Goal: Task Accomplishment & Management: Manage account settings

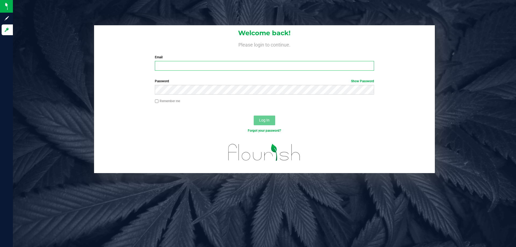
click at [206, 70] on input "Email" at bounding box center [264, 66] width 219 height 10
type input "cedwards@liveparallel.com"
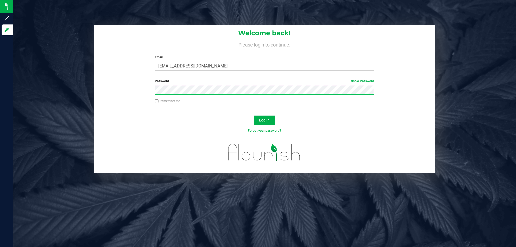
click at [254, 116] on button "Log In" at bounding box center [265, 121] width 22 height 10
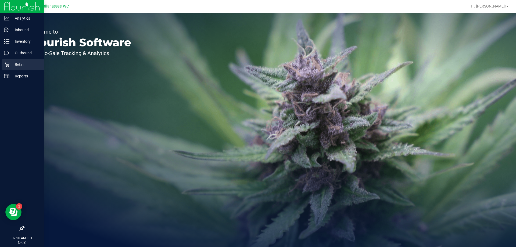
click at [4, 63] on icon at bounding box center [6, 64] width 5 height 5
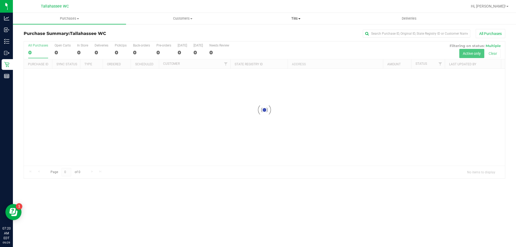
click at [296, 17] on span "Tills" at bounding box center [296, 18] width 113 height 5
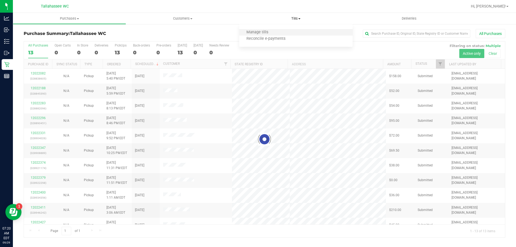
click at [290, 34] on li "Manage tills" at bounding box center [295, 32] width 113 height 6
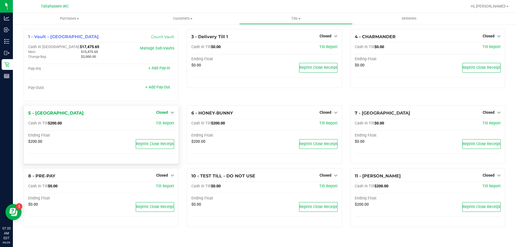
click at [162, 115] on span "Closed" at bounding box center [162, 112] width 12 height 4
click at [160, 123] on link "Open Till" at bounding box center [162, 123] width 14 height 4
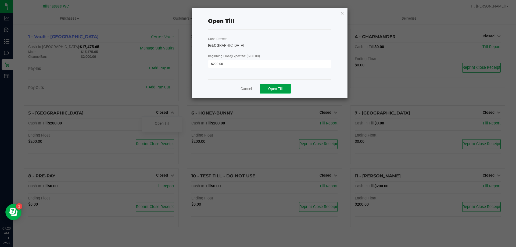
click at [285, 87] on button "Open Till" at bounding box center [275, 89] width 31 height 10
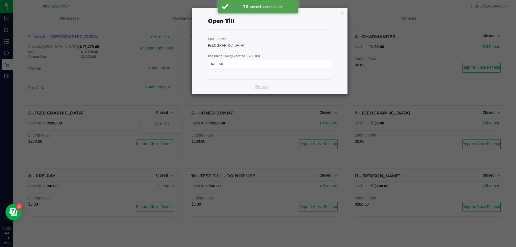
click at [261, 87] on link "Dismiss" at bounding box center [261, 87] width 13 height 6
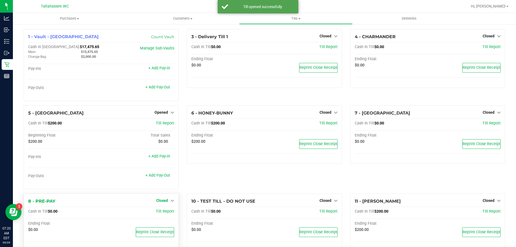
click at [166, 201] on span "Closed" at bounding box center [162, 200] width 12 height 4
click at [157, 211] on link "Open Till" at bounding box center [162, 211] width 14 height 4
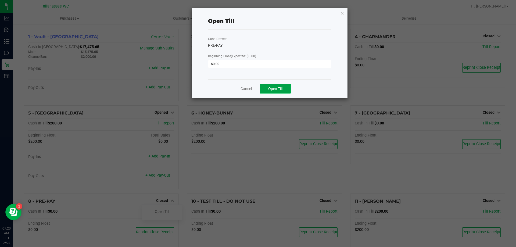
click at [277, 91] on button "Open Till" at bounding box center [275, 89] width 31 height 10
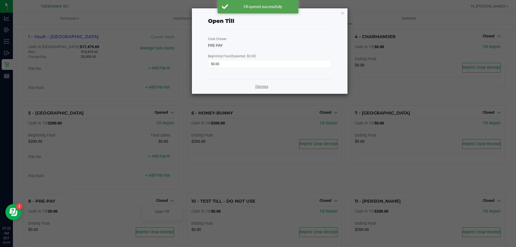
click at [266, 84] on link "Dismiss" at bounding box center [261, 87] width 13 height 6
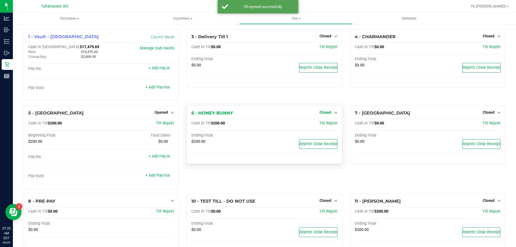
click at [322, 113] on span "Closed" at bounding box center [326, 112] width 12 height 4
click at [318, 123] on link "Open Till" at bounding box center [325, 123] width 14 height 4
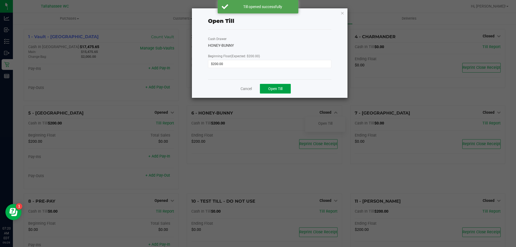
click at [286, 93] on button "Open Till" at bounding box center [275, 89] width 31 height 10
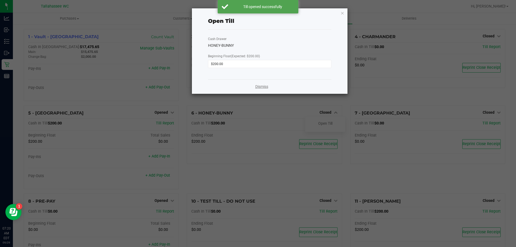
click at [264, 87] on link "Dismiss" at bounding box center [261, 87] width 13 height 6
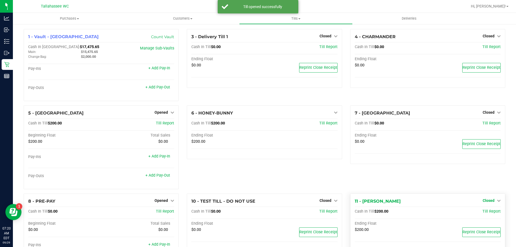
click at [485, 200] on span "Closed" at bounding box center [489, 200] width 12 height 4
click at [483, 212] on link "Open Till" at bounding box center [489, 211] width 14 height 4
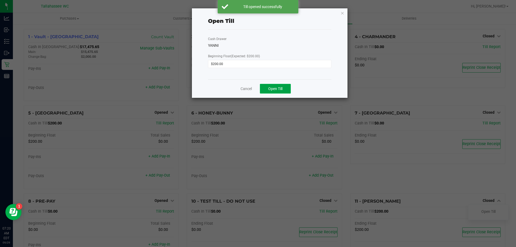
click at [286, 93] on button "Open Till" at bounding box center [275, 89] width 31 height 10
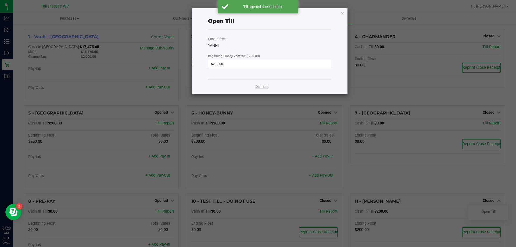
click at [263, 87] on link "Dismiss" at bounding box center [261, 87] width 13 height 6
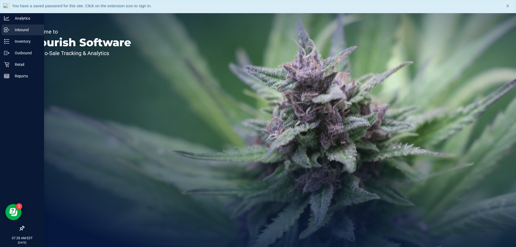
click at [11, 30] on p "Inbound" at bounding box center [25, 30] width 32 height 6
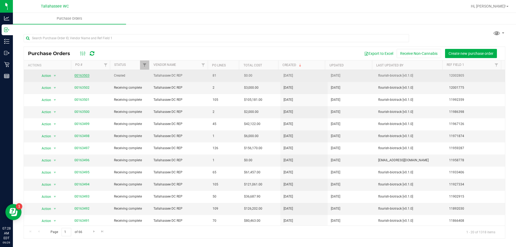
click at [79, 75] on link "00163503" at bounding box center [81, 76] width 15 height 4
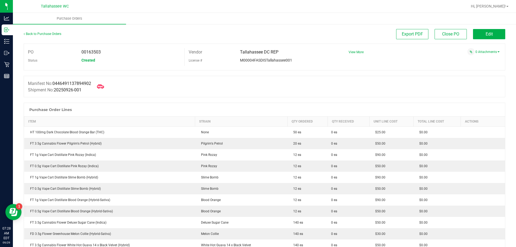
click at [102, 88] on icon at bounding box center [100, 86] width 7 height 7
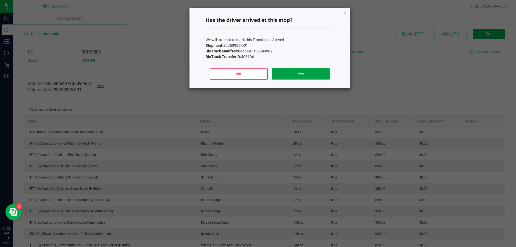
click at [301, 76] on button "Yes" at bounding box center [301, 73] width 58 height 11
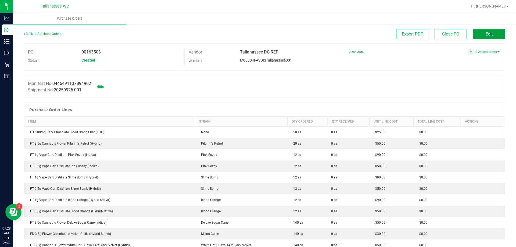
click at [491, 36] on button "Edit" at bounding box center [489, 34] width 32 height 10
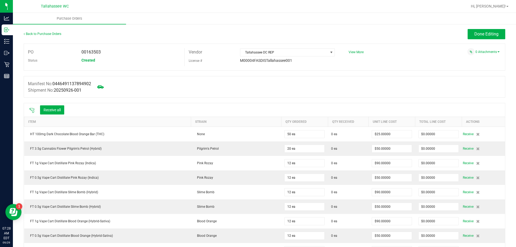
click at [31, 112] on icon at bounding box center [31, 110] width 5 height 5
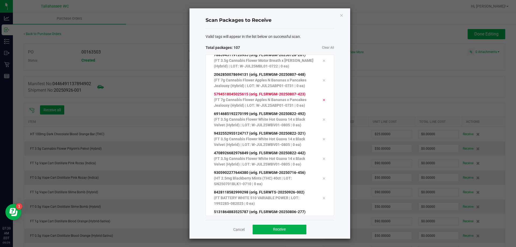
scroll to position [1958, 0]
click at [289, 227] on button "Receive" at bounding box center [280, 230] width 54 height 10
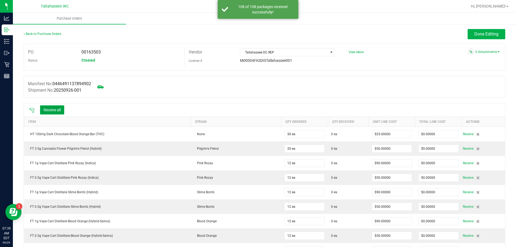
click at [53, 109] on button "Receive all" at bounding box center [52, 109] width 24 height 9
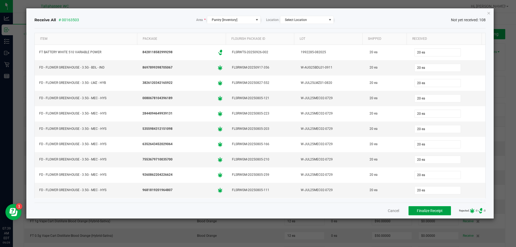
click at [441, 212] on button "Finalize Receipt" at bounding box center [430, 210] width 42 height 9
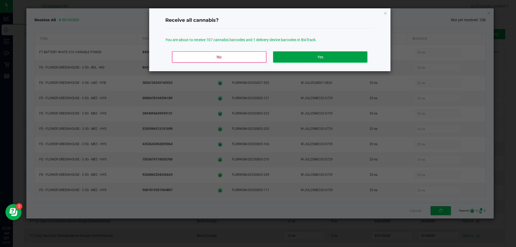
click at [318, 57] on button "Yes" at bounding box center [320, 56] width 94 height 11
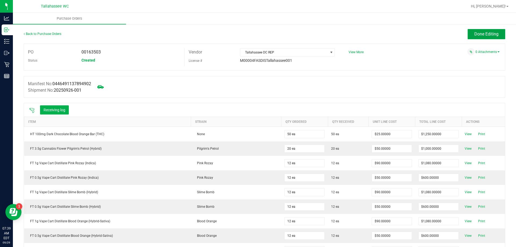
click at [486, 34] on span "Done Editing" at bounding box center [487, 33] width 24 height 5
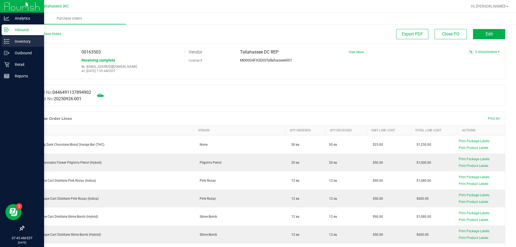
click at [6, 43] on icon at bounding box center [6, 41] width 5 height 5
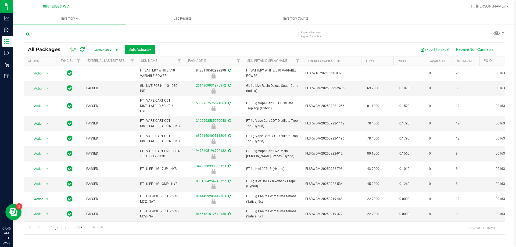
click at [109, 34] on input "text" at bounding box center [134, 34] width 220 height 8
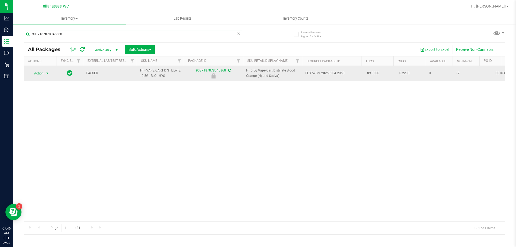
type input "9037187878045868"
click at [49, 73] on span "select" at bounding box center [47, 73] width 4 height 4
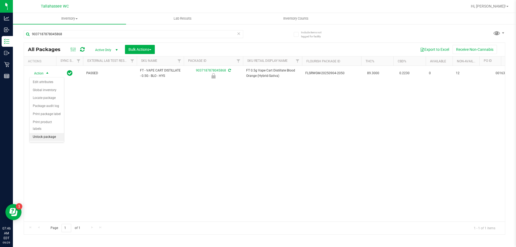
click at [59, 133] on li "Unlock package" at bounding box center [47, 137] width 34 height 8
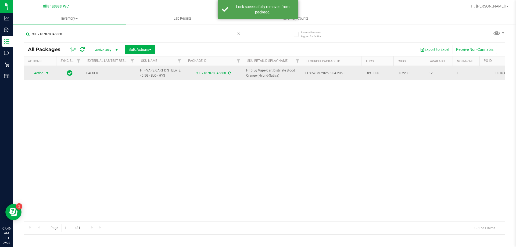
click at [48, 73] on span "select" at bounding box center [47, 73] width 4 height 4
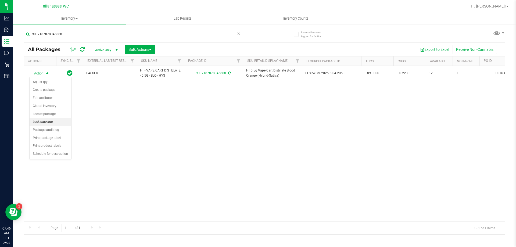
click at [51, 123] on li "Lock package" at bounding box center [51, 122] width 42 height 8
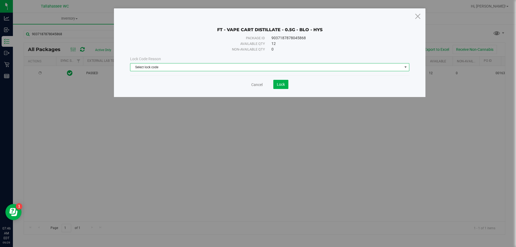
click at [353, 69] on span "Select lock code" at bounding box center [266, 67] width 272 height 8
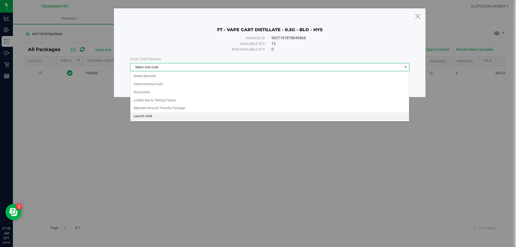
click at [313, 120] on li "Launch Hold" at bounding box center [269, 116] width 279 height 8
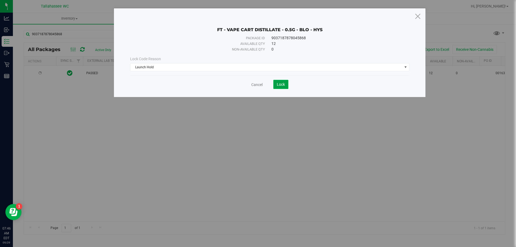
click at [282, 85] on span "Lock" at bounding box center [281, 84] width 8 height 4
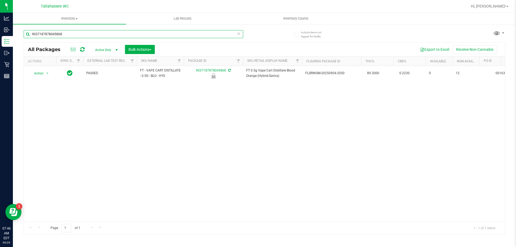
click at [166, 32] on input "9037187878045868" at bounding box center [134, 34] width 220 height 8
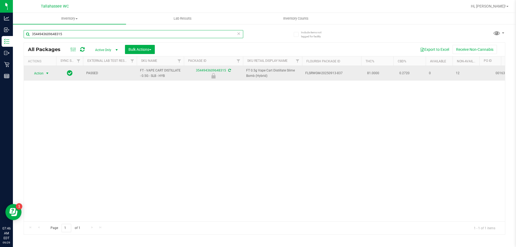
type input "3544943609648315"
click at [47, 73] on span "select" at bounding box center [47, 73] width 4 height 4
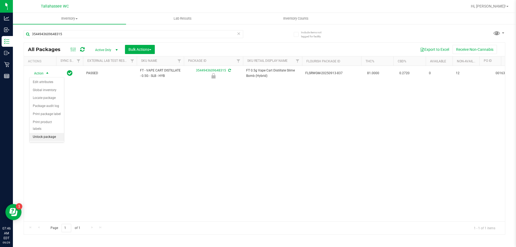
click at [51, 133] on li "Unlock package" at bounding box center [47, 137] width 34 height 8
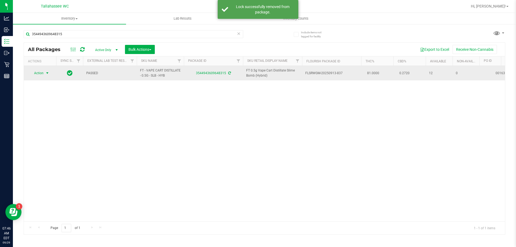
click at [47, 73] on span "select" at bounding box center [47, 73] width 4 height 4
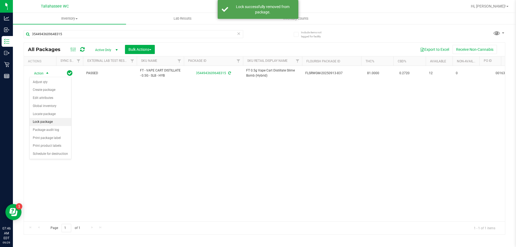
click at [52, 123] on li "Lock package" at bounding box center [51, 122] width 42 height 8
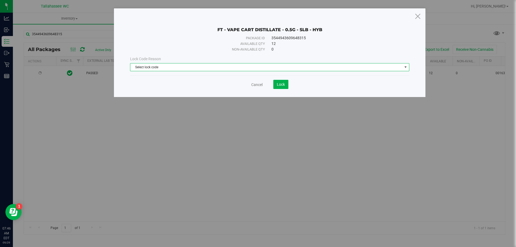
click at [407, 66] on span "select" at bounding box center [406, 67] width 4 height 4
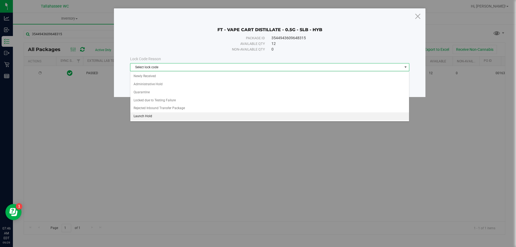
click at [354, 117] on li "Launch Hold" at bounding box center [269, 116] width 279 height 8
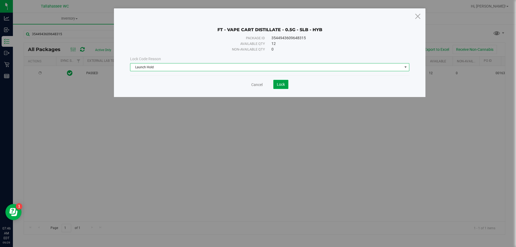
click at [280, 86] on span "Lock" at bounding box center [281, 84] width 8 height 4
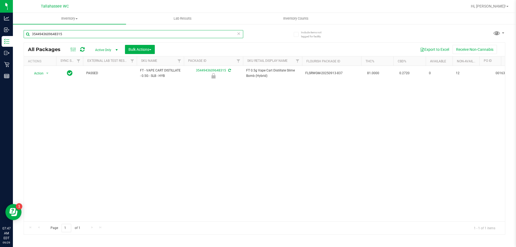
click at [126, 36] on input "3544943609648315" at bounding box center [134, 34] width 220 height 8
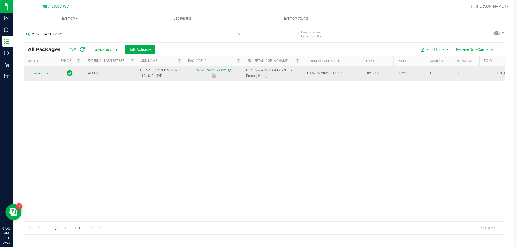
type input "2967653470022902"
click at [48, 73] on span "select" at bounding box center [47, 73] width 4 height 4
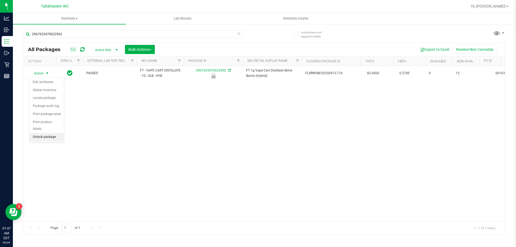
click at [52, 133] on li "Unlock package" at bounding box center [47, 137] width 34 height 8
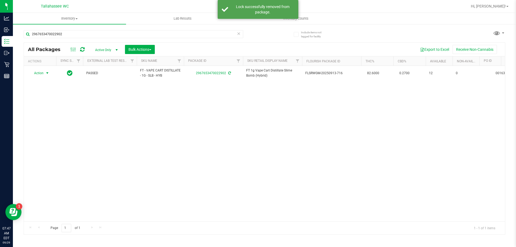
drag, startPoint x: 47, startPoint y: 73, endPoint x: 48, endPoint y: 79, distance: 5.5
click at [47, 73] on span "select" at bounding box center [47, 73] width 4 height 4
click at [60, 124] on li "Lock package" at bounding box center [51, 122] width 42 height 8
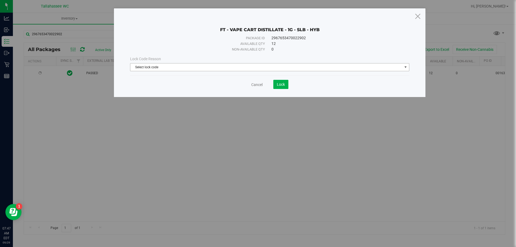
click at [381, 69] on span "Select lock code" at bounding box center [266, 67] width 272 height 8
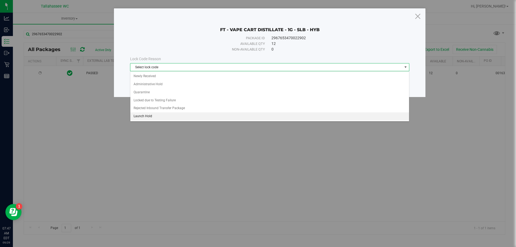
click at [307, 115] on li "Launch Hold" at bounding box center [269, 116] width 279 height 8
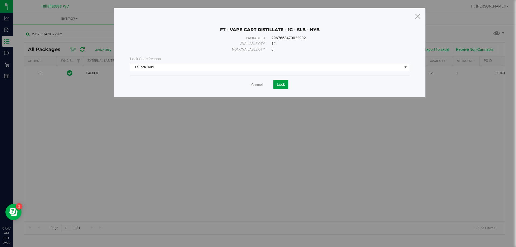
click at [279, 83] on span "Lock" at bounding box center [281, 84] width 8 height 4
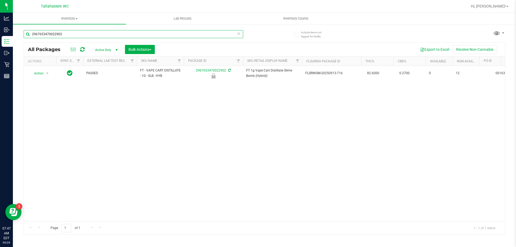
click at [81, 34] on input "2967653470022902" at bounding box center [134, 34] width 220 height 8
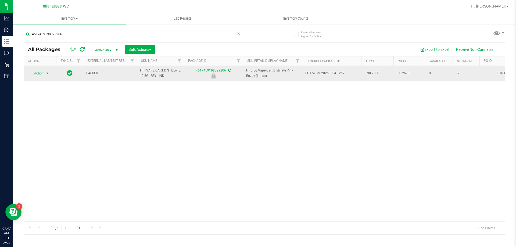
type input "4517459198029206"
click at [48, 73] on span "select" at bounding box center [47, 73] width 4 height 4
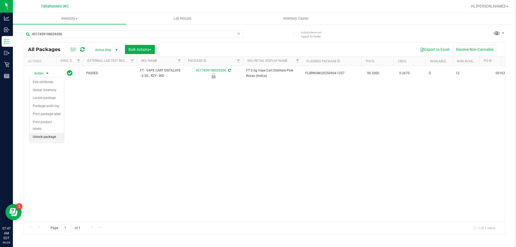
click at [55, 133] on li "Unlock package" at bounding box center [47, 137] width 34 height 8
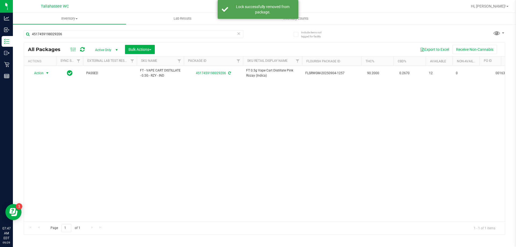
click at [47, 73] on span "select" at bounding box center [47, 73] width 4 height 4
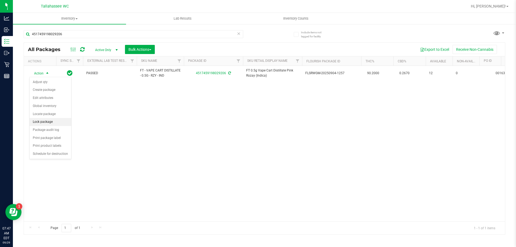
click at [57, 122] on li "Lock package" at bounding box center [51, 122] width 42 height 8
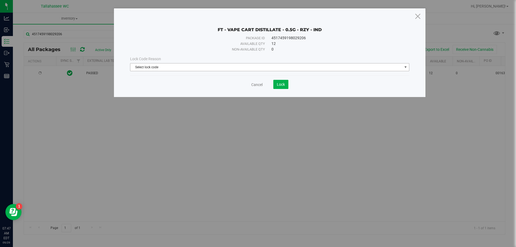
click at [383, 66] on span "Select lock code" at bounding box center [266, 67] width 272 height 8
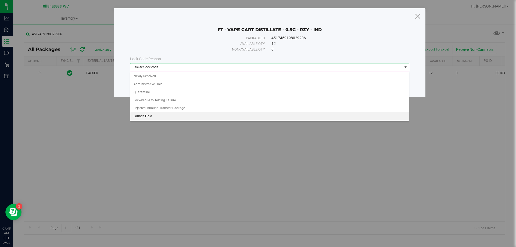
click at [327, 119] on li "Launch Hold" at bounding box center [269, 116] width 279 height 8
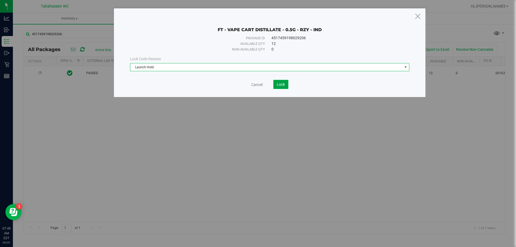
click at [278, 84] on span "Lock" at bounding box center [281, 84] width 8 height 4
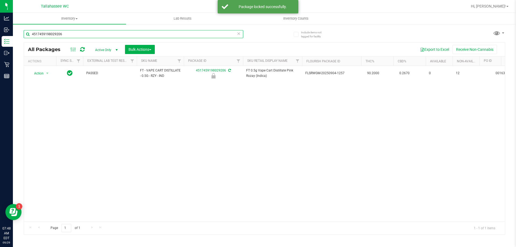
click at [131, 34] on input "4517459198029206" at bounding box center [134, 34] width 220 height 8
type input "8976924621787616"
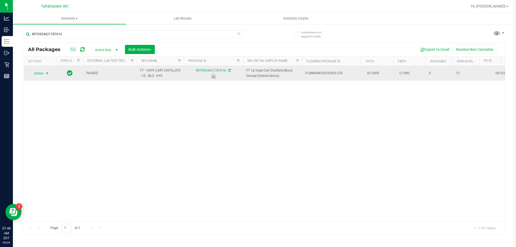
click at [47, 74] on span "select" at bounding box center [47, 73] width 4 height 4
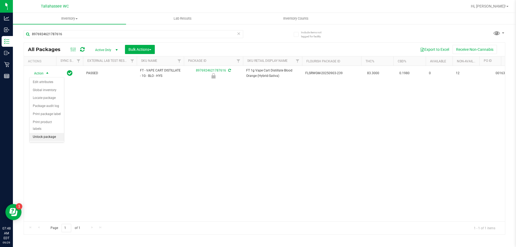
click at [57, 133] on li "Unlock package" at bounding box center [47, 137] width 34 height 8
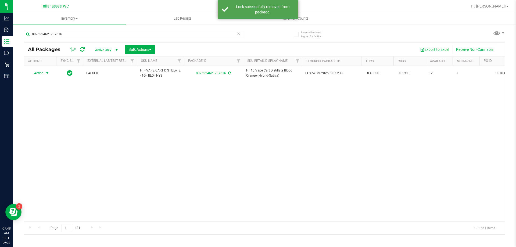
click at [47, 72] on span "select" at bounding box center [47, 73] width 4 height 4
click at [61, 124] on li "Lock package" at bounding box center [51, 122] width 42 height 8
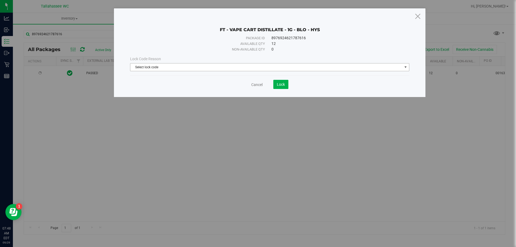
click at [381, 65] on span "Select lock code" at bounding box center [266, 67] width 272 height 8
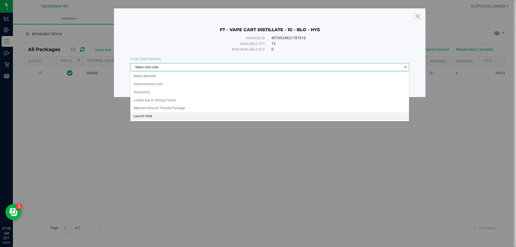
click at [269, 113] on li "Launch Hold" at bounding box center [269, 116] width 279 height 8
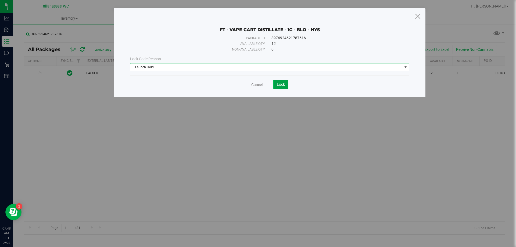
click at [283, 86] on span "Lock" at bounding box center [281, 84] width 8 height 4
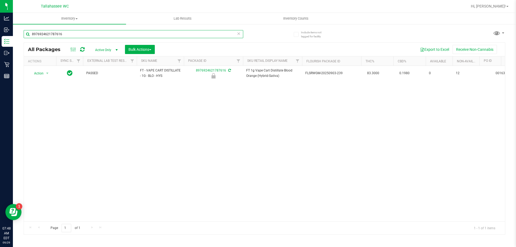
click at [130, 35] on input "8976924621787616" at bounding box center [134, 34] width 220 height 8
type input "3114828461476052"
click at [47, 73] on span "select" at bounding box center [47, 73] width 4 height 4
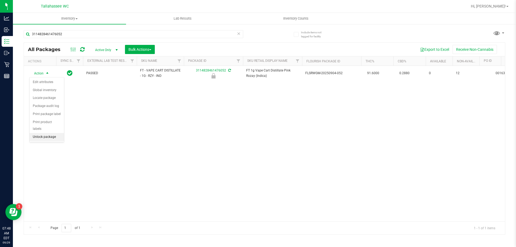
click at [45, 133] on li "Unlock package" at bounding box center [47, 137] width 34 height 8
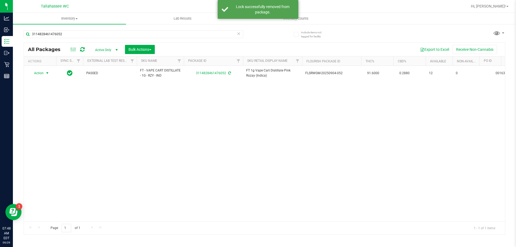
click at [46, 74] on span "select" at bounding box center [47, 73] width 4 height 4
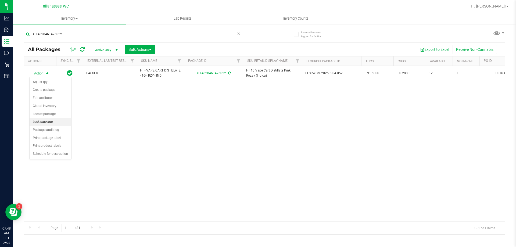
click at [55, 123] on li "Lock package" at bounding box center [51, 122] width 42 height 8
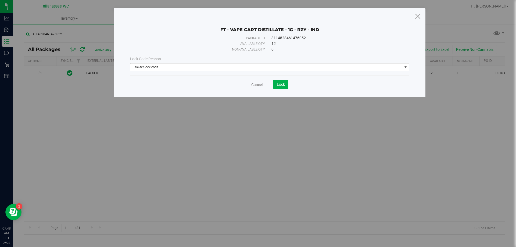
click at [397, 69] on span "Select lock code" at bounding box center [266, 67] width 272 height 8
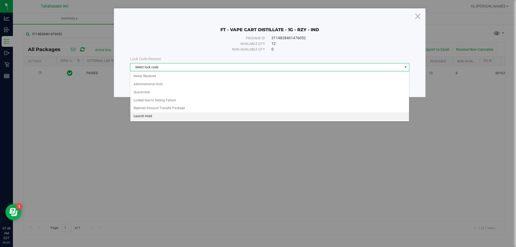
click at [281, 117] on li "Launch Hold" at bounding box center [269, 116] width 279 height 8
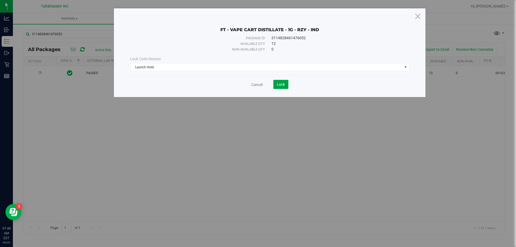
click at [286, 84] on button "Lock" at bounding box center [280, 84] width 15 height 9
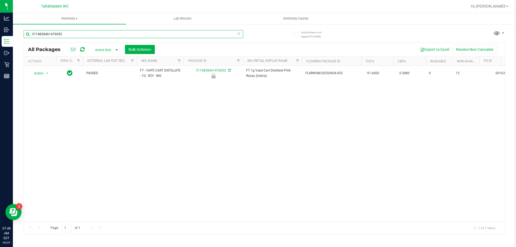
click at [100, 36] on input "3114828461476052" at bounding box center [134, 34] width 220 height 8
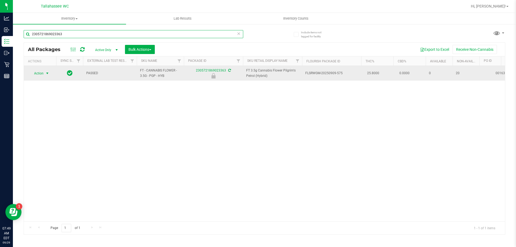
type input "2305721869023363"
click at [49, 74] on span "select" at bounding box center [47, 73] width 4 height 4
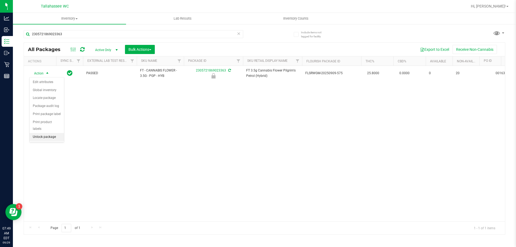
click at [51, 133] on li "Unlock package" at bounding box center [47, 137] width 34 height 8
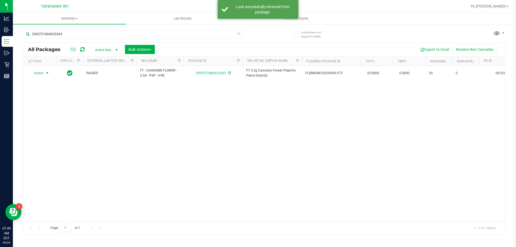
click at [47, 73] on span "select" at bounding box center [47, 73] width 4 height 4
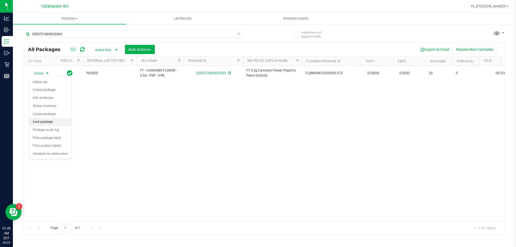
click at [60, 122] on li "Lock package" at bounding box center [51, 122] width 42 height 8
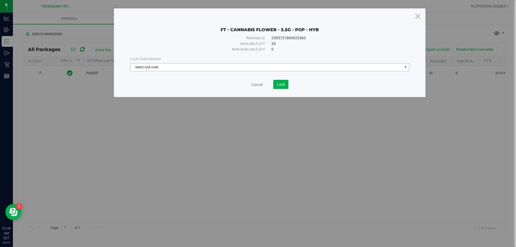
click at [349, 69] on span "Select lock code" at bounding box center [266, 67] width 272 height 8
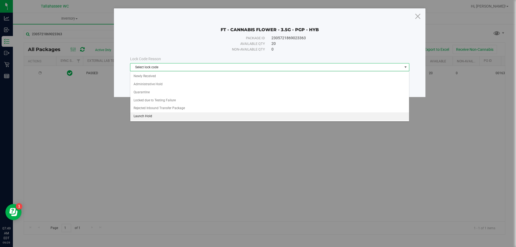
click at [288, 118] on li "Launch Hold" at bounding box center [269, 116] width 279 height 8
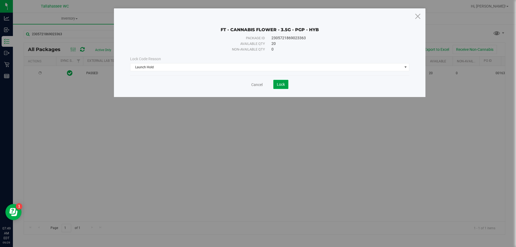
click at [283, 84] on span "Lock" at bounding box center [281, 84] width 8 height 4
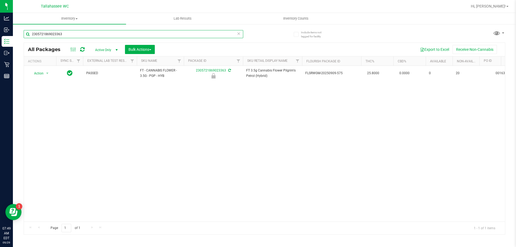
click at [114, 33] on input "2305721869023363" at bounding box center [134, 34] width 220 height 8
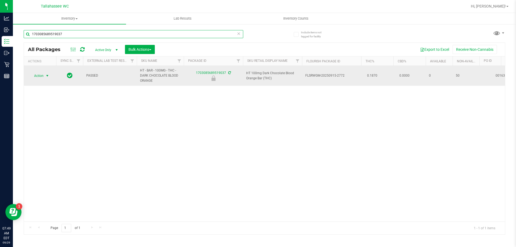
type input "1703085689519037"
click at [44, 74] on span "select" at bounding box center [47, 76] width 7 height 8
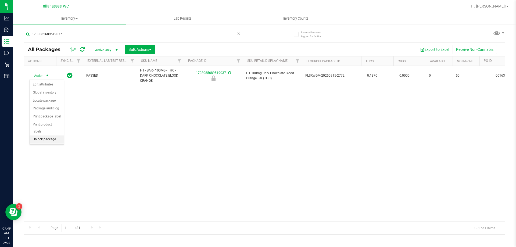
click at [51, 136] on li "Unlock package" at bounding box center [47, 140] width 34 height 8
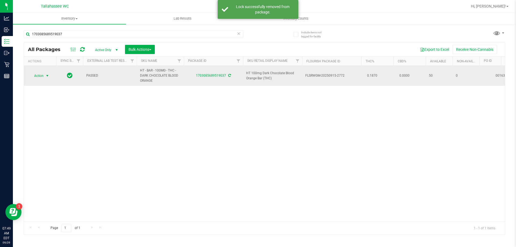
click at [48, 77] on span "select" at bounding box center [47, 76] width 4 height 4
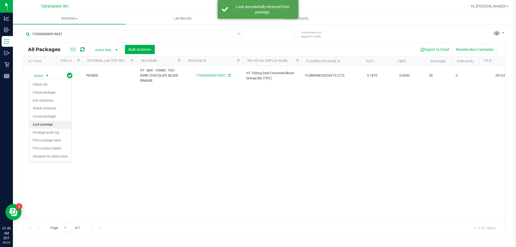
click at [57, 123] on li "Lock package" at bounding box center [51, 125] width 42 height 8
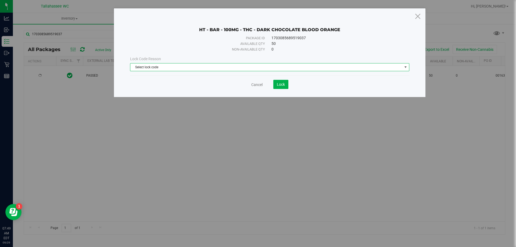
click at [398, 69] on span "Select lock code" at bounding box center [266, 67] width 272 height 8
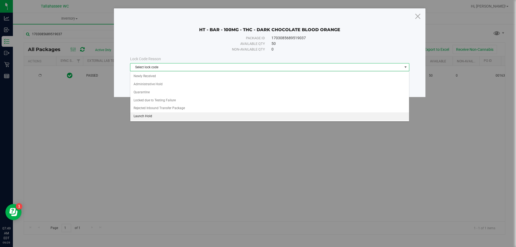
click at [316, 115] on li "Launch Hold" at bounding box center [269, 116] width 279 height 8
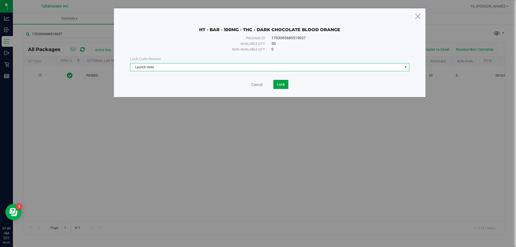
click at [286, 84] on button "Lock" at bounding box center [280, 84] width 15 height 9
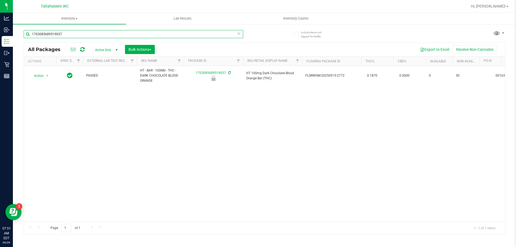
click at [94, 35] on input "1703085689519037" at bounding box center [134, 34] width 220 height 8
type input "4221673603471832"
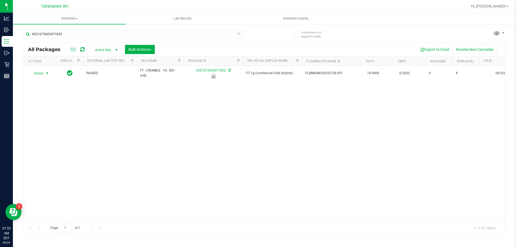
drag, startPoint x: 47, startPoint y: 73, endPoint x: 47, endPoint y: 77, distance: 4.0
click at [47, 74] on span "select" at bounding box center [47, 73] width 4 height 4
click at [52, 133] on li "Unlock package" at bounding box center [47, 137] width 34 height 8
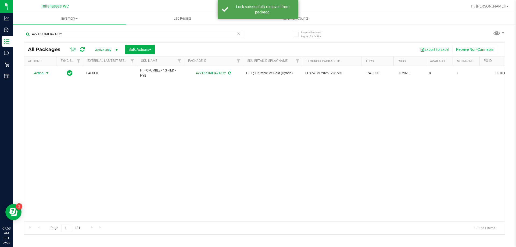
click at [48, 73] on span "select" at bounding box center [47, 73] width 4 height 4
click at [53, 139] on li "Print package label" at bounding box center [51, 138] width 42 height 8
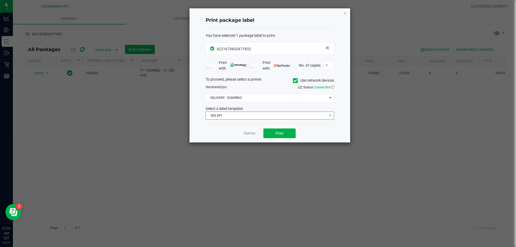
click at [288, 116] on span "300 DPI" at bounding box center [266, 116] width 121 height 8
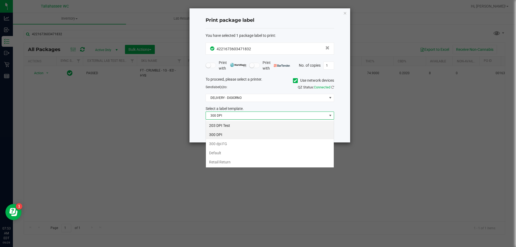
scroll to position [8, 129]
click at [281, 128] on li "203 DPI Test" at bounding box center [270, 125] width 128 height 9
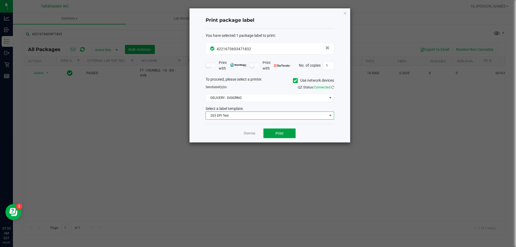
click at [284, 136] on button "Print" at bounding box center [279, 134] width 32 height 10
click at [252, 132] on link "Dismiss" at bounding box center [250, 133] width 12 height 5
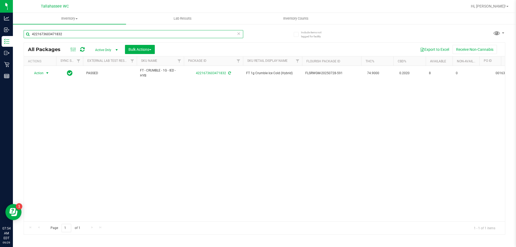
click at [117, 36] on input "4221673603471832" at bounding box center [134, 34] width 220 height 8
type input "2426140684488127"
click at [47, 73] on span "select" at bounding box center [47, 73] width 4 height 4
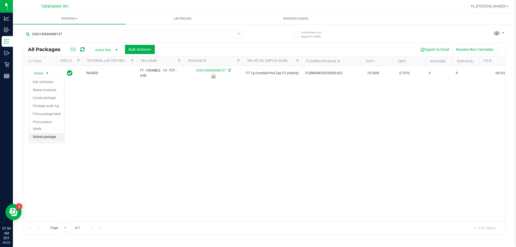
click at [51, 133] on li "Unlock package" at bounding box center [47, 137] width 34 height 8
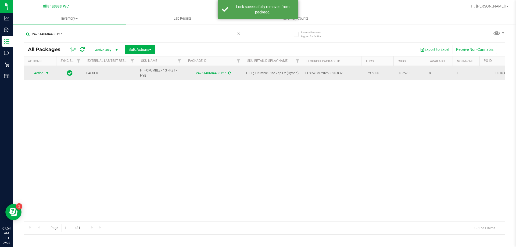
click at [48, 74] on span "select" at bounding box center [47, 73] width 4 height 4
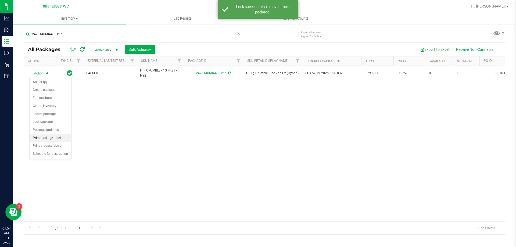
click at [62, 139] on li "Print package label" at bounding box center [51, 138] width 42 height 8
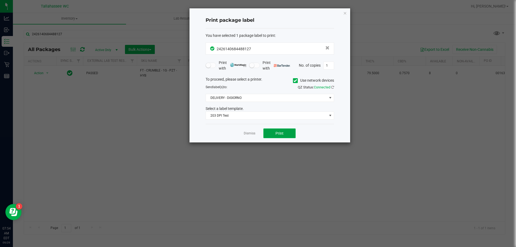
click at [283, 136] on span "Print" at bounding box center [280, 133] width 8 height 4
click at [250, 134] on link "Dismiss" at bounding box center [250, 133] width 12 height 5
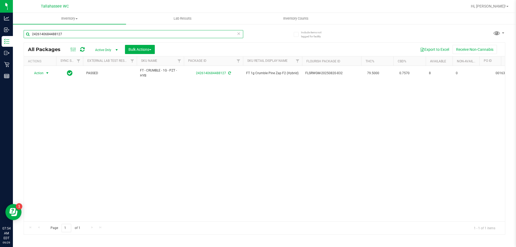
click at [95, 35] on input "2426140684488127" at bounding box center [134, 34] width 220 height 8
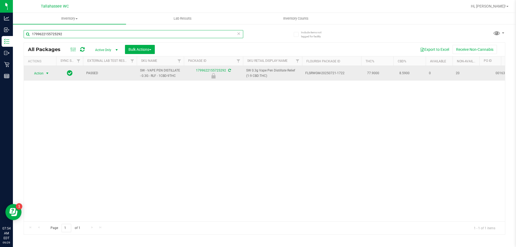
type input "1799622155725292"
click at [46, 73] on span "select" at bounding box center [47, 73] width 4 height 4
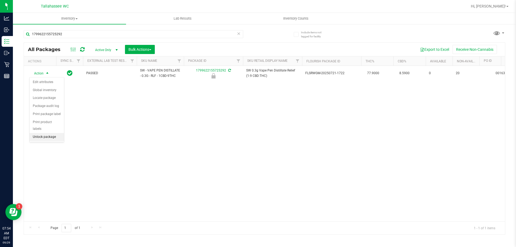
click at [56, 133] on li "Unlock package" at bounding box center [47, 137] width 34 height 8
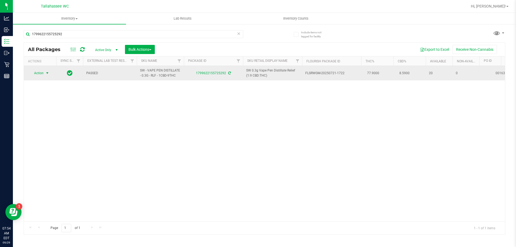
click at [46, 74] on span "select" at bounding box center [47, 73] width 4 height 4
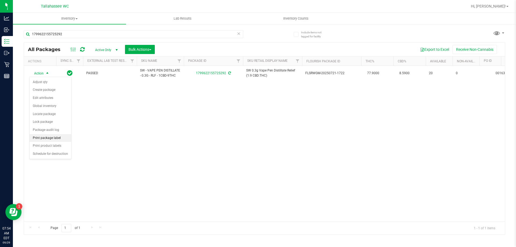
click at [64, 140] on li "Print package label" at bounding box center [51, 138] width 42 height 8
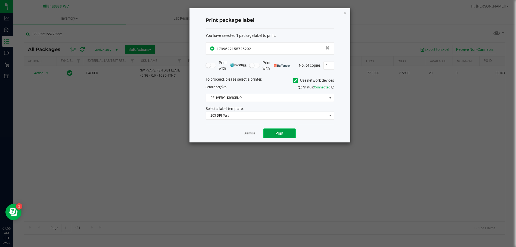
click at [266, 130] on button "Print" at bounding box center [279, 134] width 32 height 10
click at [249, 134] on link "Dismiss" at bounding box center [250, 133] width 12 height 5
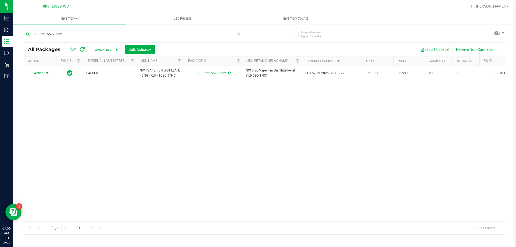
click at [151, 36] on input "1799622155725292" at bounding box center [134, 34] width 220 height 8
click at [150, 36] on input "1799622155725292" at bounding box center [134, 34] width 220 height 8
type input "6436417188749425"
click at [47, 73] on span "select" at bounding box center [47, 73] width 4 height 4
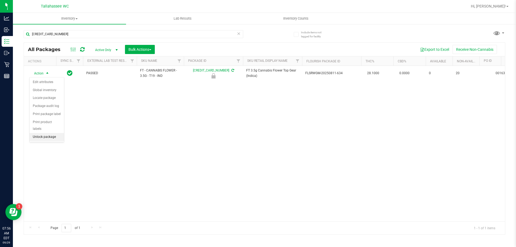
click at [53, 134] on li "Unlock package" at bounding box center [47, 137] width 34 height 8
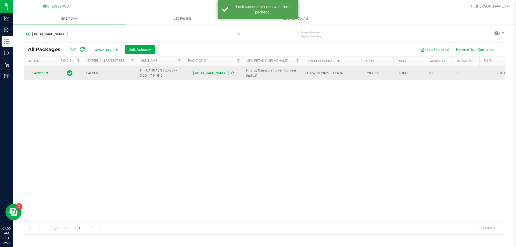
click at [48, 72] on span "select" at bounding box center [47, 73] width 4 height 4
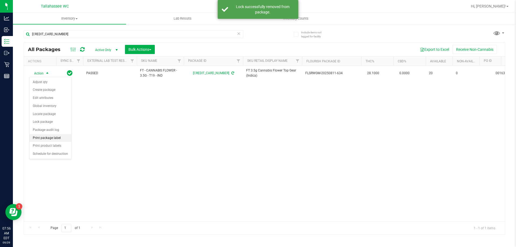
click at [55, 138] on li "Print package label" at bounding box center [51, 138] width 42 height 8
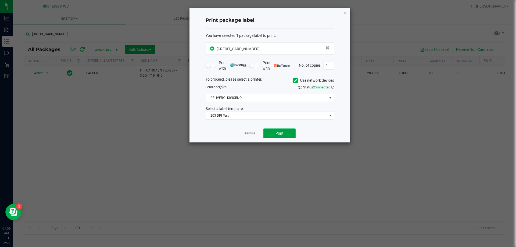
click at [293, 135] on button "Print" at bounding box center [279, 134] width 32 height 10
click at [248, 133] on link "Dismiss" at bounding box center [250, 133] width 12 height 5
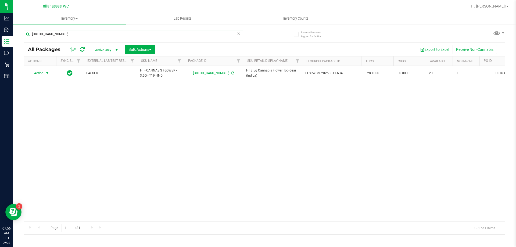
click at [115, 32] on input "6436417188749425" at bounding box center [134, 34] width 220 height 8
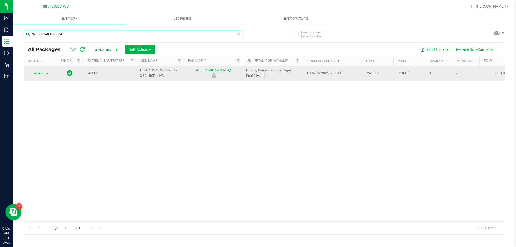
type input "9235507400620384"
click at [46, 73] on span "select" at bounding box center [47, 73] width 4 height 4
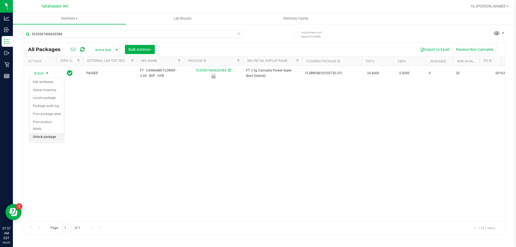
click at [53, 133] on li "Unlock package" at bounding box center [47, 137] width 34 height 8
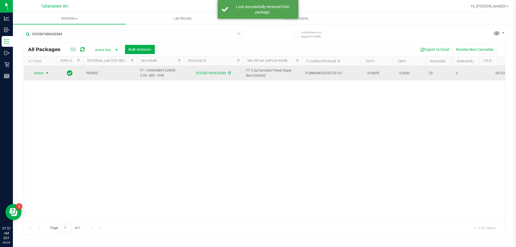
click at [48, 74] on span "select" at bounding box center [47, 73] width 4 height 4
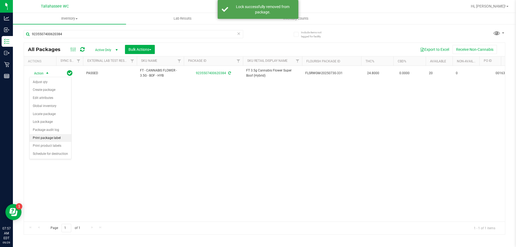
click at [61, 138] on li "Print package label" at bounding box center [51, 138] width 42 height 8
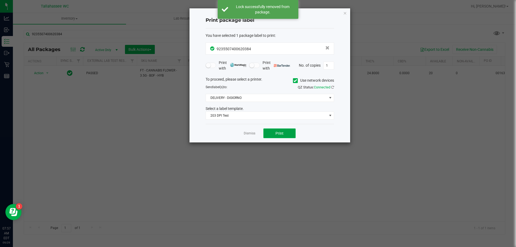
click at [273, 138] on button "Print" at bounding box center [279, 134] width 32 height 10
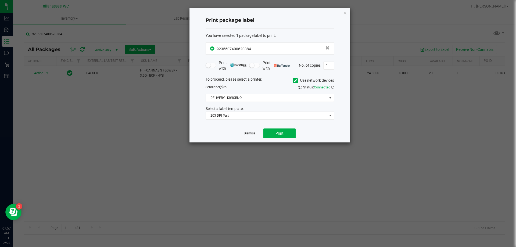
click at [245, 136] on link "Dismiss" at bounding box center [250, 133] width 12 height 5
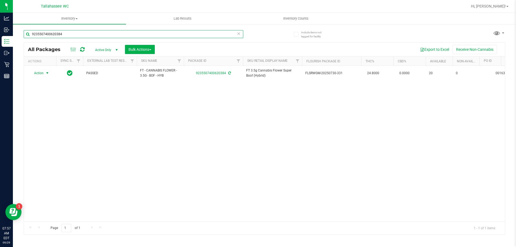
click at [138, 33] on input "9235507400620384" at bounding box center [134, 34] width 220 height 8
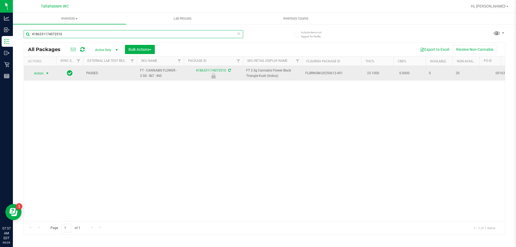
type input "4186331174072510"
click at [46, 74] on span "select" at bounding box center [47, 73] width 4 height 4
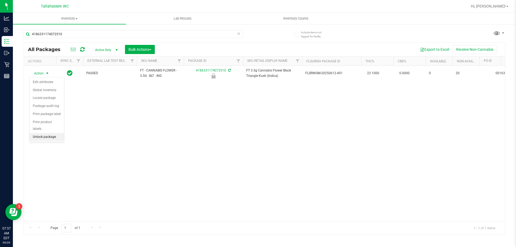
click at [55, 133] on li "Unlock package" at bounding box center [47, 137] width 34 height 8
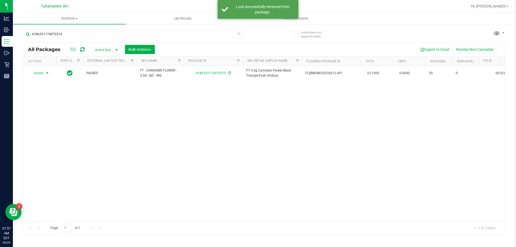
click at [47, 73] on span "select" at bounding box center [47, 73] width 4 height 4
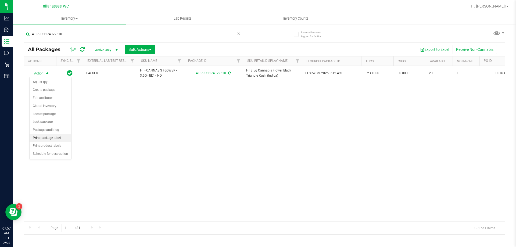
click at [54, 137] on li "Print package label" at bounding box center [51, 138] width 42 height 8
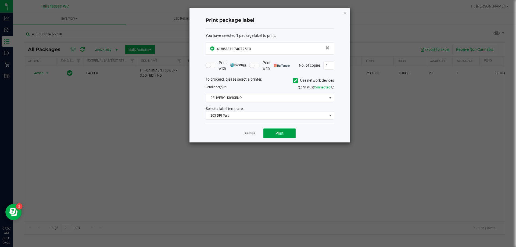
click at [268, 137] on button "Print" at bounding box center [279, 134] width 32 height 10
click at [247, 133] on link "Dismiss" at bounding box center [250, 133] width 12 height 5
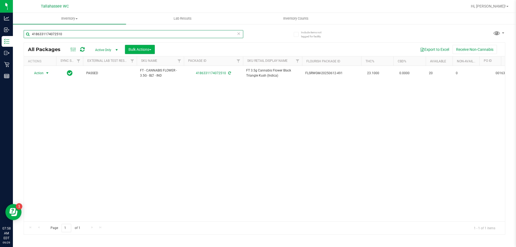
click at [149, 34] on input "4186331174072510" at bounding box center [134, 34] width 220 height 8
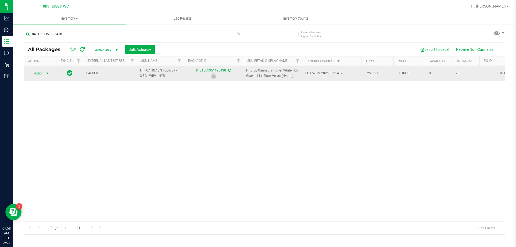
type input "8431561351195438"
click at [48, 73] on span "select" at bounding box center [47, 73] width 4 height 4
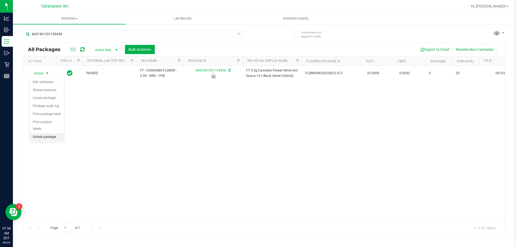
click at [44, 133] on li "Unlock package" at bounding box center [47, 137] width 34 height 8
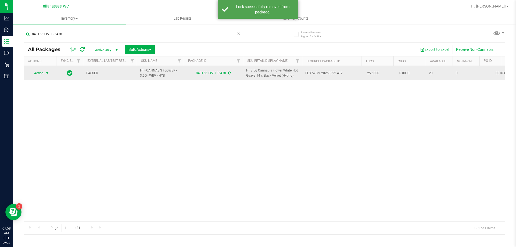
click at [48, 75] on span "select" at bounding box center [47, 73] width 4 height 4
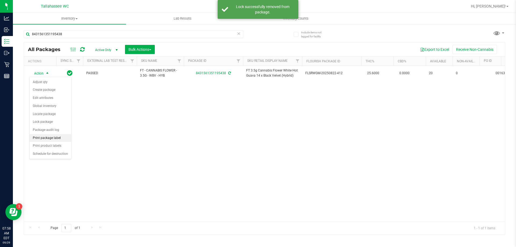
click at [54, 137] on li "Print package label" at bounding box center [51, 138] width 42 height 8
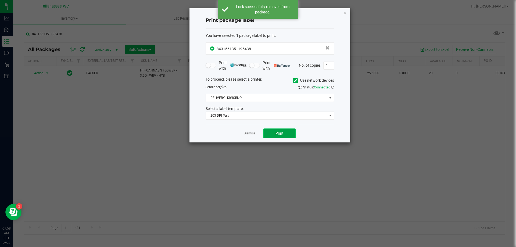
click at [291, 133] on button "Print" at bounding box center [279, 134] width 32 height 10
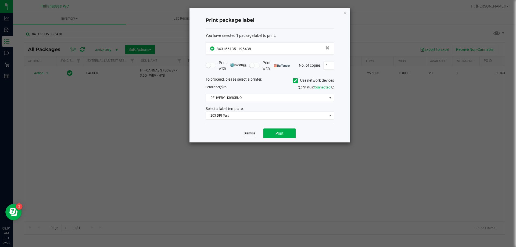
click at [248, 132] on link "Dismiss" at bounding box center [250, 133] width 12 height 5
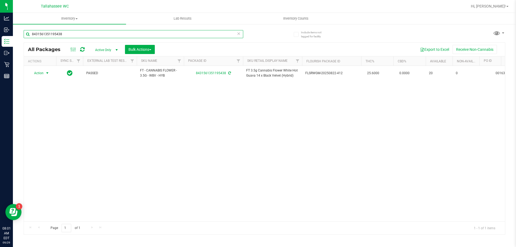
click at [144, 35] on input "8431561351195438" at bounding box center [134, 34] width 220 height 8
type input "5339767575621063"
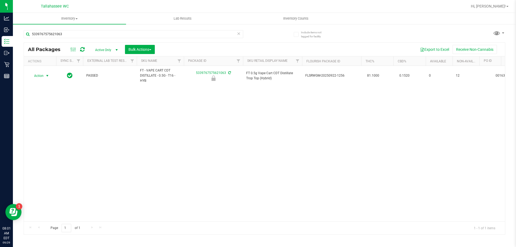
click at [47, 76] on span "select" at bounding box center [47, 76] width 4 height 4
click at [51, 136] on li "Unlock package" at bounding box center [47, 140] width 34 height 8
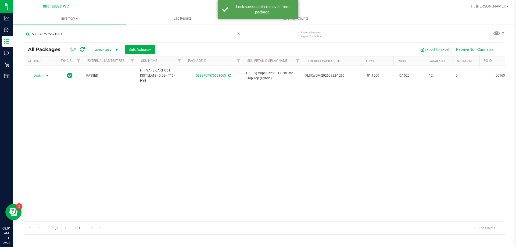
click at [47, 76] on span "select" at bounding box center [47, 76] width 4 height 4
click at [60, 141] on li "Print package label" at bounding box center [51, 141] width 42 height 8
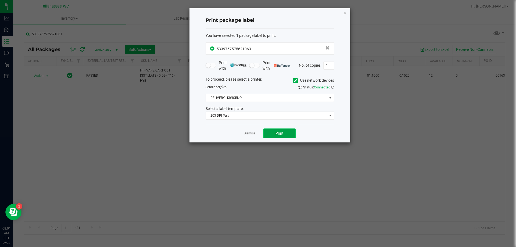
click at [284, 134] on button "Print" at bounding box center [279, 134] width 32 height 10
click at [250, 134] on link "Dismiss" at bounding box center [250, 133] width 12 height 5
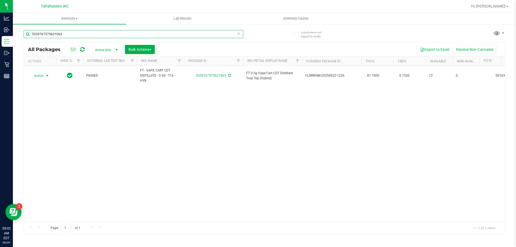
click at [86, 35] on input "5339767575621063" at bounding box center [134, 34] width 220 height 8
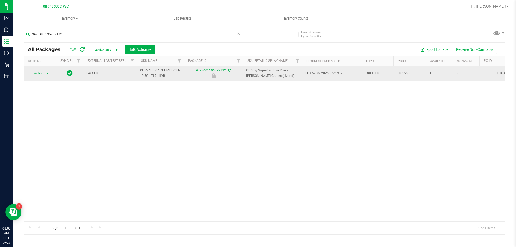
type input "9473405196792132"
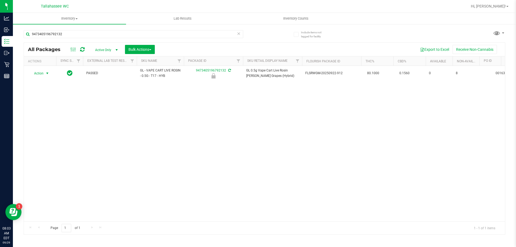
drag, startPoint x: 48, startPoint y: 73, endPoint x: 47, endPoint y: 78, distance: 5.5
click at [48, 74] on span "select" at bounding box center [47, 73] width 4 height 4
click at [49, 133] on li "Unlock package" at bounding box center [47, 137] width 34 height 8
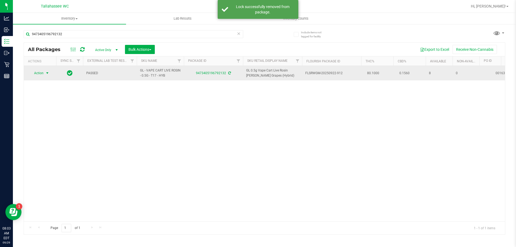
click at [47, 74] on span "select" at bounding box center [47, 73] width 4 height 4
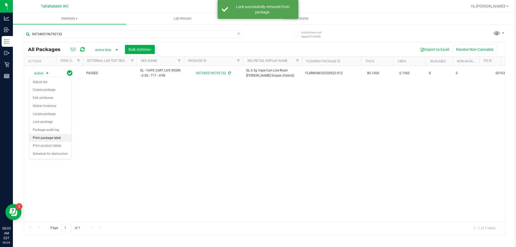
click at [52, 138] on li "Print package label" at bounding box center [51, 138] width 42 height 8
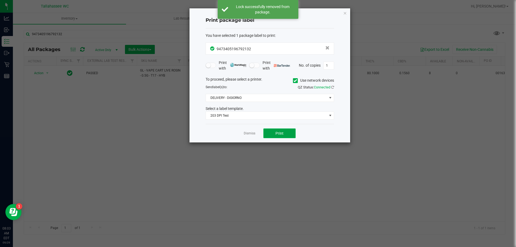
click at [290, 135] on button "Print" at bounding box center [279, 134] width 32 height 10
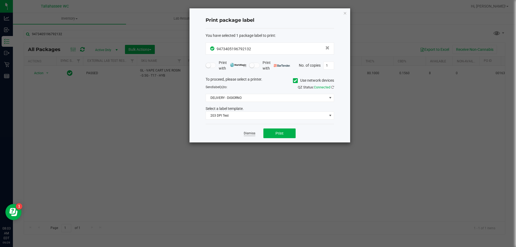
click at [249, 131] on link "Dismiss" at bounding box center [250, 133] width 12 height 5
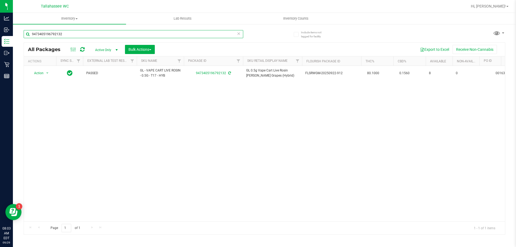
click at [94, 37] on input "9473405196792132" at bounding box center [134, 34] width 220 height 8
click at [93, 37] on input "9473405196792132" at bounding box center [134, 34] width 220 height 8
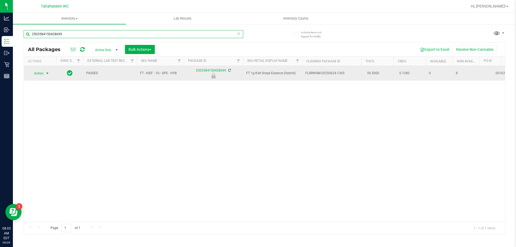
type input "2503584150428699"
click at [47, 74] on span "select" at bounding box center [47, 73] width 4 height 4
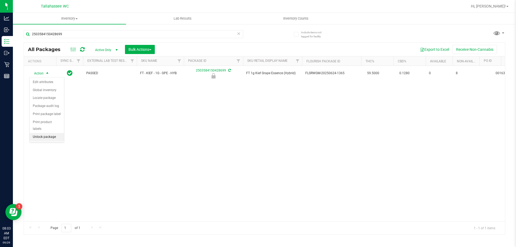
click at [57, 133] on li "Unlock package" at bounding box center [47, 137] width 34 height 8
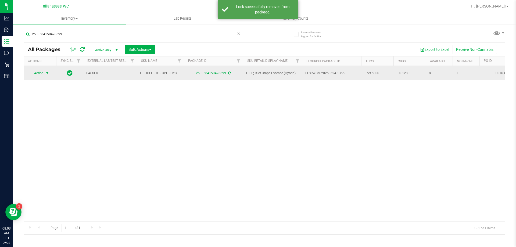
click at [48, 74] on span "select" at bounding box center [47, 73] width 4 height 4
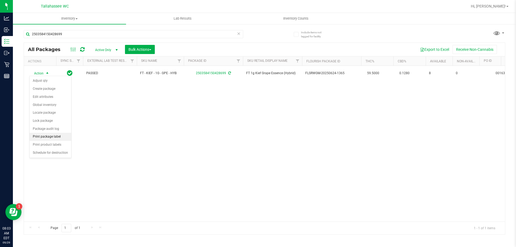
click at [47, 138] on li "Print package label" at bounding box center [51, 137] width 42 height 8
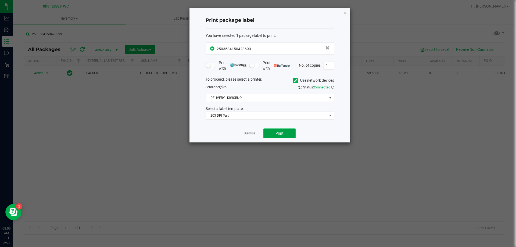
click at [285, 133] on button "Print" at bounding box center [279, 134] width 32 height 10
click at [245, 134] on link "Dismiss" at bounding box center [250, 133] width 12 height 5
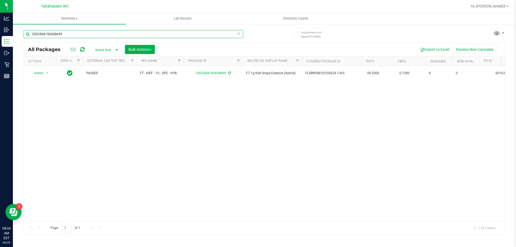
click at [127, 36] on input "2503584150428699" at bounding box center [134, 34] width 220 height 8
type input "1860433233742289"
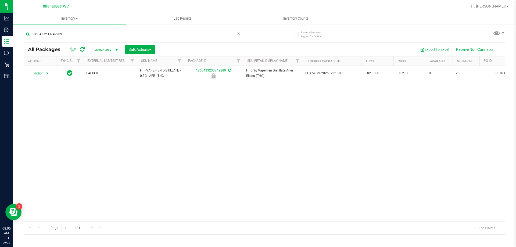
click at [47, 74] on span "select" at bounding box center [47, 73] width 4 height 4
click at [45, 133] on li "Unlock package" at bounding box center [47, 137] width 34 height 8
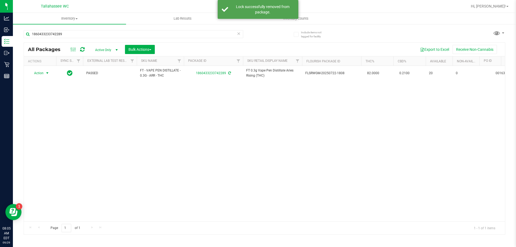
click at [47, 73] on span "select" at bounding box center [47, 73] width 4 height 4
click at [55, 138] on li "Print package label" at bounding box center [51, 138] width 42 height 8
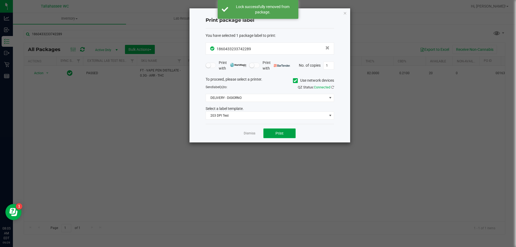
click at [289, 136] on button "Print" at bounding box center [279, 134] width 32 height 10
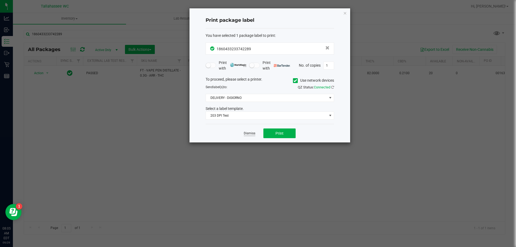
click at [255, 134] on link "Dismiss" at bounding box center [250, 133] width 12 height 5
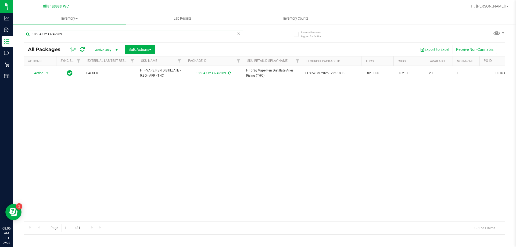
click at [83, 35] on input "1860433233742289" at bounding box center [134, 34] width 220 height 8
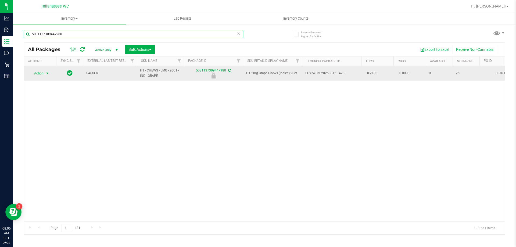
type input "5031137309447980"
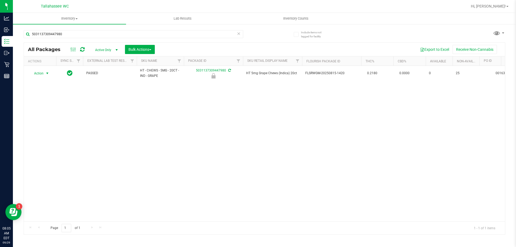
drag, startPoint x: 46, startPoint y: 74, endPoint x: 49, endPoint y: 77, distance: 3.8
click at [47, 74] on span "select" at bounding box center [47, 73] width 4 height 4
click at [58, 133] on li "Unlock package" at bounding box center [47, 137] width 34 height 8
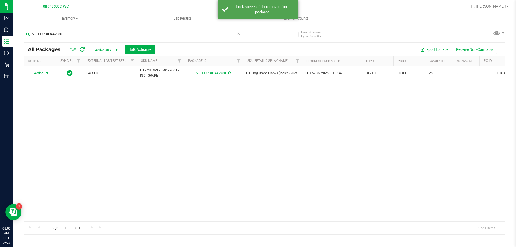
drag, startPoint x: 48, startPoint y: 74, endPoint x: 49, endPoint y: 79, distance: 4.5
click at [48, 74] on span "select" at bounding box center [47, 73] width 4 height 4
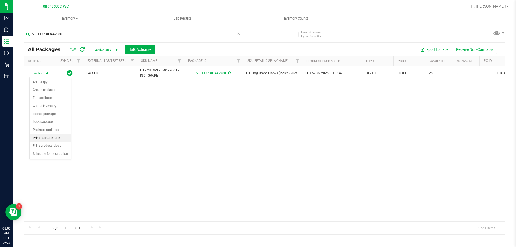
click at [59, 136] on li "Print package label" at bounding box center [51, 138] width 42 height 8
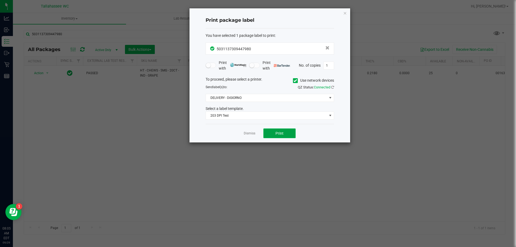
click at [275, 130] on button "Print" at bounding box center [279, 134] width 32 height 10
drag, startPoint x: 251, startPoint y: 132, endPoint x: 213, endPoint y: 111, distance: 43.2
click at [251, 132] on link "Dismiss" at bounding box center [250, 133] width 12 height 5
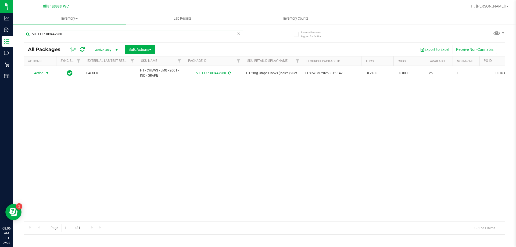
click at [89, 38] on input "5031137309447980" at bounding box center [134, 34] width 220 height 8
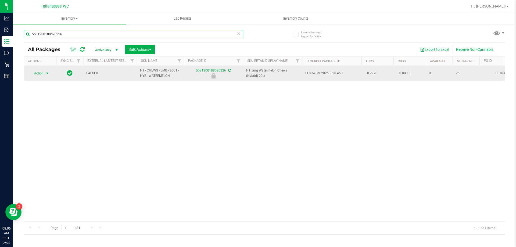
type input "5581200188520226"
click at [47, 74] on span "select" at bounding box center [47, 73] width 4 height 4
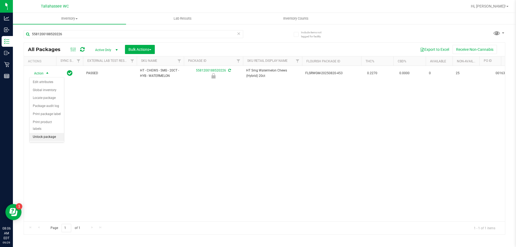
click at [57, 133] on li "Unlock package" at bounding box center [47, 137] width 34 height 8
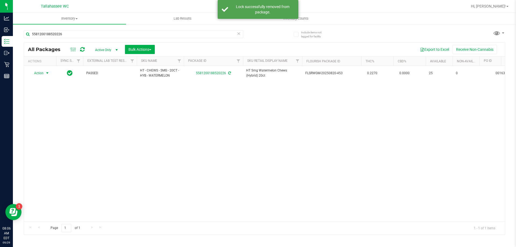
click at [47, 74] on span "select" at bounding box center [47, 73] width 4 height 4
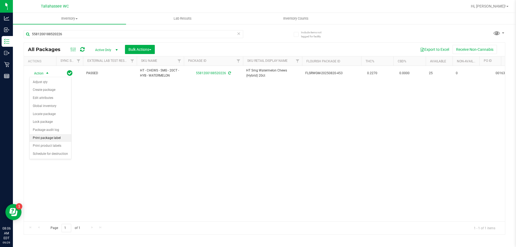
click at [58, 140] on li "Print package label" at bounding box center [51, 138] width 42 height 8
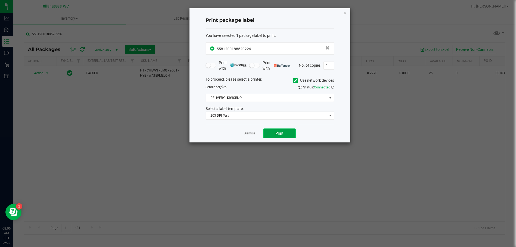
click at [273, 137] on button "Print" at bounding box center [279, 134] width 32 height 10
click at [248, 134] on link "Dismiss" at bounding box center [250, 133] width 12 height 5
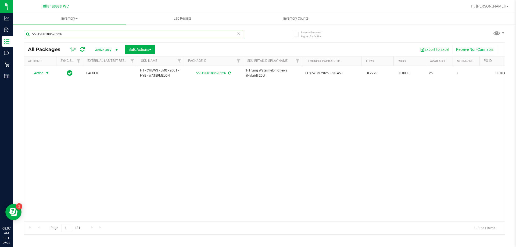
click at [150, 35] on input "5581200188520226" at bounding box center [134, 34] width 220 height 8
type input "4053304207140071"
click at [48, 74] on span "select" at bounding box center [47, 73] width 4 height 4
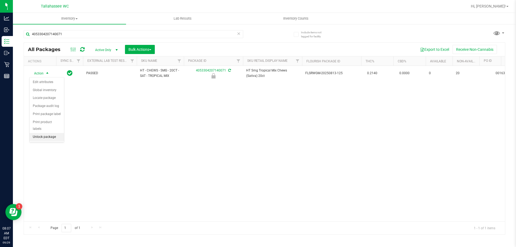
click at [57, 134] on li "Unlock package" at bounding box center [47, 137] width 34 height 8
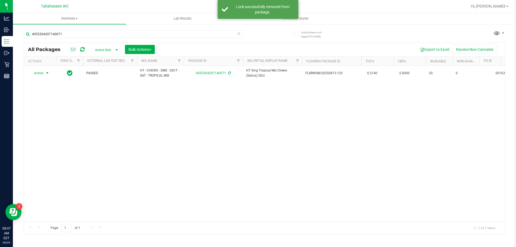
click at [47, 73] on span "select" at bounding box center [47, 73] width 4 height 4
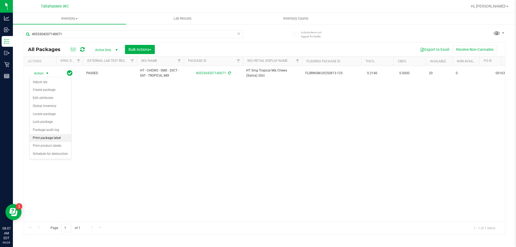
click at [56, 140] on li "Print package label" at bounding box center [51, 138] width 42 height 8
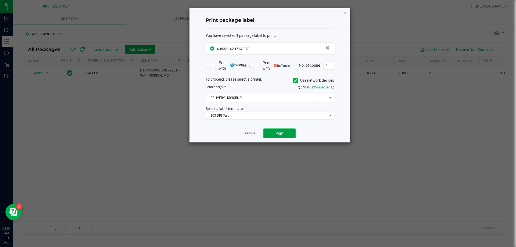
click at [291, 134] on button "Print" at bounding box center [279, 134] width 32 height 10
click at [250, 131] on app-cancel-button "Dismiss" at bounding box center [250, 134] width 12 height 6
drag, startPoint x: 251, startPoint y: 135, endPoint x: 240, endPoint y: 128, distance: 13.3
click at [251, 135] on link "Dismiss" at bounding box center [250, 133] width 12 height 5
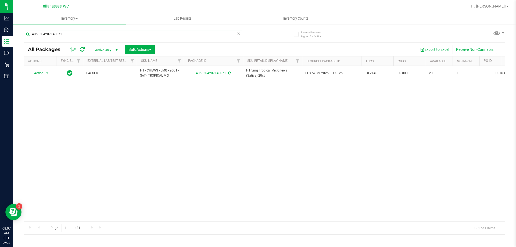
click at [129, 37] on input "4053304207140071" at bounding box center [134, 34] width 220 height 8
type input "1191898360345056"
click at [48, 74] on span "select" at bounding box center [47, 73] width 4 height 4
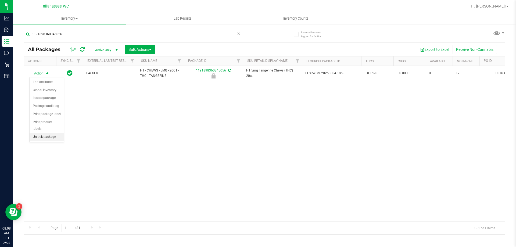
click at [58, 133] on li "Unlock package" at bounding box center [47, 137] width 34 height 8
type input "2026-01-27"
click at [48, 73] on span "select" at bounding box center [47, 73] width 4 height 4
click at [58, 139] on li "Print package label" at bounding box center [51, 138] width 42 height 8
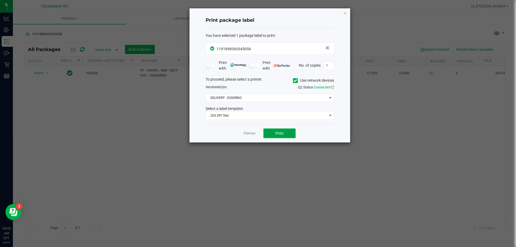
click at [290, 133] on button "Print" at bounding box center [279, 134] width 32 height 10
click at [244, 138] on div "Dismiss Print" at bounding box center [270, 133] width 129 height 19
click at [246, 135] on link "Dismiss" at bounding box center [250, 133] width 12 height 5
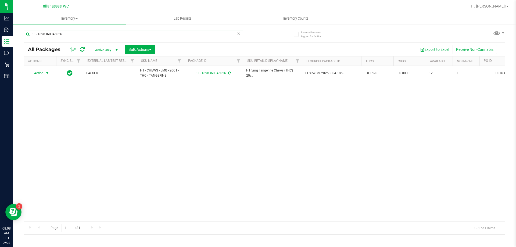
click at [141, 36] on input "1191898360345056" at bounding box center [134, 34] width 220 height 8
type input "0095011488343340"
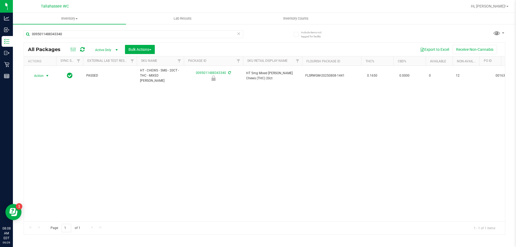
drag, startPoint x: 47, startPoint y: 73, endPoint x: 53, endPoint y: 109, distance: 36.9
click at [47, 74] on span "select" at bounding box center [47, 76] width 4 height 4
click at [56, 133] on li "Unlock package" at bounding box center [47, 137] width 34 height 8
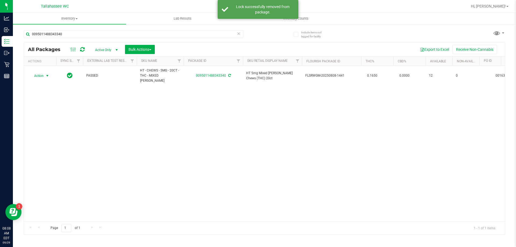
click at [47, 74] on span "select" at bounding box center [47, 76] width 4 height 4
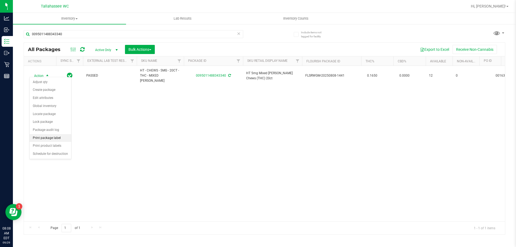
click at [62, 138] on li "Print package label" at bounding box center [51, 138] width 42 height 8
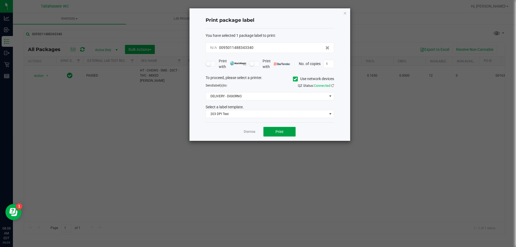
click at [269, 133] on button "Print" at bounding box center [279, 132] width 32 height 10
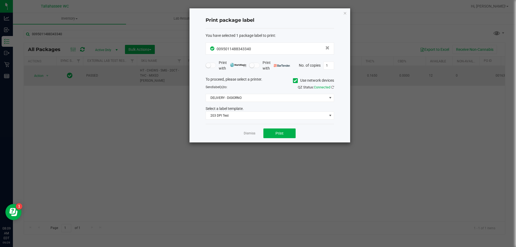
drag, startPoint x: 250, startPoint y: 134, endPoint x: 159, endPoint y: 75, distance: 108.3
click at [249, 134] on link "Dismiss" at bounding box center [250, 133] width 12 height 5
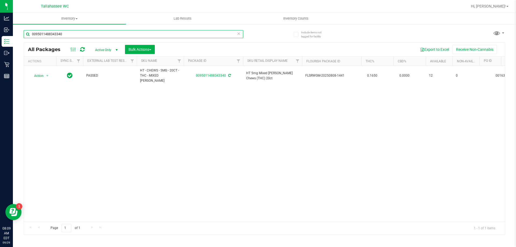
click at [117, 37] on input "0095011488343340" at bounding box center [134, 34] width 220 height 8
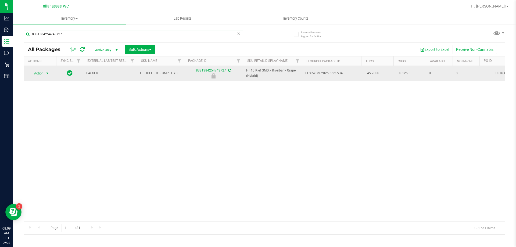
type input "8381384254743727"
click at [46, 75] on span "select" at bounding box center [47, 73] width 4 height 4
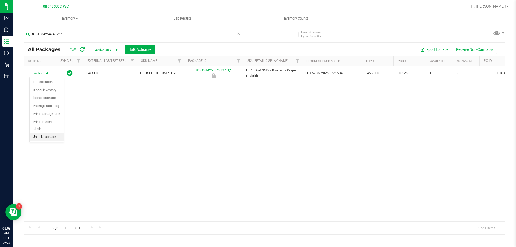
click at [57, 133] on li "Unlock package" at bounding box center [47, 137] width 34 height 8
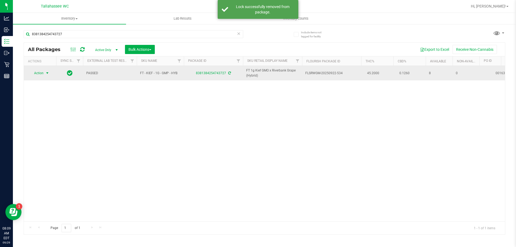
click at [48, 74] on span "select" at bounding box center [47, 73] width 4 height 4
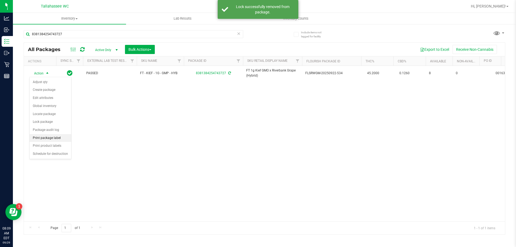
click at [63, 136] on li "Print package label" at bounding box center [51, 138] width 42 height 8
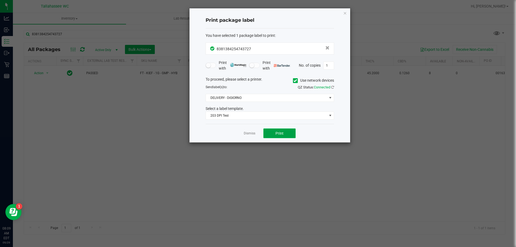
click at [268, 131] on button "Print" at bounding box center [279, 134] width 32 height 10
click at [248, 133] on link "Dismiss" at bounding box center [250, 133] width 12 height 5
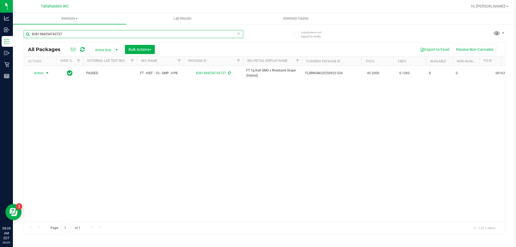
click at [107, 35] on input "8381384254743727" at bounding box center [134, 34] width 220 height 8
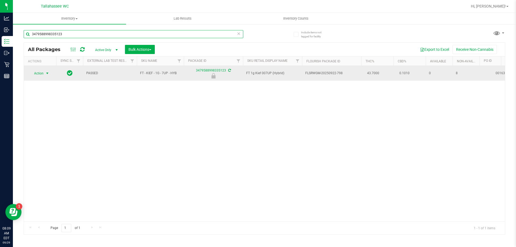
type input "3479588998335123"
click at [48, 74] on span "select" at bounding box center [47, 73] width 4 height 4
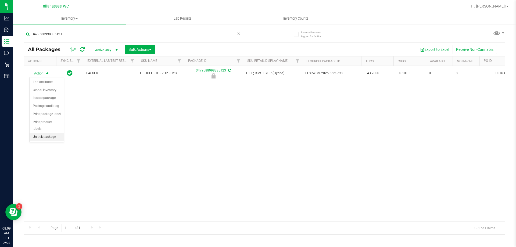
click at [51, 133] on li "Unlock package" at bounding box center [47, 137] width 34 height 8
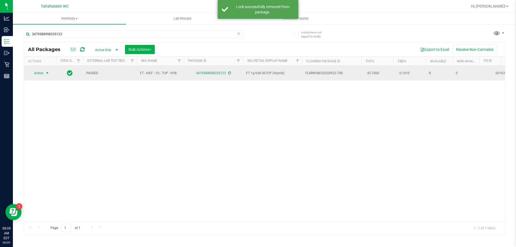
click at [47, 73] on span "select" at bounding box center [47, 73] width 4 height 4
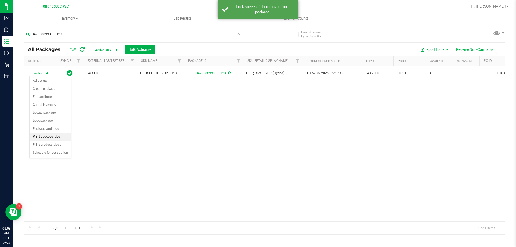
click at [59, 134] on li "Print package label" at bounding box center [51, 137] width 42 height 8
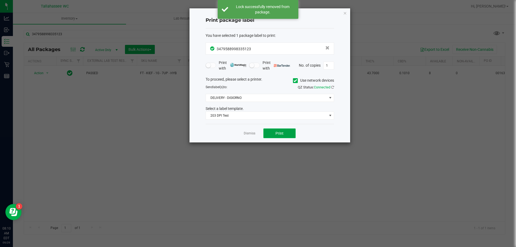
click at [284, 134] on button "Print" at bounding box center [279, 134] width 32 height 10
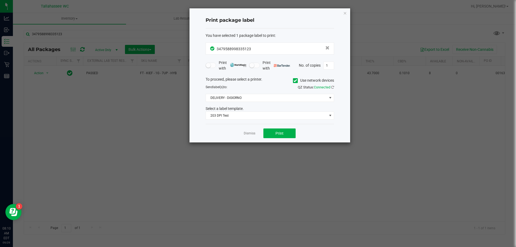
click at [251, 134] on link "Dismiss" at bounding box center [250, 133] width 12 height 5
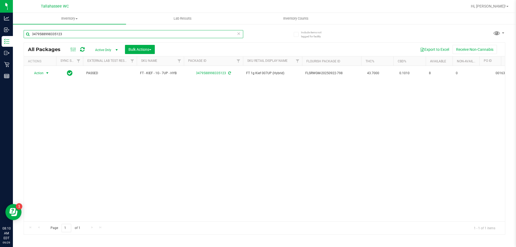
click at [138, 32] on input "3479588998335123" at bounding box center [134, 34] width 220 height 8
type input "2614909931975372"
click at [47, 73] on span "select" at bounding box center [47, 73] width 4 height 4
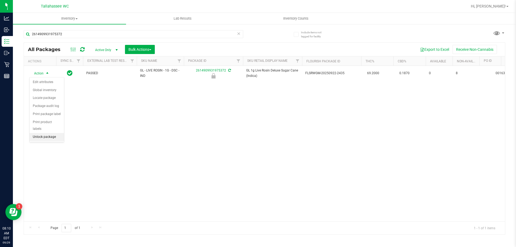
click at [48, 133] on li "Unlock package" at bounding box center [47, 137] width 34 height 8
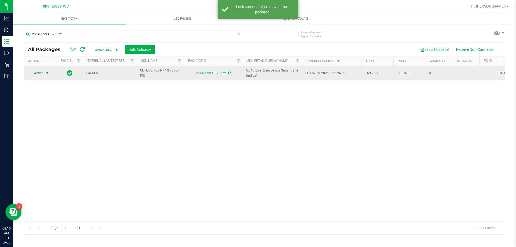
click at [48, 73] on span "select" at bounding box center [47, 73] width 4 height 4
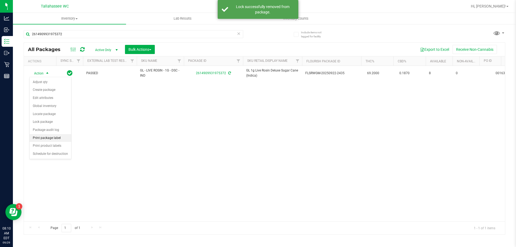
click at [57, 139] on li "Print package label" at bounding box center [51, 138] width 42 height 8
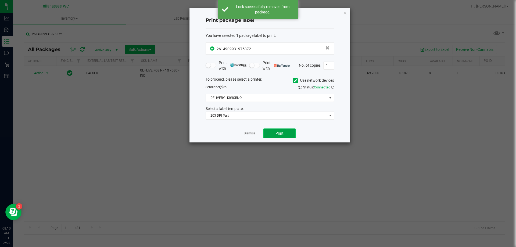
click at [293, 136] on button "Print" at bounding box center [279, 134] width 32 height 10
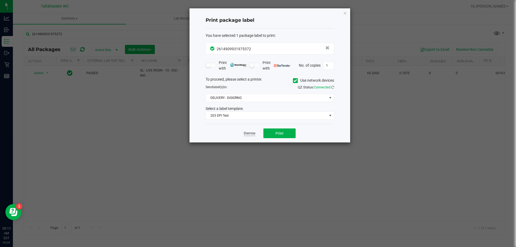
click at [251, 134] on link "Dismiss" at bounding box center [250, 133] width 12 height 5
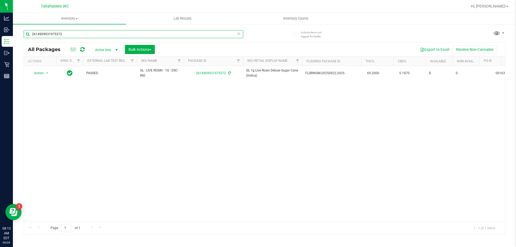
click at [138, 37] on input "2614909931975372" at bounding box center [134, 34] width 220 height 8
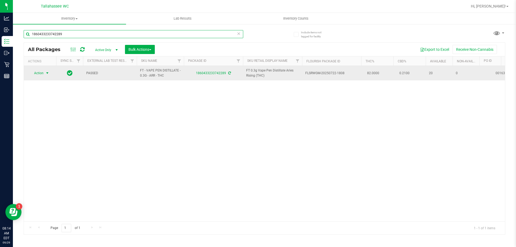
type input "1860433233742289"
click at [48, 73] on span "select" at bounding box center [47, 73] width 4 height 4
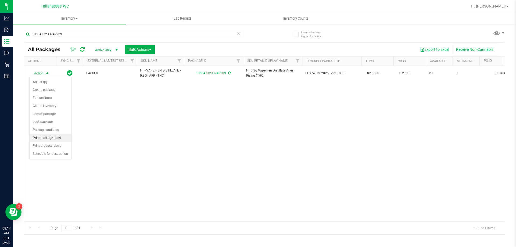
click at [59, 139] on li "Print package label" at bounding box center [51, 138] width 42 height 8
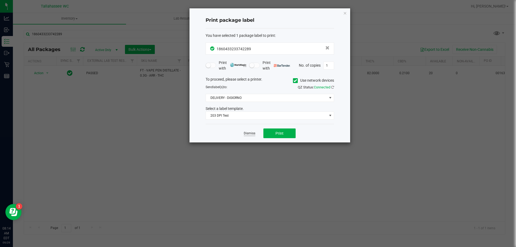
click at [249, 133] on link "Dismiss" at bounding box center [250, 133] width 12 height 5
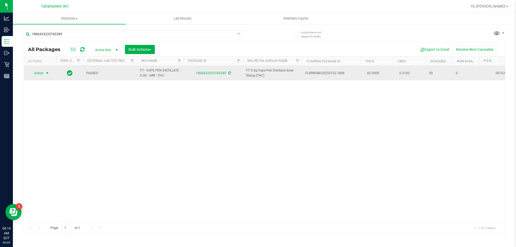
click at [47, 74] on span "select" at bounding box center [47, 73] width 4 height 4
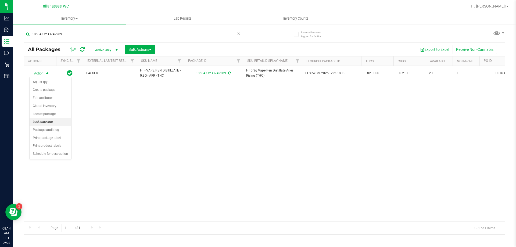
click at [60, 123] on li "Lock package" at bounding box center [51, 122] width 42 height 8
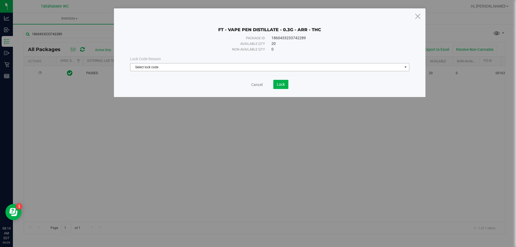
click at [366, 66] on span "Select lock code" at bounding box center [266, 67] width 272 height 8
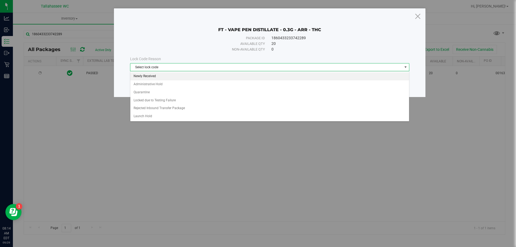
click at [302, 79] on li "Newly Received" at bounding box center [269, 76] width 279 height 8
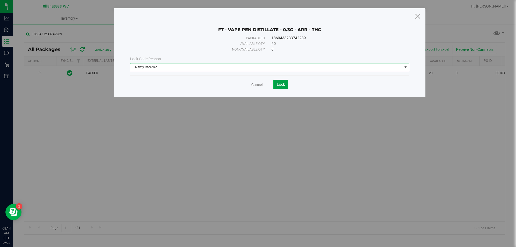
click at [285, 83] on span "Lock" at bounding box center [281, 84] width 8 height 4
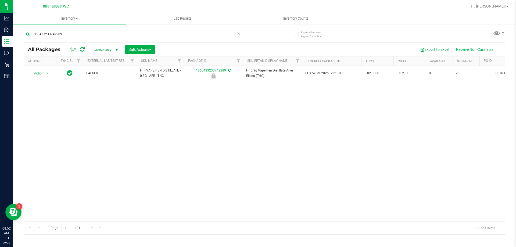
click at [67, 35] on input "1860433233742289" at bounding box center [134, 34] width 220 height 8
type input "6340861247679560"
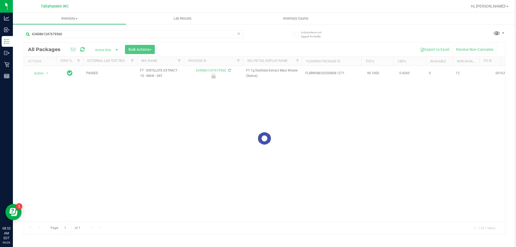
click at [47, 73] on div at bounding box center [264, 139] width 481 height 192
drag, startPoint x: 47, startPoint y: 73, endPoint x: 48, endPoint y: 105, distance: 31.7
click at [48, 74] on span "select" at bounding box center [47, 73] width 4 height 4
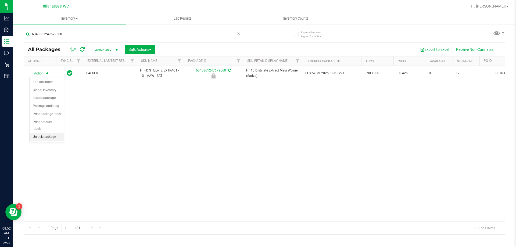
click at [54, 133] on li "Unlock package" at bounding box center [47, 137] width 34 height 8
click at [48, 73] on span "select" at bounding box center [47, 73] width 4 height 4
click at [62, 136] on li "Print package label" at bounding box center [51, 138] width 42 height 8
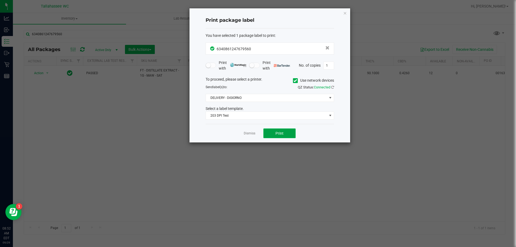
click at [268, 137] on button "Print" at bounding box center [279, 134] width 32 height 10
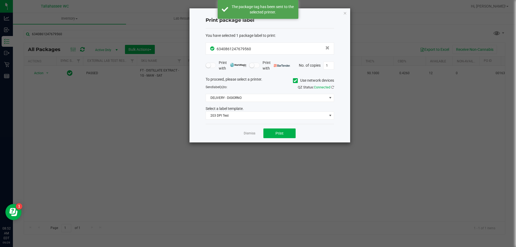
click at [246, 136] on div "Dismiss Print" at bounding box center [270, 133] width 129 height 19
click at [248, 134] on link "Dismiss" at bounding box center [250, 133] width 12 height 5
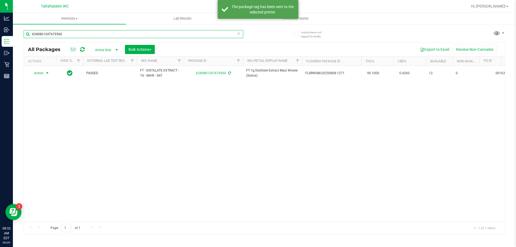
click at [104, 31] on input "6340861247679560" at bounding box center [134, 34] width 220 height 8
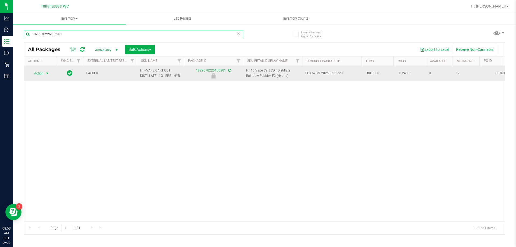
type input "1829070226106201"
click at [47, 76] on span "select" at bounding box center [47, 73] width 4 height 4
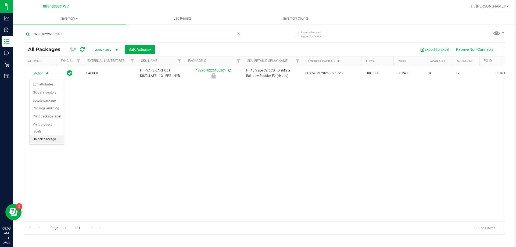
click at [54, 136] on li "Unlock package" at bounding box center [47, 140] width 34 height 8
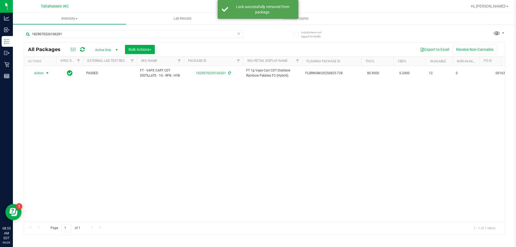
click at [47, 75] on span "select" at bounding box center [47, 73] width 4 height 4
click at [60, 140] on li "Print package label" at bounding box center [51, 141] width 42 height 8
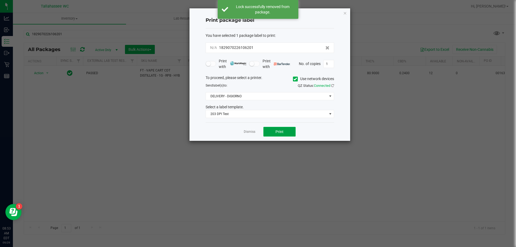
click at [285, 132] on button "Print" at bounding box center [279, 132] width 32 height 10
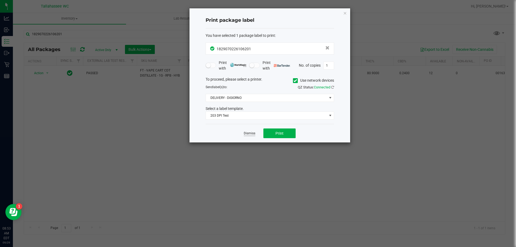
click at [247, 135] on link "Dismiss" at bounding box center [250, 133] width 12 height 5
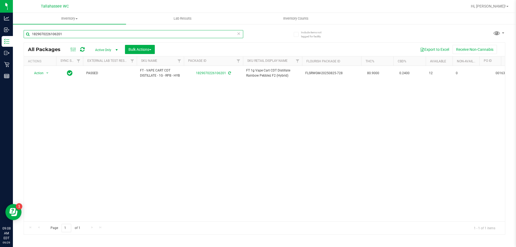
click at [97, 35] on input "1829070226106201" at bounding box center [134, 34] width 220 height 8
type input "2596860520449177"
click at [47, 73] on span "select" at bounding box center [47, 73] width 4 height 4
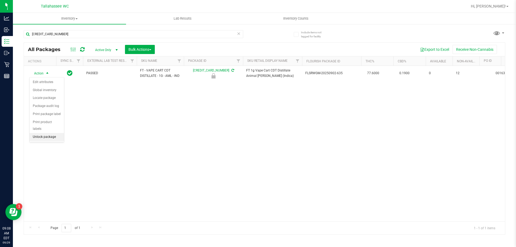
click at [60, 133] on li "Unlock package" at bounding box center [47, 137] width 34 height 8
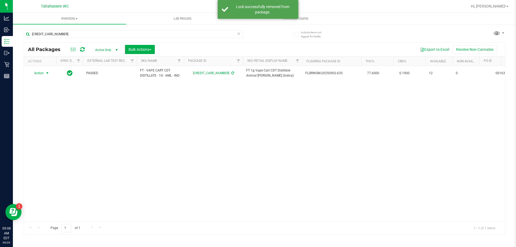
drag, startPoint x: 47, startPoint y: 74, endPoint x: 47, endPoint y: 101, distance: 26.9
click at [47, 76] on span "select" at bounding box center [47, 73] width 7 height 8
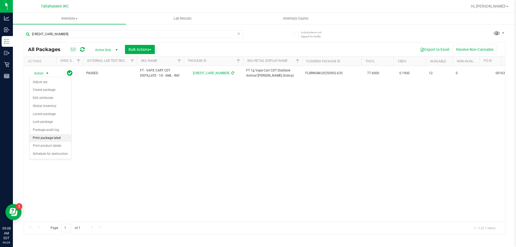
click at [63, 138] on li "Print package label" at bounding box center [51, 138] width 42 height 8
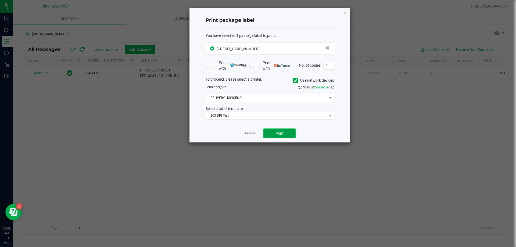
click at [275, 129] on button "Print" at bounding box center [279, 134] width 32 height 10
click at [248, 136] on div "Dismiss Print" at bounding box center [270, 133] width 129 height 19
click at [247, 134] on link "Dismiss" at bounding box center [250, 133] width 12 height 5
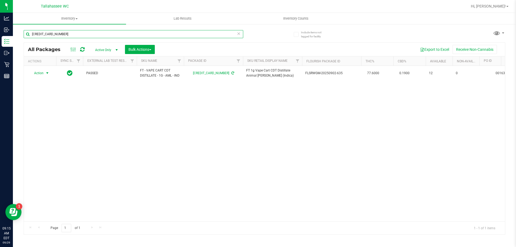
click at [163, 35] on input "2596860520449177" at bounding box center [134, 34] width 220 height 8
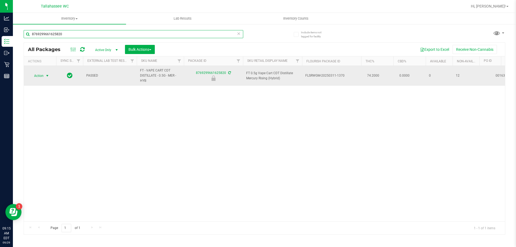
type input "8769299661625820"
click at [47, 77] on span "select" at bounding box center [47, 76] width 4 height 4
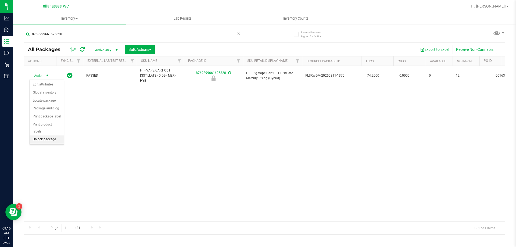
click at [48, 136] on li "Unlock package" at bounding box center [47, 140] width 34 height 8
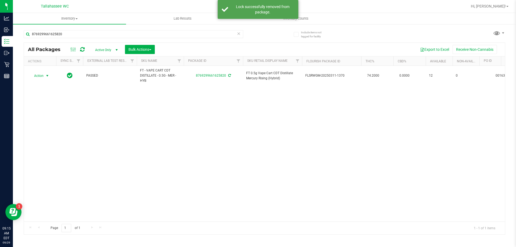
drag, startPoint x: 47, startPoint y: 75, endPoint x: 49, endPoint y: 126, distance: 51.1
click at [47, 76] on span "select" at bounding box center [47, 76] width 4 height 4
click at [59, 140] on li "Print package label" at bounding box center [51, 141] width 42 height 8
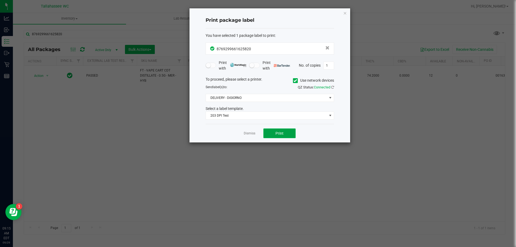
click at [281, 130] on button "Print" at bounding box center [279, 134] width 32 height 10
click at [248, 134] on link "Dismiss" at bounding box center [250, 133] width 12 height 5
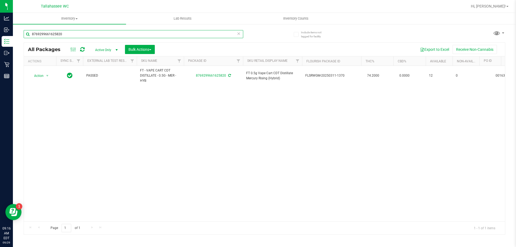
click at [165, 37] on input "8769299661625820" at bounding box center [134, 34] width 220 height 8
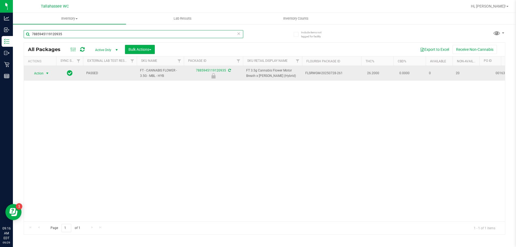
type input "7885945119120935"
click at [48, 74] on span "select" at bounding box center [47, 73] width 4 height 4
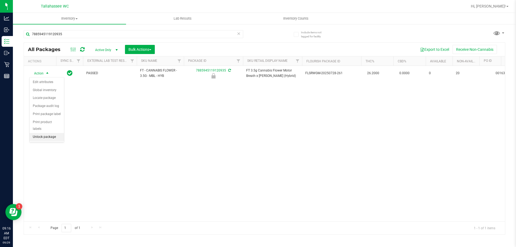
click at [51, 133] on li "Unlock package" at bounding box center [47, 137] width 34 height 8
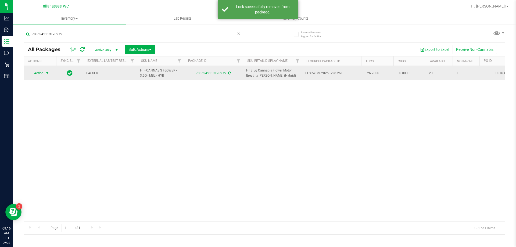
click at [44, 73] on span "select" at bounding box center [47, 73] width 7 height 8
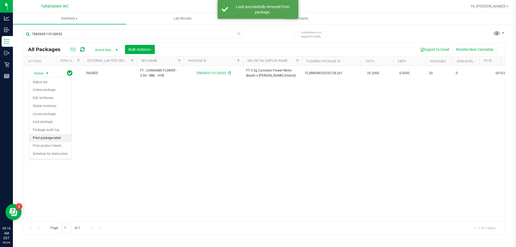
click at [60, 139] on li "Print package label" at bounding box center [51, 138] width 42 height 8
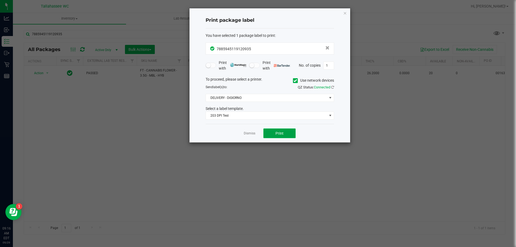
click at [269, 135] on button "Print" at bounding box center [279, 134] width 32 height 10
click at [345, 14] on icon "button" at bounding box center [345, 13] width 4 height 6
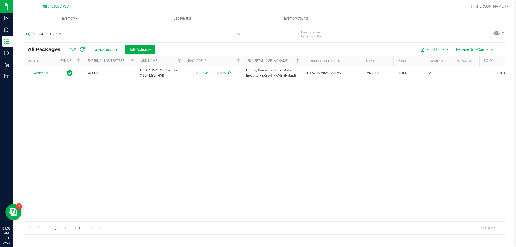
click at [83, 32] on input "7885945119120935" at bounding box center [134, 34] width 220 height 8
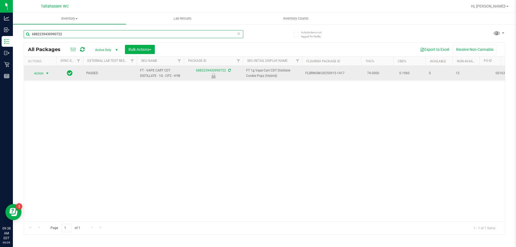
type input "6882239430990722"
click at [47, 73] on span "select" at bounding box center [47, 73] width 4 height 4
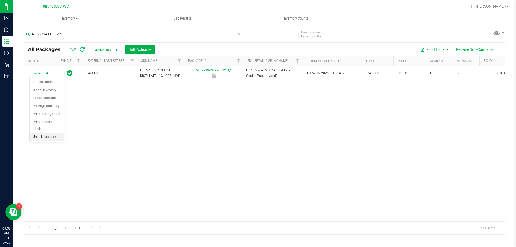
click at [58, 133] on li "Unlock package" at bounding box center [47, 137] width 34 height 8
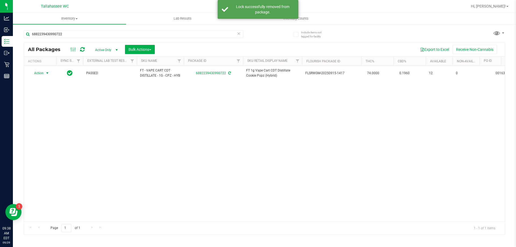
click at [47, 74] on span "select" at bounding box center [47, 73] width 4 height 4
click at [51, 138] on li "Print package label" at bounding box center [51, 138] width 42 height 8
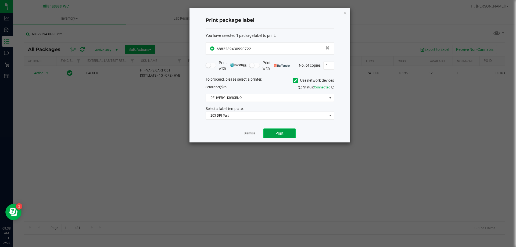
click at [281, 133] on span "Print" at bounding box center [280, 133] width 8 height 4
click at [252, 136] on link "Dismiss" at bounding box center [250, 133] width 12 height 5
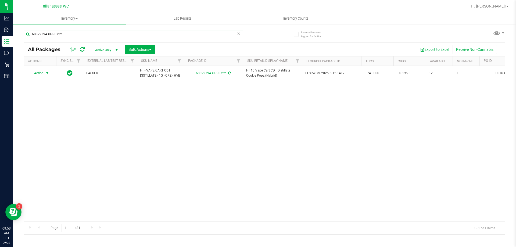
click at [116, 36] on input "6882239430990722" at bounding box center [134, 34] width 220 height 8
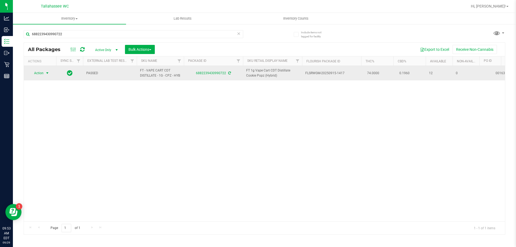
click at [47, 73] on span "select" at bounding box center [47, 73] width 4 height 4
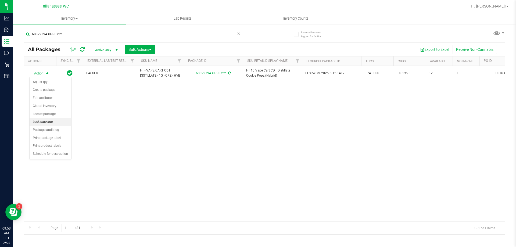
click at [59, 124] on li "Lock package" at bounding box center [51, 122] width 42 height 8
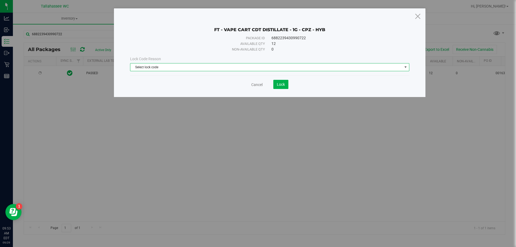
click at [364, 67] on span "Select lock code" at bounding box center [266, 67] width 272 height 8
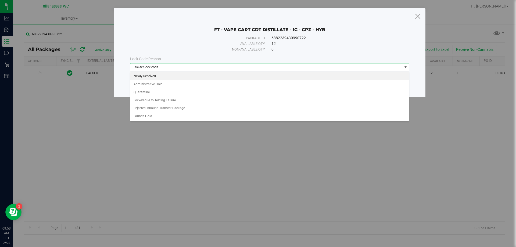
click at [319, 79] on li "Newly Received" at bounding box center [269, 76] width 279 height 8
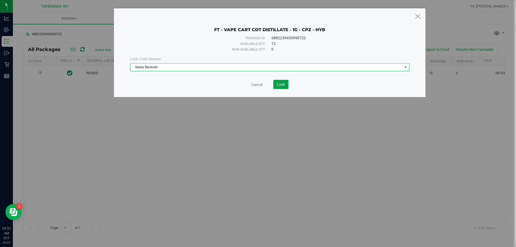
click at [283, 87] on button "Lock" at bounding box center [280, 84] width 15 height 9
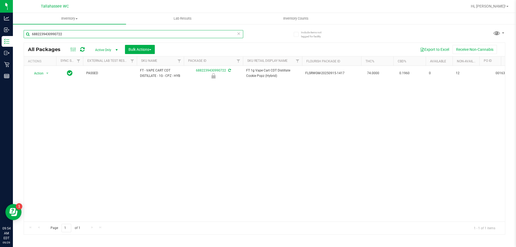
click at [100, 32] on input "6882239430990722" at bounding box center [134, 34] width 220 height 8
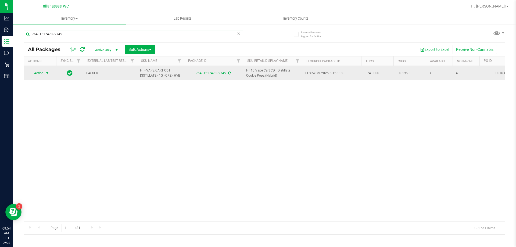
type input "7643151747892745"
click at [46, 73] on span "select" at bounding box center [47, 73] width 4 height 4
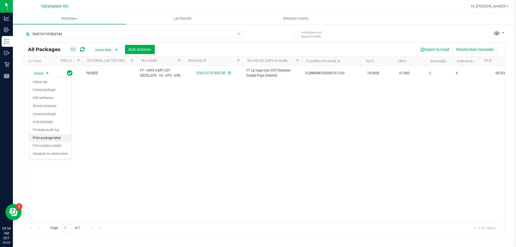
drag, startPoint x: 48, startPoint y: 138, endPoint x: 63, endPoint y: 135, distance: 15.6
click at [48, 138] on li "Print package label" at bounding box center [51, 138] width 42 height 8
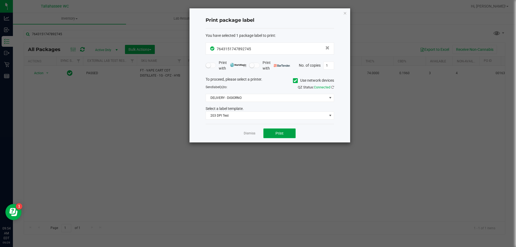
click at [277, 136] on button "Print" at bounding box center [279, 134] width 32 height 10
click at [252, 133] on link "Dismiss" at bounding box center [250, 133] width 12 height 5
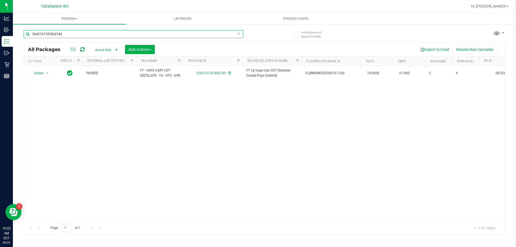
click at [136, 35] on input "7643151747892745" at bounding box center [134, 34] width 220 height 8
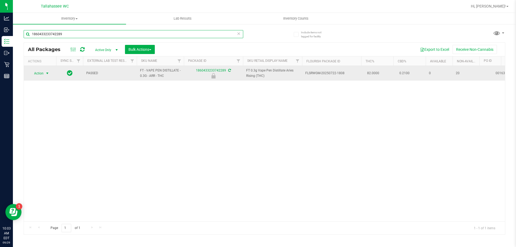
type input "1860433233742289"
click at [48, 74] on span "select" at bounding box center [47, 73] width 4 height 4
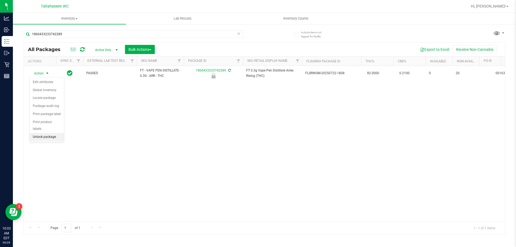
click at [52, 133] on li "Unlock package" at bounding box center [47, 137] width 34 height 8
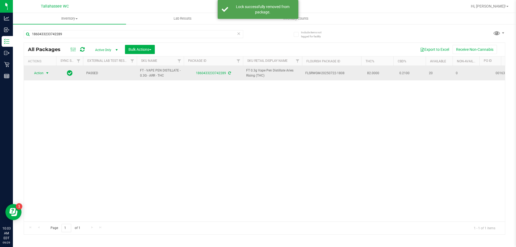
click at [47, 74] on span "select" at bounding box center [47, 73] width 4 height 4
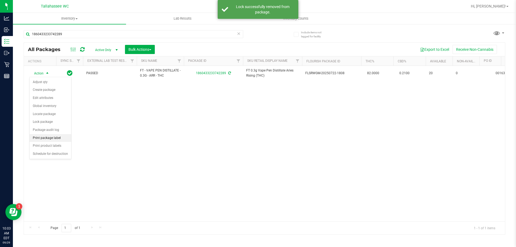
click at [44, 140] on li "Print package label" at bounding box center [51, 138] width 42 height 8
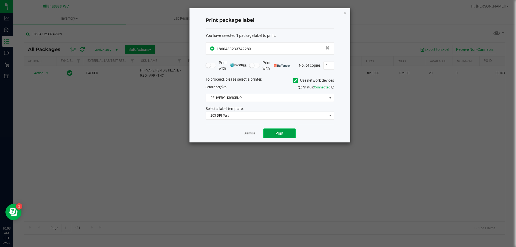
click at [279, 136] on button "Print" at bounding box center [279, 134] width 32 height 10
click at [251, 134] on link "Dismiss" at bounding box center [250, 133] width 12 height 5
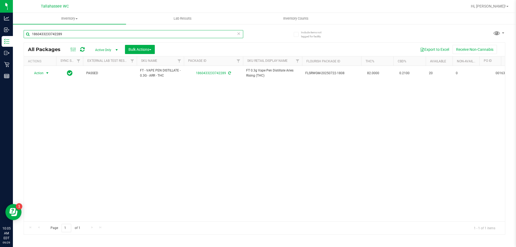
click at [125, 36] on input "1860433233742289" at bounding box center [134, 34] width 220 height 8
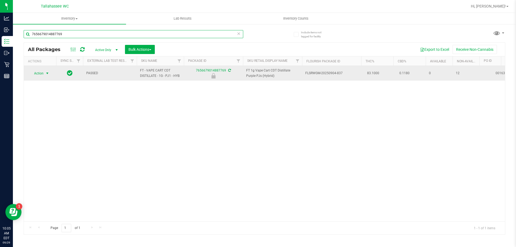
type input "7656679014887769"
click at [48, 73] on span "select" at bounding box center [47, 73] width 4 height 4
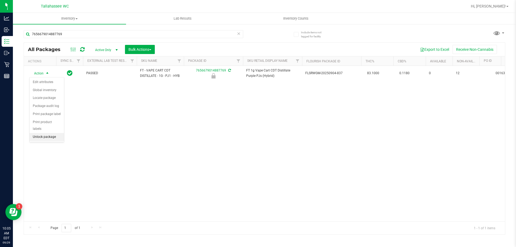
drag, startPoint x: 45, startPoint y: 134, endPoint x: 45, endPoint y: 117, distance: 16.4
click at [45, 133] on li "Unlock package" at bounding box center [47, 137] width 34 height 8
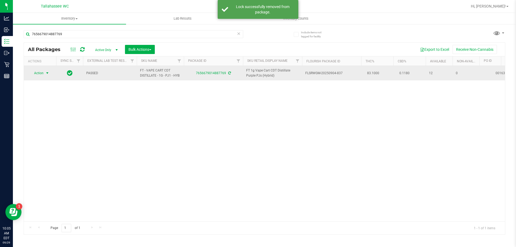
click at [47, 73] on span "select" at bounding box center [47, 73] width 4 height 4
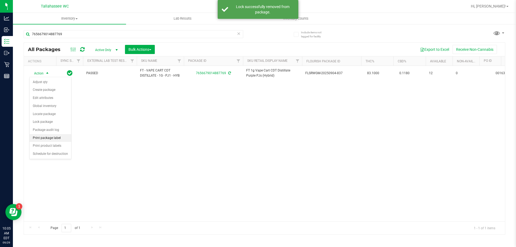
click at [45, 136] on li "Print package label" at bounding box center [51, 138] width 42 height 8
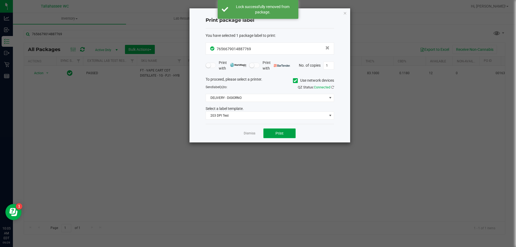
click at [279, 135] on span "Print" at bounding box center [280, 133] width 8 height 4
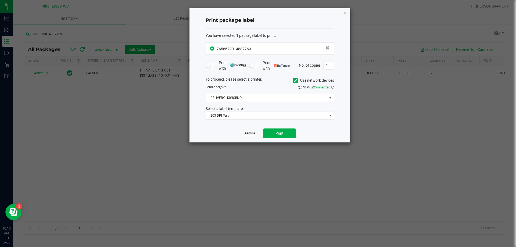
click at [250, 136] on link "Dismiss" at bounding box center [250, 133] width 12 height 5
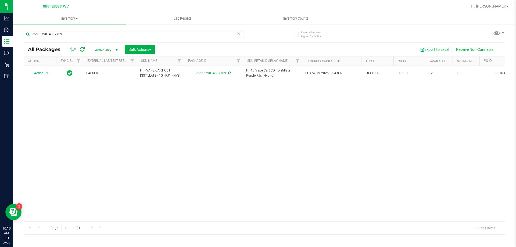
click at [117, 33] on input "7656679014887769" at bounding box center [134, 34] width 220 height 8
type input "3915942325519827"
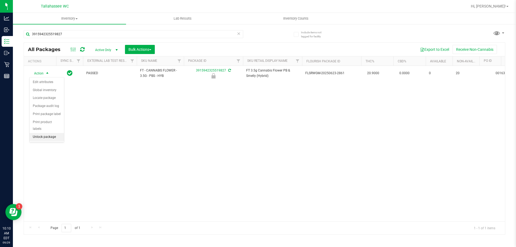
click at [52, 133] on li "Unlock package" at bounding box center [47, 137] width 34 height 8
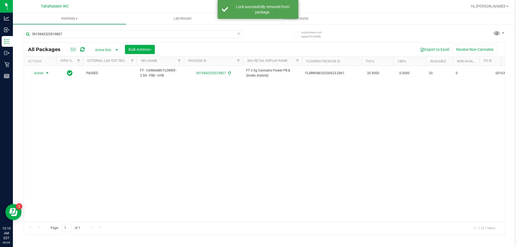
click at [47, 73] on span "select" at bounding box center [47, 73] width 4 height 4
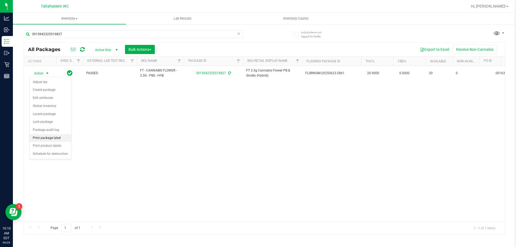
click at [54, 139] on li "Print package label" at bounding box center [51, 138] width 42 height 8
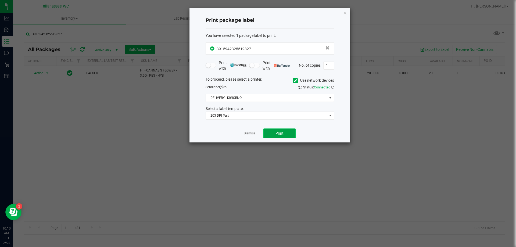
click at [276, 135] on span "Print" at bounding box center [280, 133] width 8 height 4
click at [248, 135] on link "Dismiss" at bounding box center [250, 133] width 12 height 5
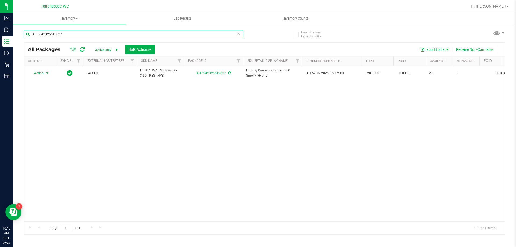
click at [83, 31] on input "3915942325519827" at bounding box center [134, 34] width 220 height 8
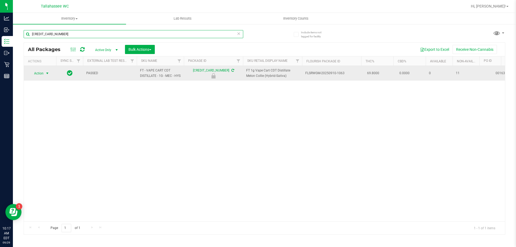
type input "4477228224595283"
click at [48, 75] on span "select" at bounding box center [47, 73] width 4 height 4
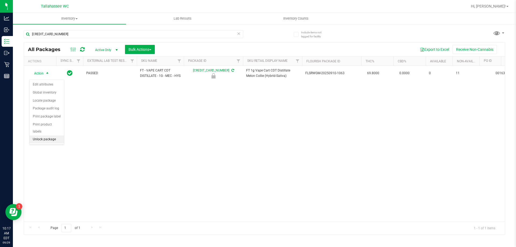
click at [58, 136] on li "Unlock package" at bounding box center [47, 140] width 34 height 8
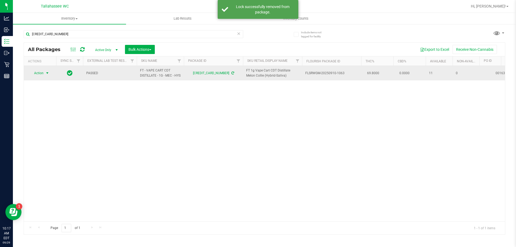
click at [45, 74] on span "select" at bounding box center [47, 73] width 7 height 8
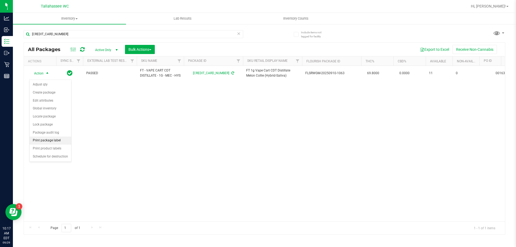
click at [59, 142] on li "Print package label" at bounding box center [51, 141] width 42 height 8
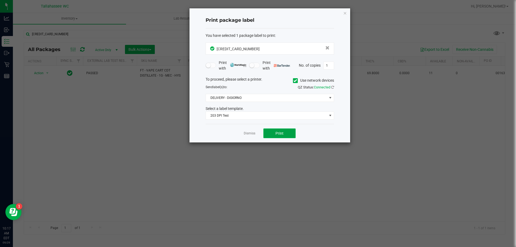
click at [278, 136] on span "Print" at bounding box center [280, 133] width 8 height 4
click at [247, 133] on link "Dismiss" at bounding box center [250, 133] width 12 height 5
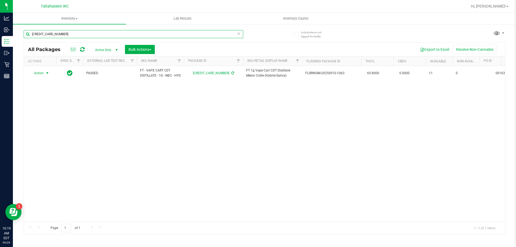
click at [62, 36] on input "4477228224595283" at bounding box center [134, 34] width 220 height 8
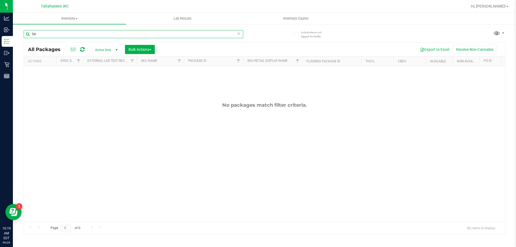
type input "5"
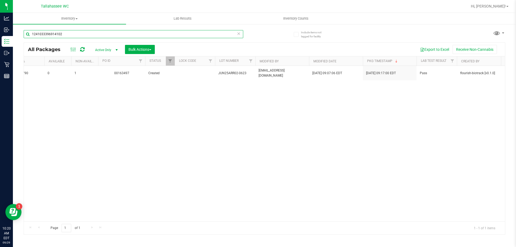
scroll to position [0, 382]
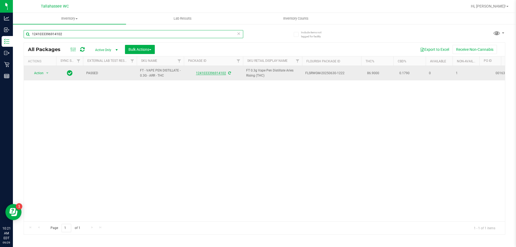
type input "1241033396914102"
click at [209, 73] on link "1241033396914102" at bounding box center [211, 73] width 30 height 4
click at [45, 74] on span "select" at bounding box center [47, 73] width 7 height 8
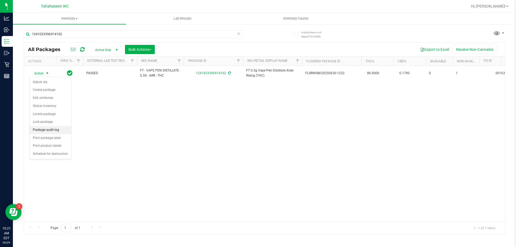
click at [64, 130] on li "Package audit log" at bounding box center [51, 130] width 42 height 8
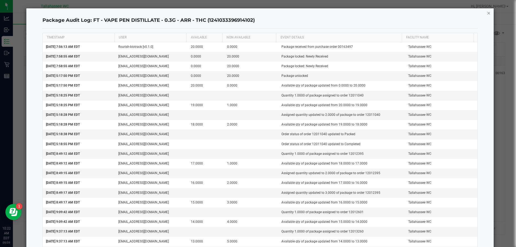
click at [487, 13] on icon "button" at bounding box center [489, 13] width 4 height 6
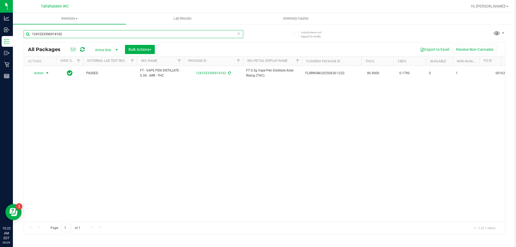
click at [82, 34] on input "1241033396914102" at bounding box center [134, 34] width 220 height 8
type input "1860433233742289"
click at [48, 73] on span "select" at bounding box center [47, 73] width 4 height 4
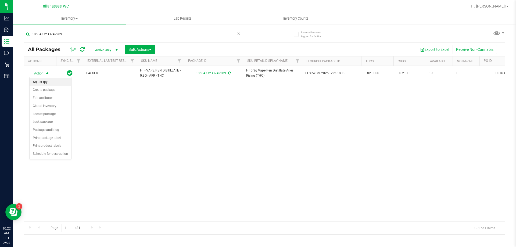
click at [55, 84] on li "Adjust qty" at bounding box center [51, 82] width 42 height 8
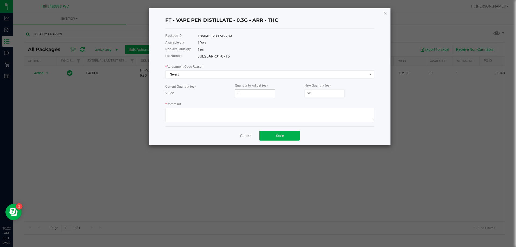
click at [258, 95] on input "0" at bounding box center [255, 94] width 40 height 8
type input "2"
type input "22"
type input "2"
click at [224, 101] on div "* Comment" at bounding box center [269, 111] width 209 height 21
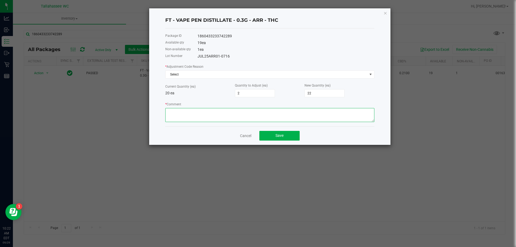
click at [215, 115] on textarea "* Comment" at bounding box center [269, 115] width 209 height 14
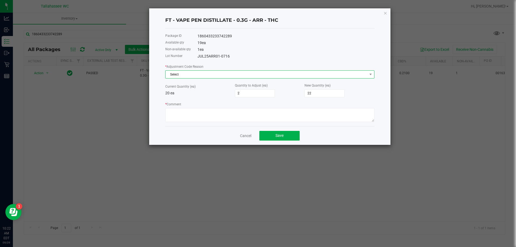
click at [340, 72] on span "Select" at bounding box center [267, 75] width 202 height 8
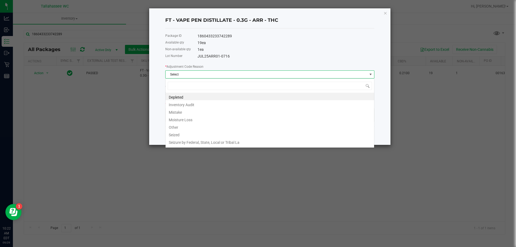
scroll to position [8, 209]
click at [243, 112] on li "Mistake" at bounding box center [270, 112] width 209 height 8
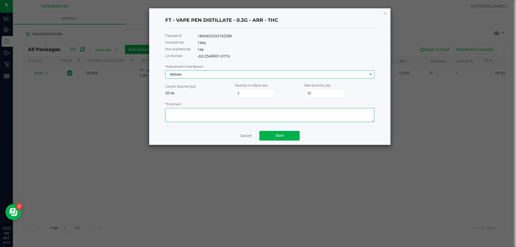
click at [241, 111] on textarea "* Comment" at bounding box center [269, 115] width 209 height 14
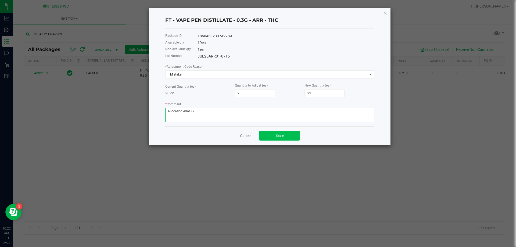
type textarea "Allocation error +2"
click at [283, 136] on span "Save" at bounding box center [280, 135] width 8 height 4
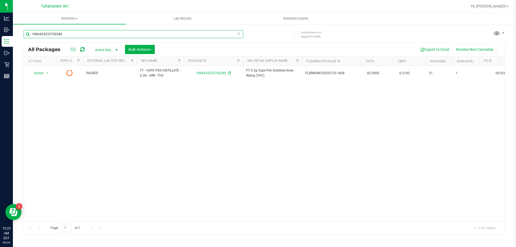
click at [93, 33] on input "1860433233742289" at bounding box center [134, 34] width 220 height 8
type input "9020810505762911"
click at [46, 73] on span "select" at bounding box center [47, 73] width 4 height 4
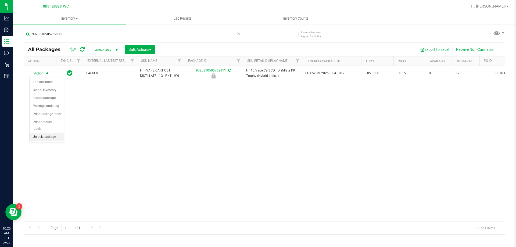
click at [56, 133] on li "Unlock package" at bounding box center [47, 137] width 34 height 8
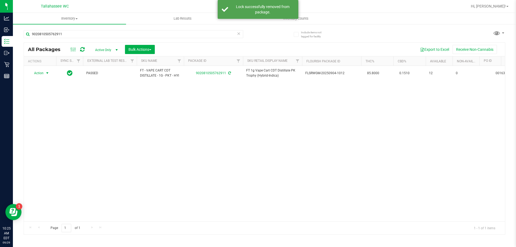
click at [47, 73] on span "select" at bounding box center [47, 73] width 4 height 4
click at [54, 139] on li "Print package label" at bounding box center [51, 138] width 42 height 8
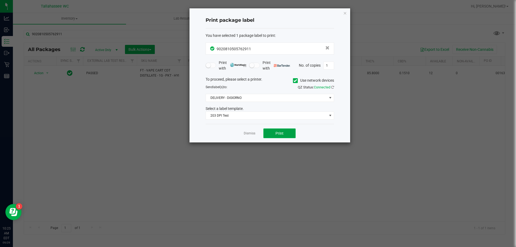
click at [266, 135] on button "Print" at bounding box center [279, 134] width 32 height 10
click at [248, 134] on link "Dismiss" at bounding box center [250, 133] width 12 height 5
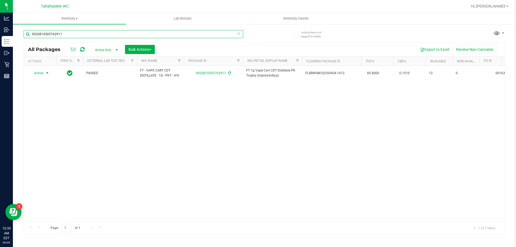
click at [84, 31] on input "9020810505762911" at bounding box center [134, 34] width 220 height 8
type input "7611881131390742"
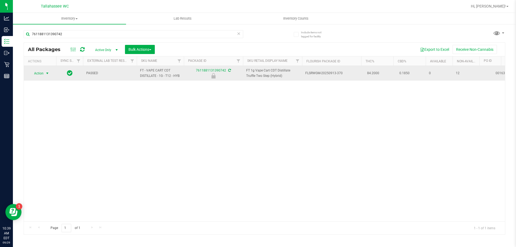
click at [47, 73] on span "select" at bounding box center [47, 73] width 4 height 4
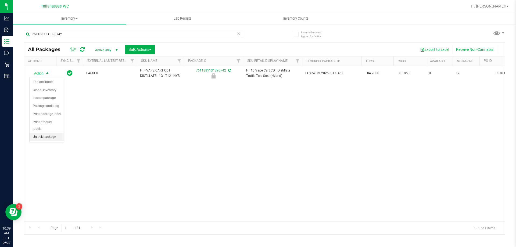
click at [52, 133] on li "Unlock package" at bounding box center [47, 137] width 34 height 8
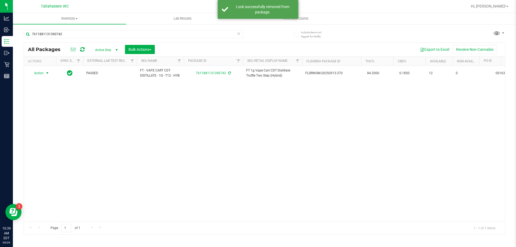
click at [47, 74] on span "select" at bounding box center [47, 73] width 4 height 4
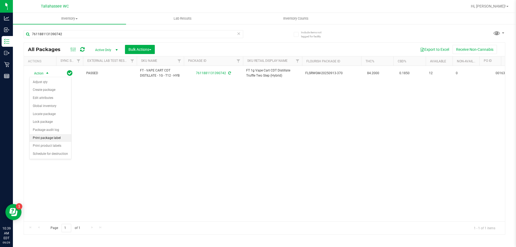
click at [54, 140] on li "Print package label" at bounding box center [51, 138] width 42 height 8
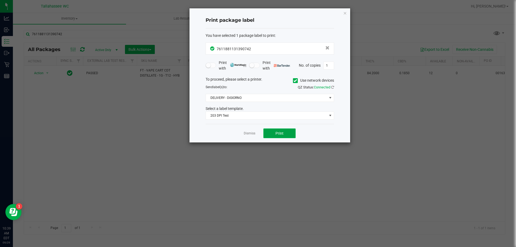
click at [267, 135] on button "Print" at bounding box center [279, 134] width 32 height 10
click at [246, 133] on link "Dismiss" at bounding box center [250, 133] width 12 height 5
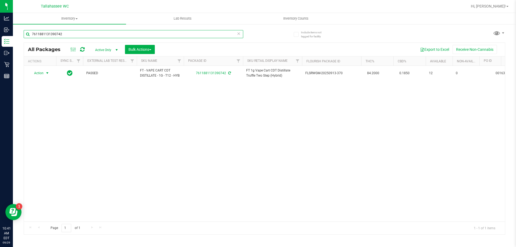
click at [131, 33] on input "7611881131390742" at bounding box center [134, 34] width 220 height 8
type input "8501402933785618"
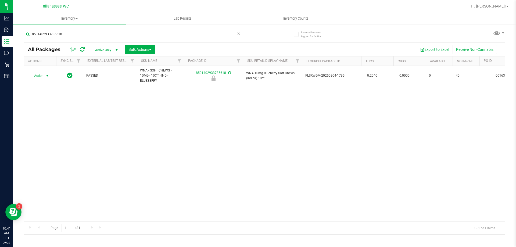
click at [47, 74] on span "select" at bounding box center [47, 76] width 4 height 4
click at [58, 133] on li "Unlock package" at bounding box center [47, 137] width 34 height 8
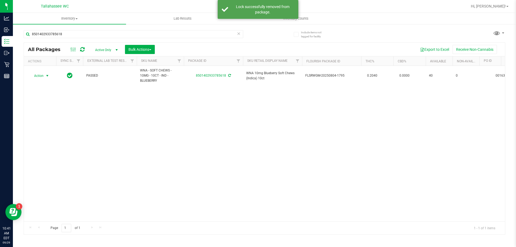
click at [48, 74] on span "select" at bounding box center [47, 76] width 4 height 4
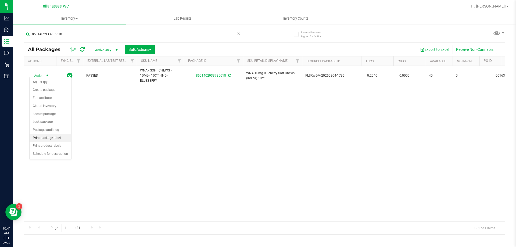
click at [60, 139] on li "Print package label" at bounding box center [51, 138] width 42 height 8
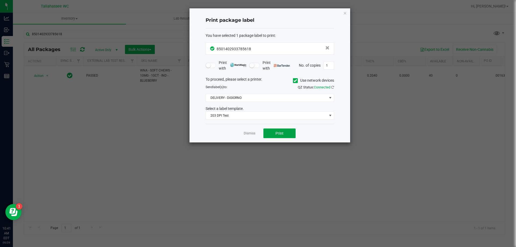
click at [289, 137] on button "Print" at bounding box center [279, 134] width 32 height 10
click at [247, 133] on link "Dismiss" at bounding box center [250, 133] width 12 height 5
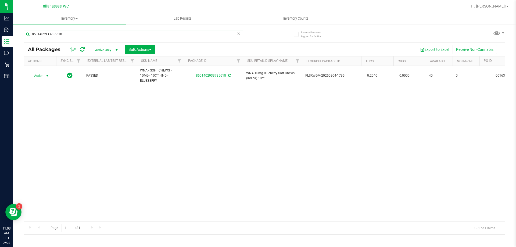
click at [83, 35] on input "8501402933785618" at bounding box center [134, 34] width 220 height 8
click at [240, 35] on icon at bounding box center [239, 33] width 4 height 6
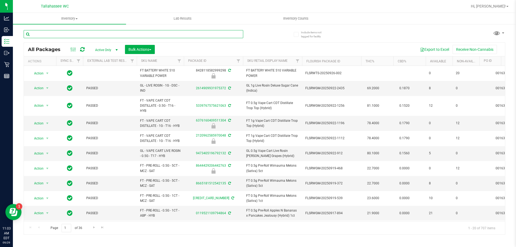
click at [124, 31] on input "text" at bounding box center [134, 34] width 220 height 8
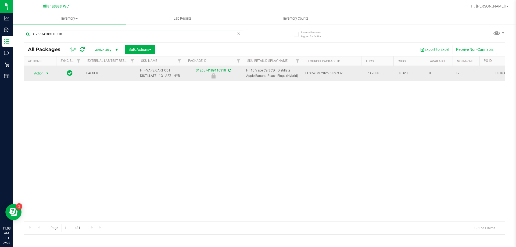
type input "3126574189110318"
click at [49, 74] on span "select" at bounding box center [47, 73] width 4 height 4
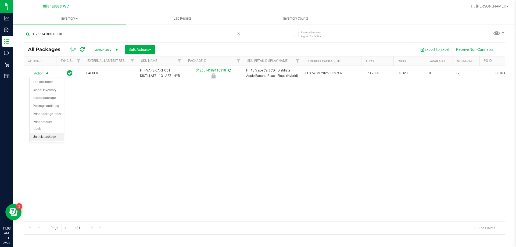
click at [41, 133] on li "Unlock package" at bounding box center [47, 137] width 34 height 8
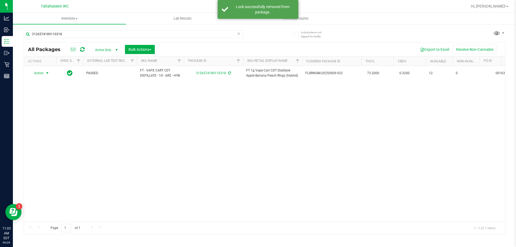
click at [45, 74] on span "select" at bounding box center [47, 73] width 7 height 8
click at [57, 141] on li "Print package label" at bounding box center [51, 138] width 42 height 8
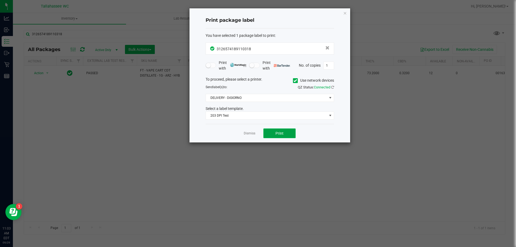
click at [273, 135] on button "Print" at bounding box center [279, 134] width 32 height 10
click at [246, 134] on link "Dismiss" at bounding box center [250, 133] width 12 height 5
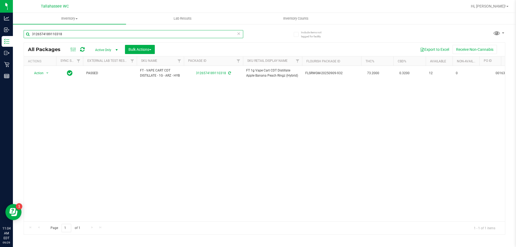
click at [168, 36] on input "3126574189110318" at bounding box center [134, 34] width 220 height 8
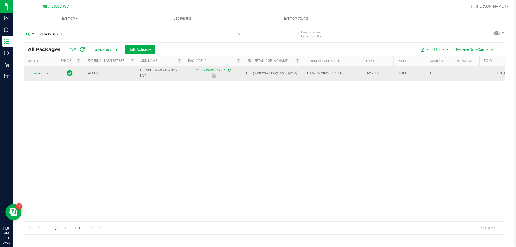
type input "2008293435349751"
click at [47, 73] on span "select" at bounding box center [47, 73] width 4 height 4
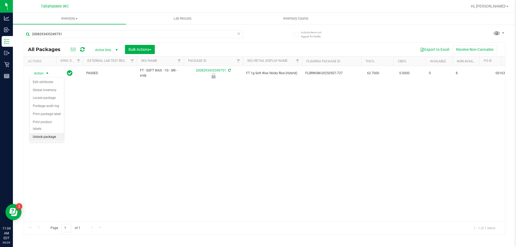
click at [58, 133] on li "Unlock package" at bounding box center [47, 137] width 34 height 8
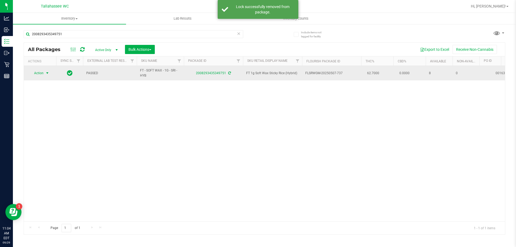
click at [47, 73] on span "select" at bounding box center [47, 73] width 4 height 4
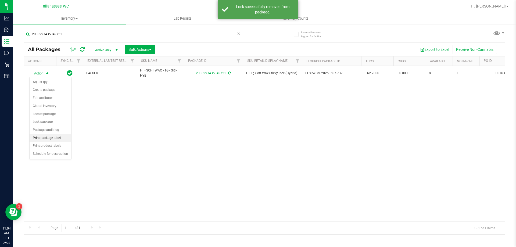
click at [58, 136] on li "Print package label" at bounding box center [51, 138] width 42 height 8
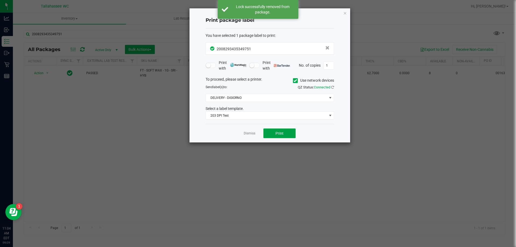
click at [280, 134] on span "Print" at bounding box center [280, 133] width 8 height 4
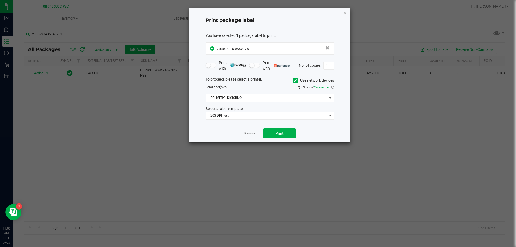
click at [256, 134] on div "Dismiss Print" at bounding box center [270, 133] width 129 height 19
click at [250, 134] on link "Dismiss" at bounding box center [250, 133] width 12 height 5
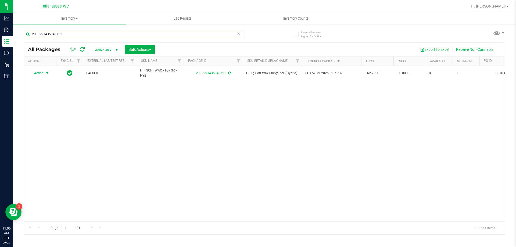
click at [120, 36] on input "2008293435349751" at bounding box center [134, 34] width 220 height 8
type input "6882239430990722"
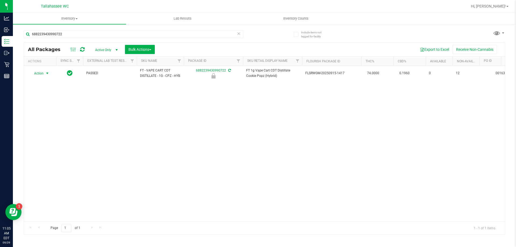
click at [48, 73] on span "select" at bounding box center [47, 73] width 4 height 4
click at [44, 133] on li "Unlock package" at bounding box center [47, 137] width 34 height 8
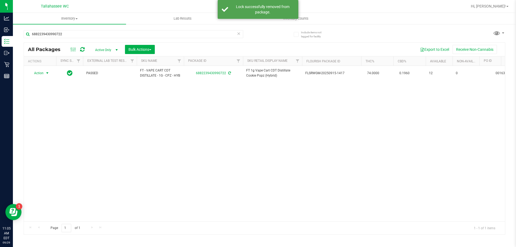
drag, startPoint x: 48, startPoint y: 73, endPoint x: 47, endPoint y: 120, distance: 47.6
click at [48, 73] on span "select" at bounding box center [47, 73] width 4 height 4
click at [48, 134] on li "Package audit log" at bounding box center [51, 130] width 42 height 8
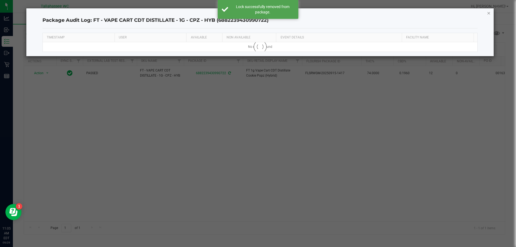
click at [489, 12] on icon "button" at bounding box center [489, 13] width 4 height 6
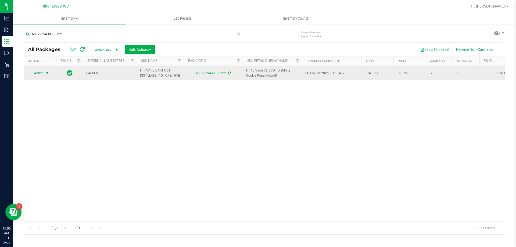
click at [48, 73] on span "select" at bounding box center [47, 73] width 4 height 4
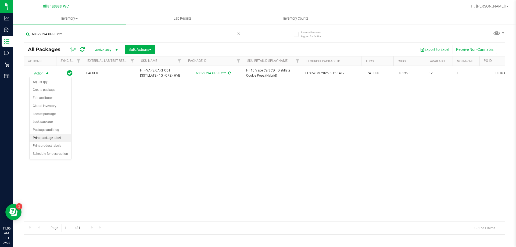
click at [51, 135] on li "Print package label" at bounding box center [51, 138] width 42 height 8
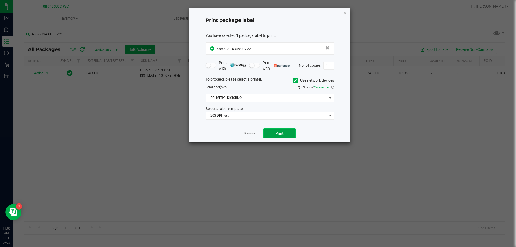
click at [287, 133] on button "Print" at bounding box center [279, 134] width 32 height 10
click at [249, 134] on link "Dismiss" at bounding box center [250, 133] width 12 height 5
click at [249, 134] on div "Action Action Adjust qty Create package Edit attributes Global inventory Locate…" at bounding box center [264, 144] width 481 height 156
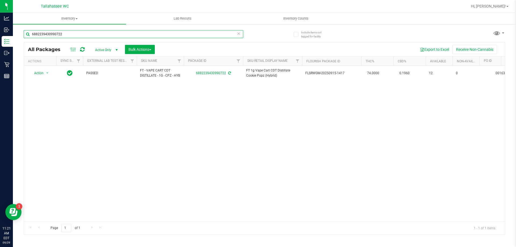
click at [77, 33] on input "6882239430990722" at bounding box center [134, 34] width 220 height 8
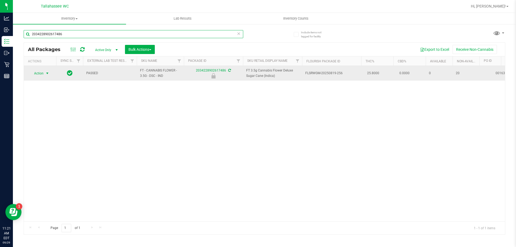
type input "2034228902617486"
click at [49, 72] on span "select" at bounding box center [47, 73] width 4 height 4
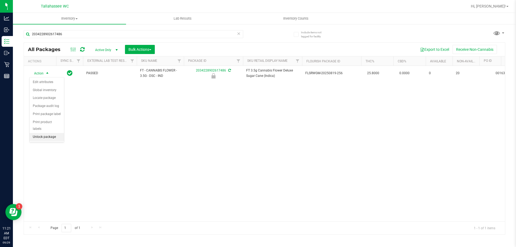
click at [59, 133] on li "Unlock package" at bounding box center [47, 137] width 34 height 8
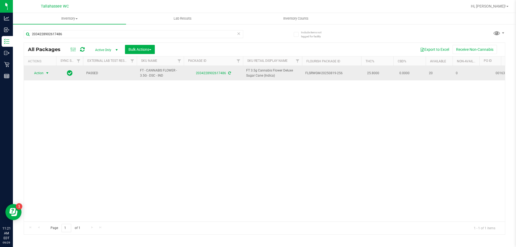
click at [46, 72] on span "select" at bounding box center [47, 73] width 4 height 4
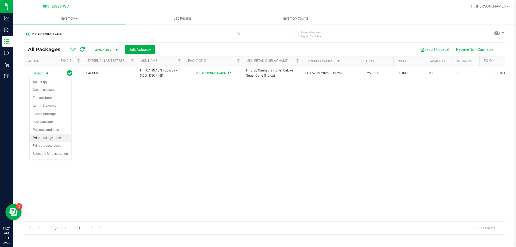
click at [64, 139] on li "Print package label" at bounding box center [51, 138] width 42 height 8
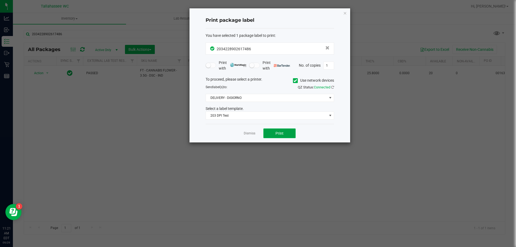
click at [279, 136] on button "Print" at bounding box center [279, 134] width 32 height 10
click at [247, 134] on link "Dismiss" at bounding box center [250, 133] width 12 height 5
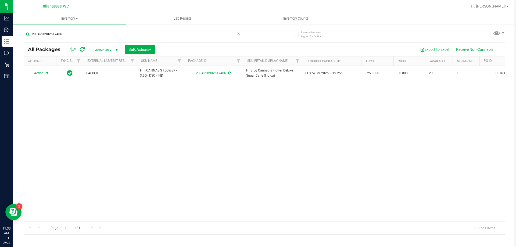
click at [237, 32] on icon at bounding box center [239, 33] width 4 height 6
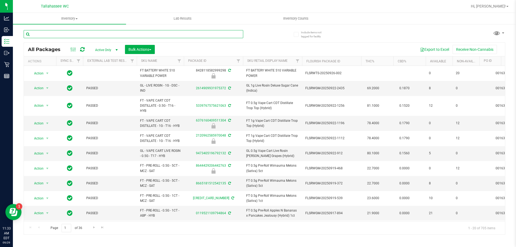
click at [159, 37] on input "text" at bounding box center [134, 34] width 220 height 8
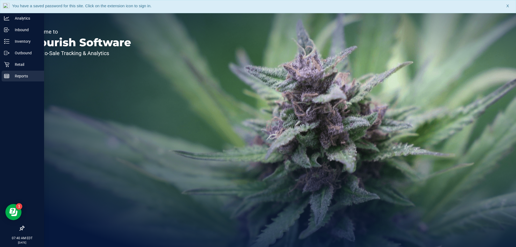
click at [14, 74] on p "Reports" at bounding box center [25, 76] width 32 height 6
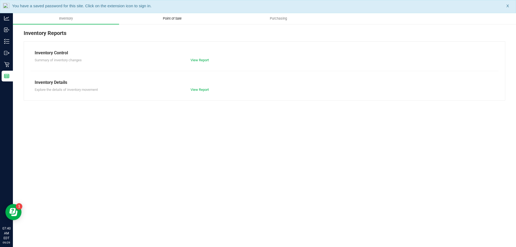
click at [169, 20] on span "Point of Sale" at bounding box center [172, 18] width 33 height 5
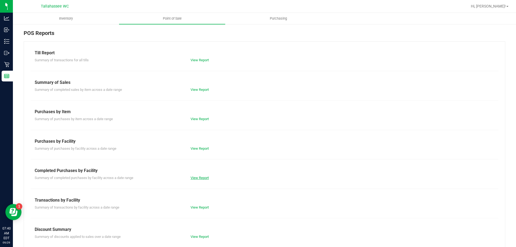
click at [201, 177] on link "View Report" at bounding box center [200, 178] width 18 height 4
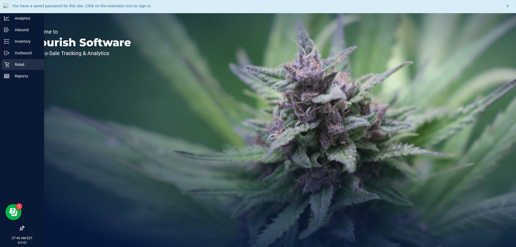
click at [5, 65] on icon at bounding box center [6, 64] width 5 height 5
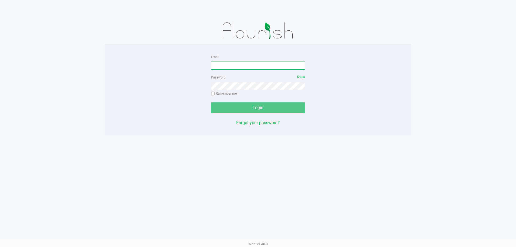
click at [236, 65] on input "Email" at bounding box center [258, 66] width 94 height 8
type input "[EMAIL_ADDRESS][DOMAIN_NAME]"
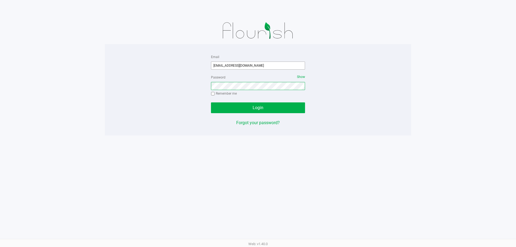
click at [211, 102] on button "Login" at bounding box center [258, 107] width 94 height 11
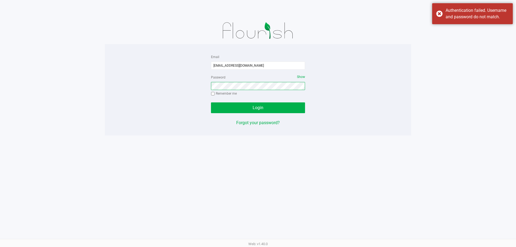
click at [211, 102] on button "Login" at bounding box center [258, 107] width 94 height 11
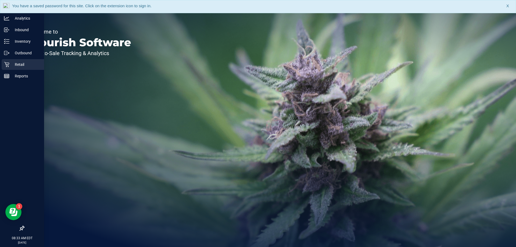
click at [6, 64] on icon at bounding box center [6, 64] width 5 height 5
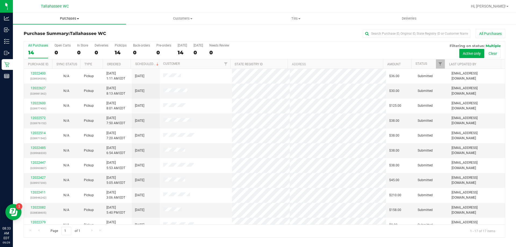
click at [74, 18] on span "Purchases" at bounding box center [69, 18] width 113 height 5
click at [66, 38] on li "Fulfillment" at bounding box center [69, 39] width 113 height 6
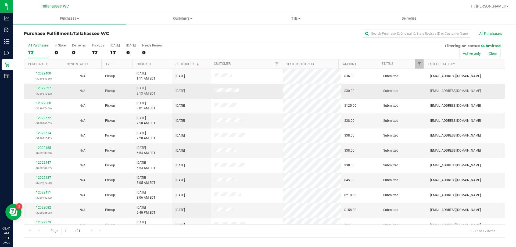
click at [40, 88] on link "12022627" at bounding box center [43, 88] width 15 height 4
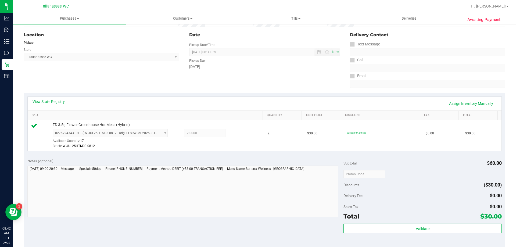
scroll to position [81, 0]
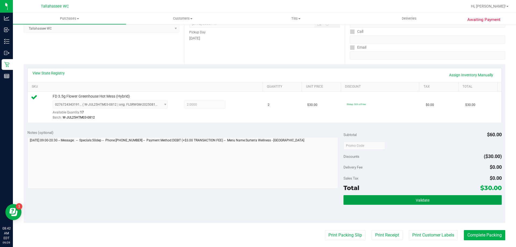
click at [352, 199] on button "Validate" at bounding box center [423, 200] width 158 height 10
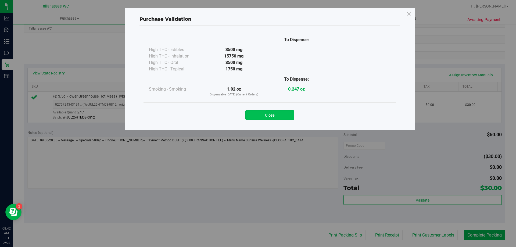
click at [279, 111] on button "Close" at bounding box center [269, 115] width 49 height 10
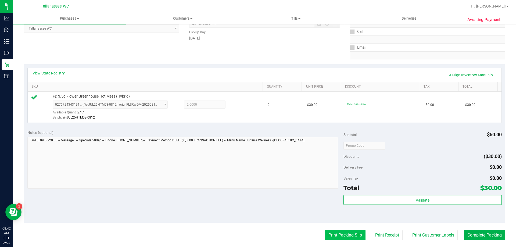
click at [342, 237] on button "Print Packing Slip" at bounding box center [345, 235] width 41 height 10
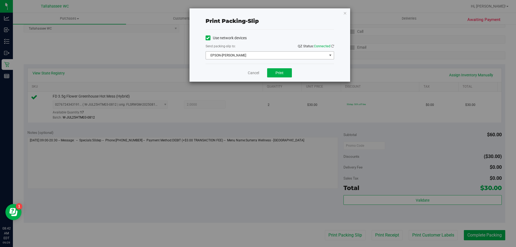
click at [322, 57] on span "EPSON-[PERSON_NAME]" at bounding box center [266, 56] width 121 height 8
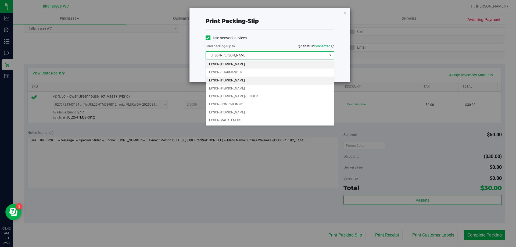
click at [285, 80] on li "EPSON-[PERSON_NAME]" at bounding box center [270, 81] width 128 height 8
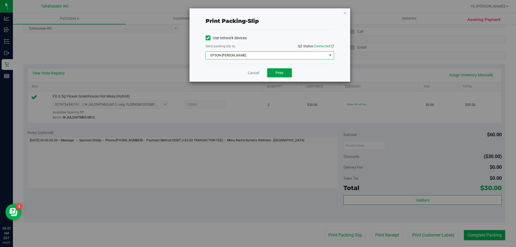
click at [279, 74] on span "Print" at bounding box center [280, 73] width 8 height 4
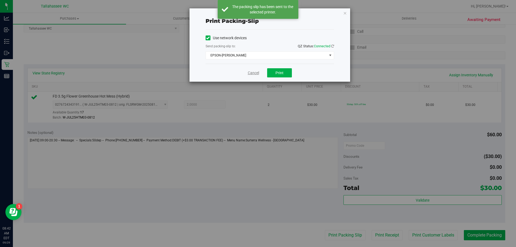
click at [255, 74] on link "Cancel" at bounding box center [253, 73] width 11 height 6
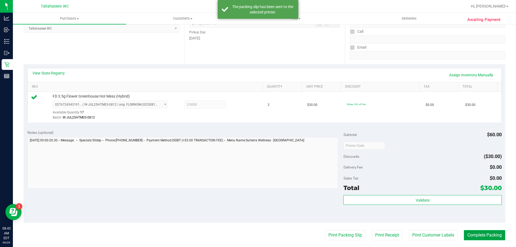
click at [486, 236] on button "Complete Packing" at bounding box center [484, 235] width 41 height 10
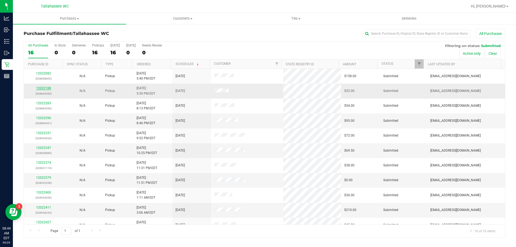
click at [48, 88] on link "12022188" at bounding box center [43, 88] width 15 height 4
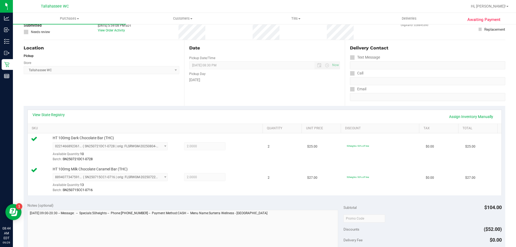
scroll to position [81, 0]
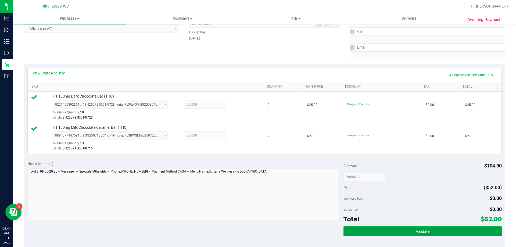
click at [356, 231] on button "Validate" at bounding box center [423, 231] width 158 height 10
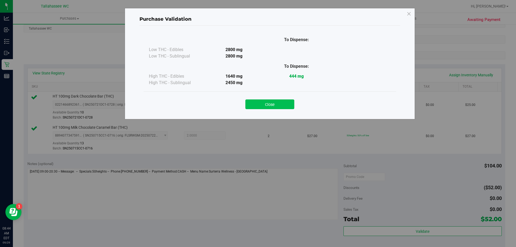
click at [270, 103] on button "Close" at bounding box center [269, 104] width 49 height 10
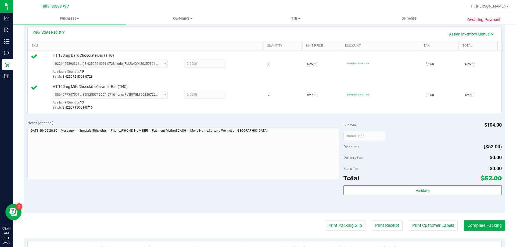
scroll to position [161, 0]
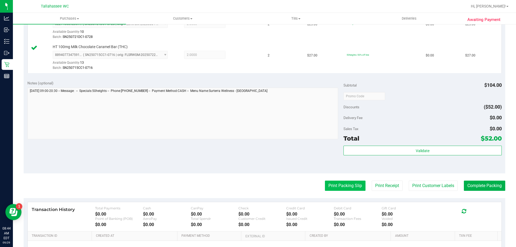
click at [348, 186] on button "Print Packing Slip" at bounding box center [345, 186] width 41 height 10
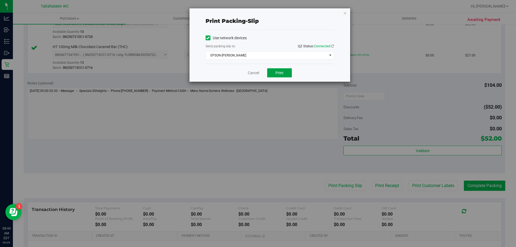
click at [271, 74] on button "Print" at bounding box center [279, 72] width 25 height 9
click at [256, 75] on link "Cancel" at bounding box center [253, 73] width 11 height 6
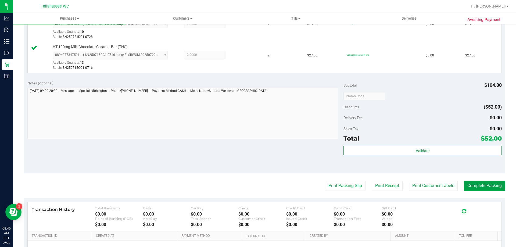
click at [489, 186] on button "Complete Packing" at bounding box center [484, 186] width 41 height 10
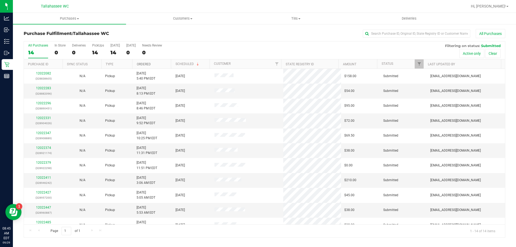
click at [148, 65] on link "Ordered" at bounding box center [144, 64] width 14 height 4
click at [47, 88] on link "12022283" at bounding box center [43, 88] width 15 height 4
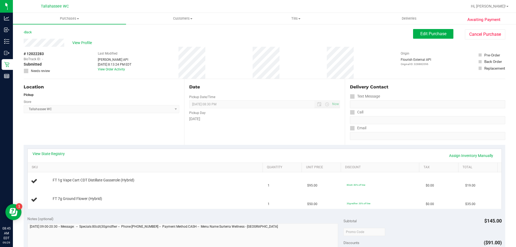
click at [60, 157] on div "View State Registry Assign Inventory Manually" at bounding box center [265, 155] width 464 height 9
click at [62, 154] on link "View State Registry" at bounding box center [49, 153] width 32 height 5
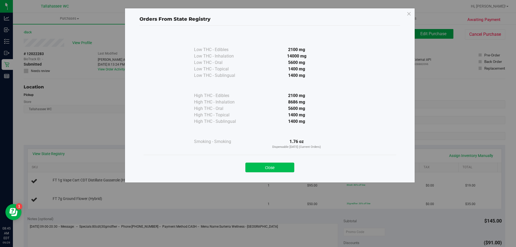
click at [284, 170] on button "Close" at bounding box center [269, 168] width 49 height 10
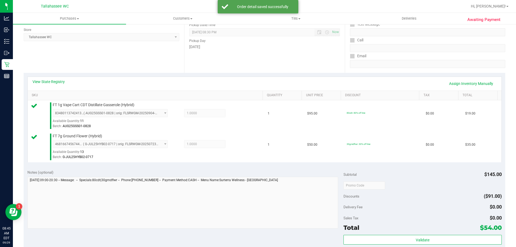
scroll to position [161, 0]
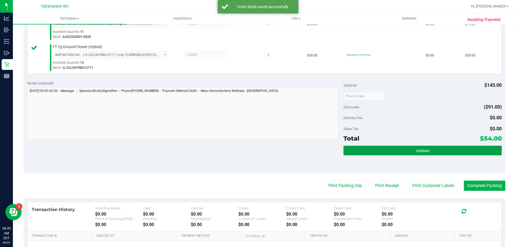
click at [365, 154] on button "Validate" at bounding box center [423, 151] width 158 height 10
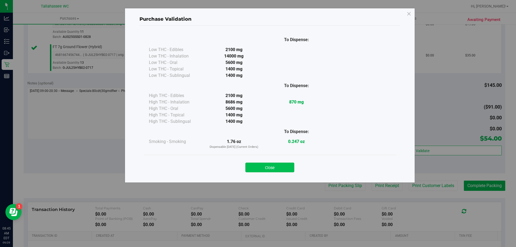
click at [290, 164] on button "Close" at bounding box center [269, 168] width 49 height 10
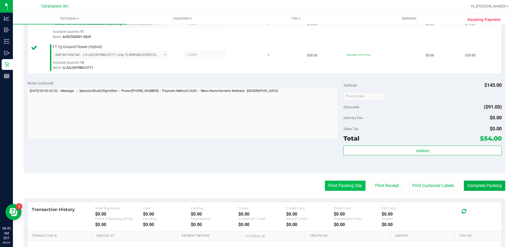
click at [331, 186] on button "Print Packing Slip" at bounding box center [345, 186] width 41 height 10
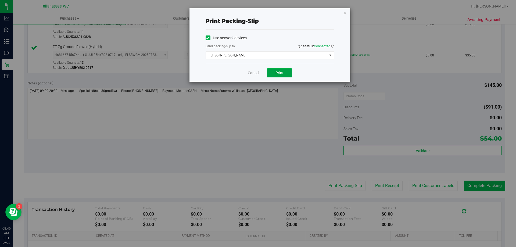
click at [274, 73] on button "Print" at bounding box center [279, 72] width 25 height 9
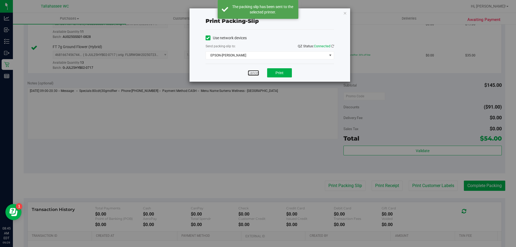
drag, startPoint x: 254, startPoint y: 74, endPoint x: 271, endPoint y: 95, distance: 27.4
click at [255, 74] on link "Cancel" at bounding box center [253, 73] width 11 height 6
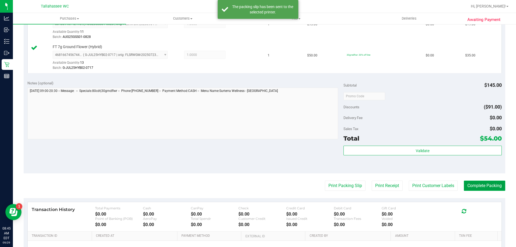
click at [484, 184] on button "Complete Packing" at bounding box center [484, 186] width 41 height 10
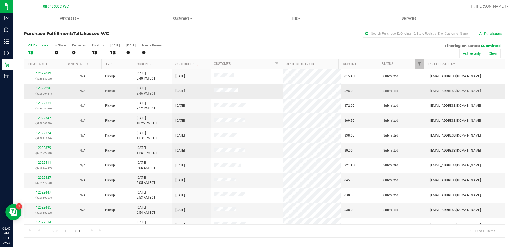
click at [44, 88] on link "12022296" at bounding box center [43, 88] width 15 height 4
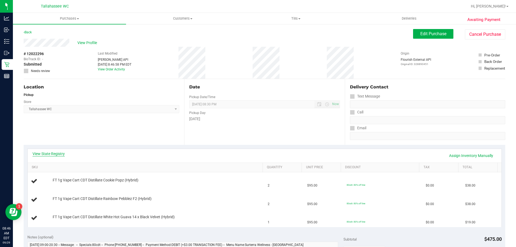
click at [58, 154] on link "View State Registry" at bounding box center [49, 153] width 32 height 5
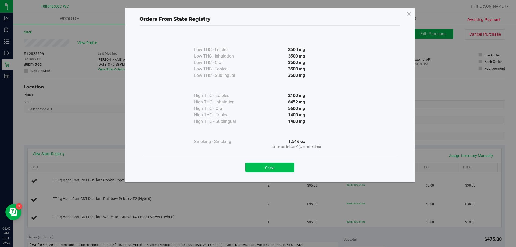
click at [286, 165] on button "Close" at bounding box center [269, 168] width 49 height 10
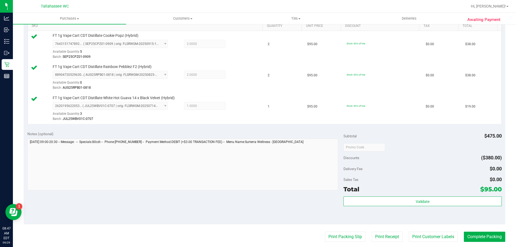
scroll to position [188, 0]
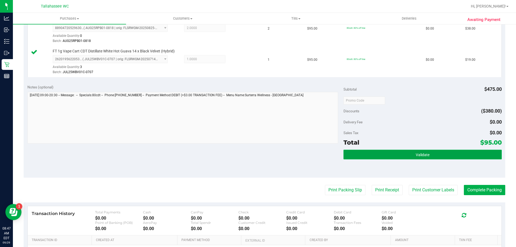
click at [388, 157] on button "Validate" at bounding box center [423, 155] width 158 height 10
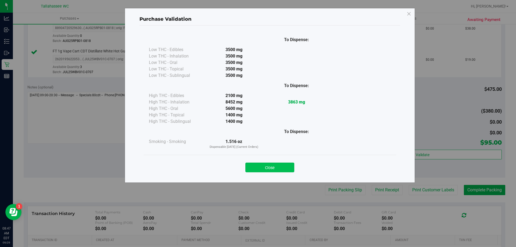
click at [276, 168] on button "Close" at bounding box center [269, 168] width 49 height 10
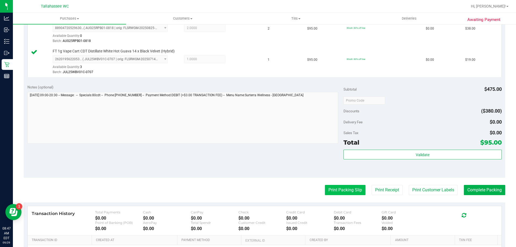
click at [325, 191] on button "Print Packing Slip" at bounding box center [345, 190] width 41 height 10
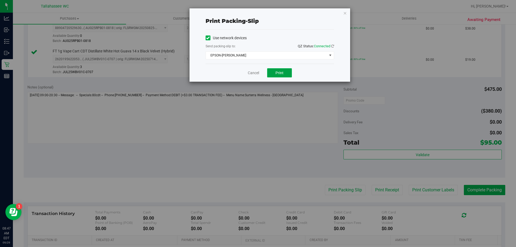
click at [278, 69] on button "Print" at bounding box center [279, 72] width 25 height 9
click at [255, 70] on div "Cancel Print" at bounding box center [270, 73] width 129 height 18
click at [256, 73] on link "Cancel" at bounding box center [253, 73] width 11 height 6
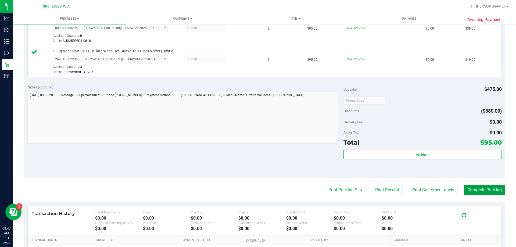
click at [490, 185] on button "Complete Packing" at bounding box center [484, 190] width 41 height 10
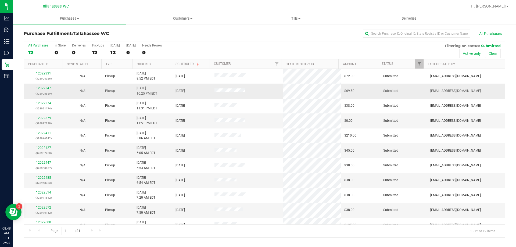
click at [48, 87] on link "12022347" at bounding box center [43, 88] width 15 height 4
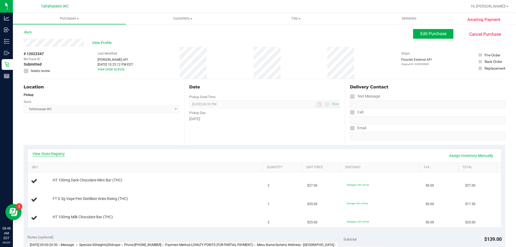
click at [45, 155] on link "View State Registry" at bounding box center [49, 153] width 32 height 5
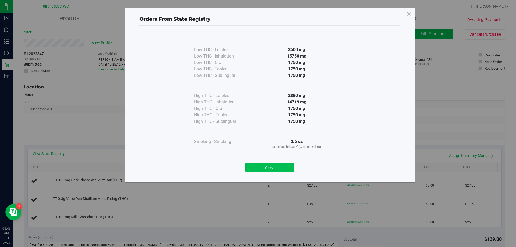
click at [253, 166] on button "Close" at bounding box center [269, 168] width 49 height 10
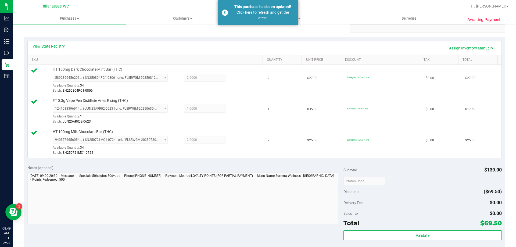
scroll to position [242, 0]
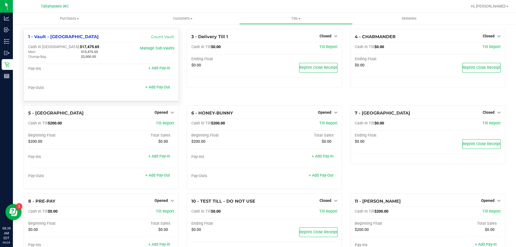
click at [80, 47] on span "$17,475.65" at bounding box center [89, 47] width 19 height 5
copy span "17,475.65"
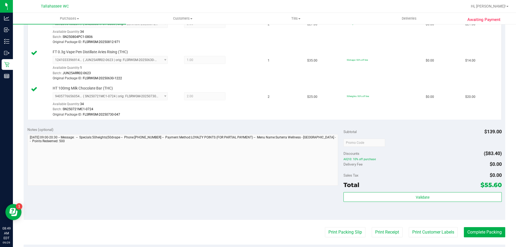
scroll to position [215, 0]
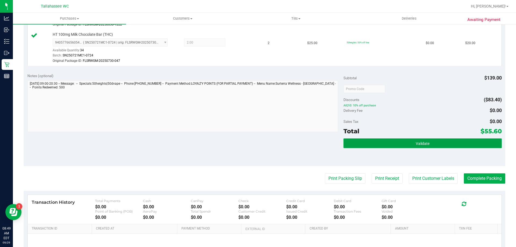
click at [348, 146] on button "Validate" at bounding box center [423, 143] width 158 height 10
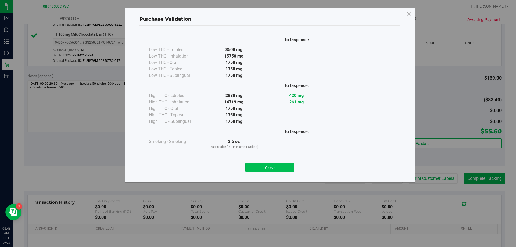
click at [284, 170] on button "Close" at bounding box center [269, 168] width 49 height 10
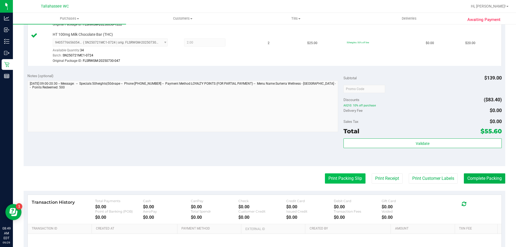
click at [340, 174] on button "Print Packing Slip" at bounding box center [345, 178] width 41 height 10
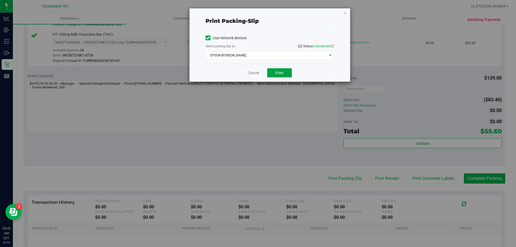
click at [283, 74] on span "Print" at bounding box center [280, 73] width 8 height 4
click at [249, 74] on link "Cancel" at bounding box center [253, 73] width 11 height 6
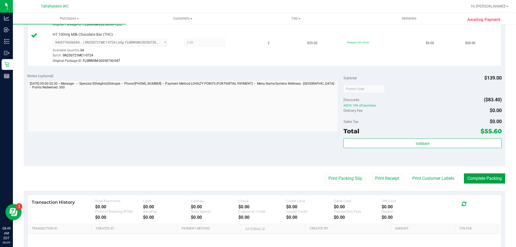
click at [484, 179] on button "Complete Packing" at bounding box center [484, 178] width 41 height 10
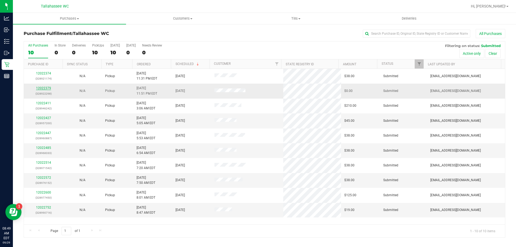
click at [48, 88] on link "12022379" at bounding box center [43, 88] width 15 height 4
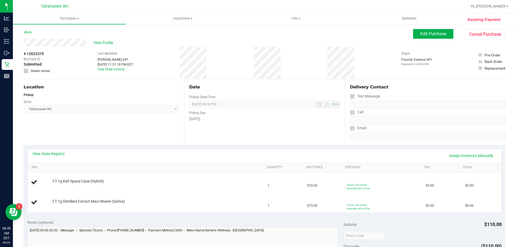
click at [433, 29] on div "Awaiting Payment Back Edit Purchase Cancel Purchase View Profile # 12022379 Bio…" at bounding box center [264, 236] width 503 height 425
click at [426, 37] on button "Edit Purchase" at bounding box center [433, 34] width 40 height 10
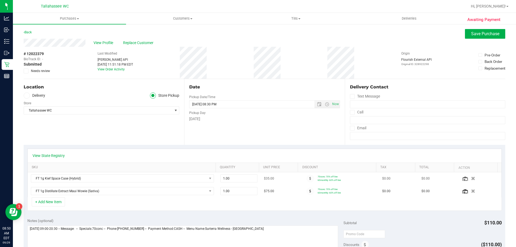
click at [303, 182] on div at bounding box center [310, 179] width 15 height 8
click at [307, 179] on span at bounding box center [311, 179] width 8 height 8
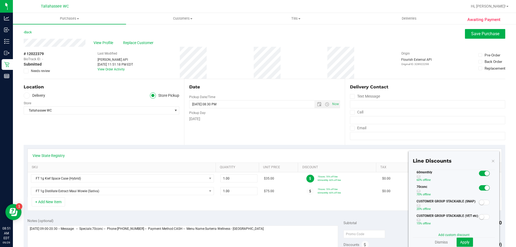
click at [485, 172] on small at bounding box center [487, 173] width 5 height 5
click at [460, 244] on span "Apply" at bounding box center [464, 242] width 9 height 4
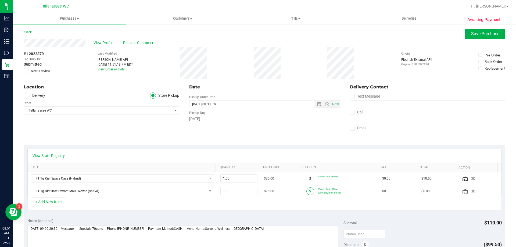
click at [307, 193] on span at bounding box center [311, 191] width 8 height 8
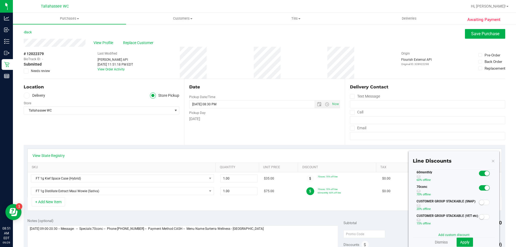
click at [485, 174] on small at bounding box center [487, 173] width 5 height 5
click at [462, 243] on span "Apply" at bounding box center [464, 242] width 9 height 4
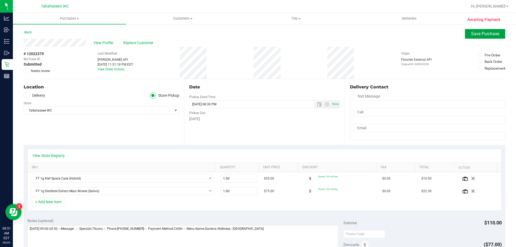
click at [483, 33] on span "Save Purchase" at bounding box center [485, 33] width 28 height 5
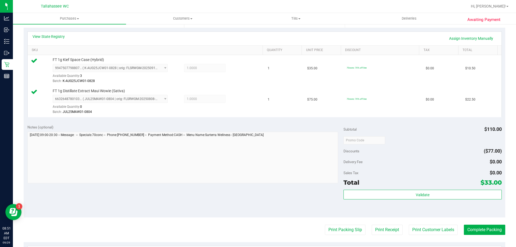
scroll to position [161, 0]
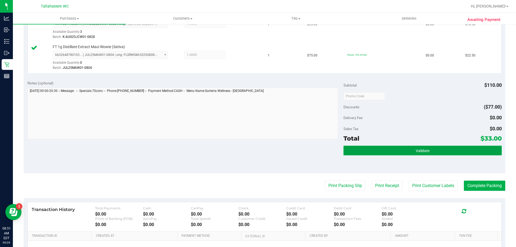
click at [361, 146] on button "Validate" at bounding box center [423, 151] width 158 height 10
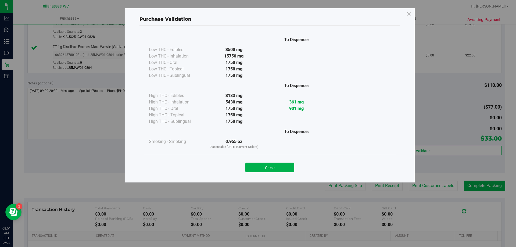
drag, startPoint x: 269, startPoint y: 164, endPoint x: 289, endPoint y: 167, distance: 20.3
click at [270, 164] on button "Close" at bounding box center [269, 168] width 49 height 10
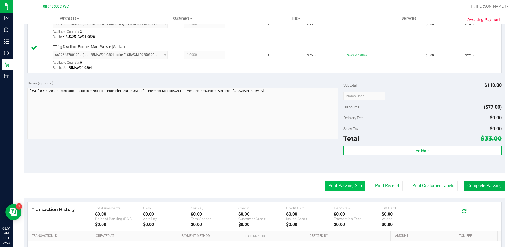
click at [325, 185] on button "Print Packing Slip" at bounding box center [345, 186] width 41 height 10
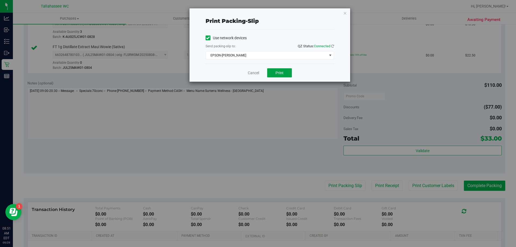
click at [280, 72] on span "Print" at bounding box center [280, 73] width 8 height 4
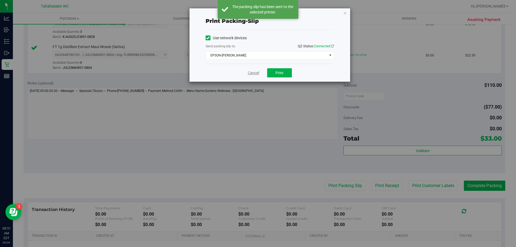
click at [256, 73] on link "Cancel" at bounding box center [253, 73] width 11 height 6
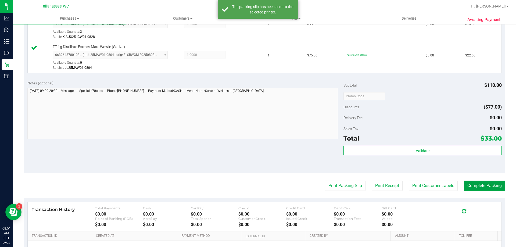
click at [466, 185] on button "Complete Packing" at bounding box center [484, 186] width 41 height 10
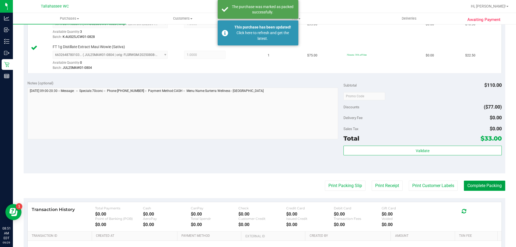
click at [487, 185] on button "Complete Packing" at bounding box center [484, 186] width 41 height 10
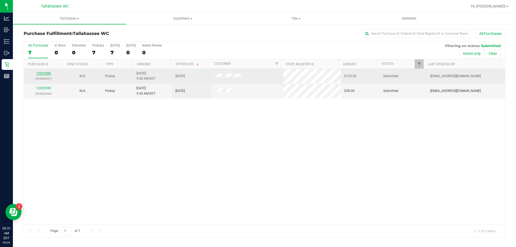
click at [49, 72] on link "12022986" at bounding box center [43, 74] width 15 height 4
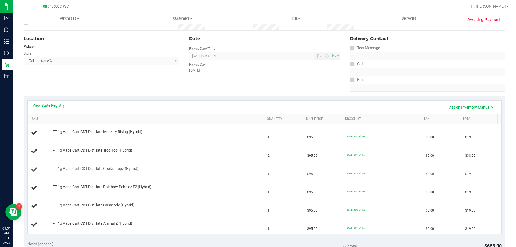
scroll to position [81, 0]
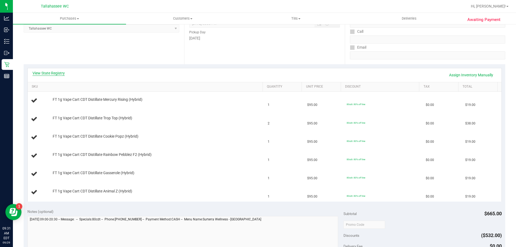
click at [42, 74] on link "View State Registry" at bounding box center [49, 72] width 32 height 5
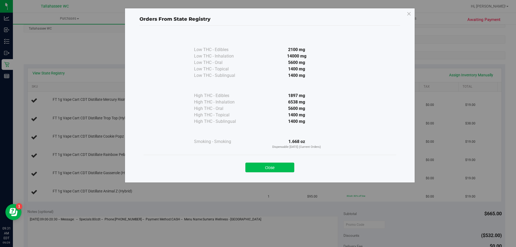
click at [281, 169] on button "Close" at bounding box center [269, 168] width 49 height 10
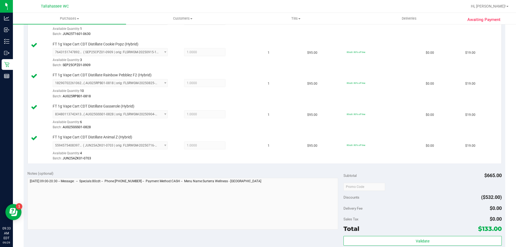
scroll to position [215, 0]
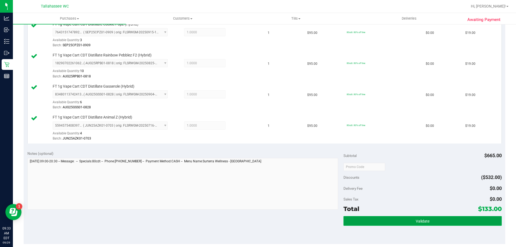
click at [378, 220] on button "Validate" at bounding box center [423, 221] width 158 height 10
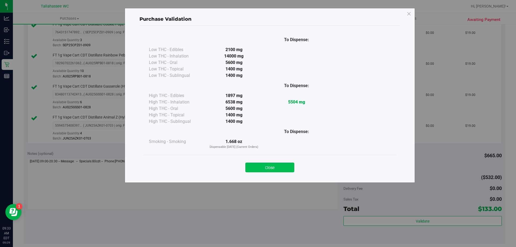
click at [280, 165] on button "Close" at bounding box center [269, 168] width 49 height 10
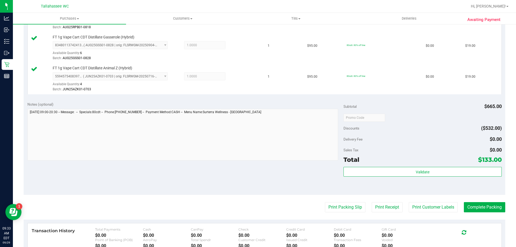
scroll to position [323, 0]
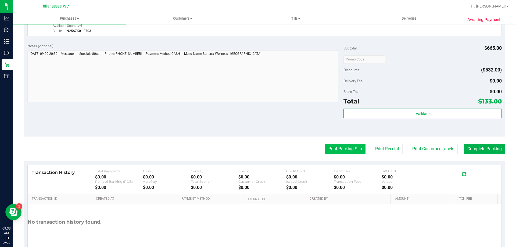
click at [328, 151] on button "Print Packing Slip" at bounding box center [345, 149] width 41 height 10
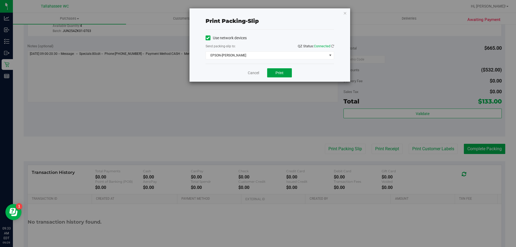
click at [284, 73] on button "Print" at bounding box center [279, 72] width 25 height 9
click at [258, 75] on link "Cancel" at bounding box center [253, 73] width 11 height 6
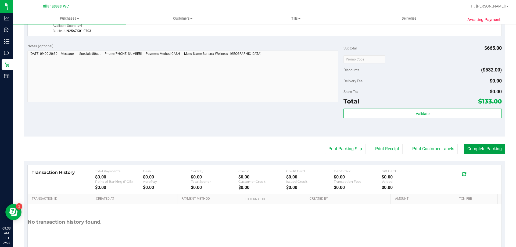
click at [489, 147] on button "Complete Packing" at bounding box center [484, 149] width 41 height 10
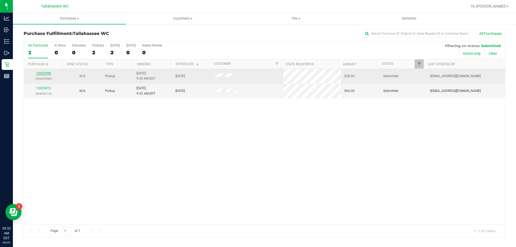
click at [48, 73] on link "12022999" at bounding box center [43, 74] width 15 height 4
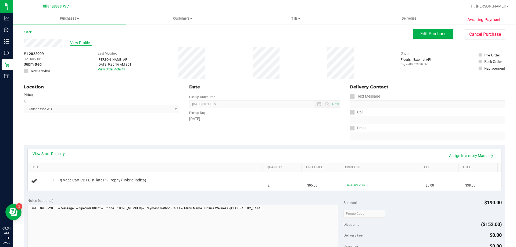
click at [82, 45] on span "View Profile" at bounding box center [81, 43] width 22 height 6
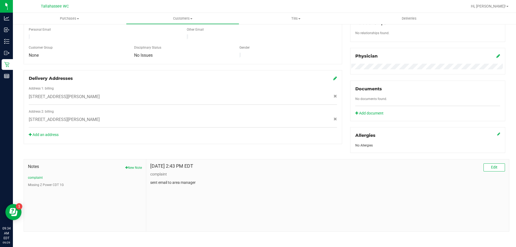
scroll to position [142, 0]
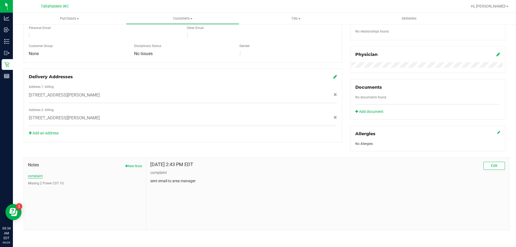
click at [37, 176] on button "complaint" at bounding box center [35, 176] width 15 height 5
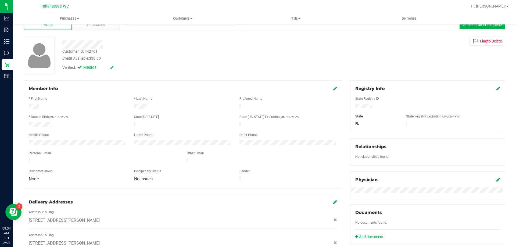
scroll to position [0, 0]
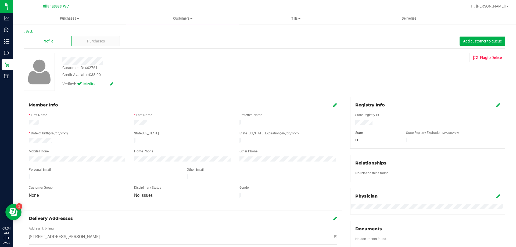
click at [30, 31] on link "Back" at bounding box center [28, 32] width 9 height 4
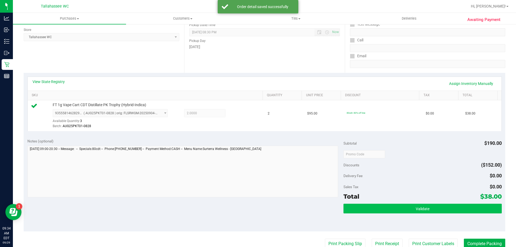
scroll to position [108, 0]
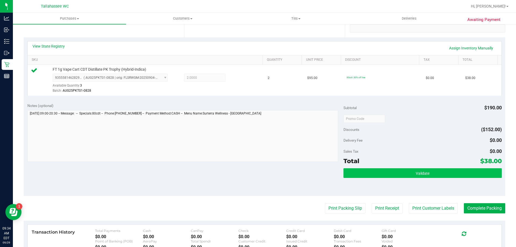
drag, startPoint x: 360, startPoint y: 179, endPoint x: 358, endPoint y: 177, distance: 3.2
click at [360, 179] on div "Validate" at bounding box center [423, 180] width 158 height 24
click at [357, 176] on button "Validate" at bounding box center [423, 173] width 158 height 10
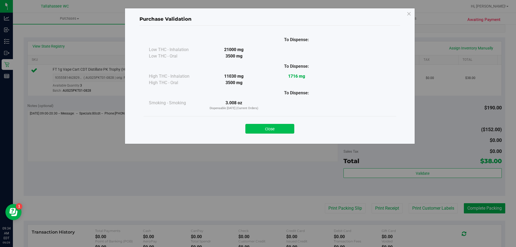
click at [269, 131] on button "Close" at bounding box center [269, 129] width 49 height 10
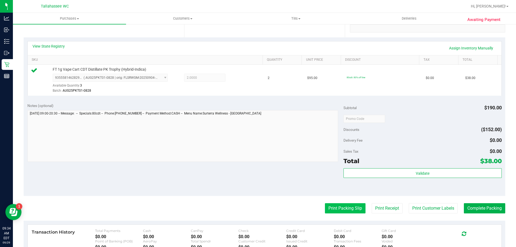
click at [325, 210] on button "Print Packing Slip" at bounding box center [345, 208] width 41 height 10
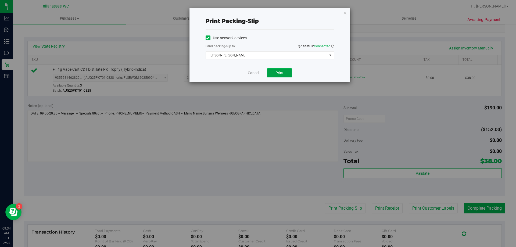
click at [280, 73] on span "Print" at bounding box center [280, 73] width 8 height 4
click at [249, 76] on div "Cancel Print" at bounding box center [270, 73] width 129 height 18
click at [250, 76] on link "Cancel" at bounding box center [253, 73] width 11 height 6
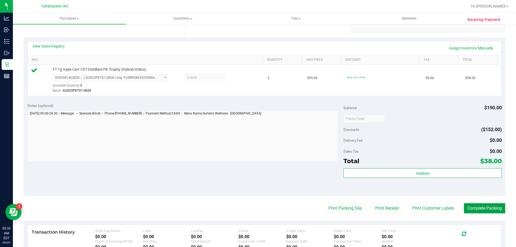
click at [464, 207] on button "Complete Packing" at bounding box center [484, 208] width 41 height 10
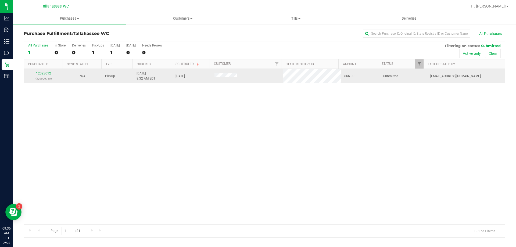
click at [44, 73] on link "12023012" at bounding box center [43, 74] width 15 height 4
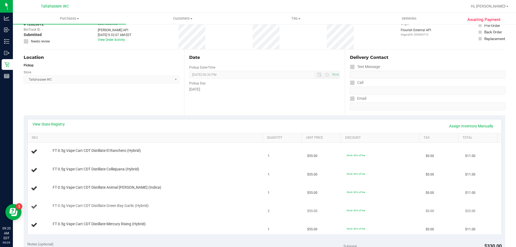
scroll to position [81, 0]
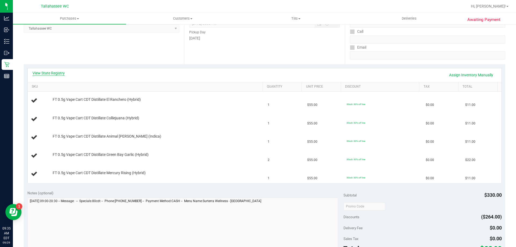
click at [54, 75] on link "View State Registry" at bounding box center [49, 72] width 32 height 5
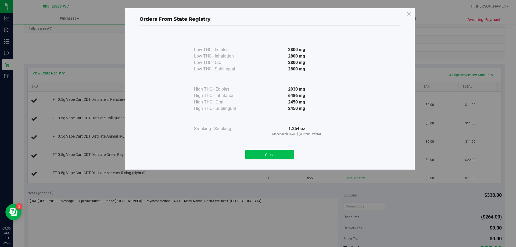
click at [281, 152] on button "Close" at bounding box center [269, 155] width 49 height 10
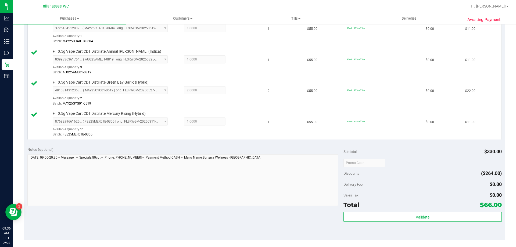
scroll to position [215, 0]
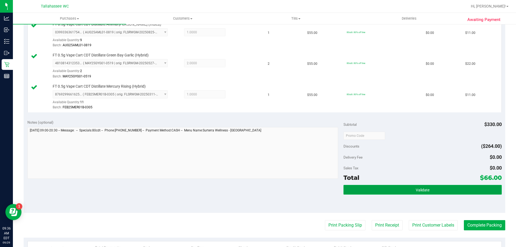
click at [370, 189] on button "Validate" at bounding box center [423, 190] width 158 height 10
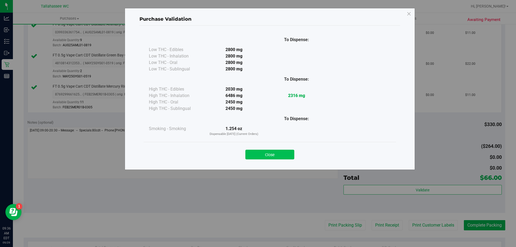
click at [288, 156] on button "Close" at bounding box center [269, 155] width 49 height 10
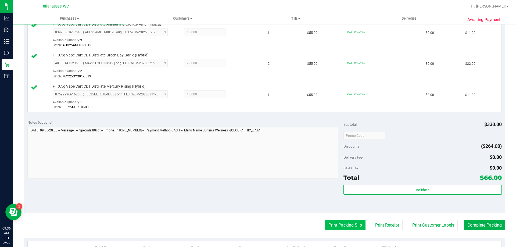
click at [332, 222] on button "Print Packing Slip" at bounding box center [345, 225] width 41 height 10
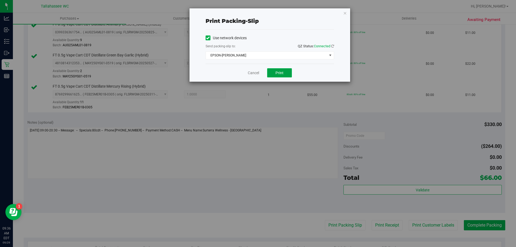
click at [281, 71] on span "Print" at bounding box center [280, 73] width 8 height 4
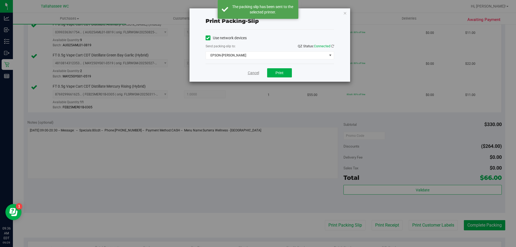
click at [255, 73] on link "Cancel" at bounding box center [253, 73] width 11 height 6
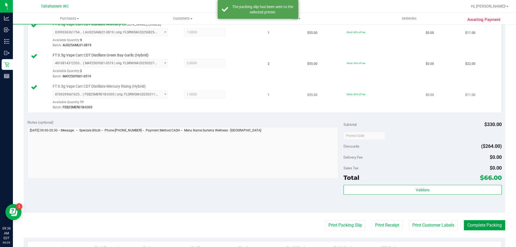
drag, startPoint x: 488, startPoint y: 225, endPoint x: 466, endPoint y: 94, distance: 132.1
click at [488, 223] on button "Complete Packing" at bounding box center [484, 225] width 41 height 10
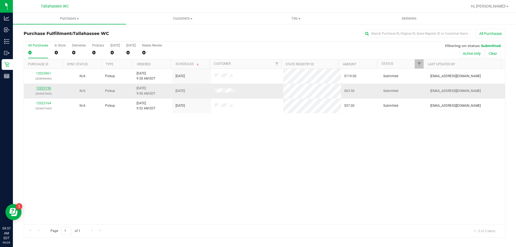
click at [43, 88] on link "12023156" at bounding box center [43, 88] width 15 height 4
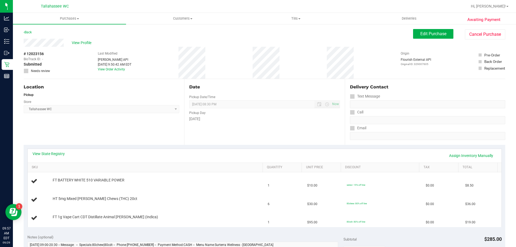
scroll to position [27, 0]
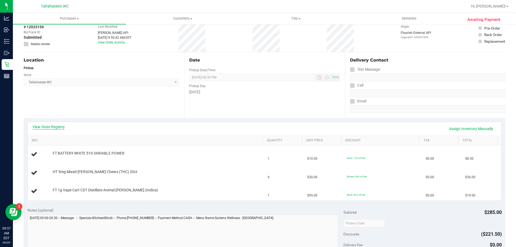
click at [61, 126] on link "View State Registry" at bounding box center [49, 126] width 32 height 5
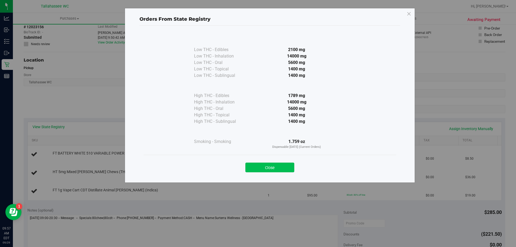
click at [269, 169] on button "Close" at bounding box center [269, 168] width 49 height 10
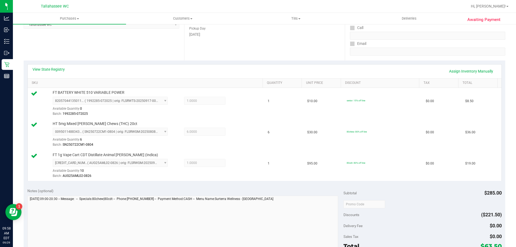
scroll to position [134, 0]
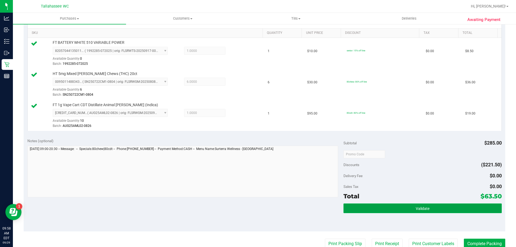
click at [350, 204] on button "Validate" at bounding box center [423, 209] width 158 height 10
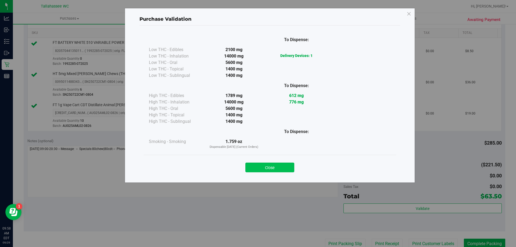
click at [285, 164] on button "Close" at bounding box center [269, 168] width 49 height 10
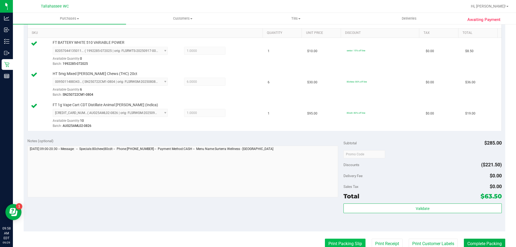
click at [336, 242] on button "Print Packing Slip" at bounding box center [345, 244] width 41 height 10
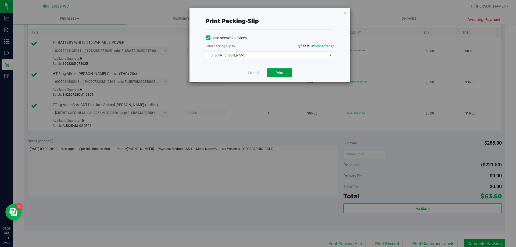
click at [278, 75] on button "Print" at bounding box center [279, 72] width 25 height 9
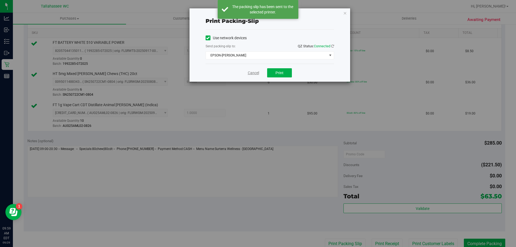
click at [249, 74] on link "Cancel" at bounding box center [253, 73] width 11 height 6
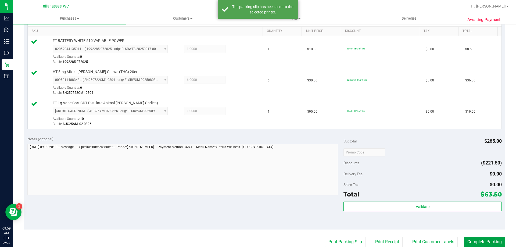
click at [493, 237] on button "Complete Packing" at bounding box center [484, 242] width 41 height 10
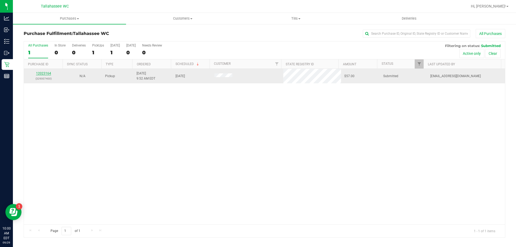
click at [47, 72] on link "12023164" at bounding box center [43, 74] width 15 height 4
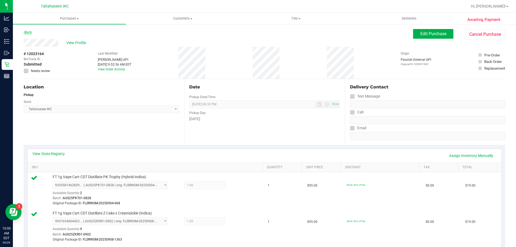
click at [31, 33] on link "Back" at bounding box center [28, 32] width 8 height 4
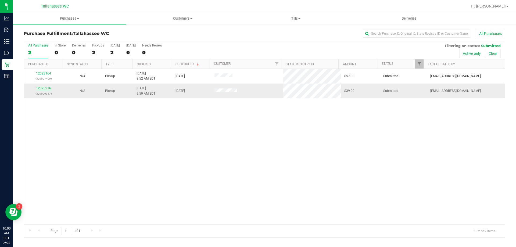
click at [50, 88] on link "12023216" at bounding box center [43, 88] width 15 height 4
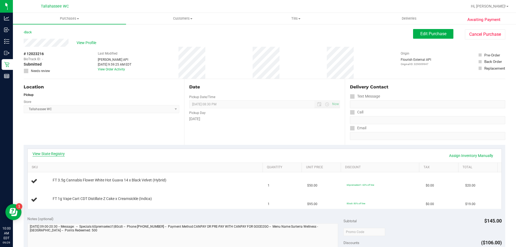
click at [55, 151] on link "View State Registry" at bounding box center [49, 153] width 32 height 5
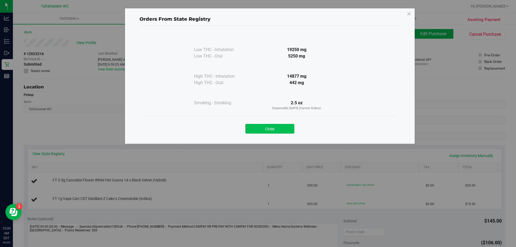
click at [283, 133] on button "Close" at bounding box center [269, 129] width 49 height 10
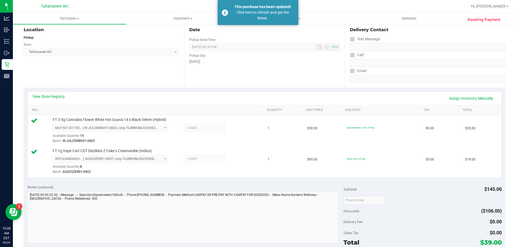
scroll to position [27, 0]
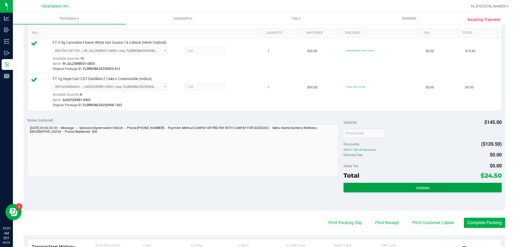
click at [373, 187] on button "Validate" at bounding box center [423, 188] width 158 height 10
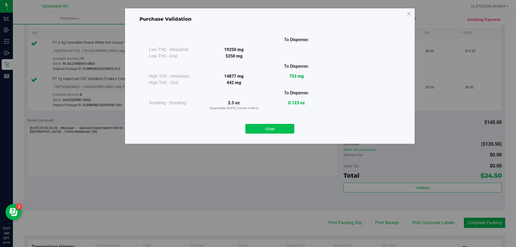
click at [287, 131] on button "Close" at bounding box center [269, 129] width 49 height 10
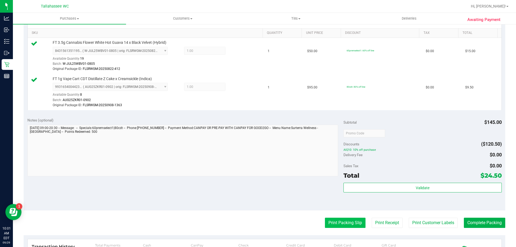
click at [332, 224] on button "Print Packing Slip" at bounding box center [345, 223] width 41 height 10
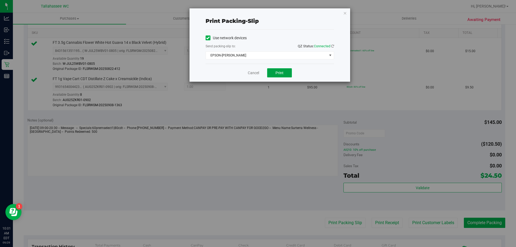
click at [285, 73] on button "Print" at bounding box center [279, 72] width 25 height 9
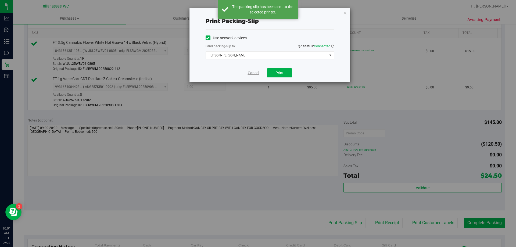
click at [255, 74] on link "Cancel" at bounding box center [253, 73] width 11 height 6
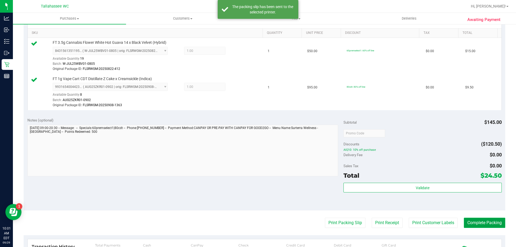
click at [468, 220] on button "Complete Packing" at bounding box center [484, 223] width 41 height 10
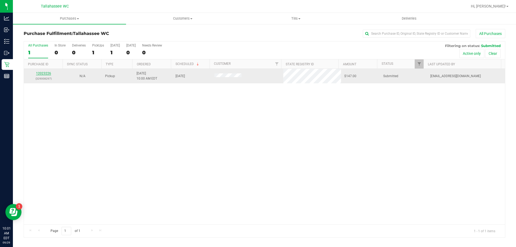
click at [50, 73] on link "12023226" at bounding box center [43, 74] width 15 height 4
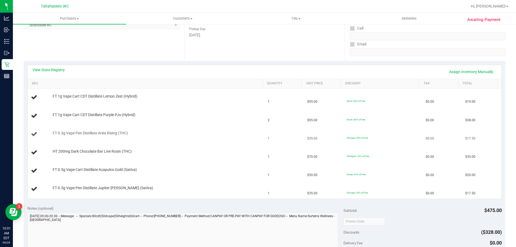
scroll to position [108, 0]
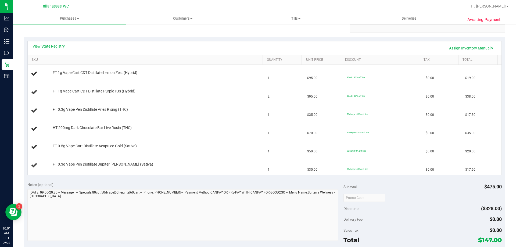
click at [43, 47] on link "View State Registry" at bounding box center [49, 46] width 32 height 5
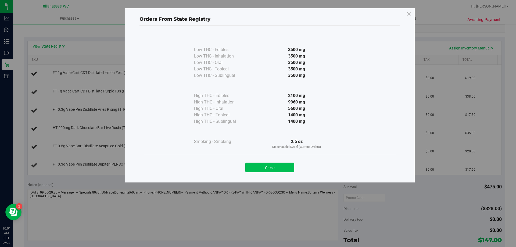
click at [272, 165] on button "Close" at bounding box center [269, 168] width 49 height 10
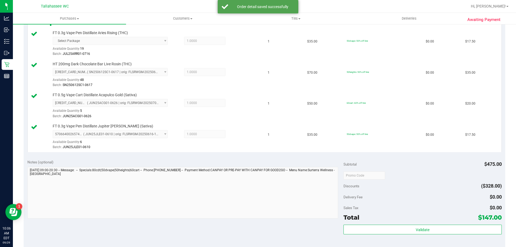
scroll to position [269, 0]
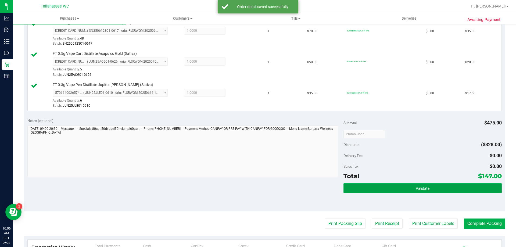
click at [352, 192] on button "Validate" at bounding box center [423, 188] width 158 height 10
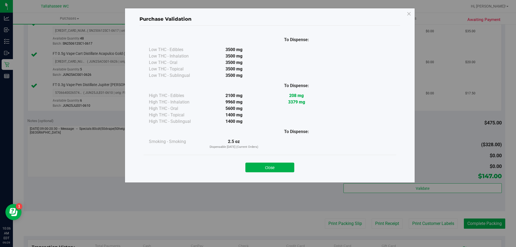
drag, startPoint x: 272, startPoint y: 170, endPoint x: 318, endPoint y: 202, distance: 56.5
click at [272, 170] on button "Close" at bounding box center [269, 168] width 49 height 10
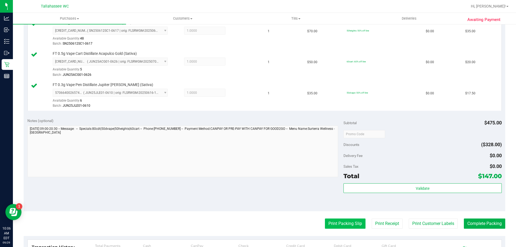
click at [326, 223] on button "Print Packing Slip" at bounding box center [345, 224] width 41 height 10
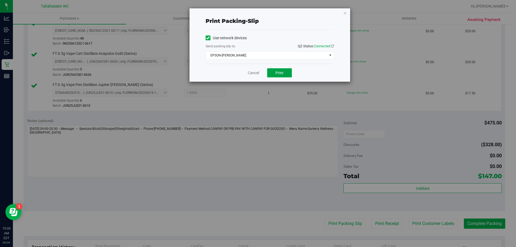
click at [282, 74] on span "Print" at bounding box center [280, 73] width 8 height 4
click at [257, 71] on link "Cancel" at bounding box center [253, 73] width 11 height 6
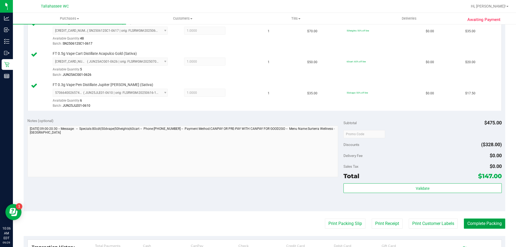
click at [476, 224] on button "Complete Packing" at bounding box center [484, 224] width 41 height 10
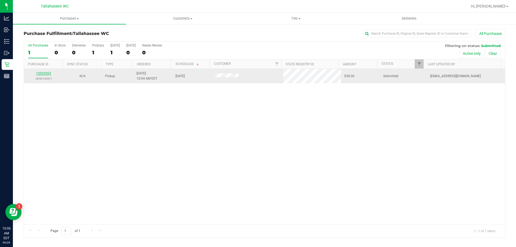
click at [46, 72] on link "12023263" at bounding box center [43, 74] width 15 height 4
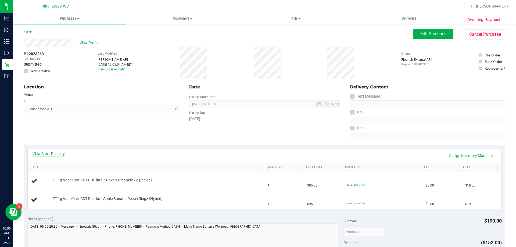
click at [61, 153] on link "View State Registry" at bounding box center [49, 153] width 32 height 5
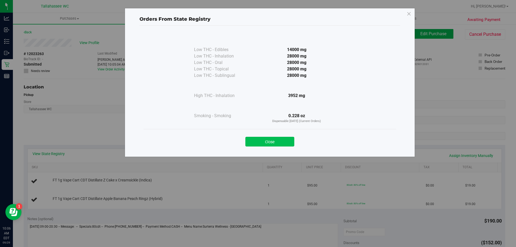
click at [255, 140] on button "Close" at bounding box center [269, 142] width 49 height 10
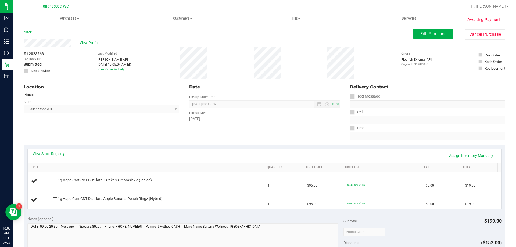
click at [60, 153] on link "View State Registry" at bounding box center [49, 153] width 32 height 5
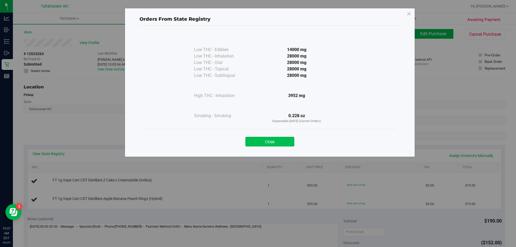
click at [279, 140] on button "Close" at bounding box center [269, 142] width 49 height 10
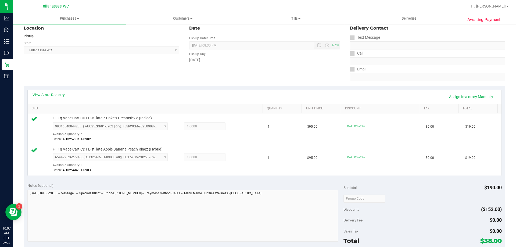
scroll to position [108, 0]
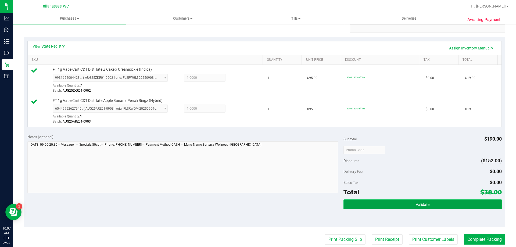
click at [365, 208] on button "Validate" at bounding box center [423, 204] width 158 height 10
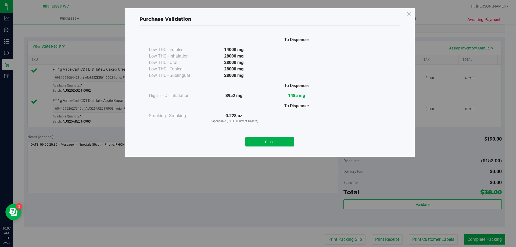
click at [278, 142] on button "Close" at bounding box center [269, 142] width 49 height 10
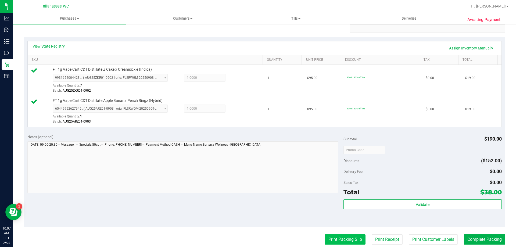
click at [358, 241] on button "Print Packing Slip" at bounding box center [345, 239] width 41 height 10
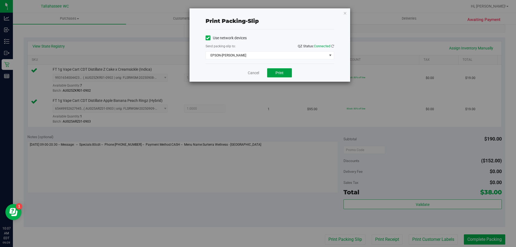
click at [275, 69] on button "Print" at bounding box center [279, 72] width 25 height 9
click at [255, 74] on link "Cancel" at bounding box center [253, 73] width 11 height 6
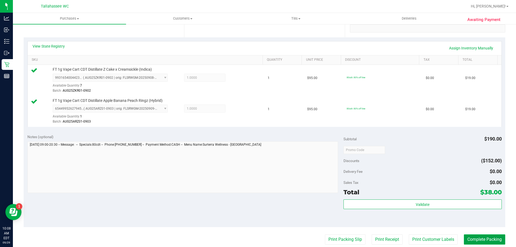
click at [466, 241] on button "Complete Packing" at bounding box center [484, 239] width 41 height 10
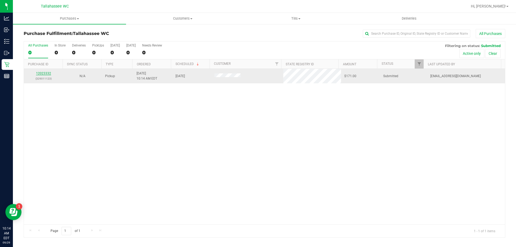
click at [39, 74] on link "12023332" at bounding box center [43, 74] width 15 height 4
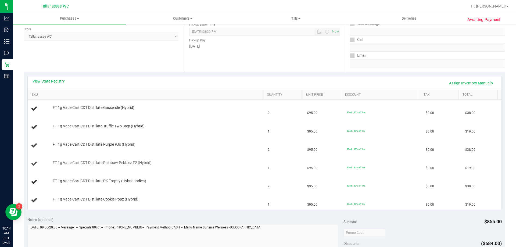
scroll to position [81, 0]
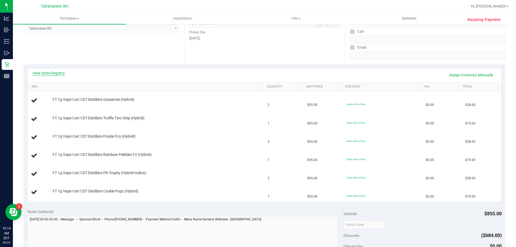
click at [52, 74] on link "View State Registry" at bounding box center [49, 72] width 32 height 5
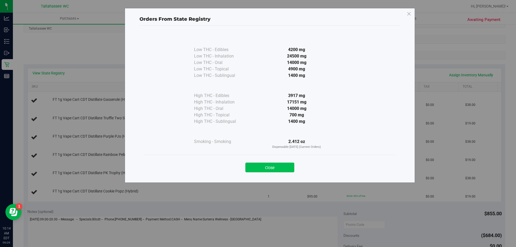
click at [277, 169] on button "Close" at bounding box center [269, 168] width 49 height 10
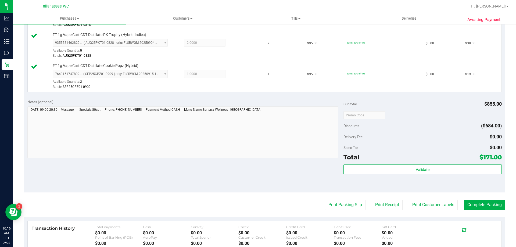
scroll to position [296, 0]
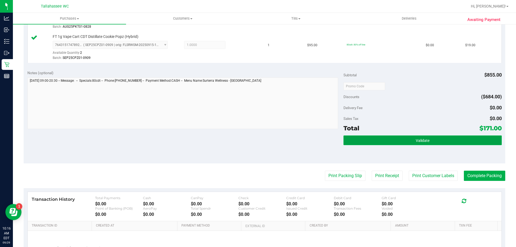
click at [429, 141] on button "Validate" at bounding box center [423, 141] width 158 height 10
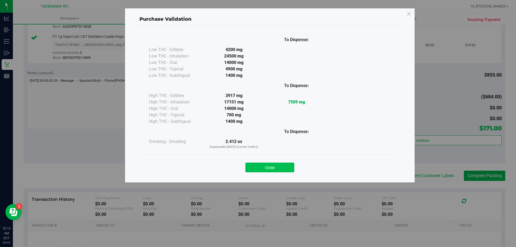
click at [291, 167] on button "Close" at bounding box center [269, 168] width 49 height 10
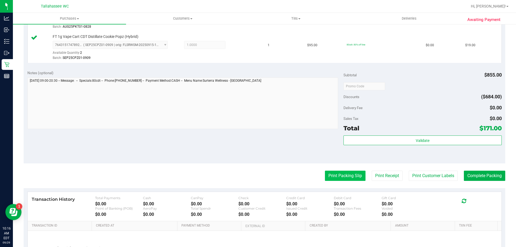
click at [351, 177] on button "Print Packing Slip" at bounding box center [345, 176] width 41 height 10
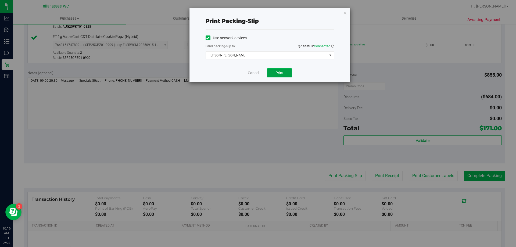
click at [286, 74] on button "Print" at bounding box center [279, 72] width 25 height 9
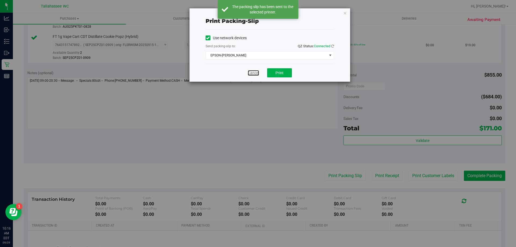
drag, startPoint x: 252, startPoint y: 73, endPoint x: 283, endPoint y: 90, distance: 35.5
click at [252, 73] on link "Cancel" at bounding box center [253, 73] width 11 height 6
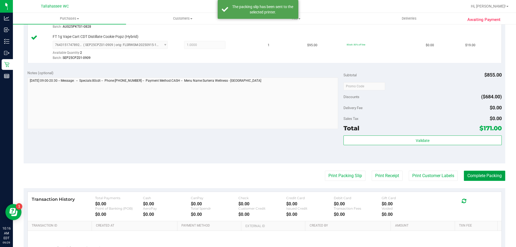
click at [484, 178] on button "Complete Packing" at bounding box center [484, 176] width 41 height 10
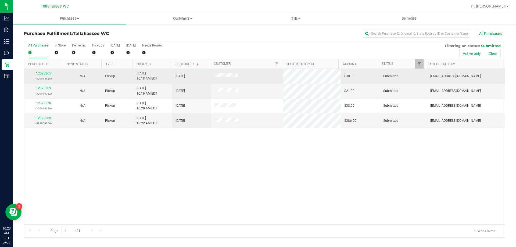
click at [48, 73] on link "12023365" at bounding box center [43, 74] width 15 height 4
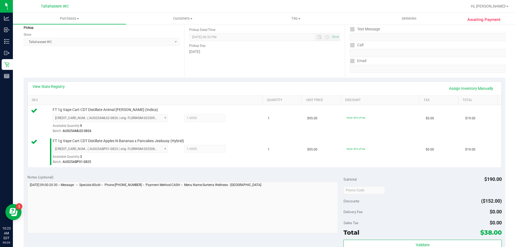
scroll to position [108, 0]
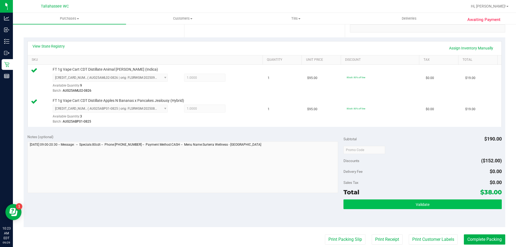
drag, startPoint x: 367, startPoint y: 198, endPoint x: 364, endPoint y: 203, distance: 5.9
click at [366, 200] on div "Subtotal $190.00 Discounts ($152.00) Delivery Fee $0.00 Sales Tax $0.00 Total $…" at bounding box center [423, 179] width 158 height 90
click at [364, 203] on button "Validate" at bounding box center [423, 204] width 158 height 10
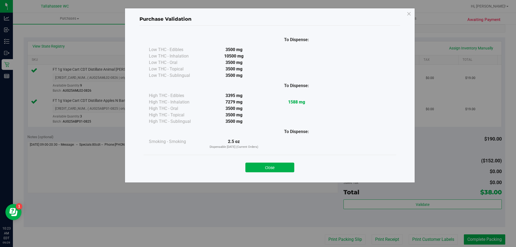
drag, startPoint x: 276, startPoint y: 165, endPoint x: 326, endPoint y: 221, distance: 75.0
click at [278, 166] on button "Close" at bounding box center [269, 168] width 49 height 10
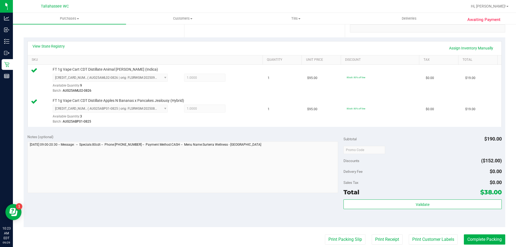
click at [347, 246] on purchase-details "Back Edit Purchase Cancel Purchase View Profile # 12023365 BioTrack ID: - Submi…" at bounding box center [265, 136] width 482 height 431
click at [346, 242] on button "Print Packing Slip" at bounding box center [345, 239] width 41 height 10
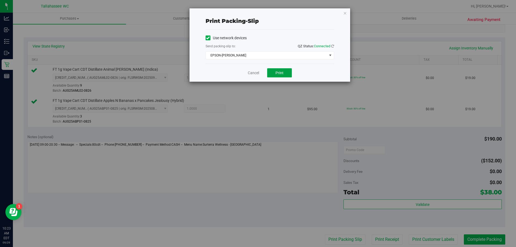
click at [281, 73] on span "Print" at bounding box center [280, 73] width 8 height 4
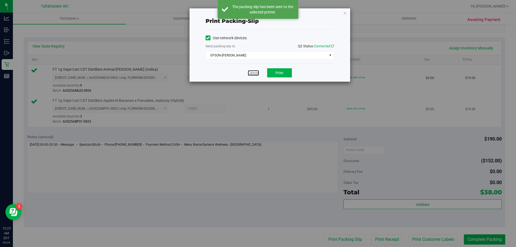
drag, startPoint x: 249, startPoint y: 74, endPoint x: 288, endPoint y: 105, distance: 49.0
click at [250, 74] on link "Cancel" at bounding box center [253, 73] width 11 height 6
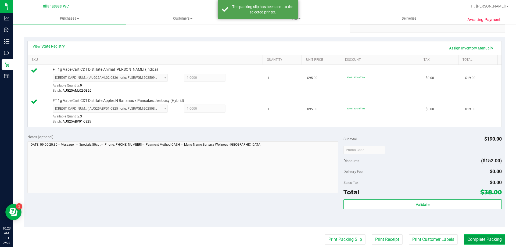
click at [494, 238] on button "Complete Packing" at bounding box center [484, 239] width 41 height 10
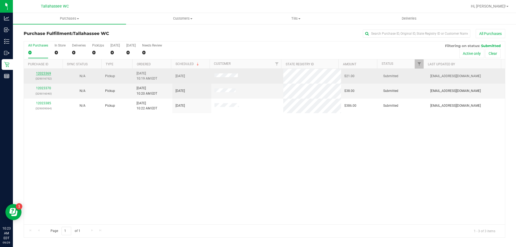
click at [47, 74] on link "12023369" at bounding box center [43, 74] width 15 height 4
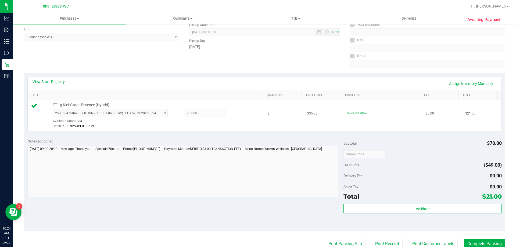
scroll to position [108, 0]
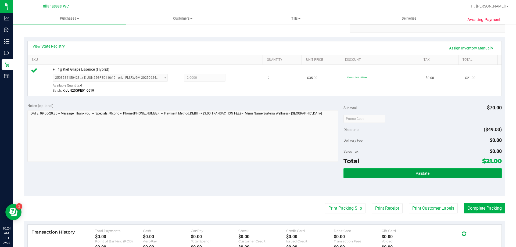
click at [354, 169] on button "Validate" at bounding box center [423, 173] width 158 height 10
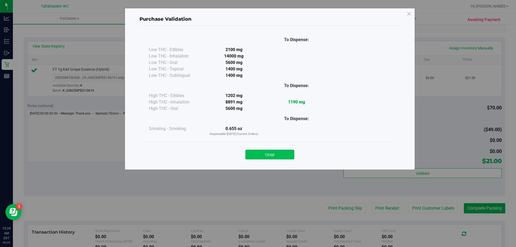
click at [287, 153] on button "Close" at bounding box center [269, 155] width 49 height 10
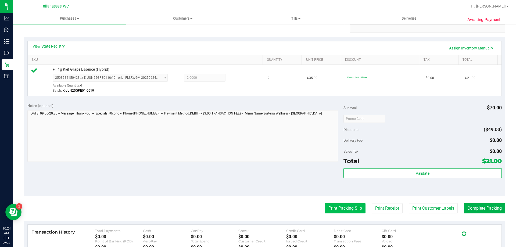
click at [336, 206] on button "Print Packing Slip" at bounding box center [345, 208] width 41 height 10
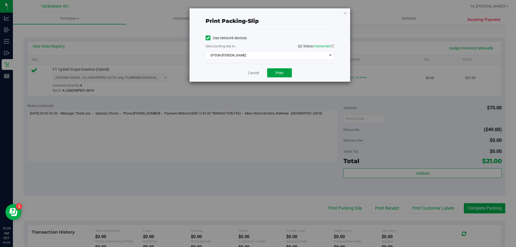
click at [284, 74] on button "Print" at bounding box center [279, 72] width 25 height 9
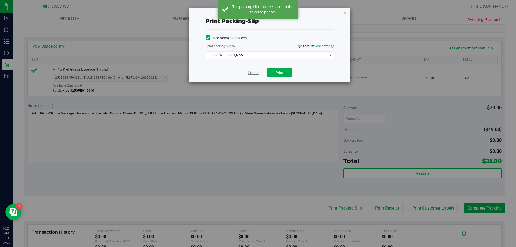
click at [256, 74] on link "Cancel" at bounding box center [253, 73] width 11 height 6
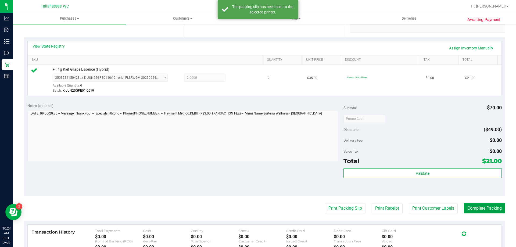
click at [492, 207] on button "Complete Packing" at bounding box center [484, 208] width 41 height 10
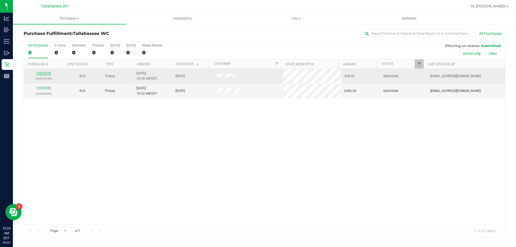
click at [49, 73] on link "12023370" at bounding box center [43, 74] width 15 height 4
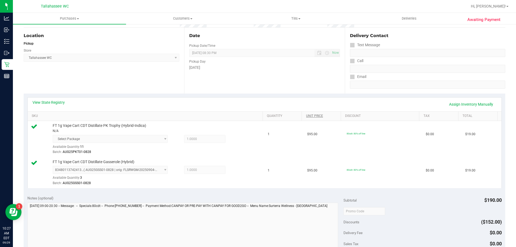
scroll to position [81, 0]
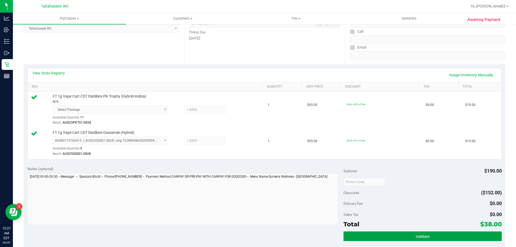
click at [377, 233] on button "Validate" at bounding box center [423, 236] width 158 height 10
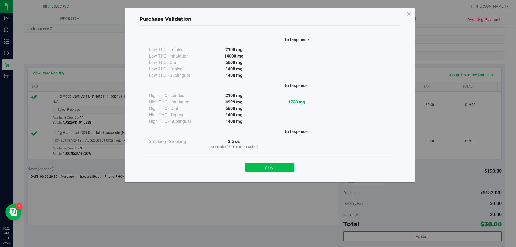
click at [263, 171] on button "Close" at bounding box center [269, 168] width 49 height 10
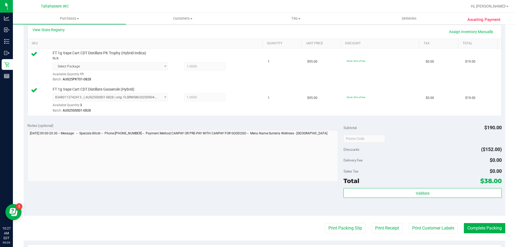
scroll to position [188, 0]
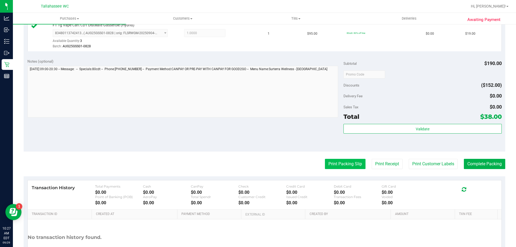
click at [330, 162] on button "Print Packing Slip" at bounding box center [345, 164] width 41 height 10
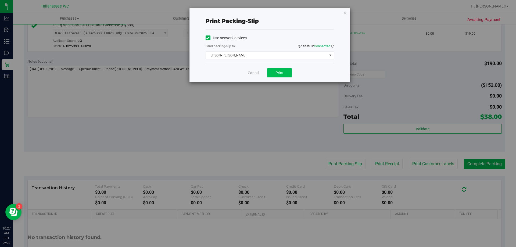
drag, startPoint x: 282, startPoint y: 81, endPoint x: 283, endPoint y: 76, distance: 4.4
click at [282, 80] on div "Cancel Print" at bounding box center [270, 73] width 129 height 18
click at [284, 75] on button "Print" at bounding box center [279, 72] width 25 height 9
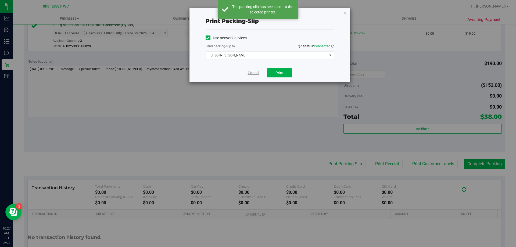
click at [256, 74] on link "Cancel" at bounding box center [253, 73] width 11 height 6
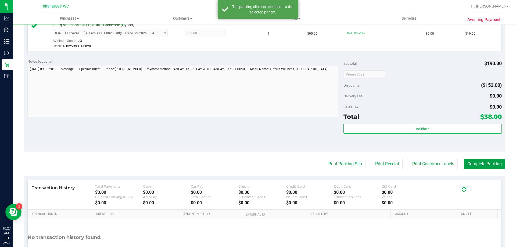
click at [479, 159] on button "Complete Packing" at bounding box center [484, 164] width 41 height 10
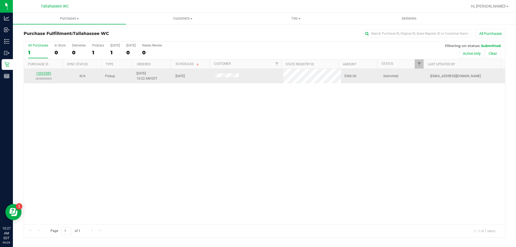
click at [46, 74] on link "12023385" at bounding box center [43, 74] width 15 height 4
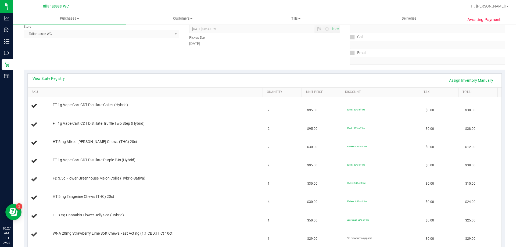
scroll to position [54, 0]
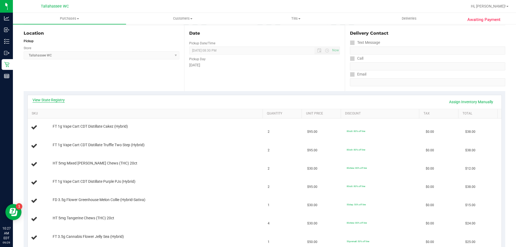
click at [59, 99] on link "View State Registry" at bounding box center [49, 99] width 32 height 5
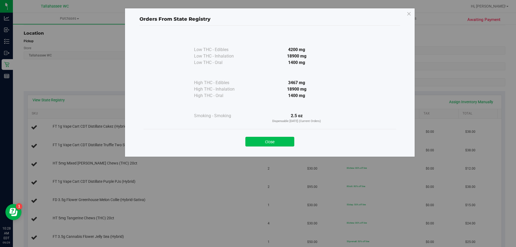
click at [263, 146] on button "Close" at bounding box center [269, 142] width 49 height 10
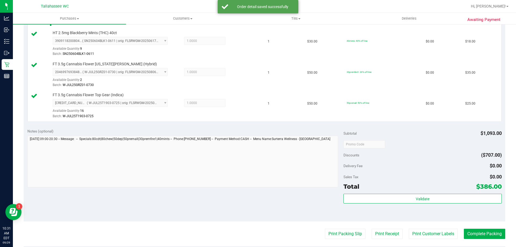
scroll to position [511, 0]
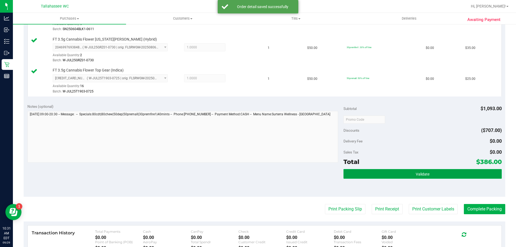
click at [356, 177] on button "Validate" at bounding box center [423, 174] width 158 height 10
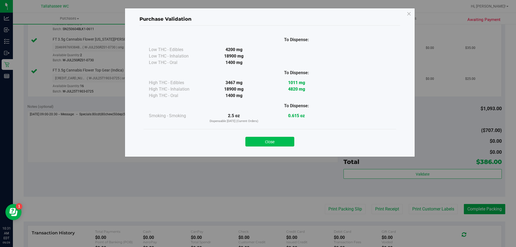
click at [281, 146] on button "Close" at bounding box center [269, 142] width 49 height 10
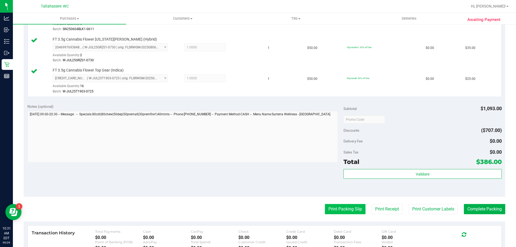
click at [340, 214] on button "Print Packing Slip" at bounding box center [345, 209] width 41 height 10
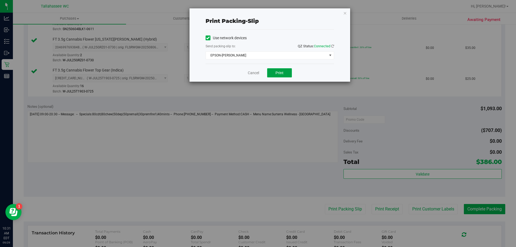
click at [283, 76] on button "Print" at bounding box center [279, 72] width 25 height 9
click at [279, 76] on button "Print" at bounding box center [279, 72] width 25 height 9
click at [251, 73] on link "Cancel" at bounding box center [253, 73] width 11 height 6
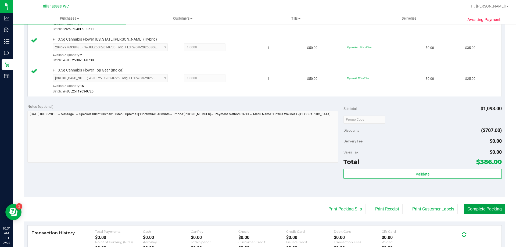
click at [479, 212] on button "Complete Packing" at bounding box center [484, 209] width 41 height 10
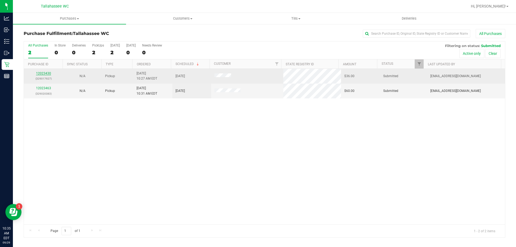
click at [48, 74] on link "12023430" at bounding box center [43, 74] width 15 height 4
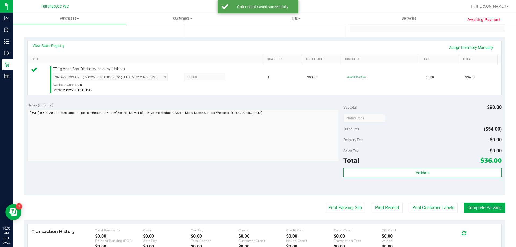
scroll to position [134, 0]
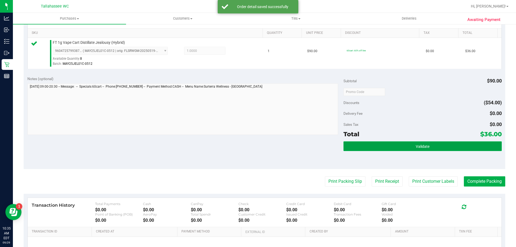
click at [344, 147] on button "Validate" at bounding box center [423, 146] width 158 height 10
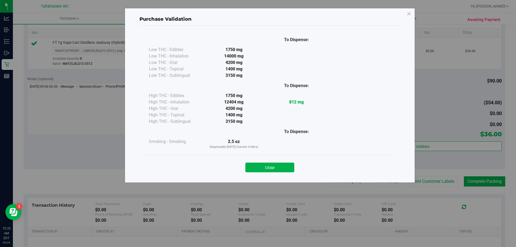
click at [290, 165] on button "Close" at bounding box center [269, 168] width 49 height 10
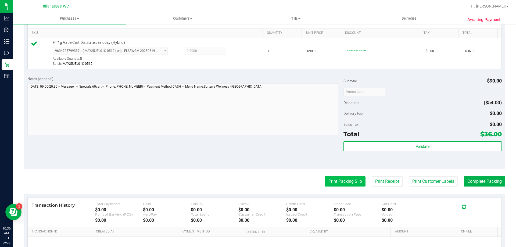
click at [325, 181] on button "Print Packing Slip" at bounding box center [345, 181] width 41 height 10
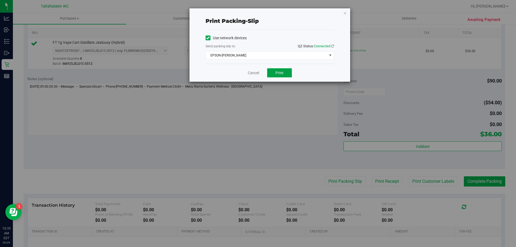
click at [280, 73] on span "Print" at bounding box center [280, 73] width 8 height 4
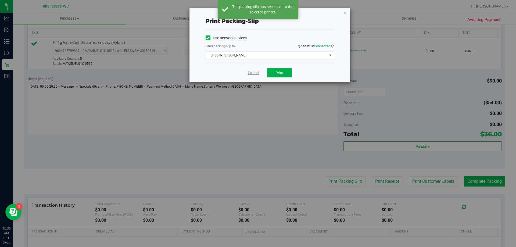
click at [254, 72] on link "Cancel" at bounding box center [253, 73] width 11 height 6
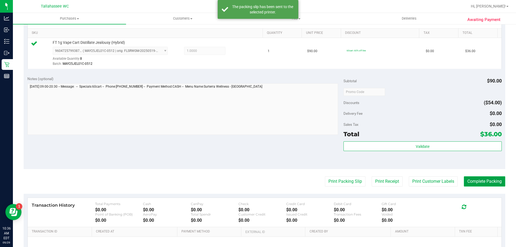
click at [488, 180] on button "Complete Packing" at bounding box center [484, 181] width 41 height 10
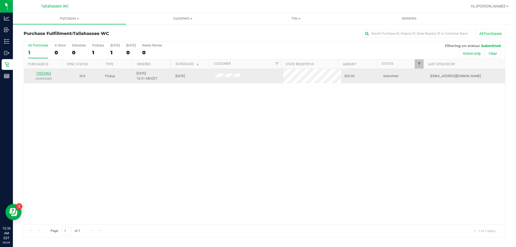
click at [46, 73] on link "12023463" at bounding box center [43, 74] width 15 height 4
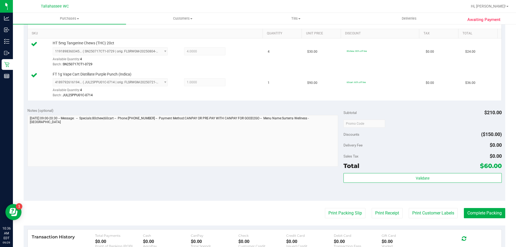
scroll to position [134, 0]
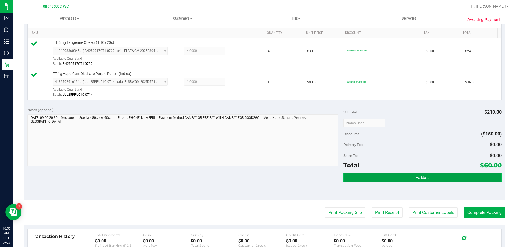
click at [350, 176] on button "Validate" at bounding box center [423, 178] width 158 height 10
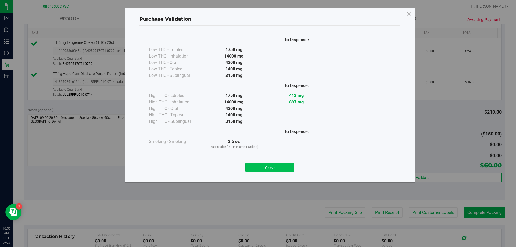
drag, startPoint x: 267, startPoint y: 166, endPoint x: 376, endPoint y: 209, distance: 116.5
click at [268, 167] on button "Close" at bounding box center [269, 168] width 49 height 10
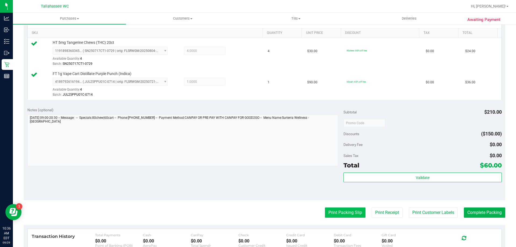
click at [349, 214] on button "Print Packing Slip" at bounding box center [345, 213] width 41 height 10
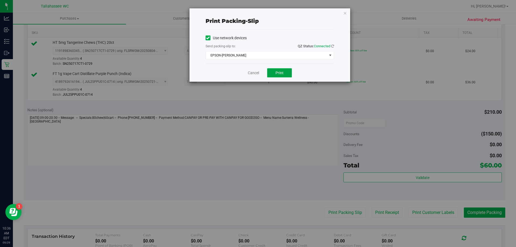
click at [277, 73] on span "Print" at bounding box center [280, 73] width 8 height 4
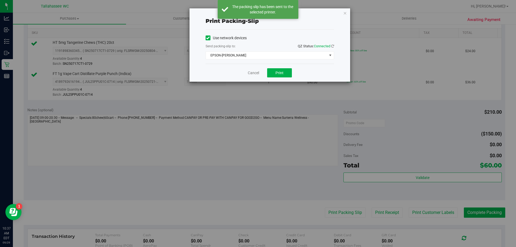
click at [243, 69] on div "Cancel Print" at bounding box center [270, 73] width 129 height 18
click at [251, 74] on link "Cancel" at bounding box center [253, 73] width 11 height 6
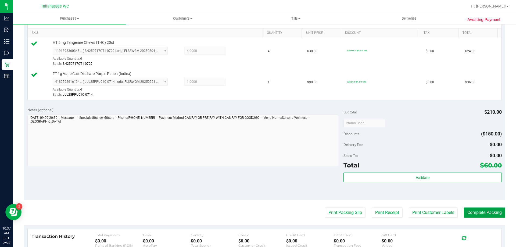
click at [476, 215] on button "Complete Packing" at bounding box center [484, 213] width 41 height 10
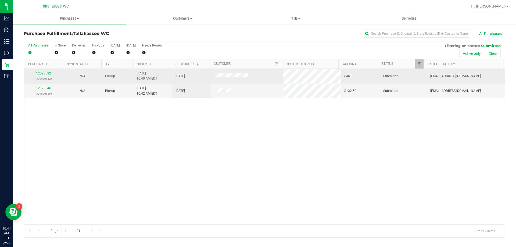
click at [40, 75] on link "12023532" at bounding box center [43, 74] width 15 height 4
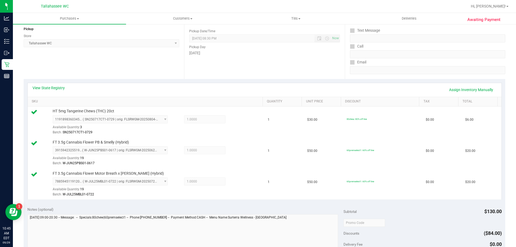
scroll to position [108, 0]
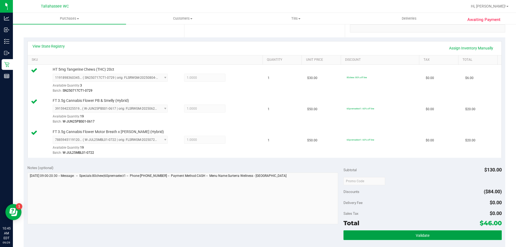
click at [351, 236] on button "Validate" at bounding box center [423, 235] width 158 height 10
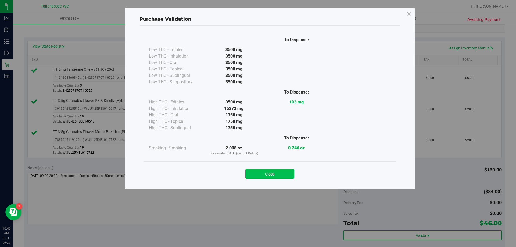
click at [279, 171] on button "Close" at bounding box center [269, 174] width 49 height 10
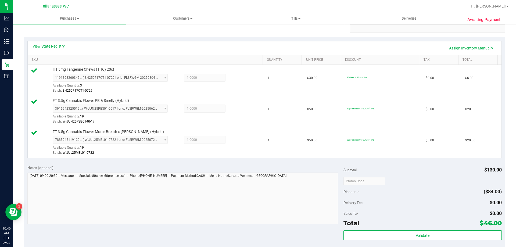
scroll to position [161, 0]
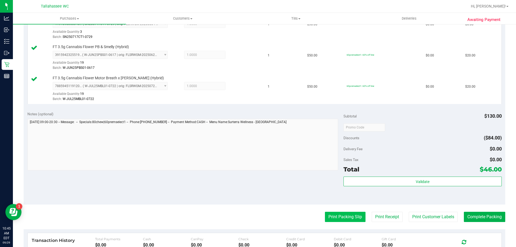
click at [345, 213] on button "Print Packing Slip" at bounding box center [345, 217] width 41 height 10
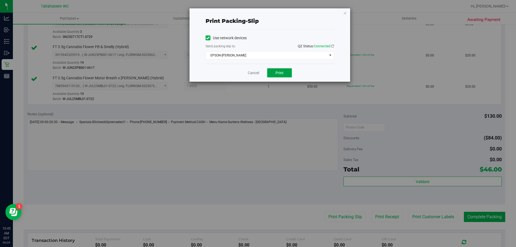
click at [271, 72] on button "Print" at bounding box center [279, 72] width 25 height 9
click at [255, 74] on link "Cancel" at bounding box center [253, 73] width 11 height 6
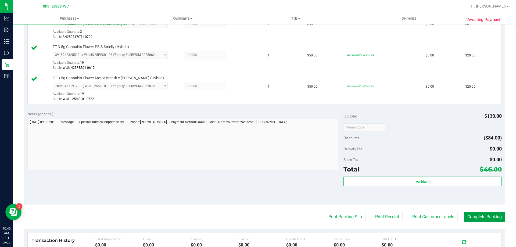
click at [469, 218] on button "Complete Packing" at bounding box center [484, 217] width 41 height 10
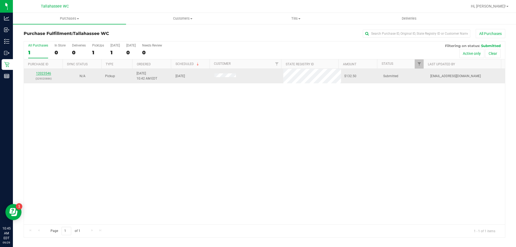
click at [48, 73] on link "12023546" at bounding box center [43, 74] width 15 height 4
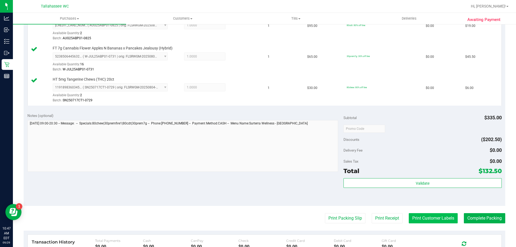
scroll to position [323, 0]
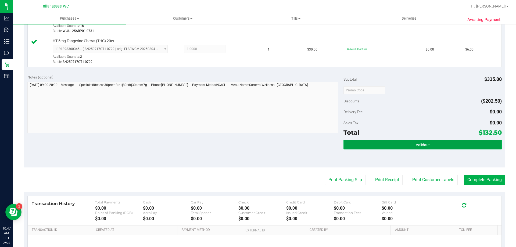
click at [398, 141] on button "Validate" at bounding box center [423, 145] width 158 height 10
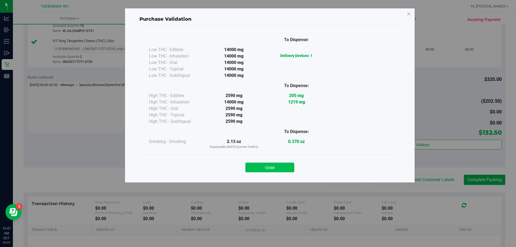
click at [286, 164] on button "Close" at bounding box center [269, 168] width 49 height 10
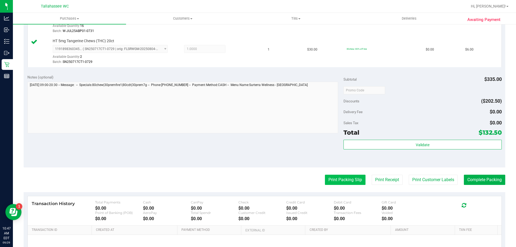
click at [332, 179] on button "Print Packing Slip" at bounding box center [345, 180] width 41 height 10
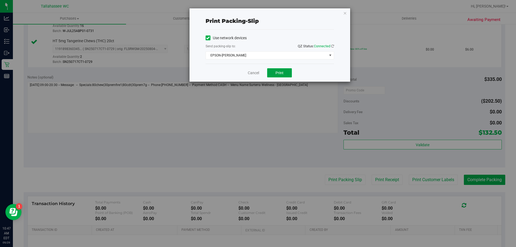
click at [286, 76] on button "Print" at bounding box center [279, 72] width 25 height 9
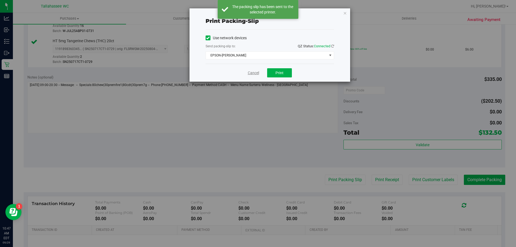
click at [253, 75] on link "Cancel" at bounding box center [253, 73] width 11 height 6
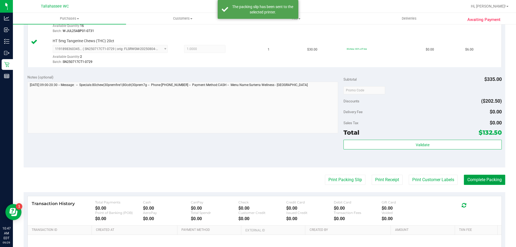
click at [486, 182] on button "Complete Packing" at bounding box center [484, 180] width 41 height 10
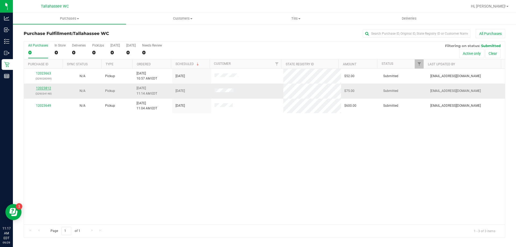
click at [46, 87] on link "12023812" at bounding box center [43, 88] width 15 height 4
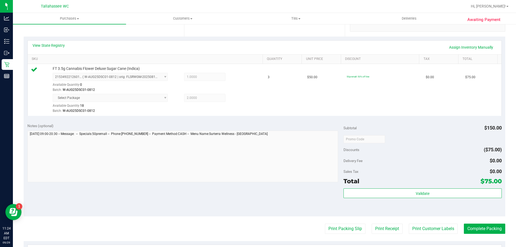
scroll to position [134, 0]
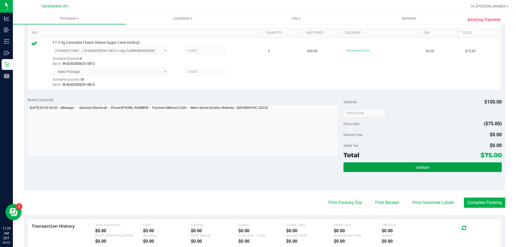
click at [377, 168] on button "Validate" at bounding box center [423, 167] width 158 height 10
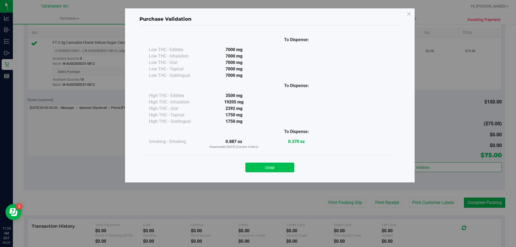
click at [261, 167] on button "Close" at bounding box center [269, 168] width 49 height 10
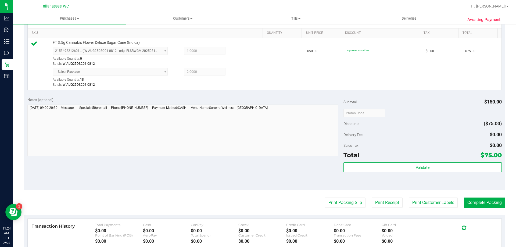
click at [330, 197] on purchase-details "Back Edit Purchase Cancel Purchase View Profile # 12023812 BioTrack ID: - Submi…" at bounding box center [265, 105] width 482 height 421
click at [330, 200] on button "Print Packing Slip" at bounding box center [345, 203] width 41 height 10
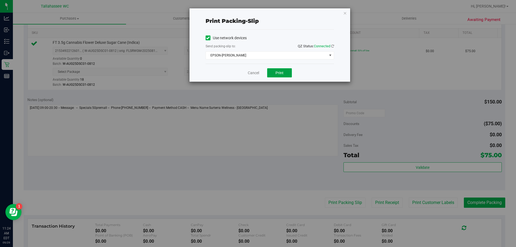
click at [285, 74] on button "Print" at bounding box center [279, 72] width 25 height 9
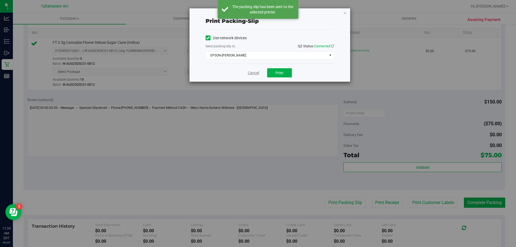
click at [258, 73] on link "Cancel" at bounding box center [253, 73] width 11 height 6
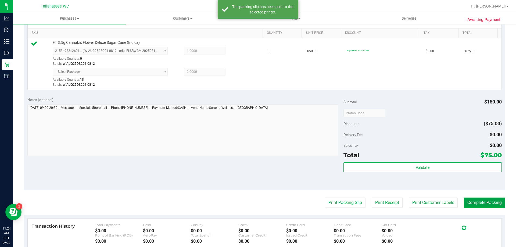
click at [477, 205] on button "Complete Packing" at bounding box center [484, 203] width 41 height 10
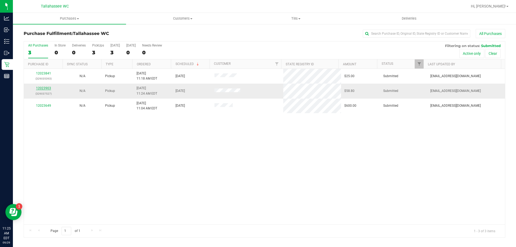
click at [45, 90] on link "12023903" at bounding box center [43, 88] width 15 height 4
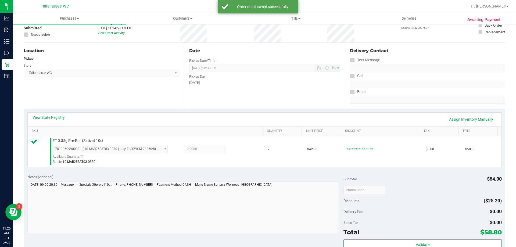
scroll to position [81, 0]
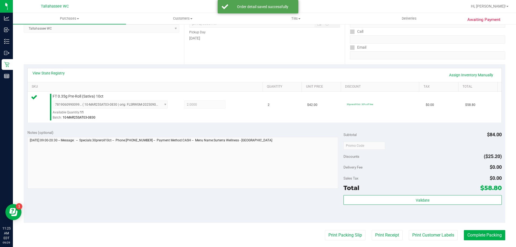
click at [372, 205] on div "Validate" at bounding box center [423, 207] width 158 height 24
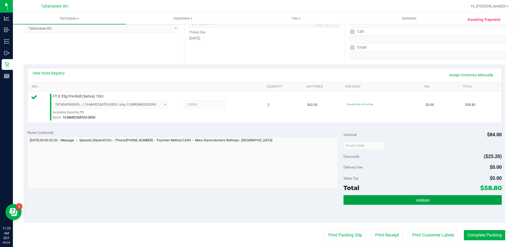
click at [371, 203] on button "Validate" at bounding box center [423, 200] width 158 height 10
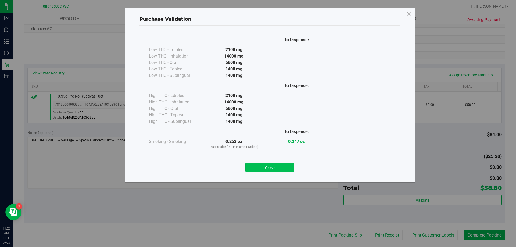
click at [290, 166] on button "Close" at bounding box center [269, 168] width 49 height 10
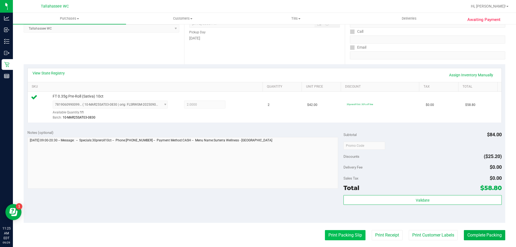
click at [332, 237] on button "Print Packing Slip" at bounding box center [345, 235] width 41 height 10
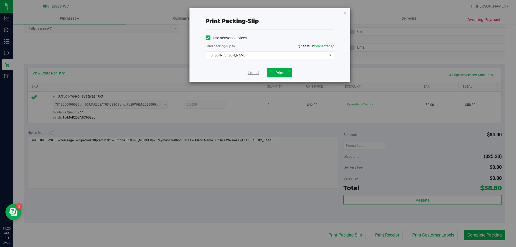
click at [255, 75] on link "Cancel" at bounding box center [253, 73] width 11 height 6
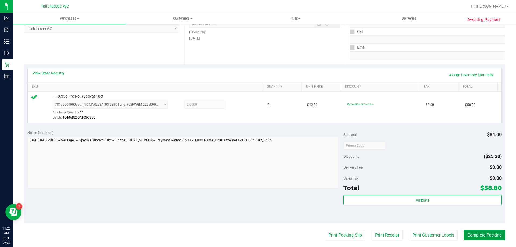
click at [486, 232] on button "Complete Packing" at bounding box center [484, 235] width 41 height 10
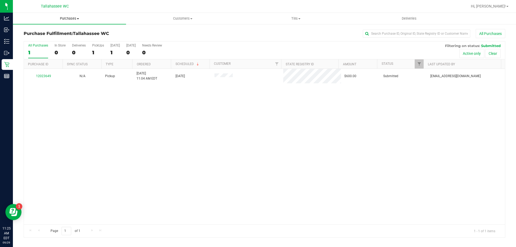
click at [72, 17] on span "Purchases" at bounding box center [69, 18] width 113 height 5
click at [63, 35] on span "Summary of purchases" at bounding box center [40, 32] width 55 height 5
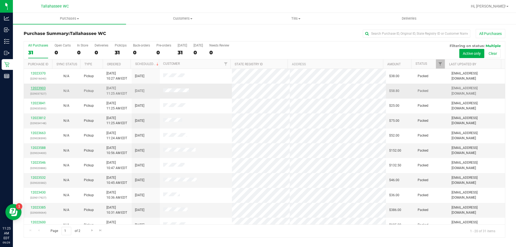
click at [40, 88] on link "12023903" at bounding box center [38, 88] width 15 height 4
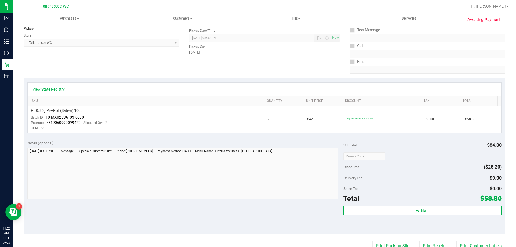
scroll to position [81, 0]
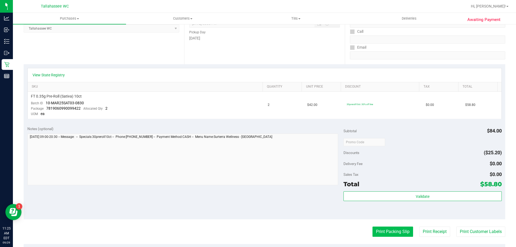
click at [390, 232] on button "Print Packing Slip" at bounding box center [393, 232] width 41 height 10
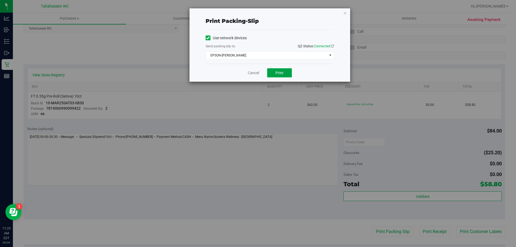
click at [272, 70] on button "Print" at bounding box center [279, 72] width 25 height 9
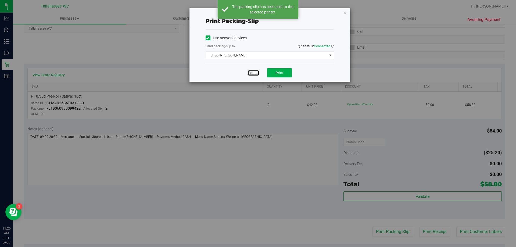
click at [255, 74] on link "Cancel" at bounding box center [253, 73] width 11 height 6
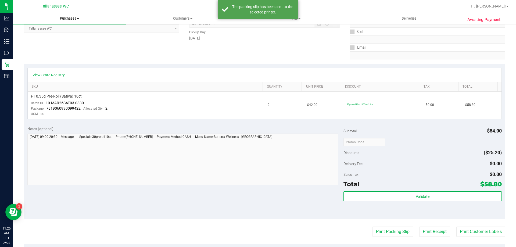
click at [65, 18] on span "Purchases" at bounding box center [69, 18] width 113 height 5
click at [58, 39] on li "Fulfillment" at bounding box center [69, 39] width 113 height 6
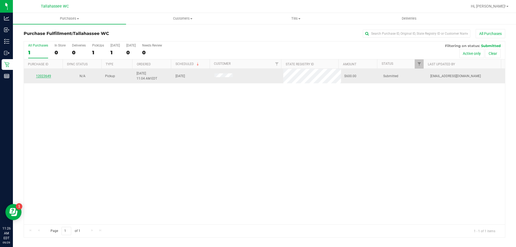
click at [46, 77] on link "12023649" at bounding box center [43, 76] width 15 height 4
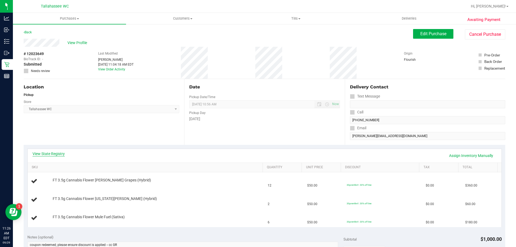
click at [62, 155] on link "View State Registry" at bounding box center [49, 153] width 32 height 5
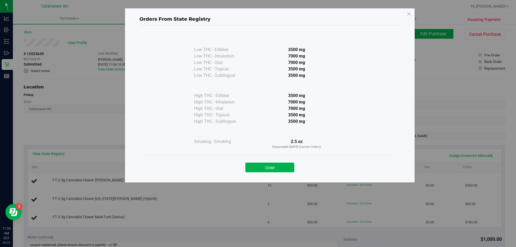
click at [288, 172] on div "Close" at bounding box center [270, 166] width 253 height 22
click at [281, 172] on button "Close" at bounding box center [269, 168] width 49 height 10
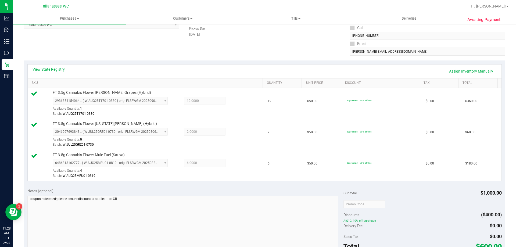
scroll to position [27, 0]
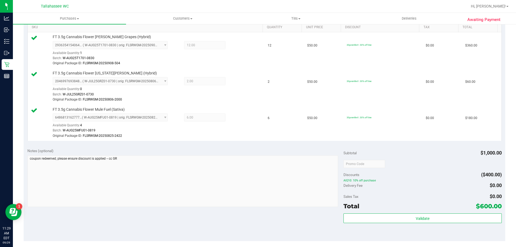
scroll to position [188, 0]
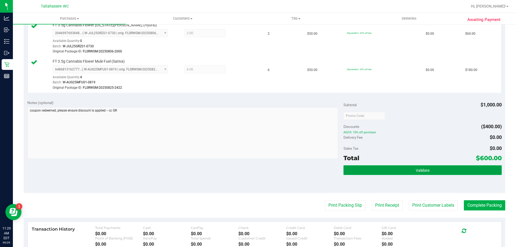
click at [369, 175] on button "Validate" at bounding box center [423, 170] width 158 height 10
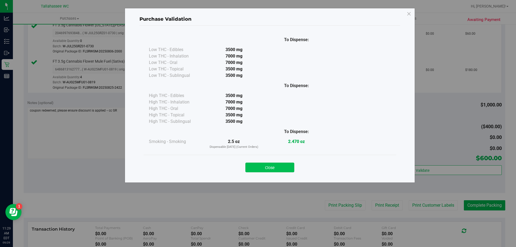
click at [263, 165] on button "Close" at bounding box center [269, 168] width 49 height 10
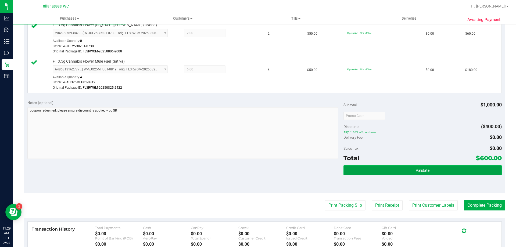
click at [365, 173] on button "Validate" at bounding box center [423, 170] width 158 height 10
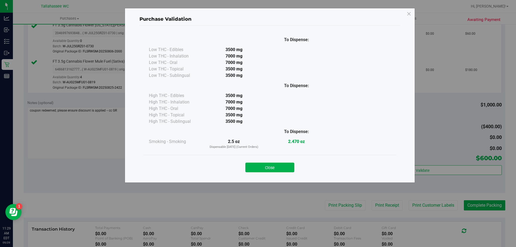
click at [269, 174] on div "Close" at bounding box center [270, 166] width 253 height 22
click at [275, 165] on button "Close" at bounding box center [269, 168] width 49 height 10
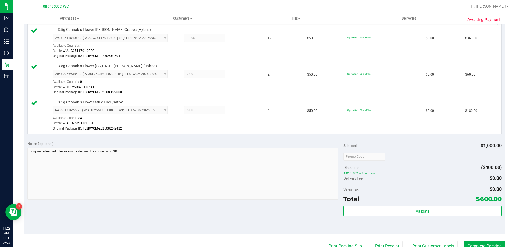
scroll to position [215, 0]
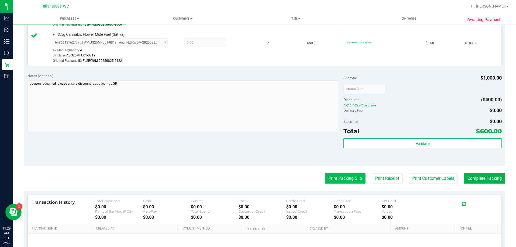
click at [332, 179] on button "Print Packing Slip" at bounding box center [345, 178] width 41 height 10
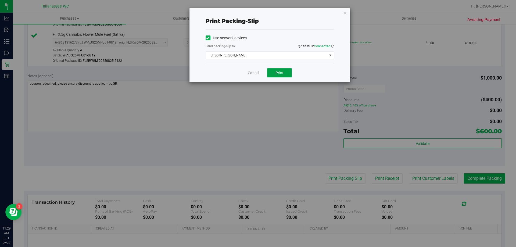
click at [279, 76] on button "Print" at bounding box center [279, 72] width 25 height 9
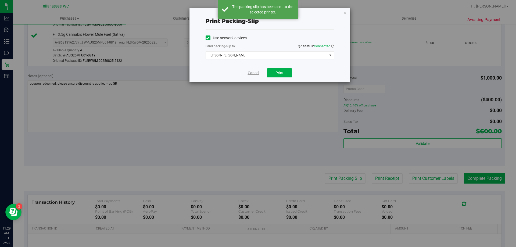
click at [252, 74] on link "Cancel" at bounding box center [253, 73] width 11 height 6
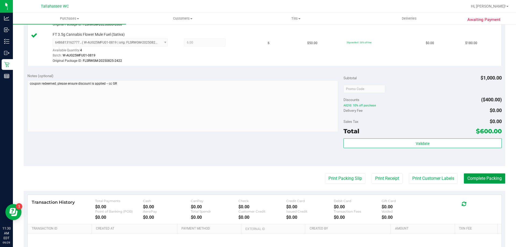
click at [487, 177] on button "Complete Packing" at bounding box center [484, 178] width 41 height 10
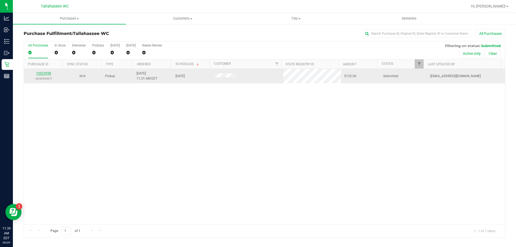
click at [43, 74] on link "12023958" at bounding box center [43, 74] width 15 height 4
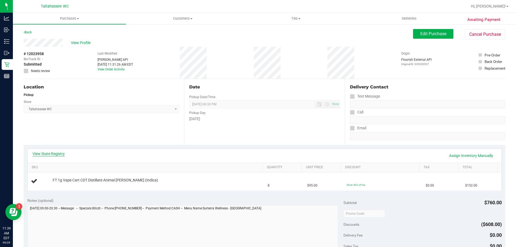
click at [63, 151] on link "View State Registry" at bounding box center [49, 153] width 32 height 5
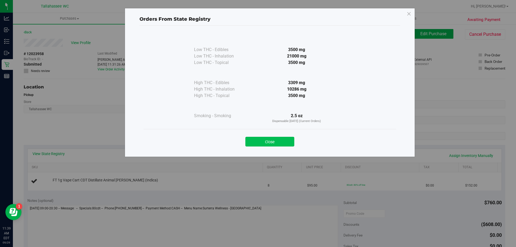
click at [258, 146] on button "Close" at bounding box center [269, 142] width 49 height 10
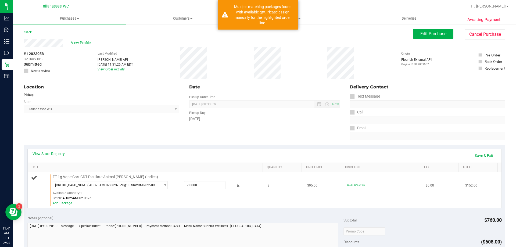
click at [66, 205] on link "Add Package" at bounding box center [62, 203] width 19 height 4
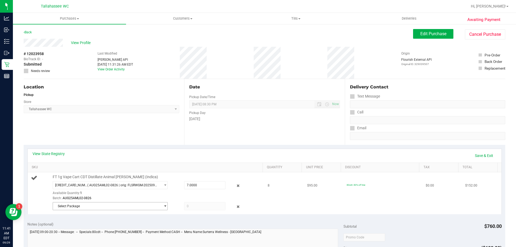
click at [157, 208] on span "Select Package" at bounding box center [107, 206] width 108 height 8
click at [124, 216] on div "View State Registry Save & Exit SKU Quantity Unit Price Discount Tax Total FT 1…" at bounding box center [265, 181] width 482 height 73
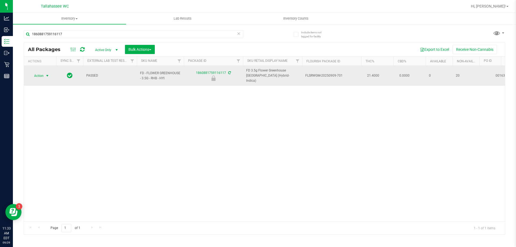
type input "1860881759116117"
click at [45, 74] on span "select" at bounding box center [47, 76] width 4 height 4
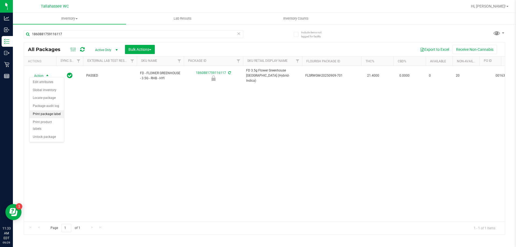
click at [54, 115] on li "Print package label" at bounding box center [47, 114] width 34 height 8
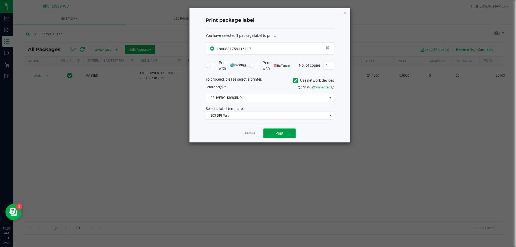
click at [284, 137] on button "Print" at bounding box center [279, 134] width 32 height 10
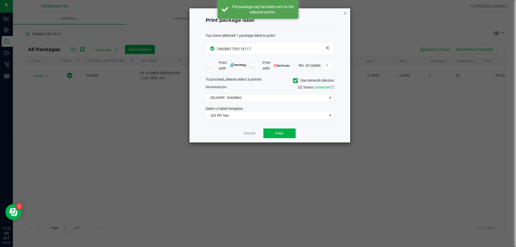
click at [345, 13] on icon "button" at bounding box center [345, 13] width 4 height 6
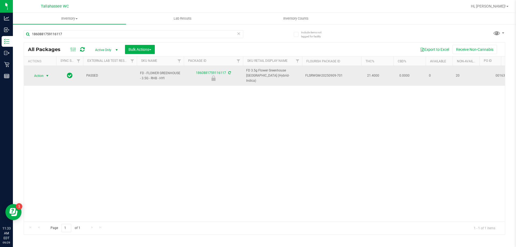
click at [48, 74] on span "select" at bounding box center [47, 76] width 4 height 4
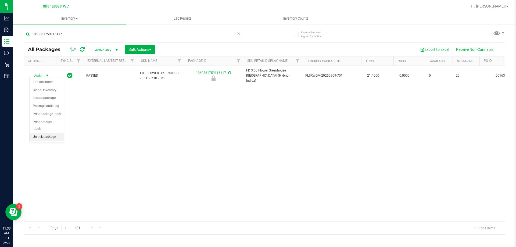
click at [42, 133] on li "Unlock package" at bounding box center [47, 137] width 34 height 8
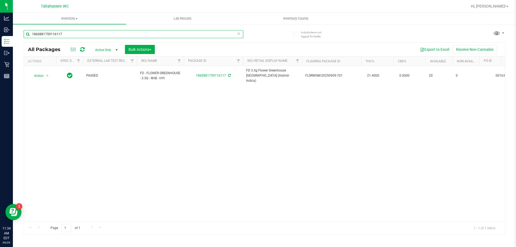
click at [119, 36] on input "1860881759116117" at bounding box center [134, 34] width 220 height 8
type input "3599418440674309"
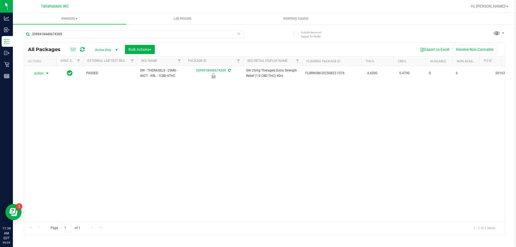
click at [47, 73] on span "select" at bounding box center [47, 73] width 4 height 4
click at [50, 133] on li "Unlock package" at bounding box center [47, 137] width 34 height 8
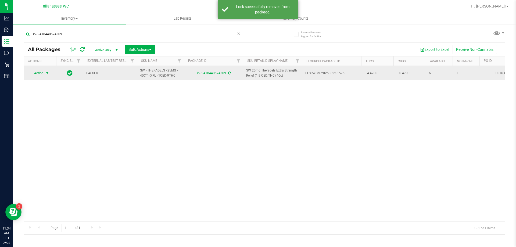
click at [47, 73] on span "select" at bounding box center [47, 73] width 4 height 4
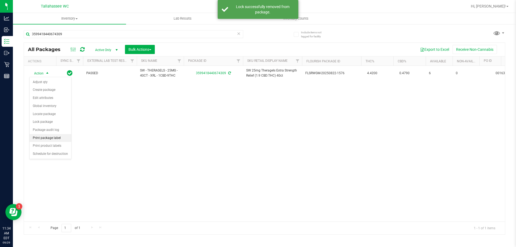
click at [49, 138] on li "Print package label" at bounding box center [51, 138] width 42 height 8
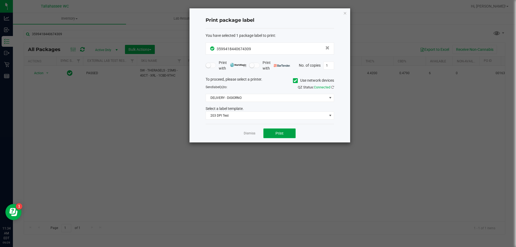
click at [269, 132] on button "Print" at bounding box center [279, 134] width 32 height 10
click at [249, 133] on link "Dismiss" at bounding box center [250, 133] width 12 height 5
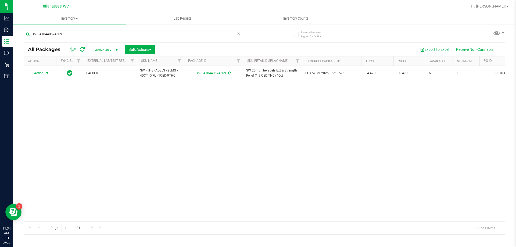
click at [157, 36] on input "3599418440674309" at bounding box center [134, 34] width 220 height 8
type input "6723703255062901"
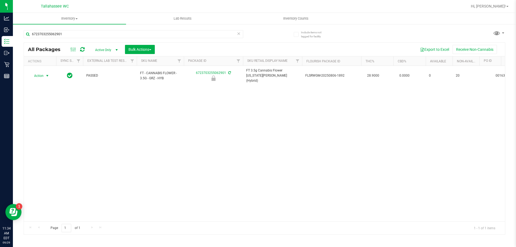
click at [48, 74] on span "select" at bounding box center [47, 76] width 4 height 4
drag, startPoint x: 52, startPoint y: 132, endPoint x: 51, endPoint y: 115, distance: 16.4
click at [52, 133] on li "Unlock package" at bounding box center [47, 137] width 34 height 8
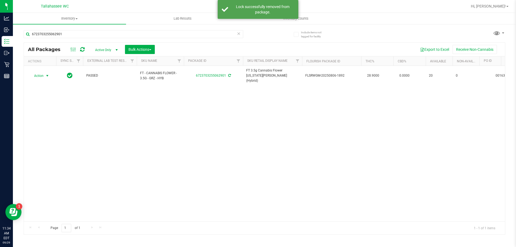
click at [48, 74] on span "select" at bounding box center [47, 76] width 4 height 4
click at [56, 137] on li "Print package label" at bounding box center [51, 138] width 42 height 8
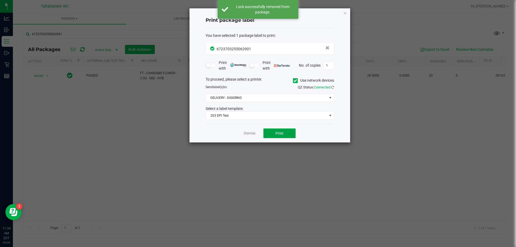
click at [288, 133] on button "Print" at bounding box center [279, 134] width 32 height 10
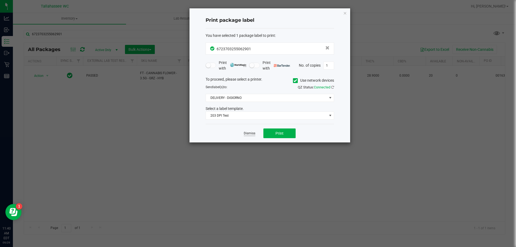
click at [253, 133] on link "Dismiss" at bounding box center [250, 133] width 12 height 5
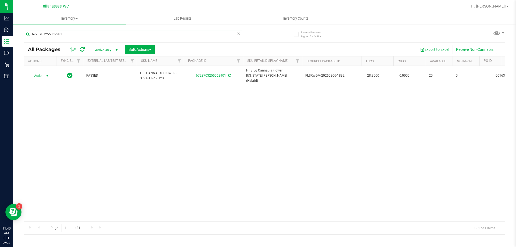
click at [97, 37] on input "6723703255062901" at bounding box center [134, 34] width 220 height 8
type input "6192530246502841"
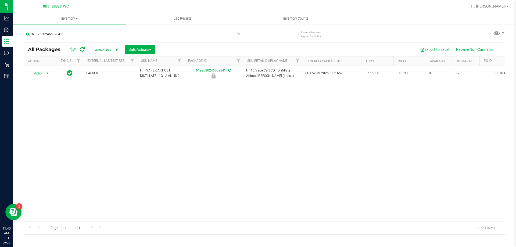
click at [48, 74] on span "select" at bounding box center [47, 73] width 4 height 4
click at [39, 133] on li "Unlock package" at bounding box center [47, 137] width 34 height 8
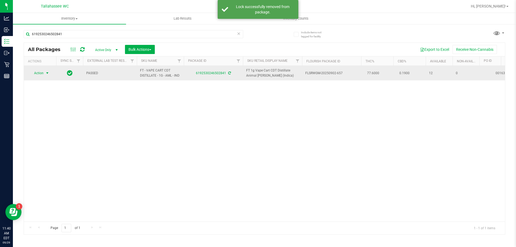
click at [48, 73] on span "select" at bounding box center [47, 73] width 4 height 4
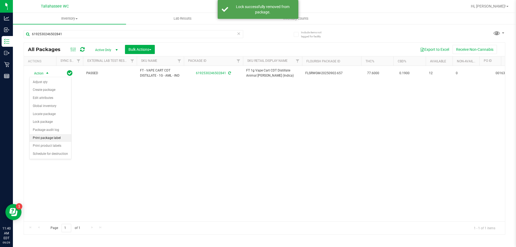
click at [44, 136] on li "Print package label" at bounding box center [51, 138] width 42 height 8
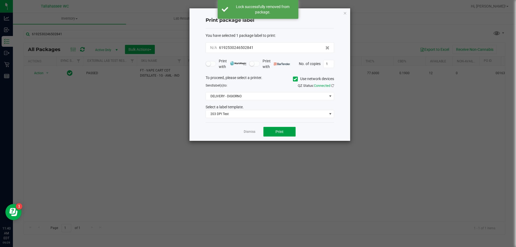
click at [267, 131] on button "Print" at bounding box center [279, 132] width 32 height 10
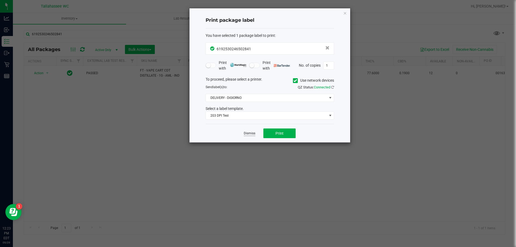
click at [251, 132] on link "Dismiss" at bounding box center [250, 133] width 12 height 5
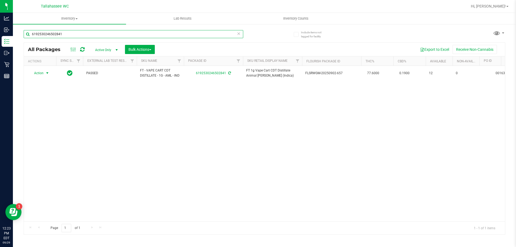
click at [128, 36] on input "6192530246502841" at bounding box center [134, 34] width 220 height 8
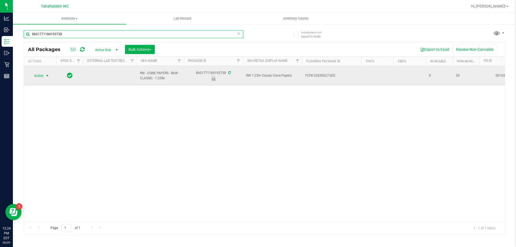
type input "8601771184193738"
click at [46, 74] on span "select" at bounding box center [47, 76] width 4 height 4
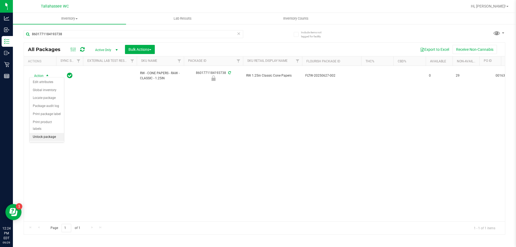
click at [58, 133] on li "Unlock package" at bounding box center [47, 137] width 34 height 8
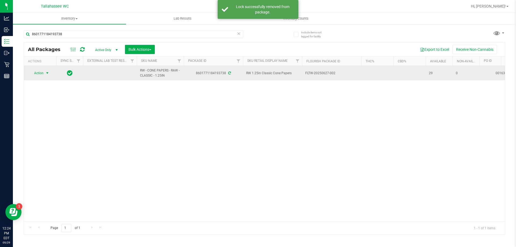
click at [47, 74] on span "select" at bounding box center [47, 73] width 4 height 4
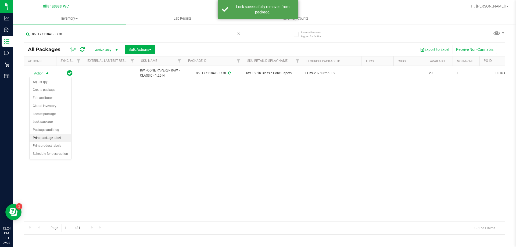
click at [63, 138] on li "Print package label" at bounding box center [51, 138] width 42 height 8
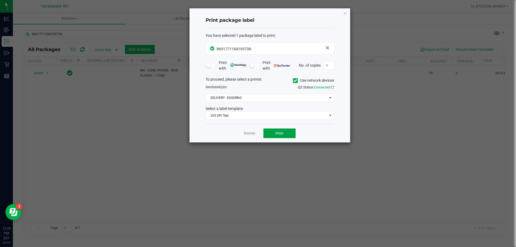
click at [283, 135] on span "Print" at bounding box center [280, 133] width 8 height 4
click at [249, 133] on link "Dismiss" at bounding box center [250, 133] width 12 height 5
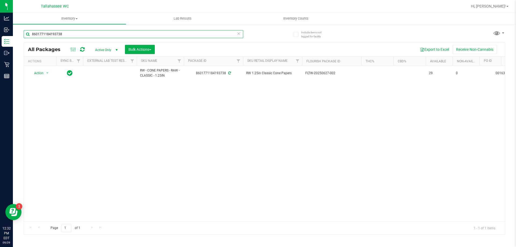
click at [103, 33] on input "8601771184193738" at bounding box center [134, 34] width 220 height 8
type input "5175475418418727"
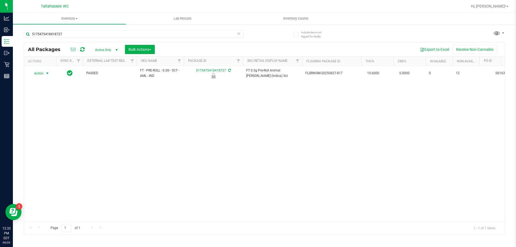
click at [48, 74] on span "select" at bounding box center [47, 73] width 4 height 4
click at [45, 133] on li "Unlock package" at bounding box center [47, 137] width 34 height 8
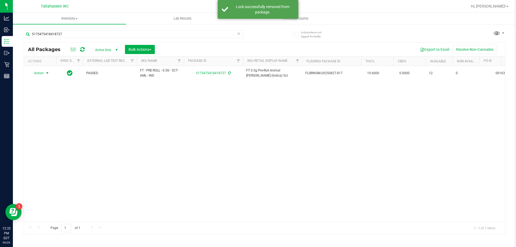
click at [47, 74] on span "select" at bounding box center [47, 73] width 4 height 4
click at [53, 140] on li "Print package label" at bounding box center [51, 138] width 42 height 8
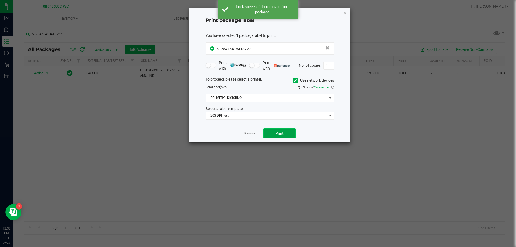
click at [284, 132] on button "Print" at bounding box center [279, 134] width 32 height 10
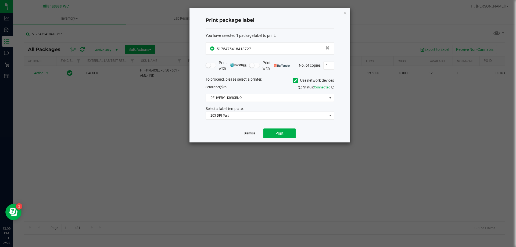
click at [247, 131] on link "Dismiss" at bounding box center [250, 133] width 12 height 5
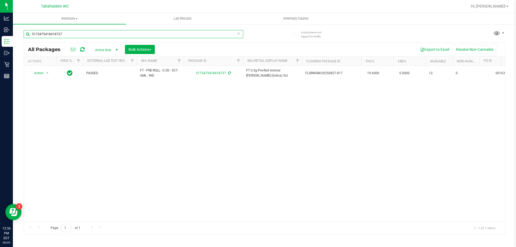
click at [120, 37] on input "5175475418418727" at bounding box center [134, 34] width 220 height 8
type input "3335200537453914"
click at [48, 73] on span "select" at bounding box center [47, 73] width 4 height 4
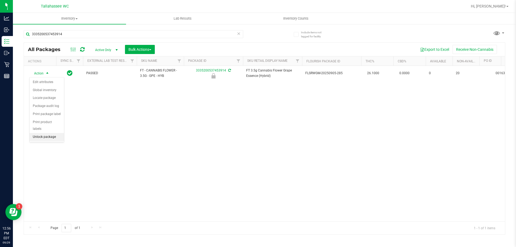
click at [42, 133] on li "Unlock package" at bounding box center [47, 137] width 34 height 8
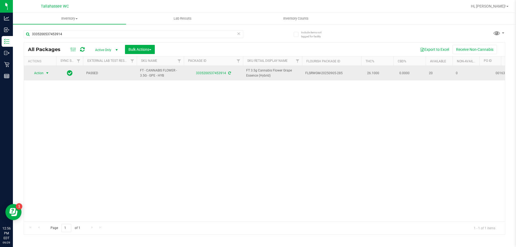
click at [47, 71] on span "select" at bounding box center [47, 73] width 4 height 4
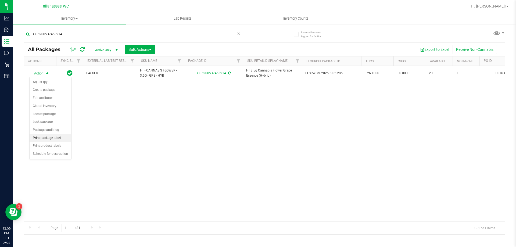
click at [57, 140] on li "Print package label" at bounding box center [51, 138] width 42 height 8
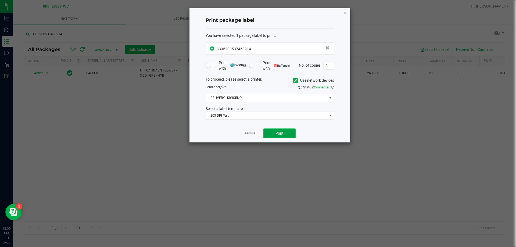
click at [283, 136] on span "Print" at bounding box center [280, 133] width 8 height 4
click at [249, 135] on link "Dismiss" at bounding box center [250, 133] width 12 height 5
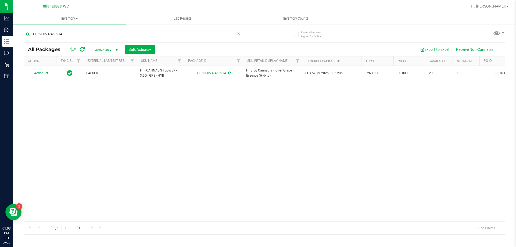
click at [101, 34] on input "3335200537453914" at bounding box center [134, 34] width 220 height 8
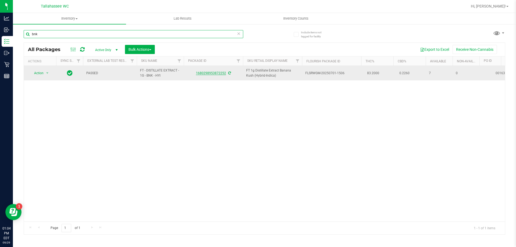
type input "bnk"
click at [217, 74] on link "1680298953872252" at bounding box center [211, 73] width 30 height 4
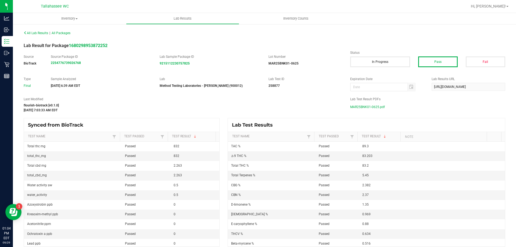
click at [373, 109] on span "MAR25BNK01-0625.pdf" at bounding box center [367, 107] width 35 height 8
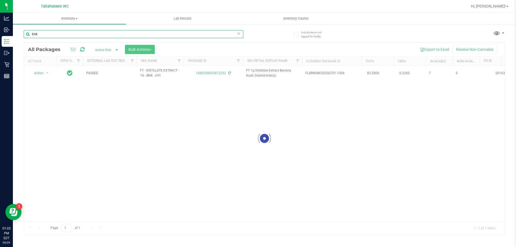
click at [63, 36] on input "bnk" at bounding box center [134, 34] width 220 height 8
type input "b"
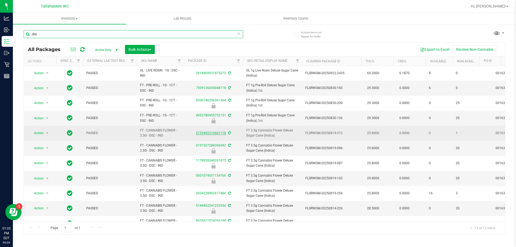
type input "dsc"
click at [209, 134] on link "2153492212601118" at bounding box center [211, 133] width 30 height 4
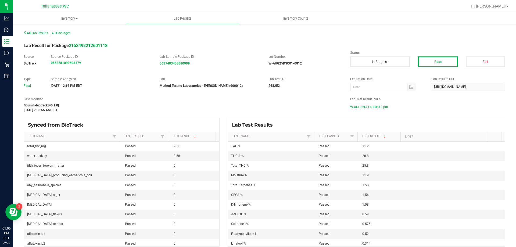
click at [370, 107] on span "W-AUG25DSC01-0812.pdf" at bounding box center [369, 107] width 38 height 8
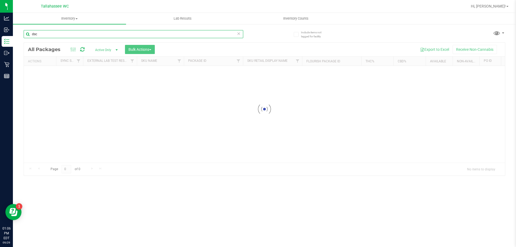
click at [51, 36] on input "dsc" at bounding box center [134, 34] width 220 height 8
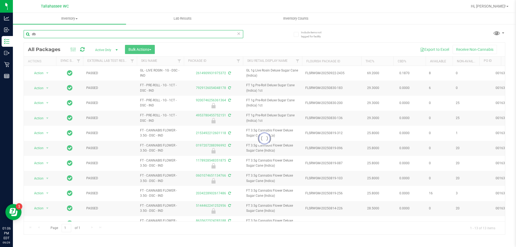
type input "d"
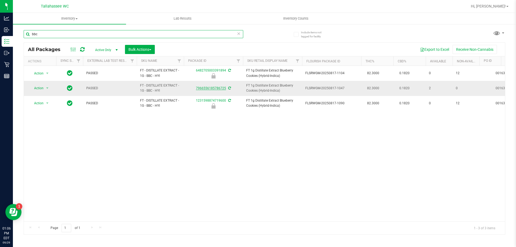
type input "bbc"
click at [212, 88] on link "7966556185786725" at bounding box center [211, 88] width 30 height 4
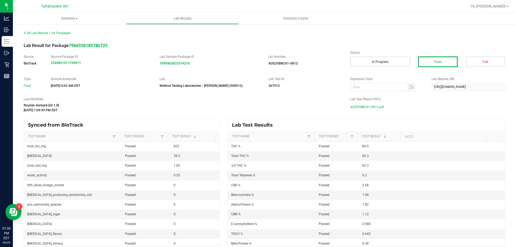
click at [351, 106] on span "AUG25BBC01-0812.pdf" at bounding box center [367, 107] width 34 height 8
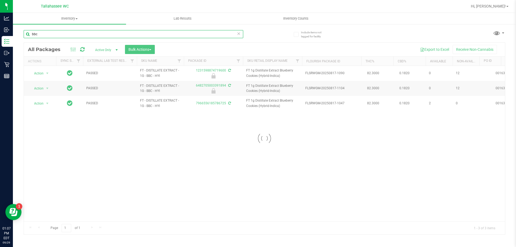
click at [62, 31] on input "bbc" at bounding box center [134, 34] width 220 height 8
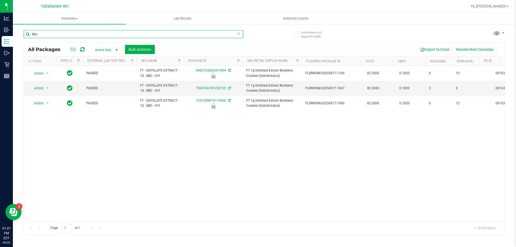
click at [62, 31] on input "bbc" at bounding box center [134, 34] width 220 height 8
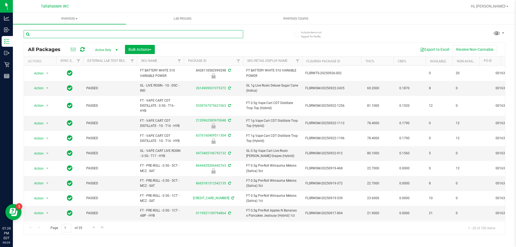
click at [84, 35] on input "text" at bounding box center [134, 34] width 220 height 8
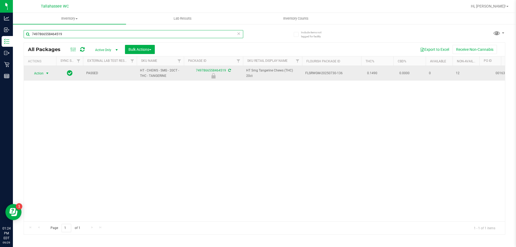
type input "7497866558464519"
click at [48, 73] on span "select" at bounding box center [47, 73] width 4 height 4
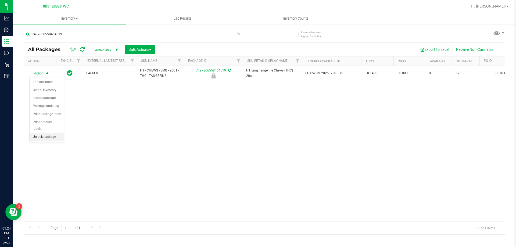
click at [48, 134] on li "Unlock package" at bounding box center [47, 137] width 34 height 8
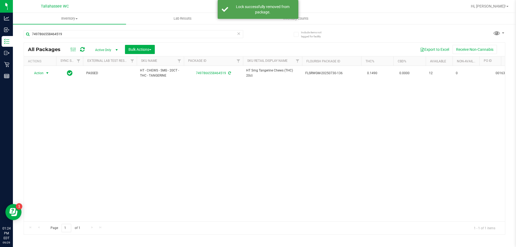
click at [46, 74] on span "select" at bounding box center [47, 73] width 4 height 4
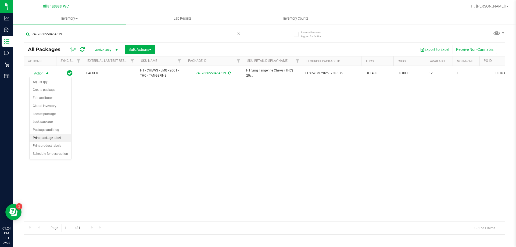
click at [52, 141] on li "Print package label" at bounding box center [51, 138] width 42 height 8
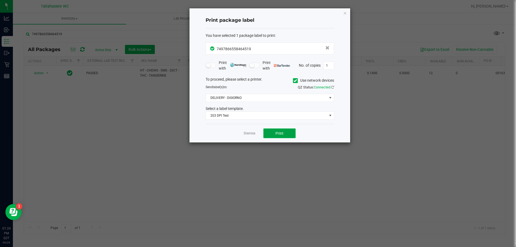
click at [274, 135] on button "Print" at bounding box center [279, 134] width 32 height 10
click at [255, 135] on div "Dismiss Print" at bounding box center [270, 133] width 129 height 19
drag, startPoint x: 255, startPoint y: 135, endPoint x: 253, endPoint y: 132, distance: 3.7
click at [255, 134] on link "Dismiss" at bounding box center [250, 133] width 12 height 5
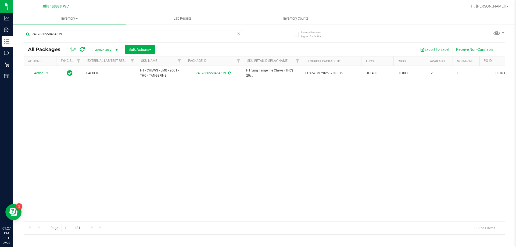
click at [115, 33] on input "7497866558464519" at bounding box center [134, 34] width 220 height 8
type input "8352810905138229"
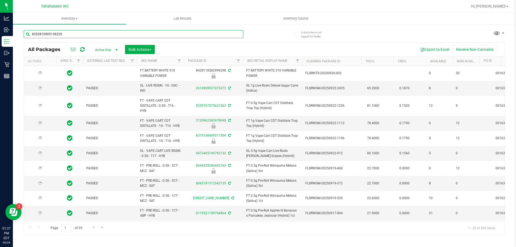
type input "2026-03-16"
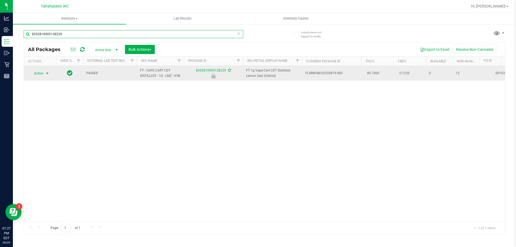
type input "8352810905138229"
click at [48, 74] on span "select" at bounding box center [47, 73] width 4 height 4
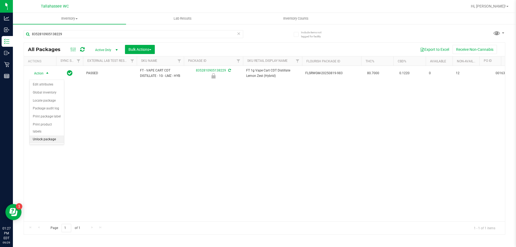
click at [51, 136] on li "Unlock package" at bounding box center [47, 140] width 34 height 8
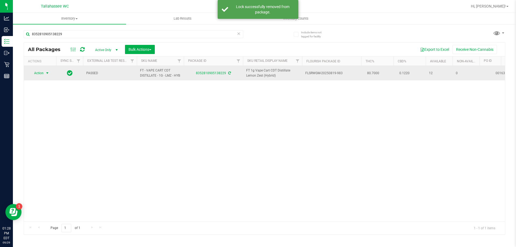
click at [47, 75] on span "select" at bounding box center [47, 73] width 4 height 4
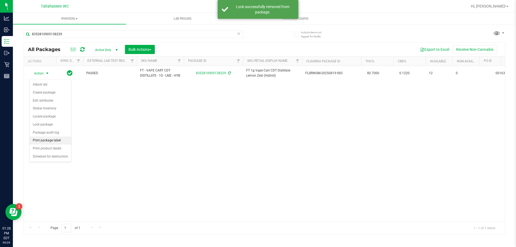
click at [50, 141] on li "Print package label" at bounding box center [51, 141] width 42 height 8
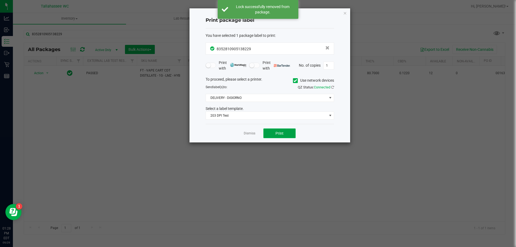
click at [273, 129] on button "Print" at bounding box center [279, 134] width 32 height 10
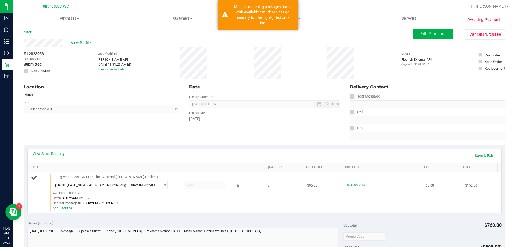
click at [68, 209] on link "Add Package" at bounding box center [62, 208] width 19 height 4
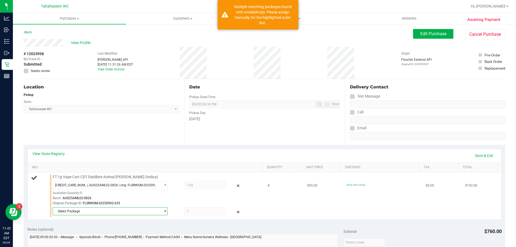
click at [131, 209] on span "Select Package" at bounding box center [107, 212] width 108 height 8
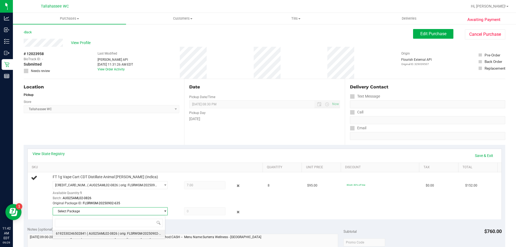
click at [97, 236] on li "6192530246502841 ( AUG25AML02-0826 | orig: FLSRWGM-20250902-657 )" at bounding box center [109, 234] width 112 height 8
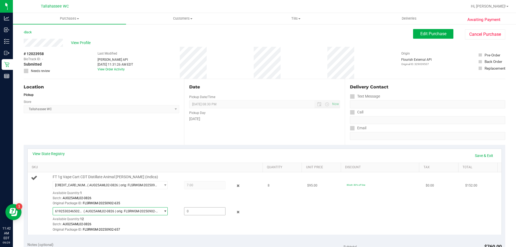
click at [207, 211] on span at bounding box center [204, 211] width 41 height 8
type input "1"
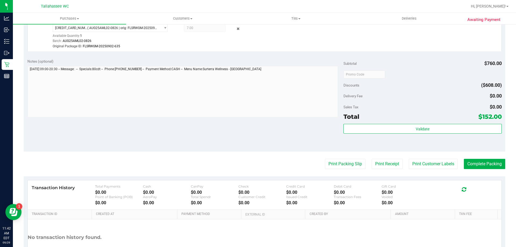
scroll to position [188, 0]
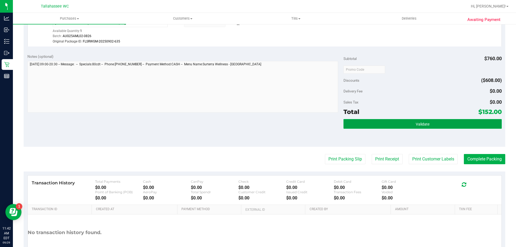
click at [388, 122] on button "Validate" at bounding box center [423, 124] width 158 height 10
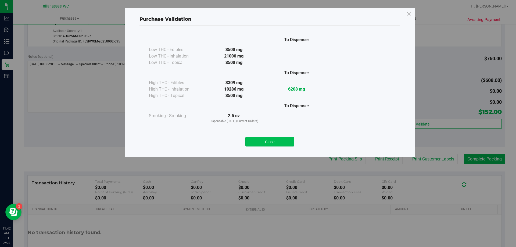
click at [261, 143] on button "Close" at bounding box center [269, 142] width 49 height 10
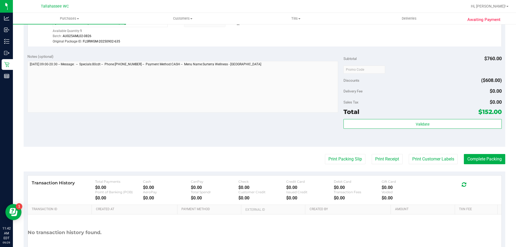
click at [347, 153] on purchase-details "Back Edit Purchase Cancel Purchase View Profile # 12023958 BioTrack ID: - Submi…" at bounding box center [265, 56] width 482 height 431
click at [326, 158] on button "Print Packing Slip" at bounding box center [345, 159] width 41 height 10
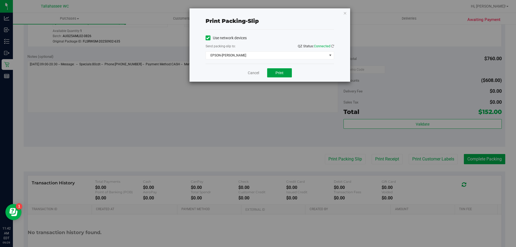
click at [276, 72] on span "Print" at bounding box center [280, 73] width 8 height 4
click at [255, 73] on link "Cancel" at bounding box center [253, 73] width 11 height 6
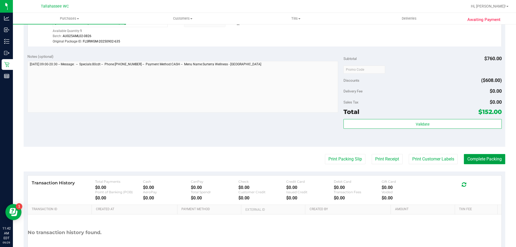
click at [487, 160] on button "Complete Packing" at bounding box center [484, 159] width 41 height 10
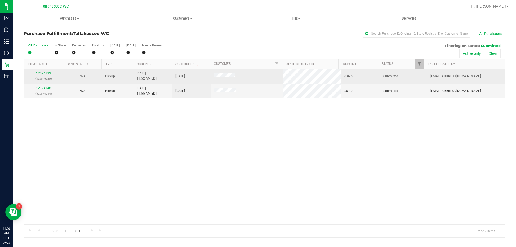
click at [42, 73] on link "12024133" at bounding box center [43, 74] width 15 height 4
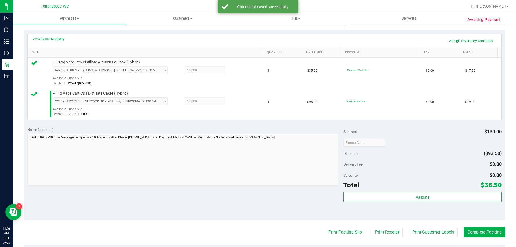
scroll to position [134, 0]
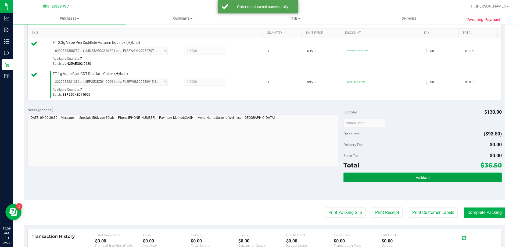
click at [396, 177] on button "Validate" at bounding box center [423, 178] width 158 height 10
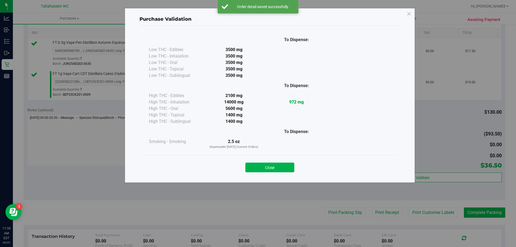
click at [284, 172] on button "Close" at bounding box center [269, 168] width 49 height 10
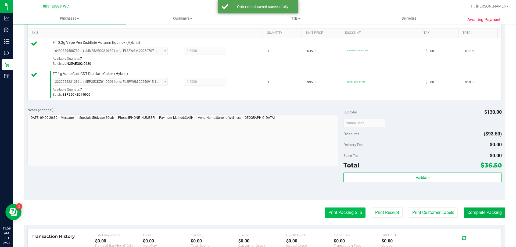
click at [358, 212] on button "Print Packing Slip" at bounding box center [345, 213] width 41 height 10
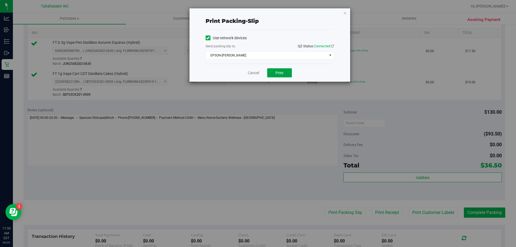
click at [279, 75] on button "Print" at bounding box center [279, 72] width 25 height 9
click at [250, 75] on link "Cancel" at bounding box center [253, 73] width 11 height 6
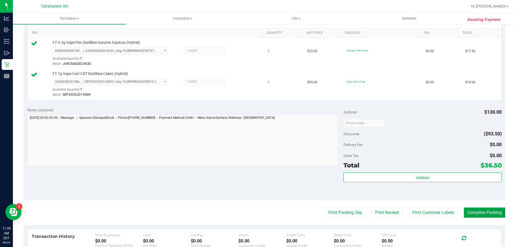
click at [489, 214] on button "Complete Packing" at bounding box center [484, 213] width 41 height 10
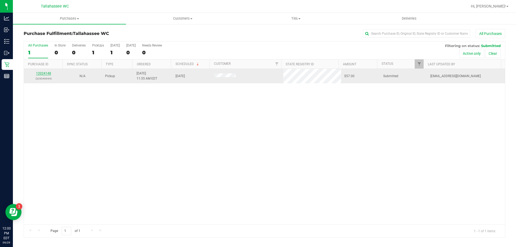
click at [39, 74] on link "12024148" at bounding box center [43, 74] width 15 height 4
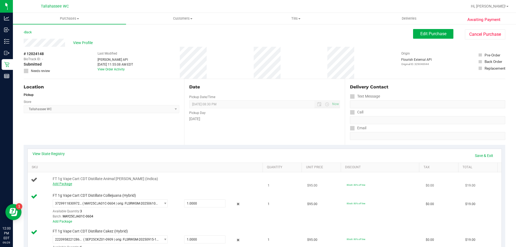
click at [67, 184] on link "Add Package" at bounding box center [62, 184] width 19 height 4
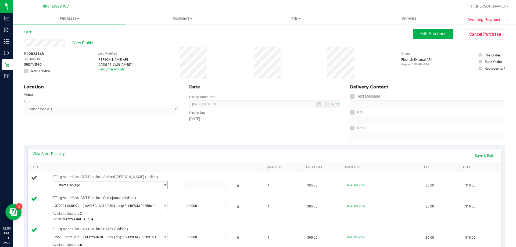
click at [155, 186] on span "Select Package" at bounding box center [107, 185] width 108 height 8
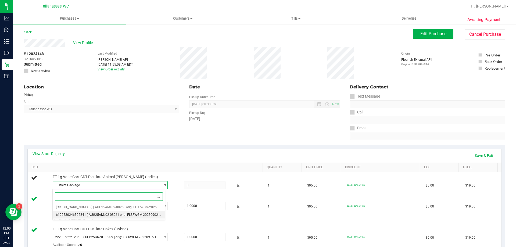
click at [131, 214] on span "( AUG25AML02-0826 | orig: FLSRWGM-20250902-657 )" at bounding box center [127, 215] width 80 height 4
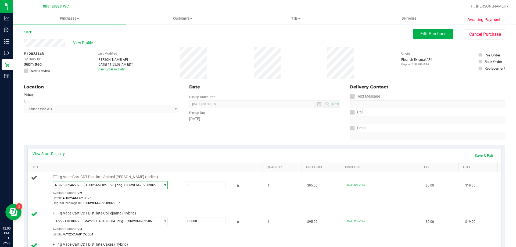
click at [161, 187] on span "select" at bounding box center [164, 185] width 7 height 8
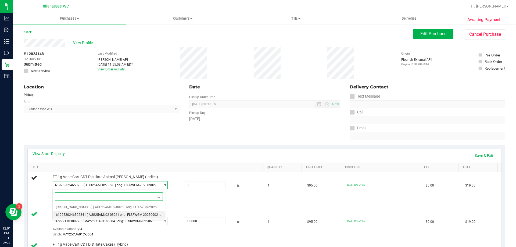
click at [104, 213] on span "( AUG25AML02-0826 | orig: FLSRWGM-20250902-657 )" at bounding box center [127, 215] width 80 height 4
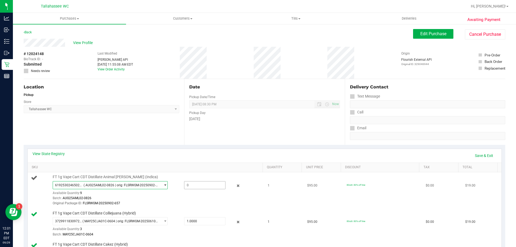
click at [201, 184] on span at bounding box center [204, 185] width 41 height 8
type input "1"
type input "1.0000"
click at [186, 207] on td "FT 1g Vape Cart CDT Distillate Animal Larry (Indica) 6192530246502841 ( AUG25AM…" at bounding box center [146, 190] width 237 height 36
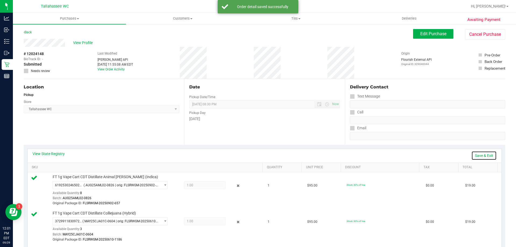
click at [480, 156] on link "Save & Exit" at bounding box center [484, 155] width 25 height 9
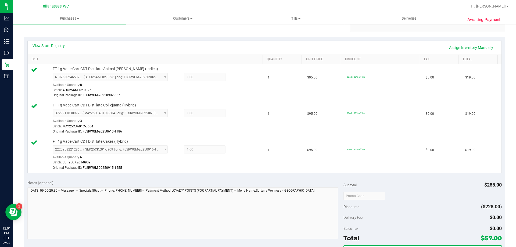
scroll to position [134, 0]
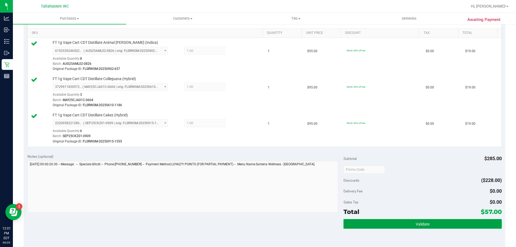
click at [379, 226] on button "Validate" at bounding box center [423, 224] width 158 height 10
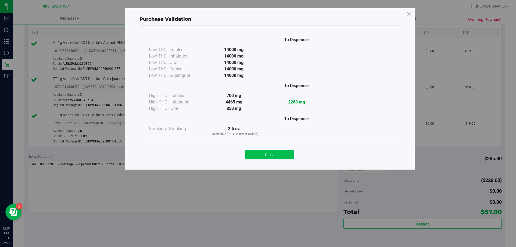
click at [261, 154] on button "Close" at bounding box center [269, 155] width 49 height 10
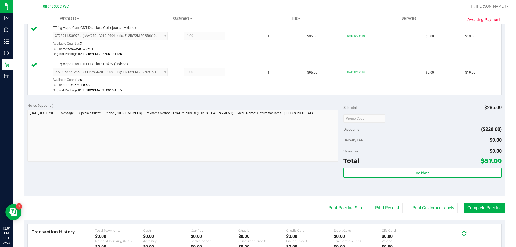
scroll to position [215, 0]
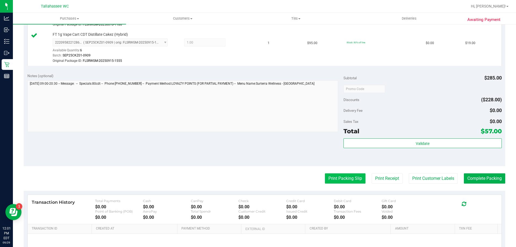
click at [334, 183] on button "Print Packing Slip" at bounding box center [345, 178] width 41 height 10
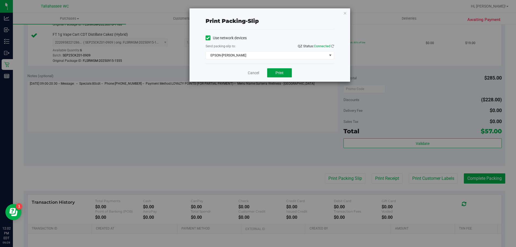
click at [274, 72] on button "Print" at bounding box center [279, 72] width 25 height 9
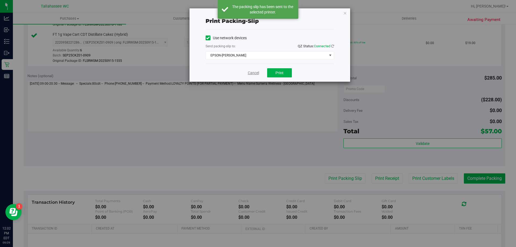
click at [253, 75] on link "Cancel" at bounding box center [253, 73] width 11 height 6
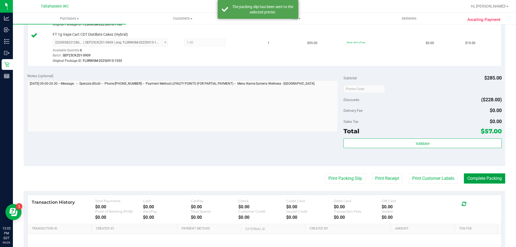
click at [475, 174] on button "Complete Packing" at bounding box center [484, 178] width 41 height 10
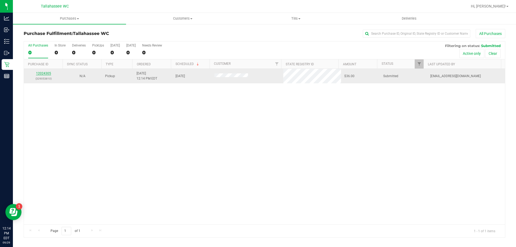
click at [45, 73] on link "12024305" at bounding box center [43, 74] width 15 height 4
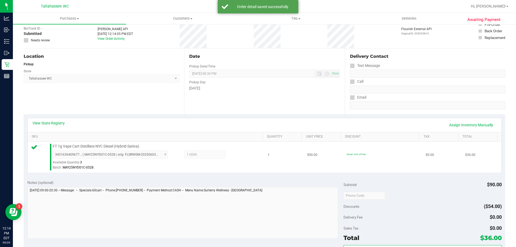
scroll to position [54, 0]
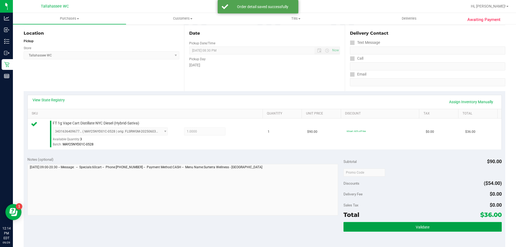
click at [371, 223] on button "Validate" at bounding box center [423, 227] width 158 height 10
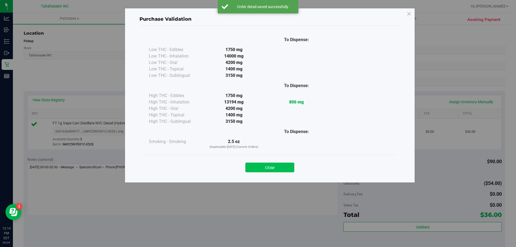
click at [291, 168] on button "Close" at bounding box center [269, 168] width 49 height 10
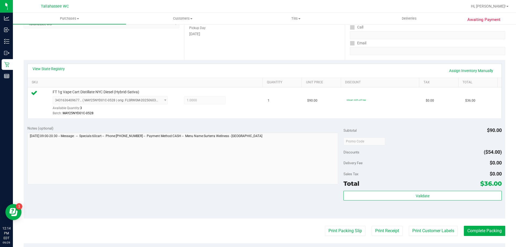
scroll to position [134, 0]
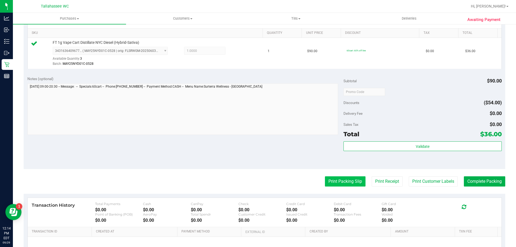
click at [328, 180] on button "Print Packing Slip" at bounding box center [345, 181] width 41 height 10
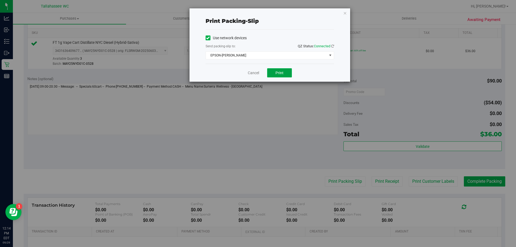
click at [279, 70] on button "Print" at bounding box center [279, 72] width 25 height 9
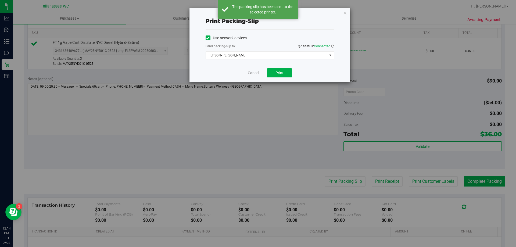
click at [247, 72] on div "Cancel Print" at bounding box center [270, 73] width 129 height 18
click at [256, 72] on link "Cancel" at bounding box center [253, 73] width 11 height 6
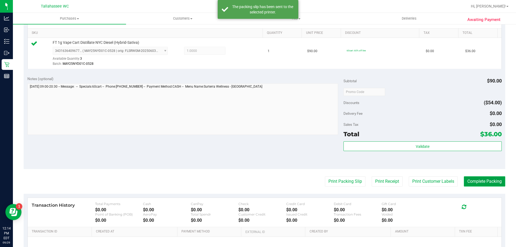
click at [472, 180] on button "Complete Packing" at bounding box center [484, 181] width 41 height 10
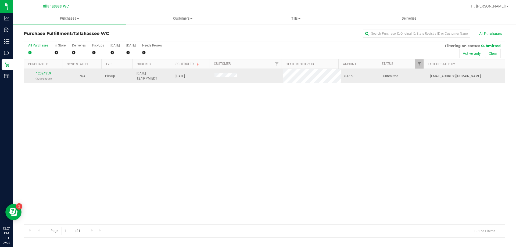
click at [47, 73] on link "12024359" at bounding box center [43, 74] width 15 height 4
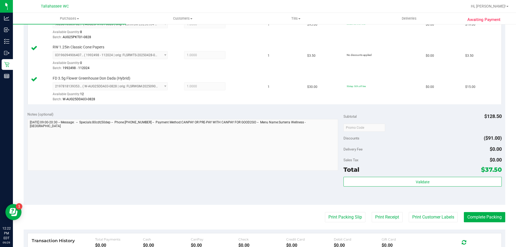
scroll to position [161, 0]
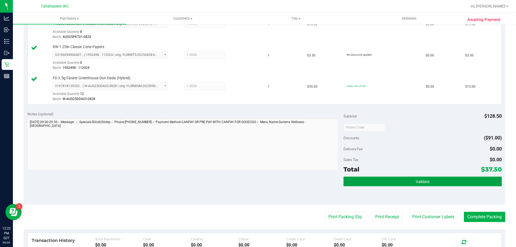
click at [344, 183] on button "Validate" at bounding box center [423, 182] width 158 height 10
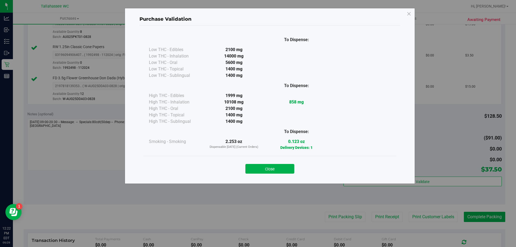
drag, startPoint x: 273, startPoint y: 166, endPoint x: 324, endPoint y: 189, distance: 55.8
click at [274, 166] on button "Close" at bounding box center [269, 169] width 49 height 10
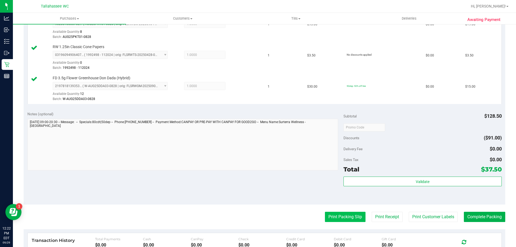
click at [329, 214] on button "Print Packing Slip" at bounding box center [345, 217] width 41 height 10
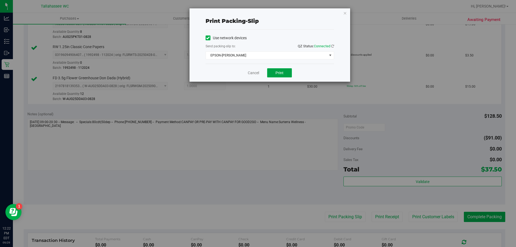
click at [277, 74] on span "Print" at bounding box center [280, 73] width 8 height 4
click at [253, 75] on link "Cancel" at bounding box center [253, 73] width 11 height 6
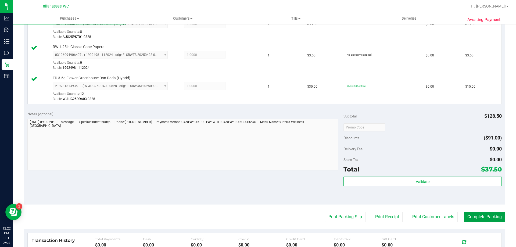
click at [479, 215] on button "Complete Packing" at bounding box center [484, 217] width 41 height 10
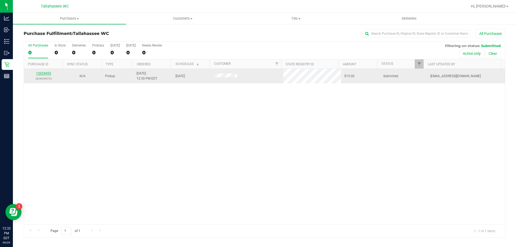
click at [45, 74] on link "12024455" at bounding box center [43, 74] width 15 height 4
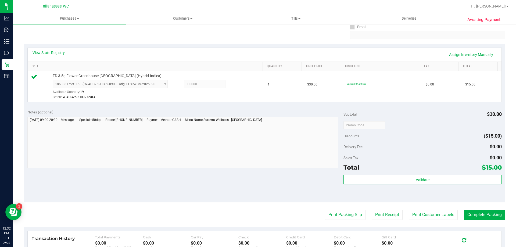
scroll to position [134, 0]
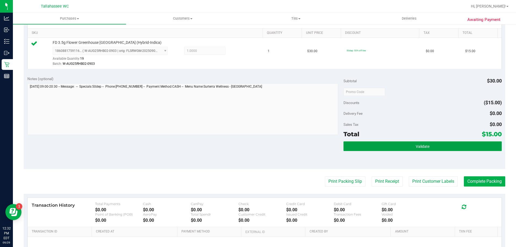
click at [344, 149] on button "Validate" at bounding box center [423, 146] width 158 height 10
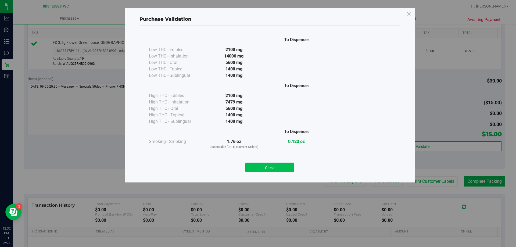
click at [270, 167] on button "Close" at bounding box center [269, 168] width 49 height 10
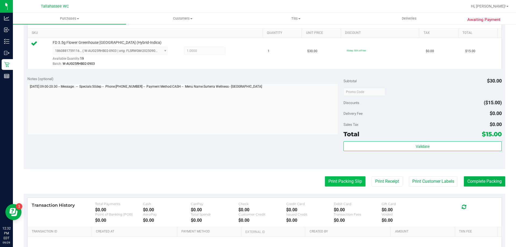
click at [326, 181] on button "Print Packing Slip" at bounding box center [345, 181] width 41 height 10
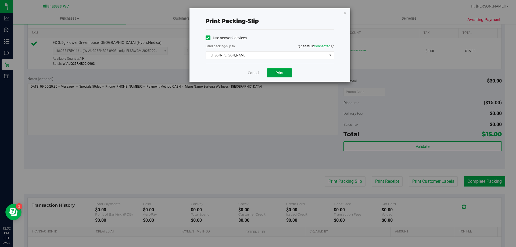
click at [279, 73] on span "Print" at bounding box center [280, 73] width 8 height 4
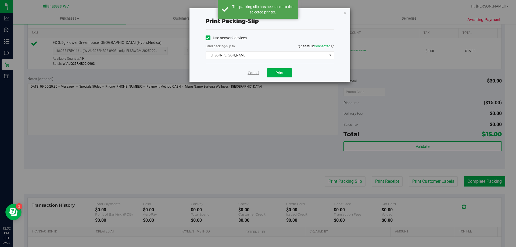
click at [256, 71] on link "Cancel" at bounding box center [253, 73] width 11 height 6
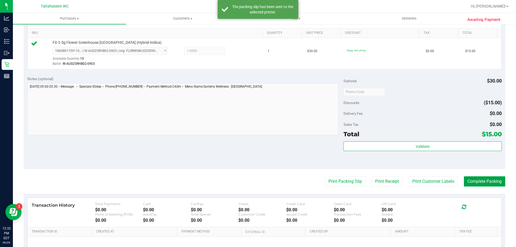
click at [468, 182] on button "Complete Packing" at bounding box center [484, 181] width 41 height 10
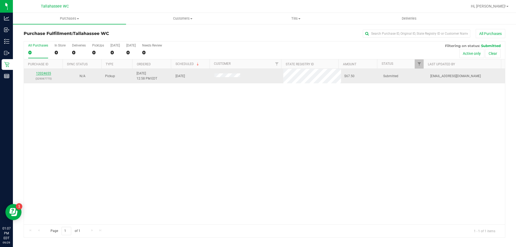
click at [46, 72] on link "12024655" at bounding box center [43, 74] width 15 height 4
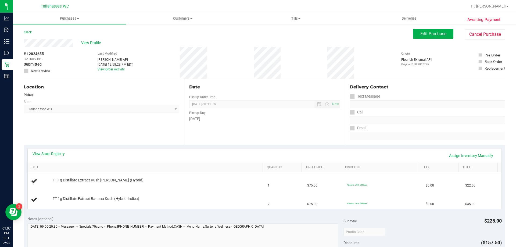
click at [60, 157] on div "View State Registry Assign Inventory Manually" at bounding box center [265, 155] width 464 height 9
click at [58, 155] on link "View State Registry" at bounding box center [49, 153] width 32 height 5
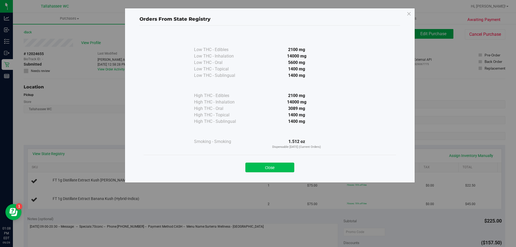
click at [274, 168] on button "Close" at bounding box center [269, 168] width 49 height 10
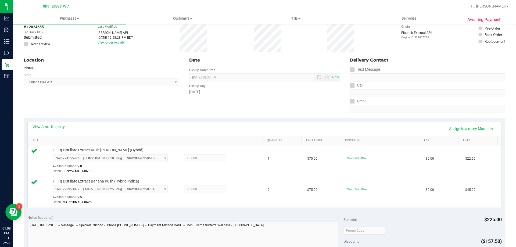
scroll to position [81, 0]
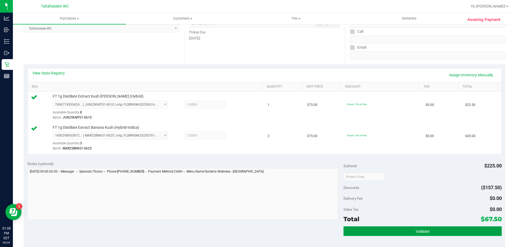
click at [364, 233] on button "Validate" at bounding box center [423, 231] width 158 height 10
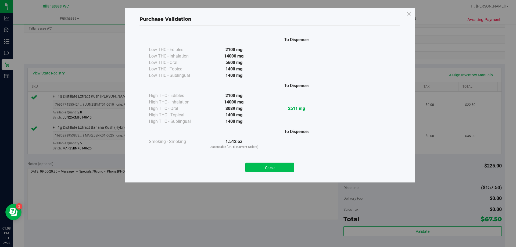
click at [265, 168] on button "Close" at bounding box center [269, 168] width 49 height 10
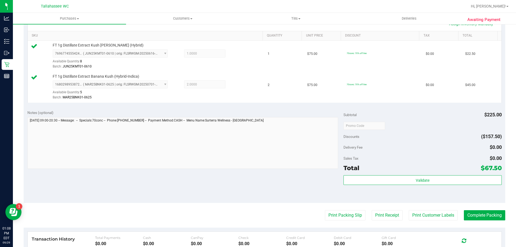
scroll to position [161, 0]
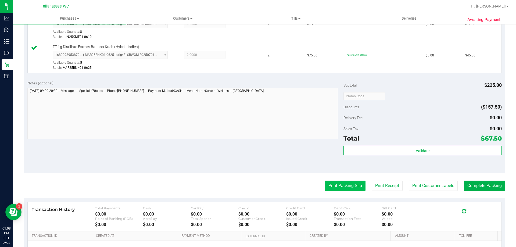
click at [333, 190] on button "Print Packing Slip" at bounding box center [345, 186] width 41 height 10
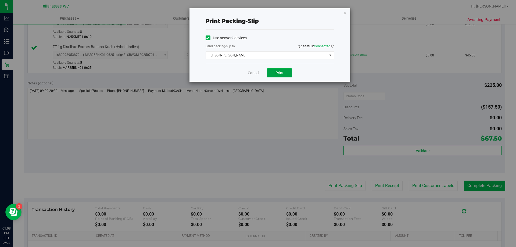
click at [278, 74] on span "Print" at bounding box center [280, 73] width 8 height 4
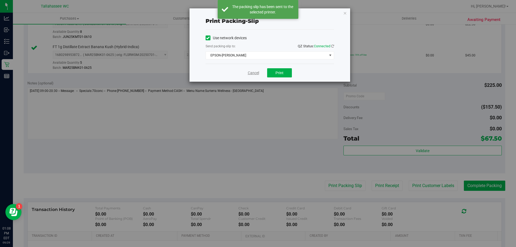
click at [257, 74] on link "Cancel" at bounding box center [253, 73] width 11 height 6
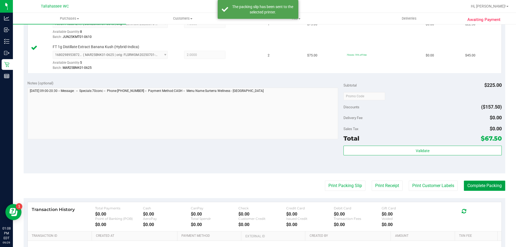
click at [488, 188] on button "Complete Packing" at bounding box center [484, 186] width 41 height 10
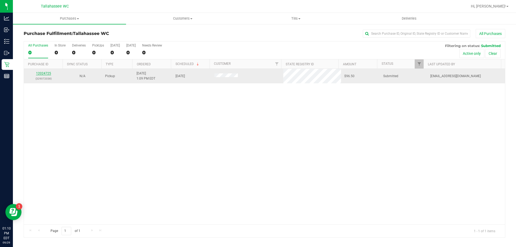
click at [45, 73] on link "12024725" at bounding box center [43, 74] width 15 height 4
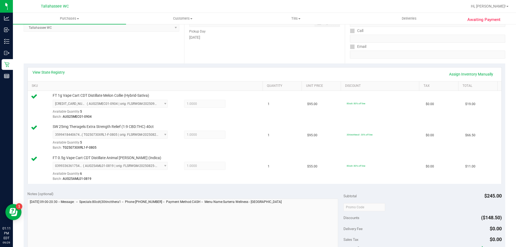
scroll to position [108, 0]
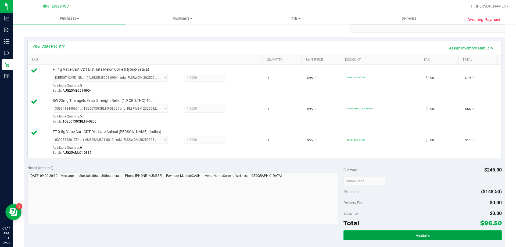
click at [359, 234] on button "Validate" at bounding box center [423, 235] width 158 height 10
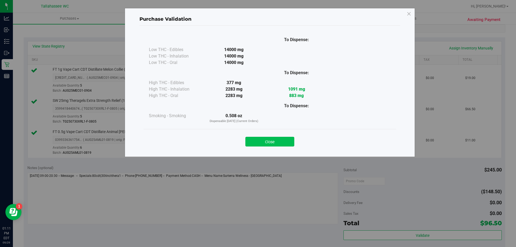
click at [271, 146] on button "Close" at bounding box center [269, 142] width 49 height 10
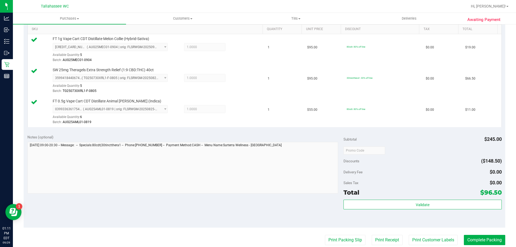
scroll to position [161, 0]
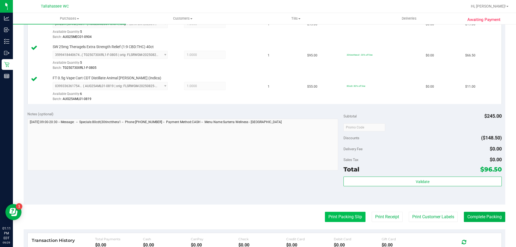
click at [355, 218] on button "Print Packing Slip" at bounding box center [345, 217] width 41 height 10
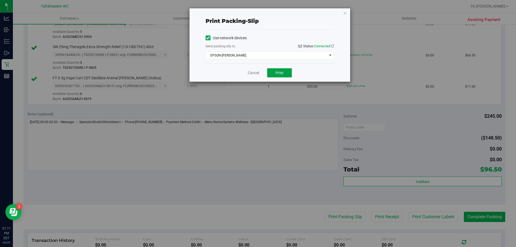
click at [271, 74] on button "Print" at bounding box center [279, 72] width 25 height 9
click at [256, 73] on link "Cancel" at bounding box center [253, 73] width 11 height 6
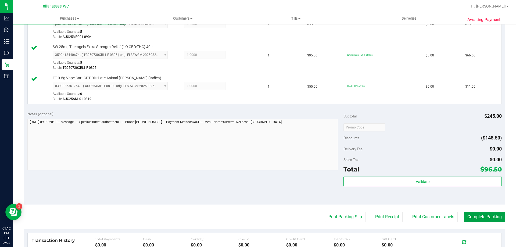
click at [478, 215] on button "Complete Packing" at bounding box center [484, 217] width 41 height 10
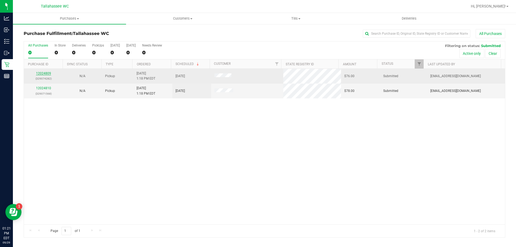
click at [45, 73] on link "12024809" at bounding box center [43, 74] width 15 height 4
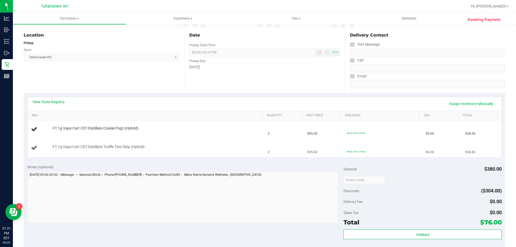
scroll to position [54, 0]
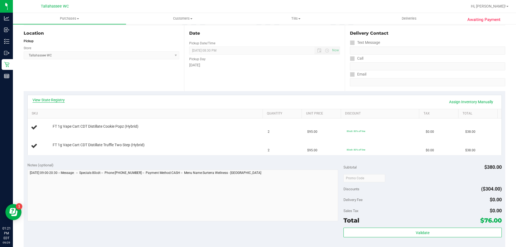
click at [52, 101] on link "View State Registry" at bounding box center [49, 99] width 32 height 5
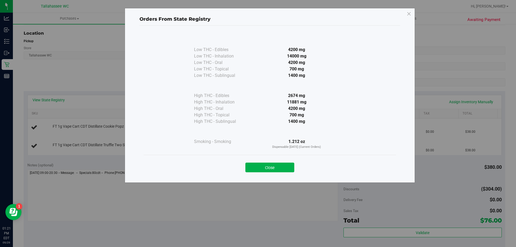
click at [251, 168] on button "Close" at bounding box center [269, 168] width 49 height 10
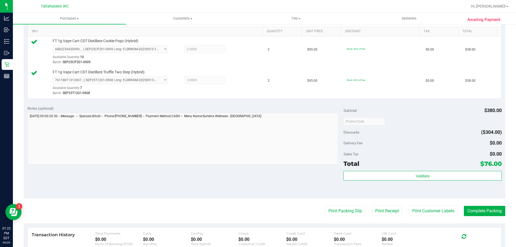
scroll to position [161, 0]
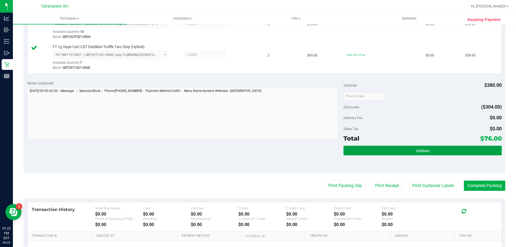
click at [350, 152] on button "Validate" at bounding box center [423, 151] width 158 height 10
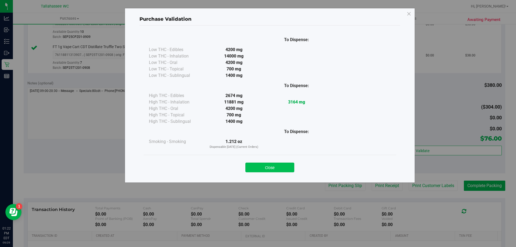
click at [288, 166] on button "Close" at bounding box center [269, 168] width 49 height 10
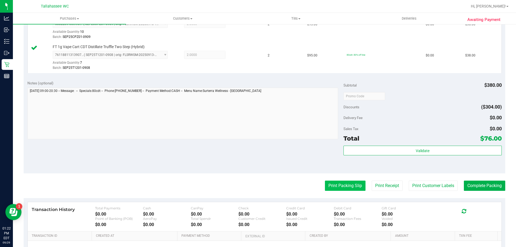
click at [329, 181] on button "Print Packing Slip" at bounding box center [345, 186] width 41 height 10
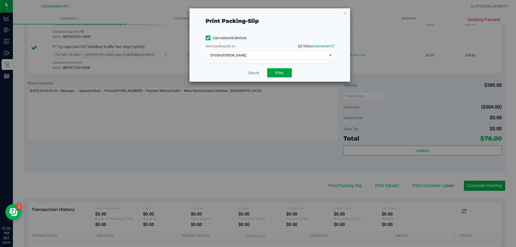
click at [268, 76] on button "Print" at bounding box center [279, 72] width 25 height 9
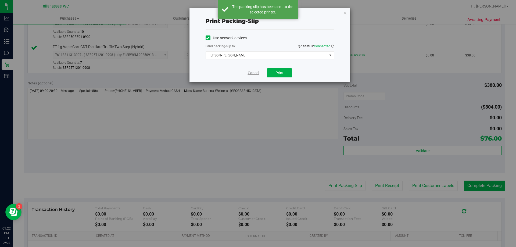
click at [253, 75] on link "Cancel" at bounding box center [253, 73] width 11 height 6
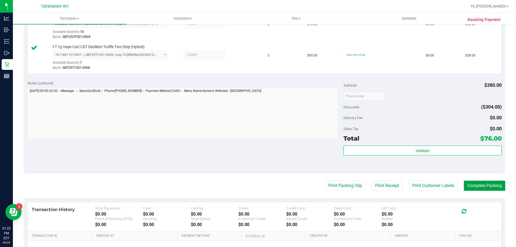
click at [481, 186] on button "Complete Packing" at bounding box center [484, 186] width 41 height 10
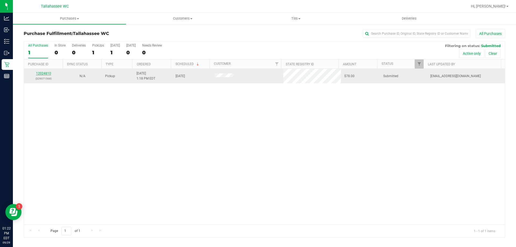
click at [43, 74] on link "12024810" at bounding box center [43, 74] width 15 height 4
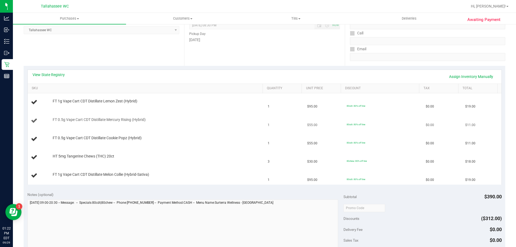
scroll to position [81, 0]
click at [54, 73] on link "View State Registry" at bounding box center [49, 72] width 32 height 5
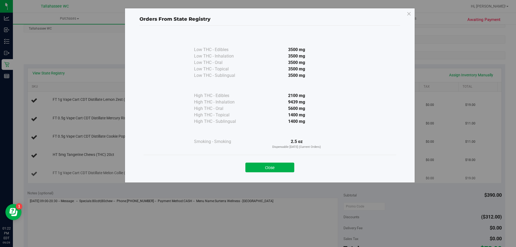
click at [276, 166] on button "Close" at bounding box center [269, 168] width 49 height 10
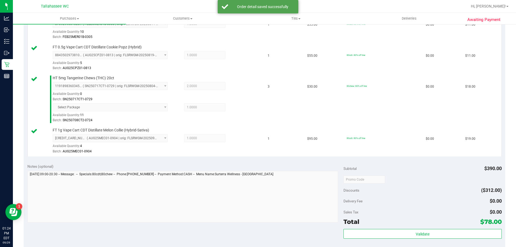
scroll to position [242, 0]
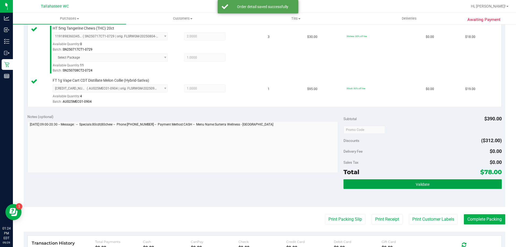
click at [375, 179] on button "Validate" at bounding box center [423, 184] width 158 height 10
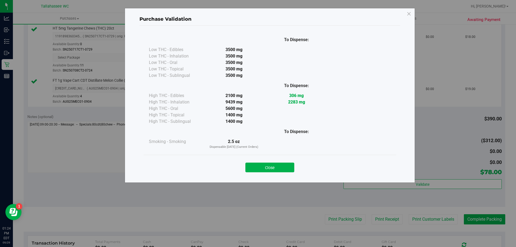
click at [263, 168] on button "Close" at bounding box center [269, 168] width 49 height 10
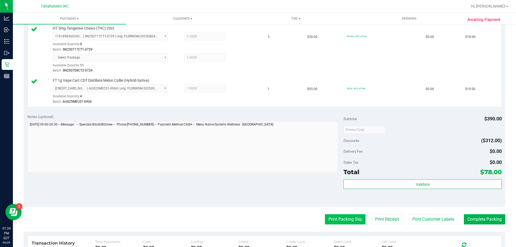
click at [334, 222] on button "Print Packing Slip" at bounding box center [345, 219] width 41 height 10
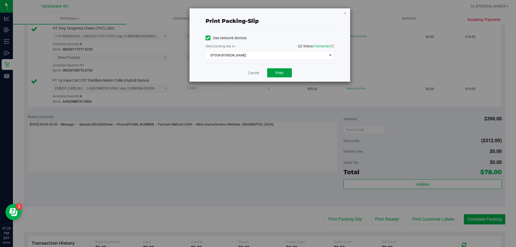
click at [286, 74] on button "Print" at bounding box center [279, 72] width 25 height 9
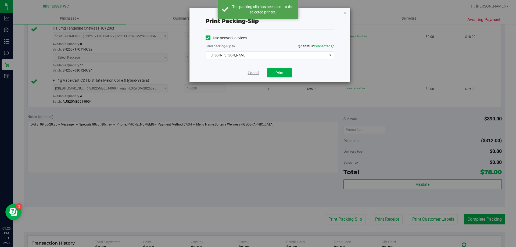
click at [252, 74] on link "Cancel" at bounding box center [253, 73] width 11 height 6
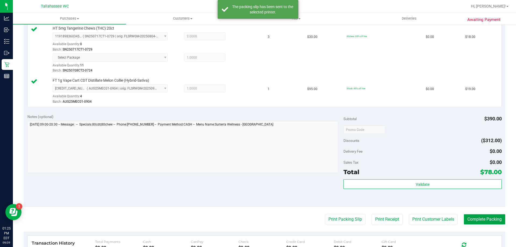
click at [471, 219] on button "Complete Packing" at bounding box center [484, 219] width 41 height 10
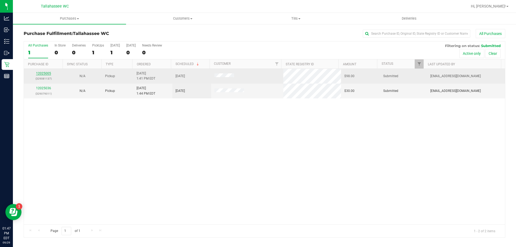
click at [38, 73] on link "12025005" at bounding box center [43, 74] width 15 height 4
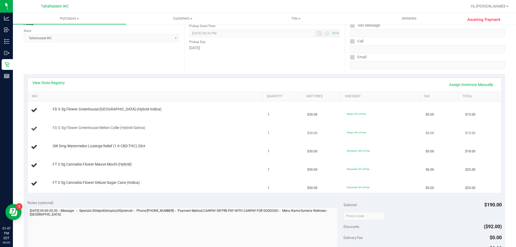
scroll to position [81, 0]
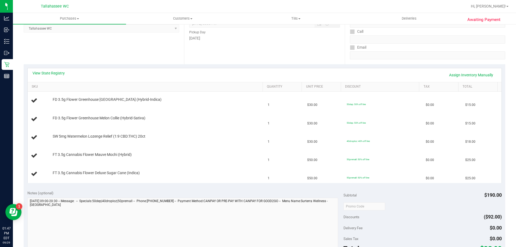
click at [52, 77] on div "View State Registry Assign Inventory Manually" at bounding box center [265, 74] width 464 height 9
click at [55, 71] on link "View State Registry" at bounding box center [49, 72] width 32 height 5
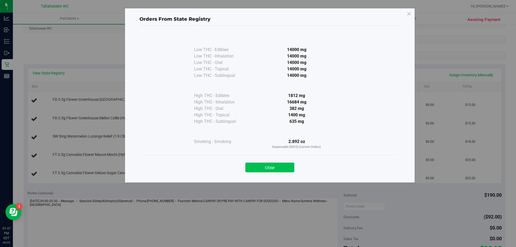
click at [272, 168] on button "Close" at bounding box center [269, 168] width 49 height 10
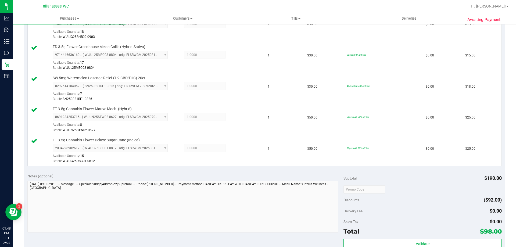
scroll to position [215, 0]
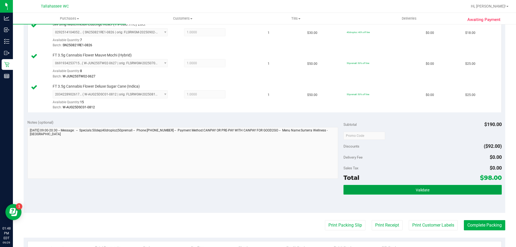
click at [382, 190] on button "Validate" at bounding box center [423, 190] width 158 height 10
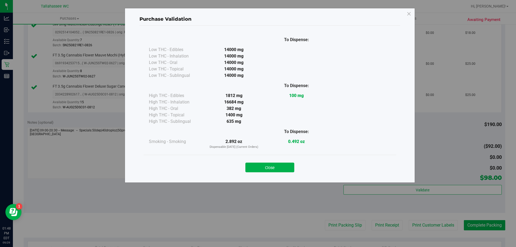
drag, startPoint x: 276, startPoint y: 170, endPoint x: 358, endPoint y: 232, distance: 102.7
click at [276, 170] on button "Close" at bounding box center [269, 168] width 49 height 10
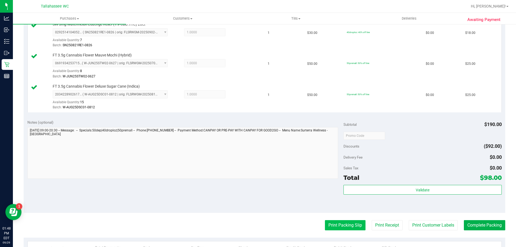
click at [352, 227] on button "Print Packing Slip" at bounding box center [345, 225] width 41 height 10
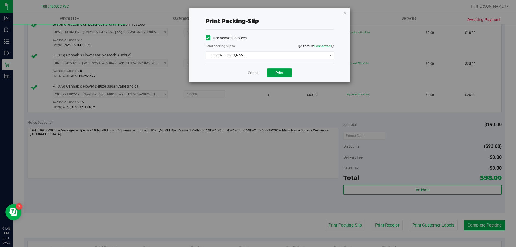
click at [281, 74] on span "Print" at bounding box center [280, 73] width 8 height 4
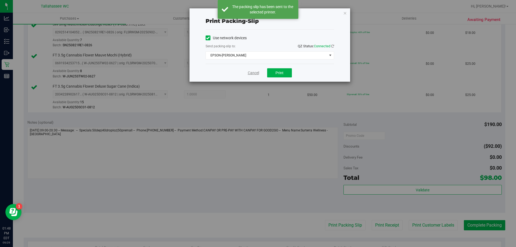
click at [254, 74] on link "Cancel" at bounding box center [253, 73] width 11 height 6
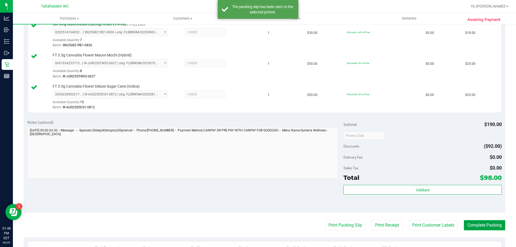
click at [481, 227] on button "Complete Packing" at bounding box center [484, 225] width 41 height 10
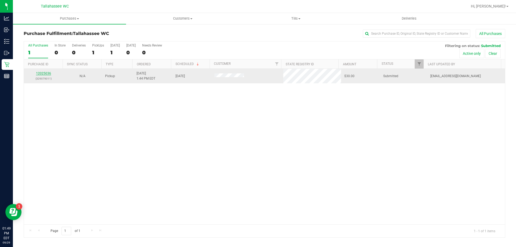
click at [37, 72] on link "12025036" at bounding box center [43, 74] width 15 height 4
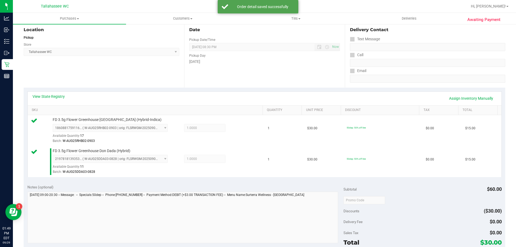
scroll to position [81, 0]
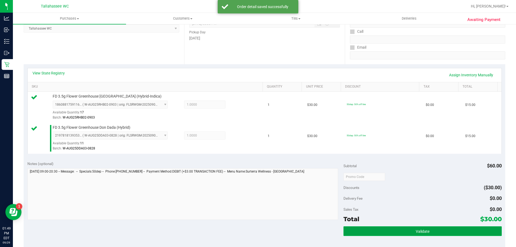
click at [355, 232] on button "Validate" at bounding box center [423, 231] width 158 height 10
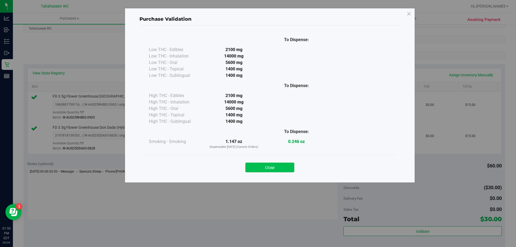
click at [258, 172] on button "Close" at bounding box center [269, 168] width 49 height 10
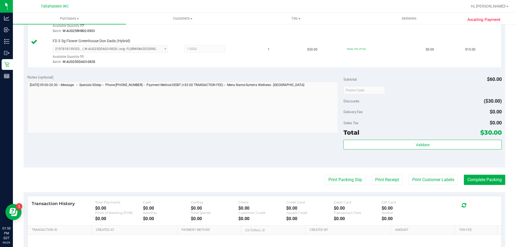
scroll to position [188, 0]
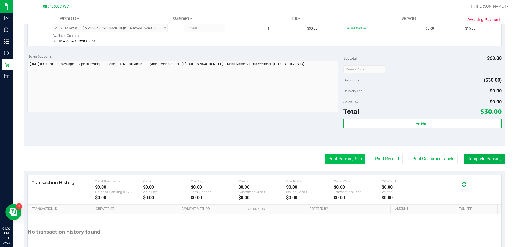
click at [347, 161] on button "Print Packing Slip" at bounding box center [345, 159] width 41 height 10
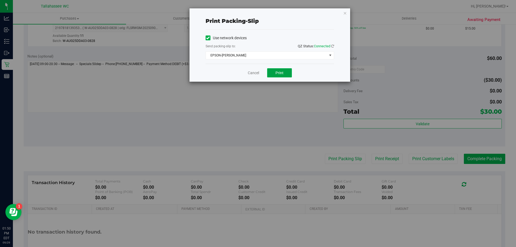
click at [275, 70] on button "Print" at bounding box center [279, 72] width 25 height 9
click at [251, 73] on link "Cancel" at bounding box center [253, 73] width 11 height 6
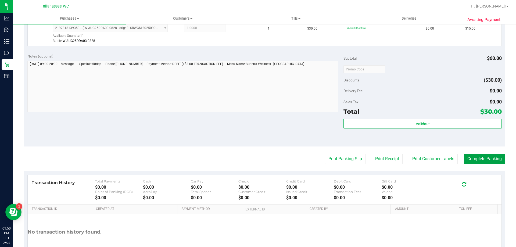
click at [479, 157] on button "Complete Packing" at bounding box center [484, 159] width 41 height 10
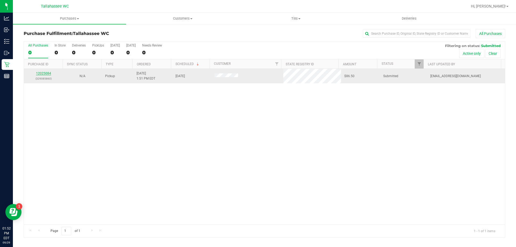
click at [45, 74] on link "12025084" at bounding box center [43, 74] width 15 height 4
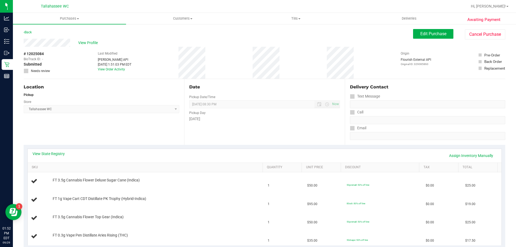
click at [101, 125] on div "Location Pickup Store Tallahassee WC Select Store Bonita Springs WC Boynton Bea…" at bounding box center [104, 112] width 161 height 66
click at [29, 32] on link "Back" at bounding box center [28, 32] width 8 height 4
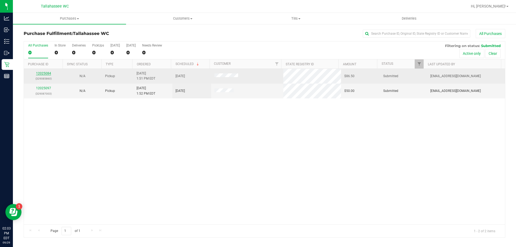
click at [39, 73] on link "12025084" at bounding box center [43, 74] width 15 height 4
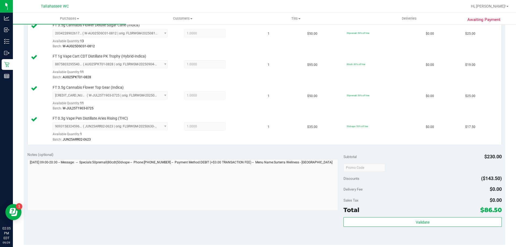
scroll to position [161, 0]
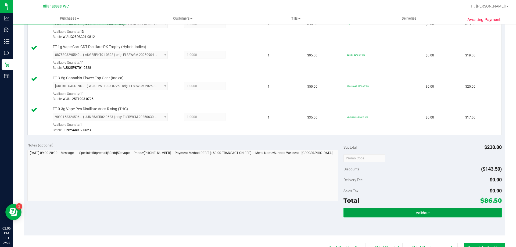
click at [414, 209] on button "Validate" at bounding box center [423, 213] width 158 height 10
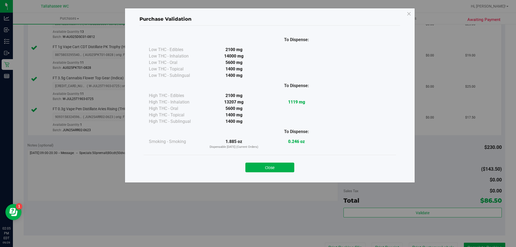
click at [268, 173] on div "Close" at bounding box center [270, 166] width 253 height 22
click at [269, 168] on button "Close" at bounding box center [269, 168] width 49 height 10
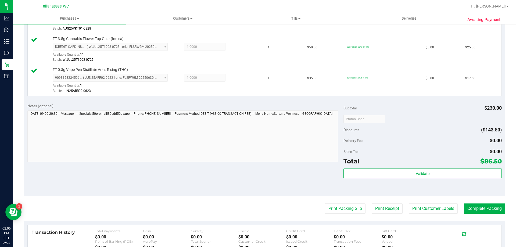
scroll to position [242, 0]
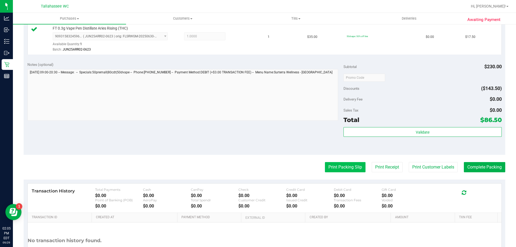
click at [331, 167] on button "Print Packing Slip" at bounding box center [345, 167] width 41 height 10
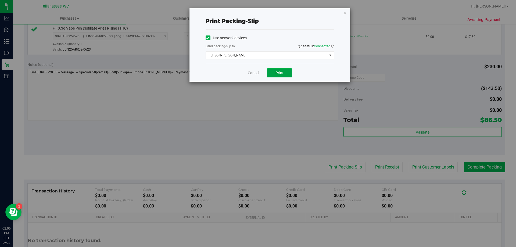
click at [281, 74] on span "Print" at bounding box center [280, 73] width 8 height 4
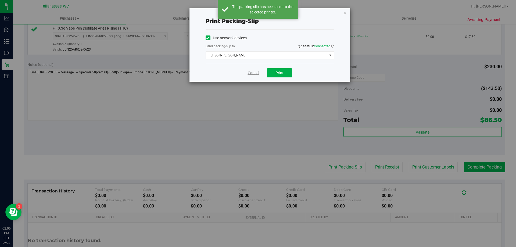
click at [256, 72] on link "Cancel" at bounding box center [253, 73] width 11 height 6
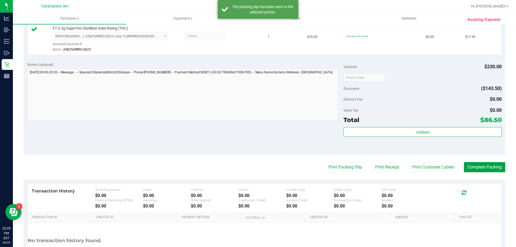
click at [478, 170] on button "Complete Packing" at bounding box center [484, 167] width 41 height 10
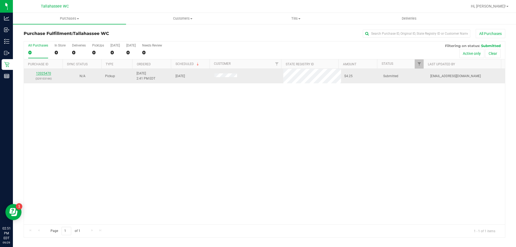
click at [44, 74] on link "12025470" at bounding box center [43, 74] width 15 height 4
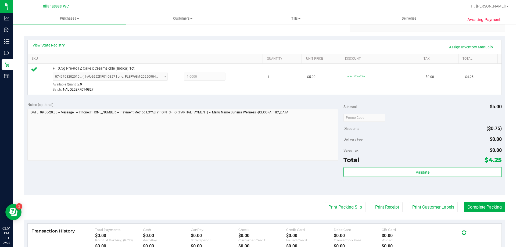
scroll to position [134, 0]
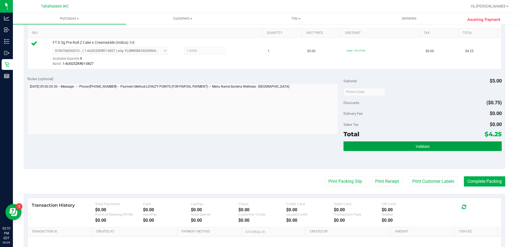
click at [411, 148] on button "Validate" at bounding box center [423, 146] width 158 height 10
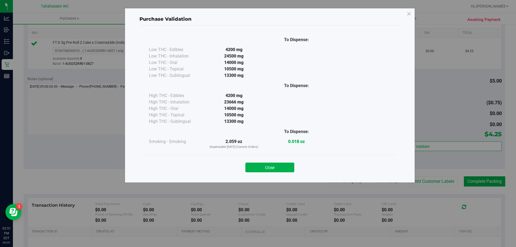
click at [273, 169] on button "Close" at bounding box center [269, 168] width 49 height 10
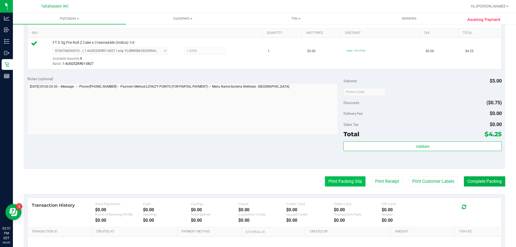
click at [330, 181] on button "Print Packing Slip" at bounding box center [345, 181] width 41 height 10
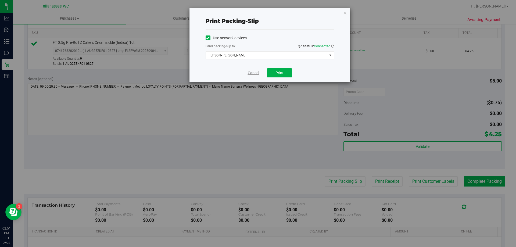
click at [254, 75] on link "Cancel" at bounding box center [253, 73] width 11 height 6
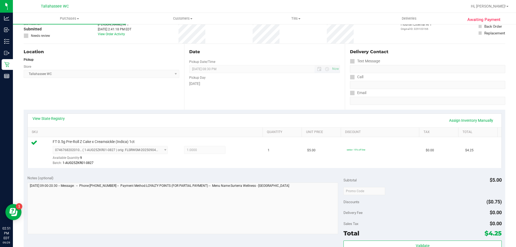
scroll to position [0, 0]
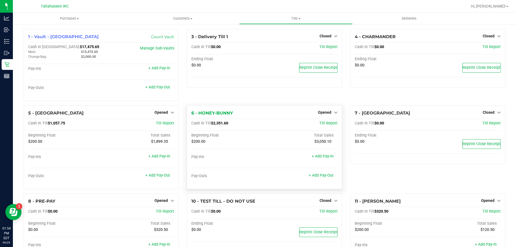
click at [213, 125] on span "$2,351.60" at bounding box center [219, 123] width 17 height 5
copy span "2,351.60"
click at [322, 176] on link "+ Add Pay-Out" at bounding box center [321, 175] width 25 height 5
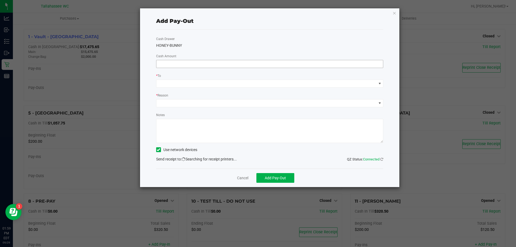
click at [205, 66] on input at bounding box center [269, 64] width 227 height 8
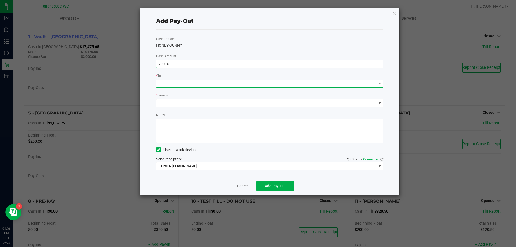
type input "$2,030.00"
click at [200, 86] on span at bounding box center [266, 84] width 220 height 8
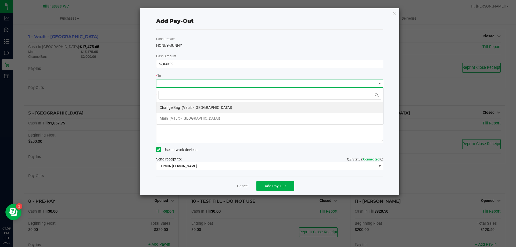
scroll to position [8, 227]
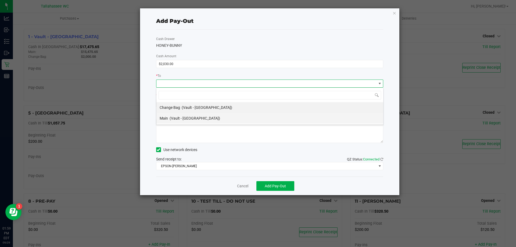
click at [194, 117] on span "(Vault - Tallahassee)" at bounding box center [195, 118] width 51 height 4
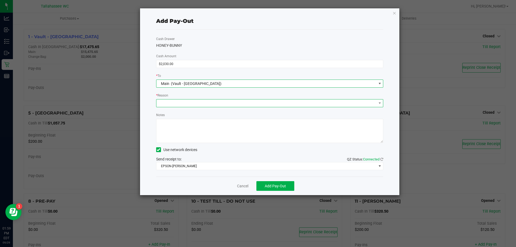
click at [203, 102] on span at bounding box center [266, 103] width 220 height 8
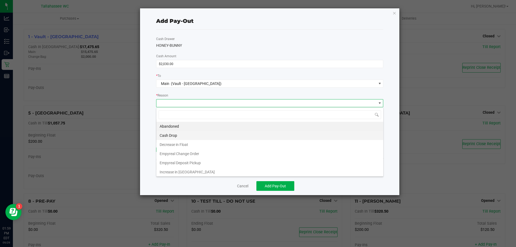
click at [191, 136] on li "Cash Drop" at bounding box center [269, 135] width 227 height 9
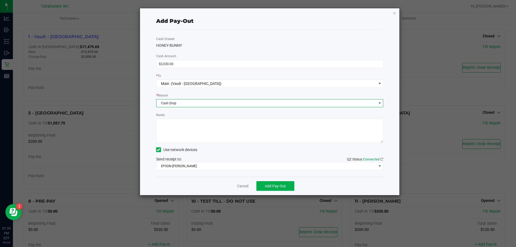
click at [194, 139] on textarea "Notes" at bounding box center [269, 131] width 227 height 24
type textarea "ce"
click at [279, 185] on span "Add Pay-Out" at bounding box center [275, 186] width 21 height 4
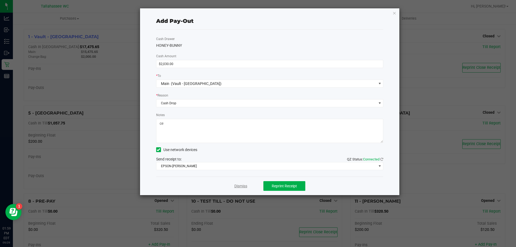
click at [235, 187] on link "Dismiss" at bounding box center [240, 186] width 13 height 6
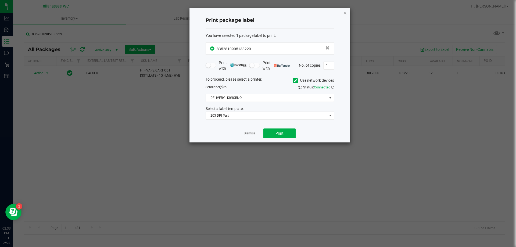
click at [345, 13] on icon "button" at bounding box center [345, 13] width 4 height 6
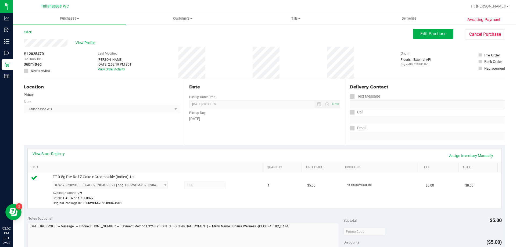
scroll to position [81, 0]
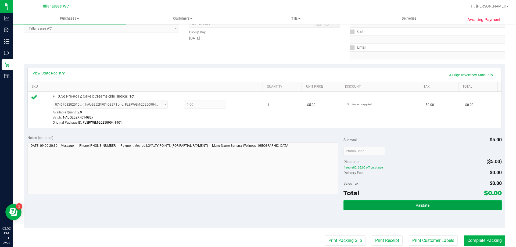
click at [347, 206] on button "Validate" at bounding box center [423, 205] width 158 height 10
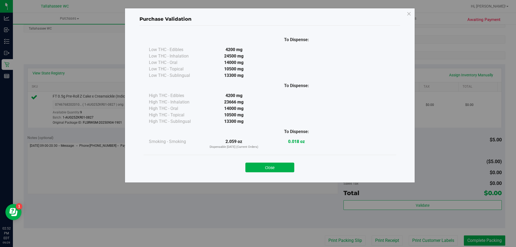
click at [283, 170] on button "Close" at bounding box center [269, 168] width 49 height 10
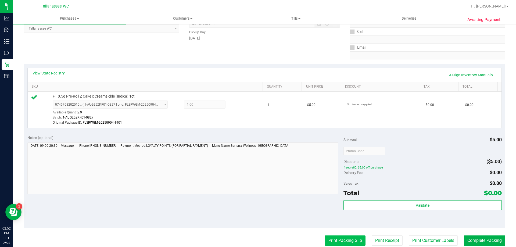
click at [346, 241] on button "Print Packing Slip" at bounding box center [345, 241] width 41 height 10
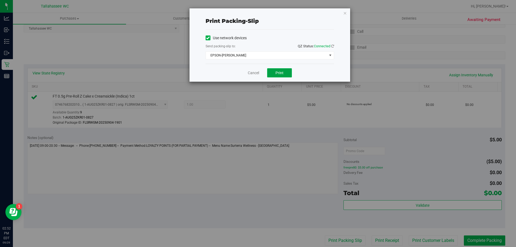
click at [285, 75] on button "Print" at bounding box center [279, 72] width 25 height 9
click at [253, 73] on link "Cancel" at bounding box center [253, 73] width 11 height 6
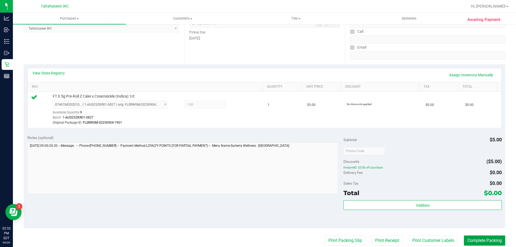
click at [464, 240] on button "Complete Packing" at bounding box center [484, 241] width 41 height 10
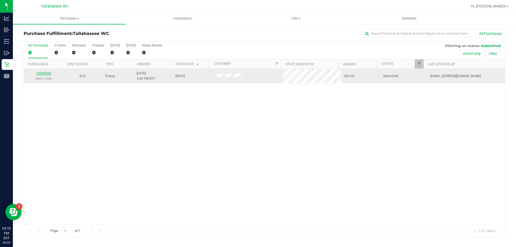
click at [47, 73] on link "12025669" at bounding box center [43, 74] width 15 height 4
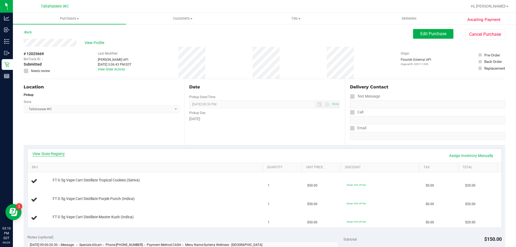
click at [52, 152] on link "View State Registry" at bounding box center [49, 153] width 32 height 5
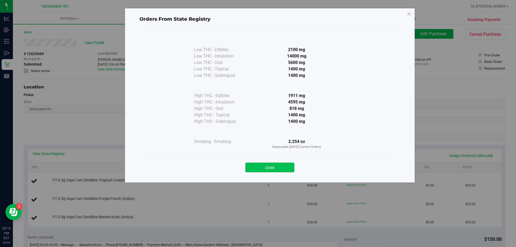
click at [279, 165] on button "Close" at bounding box center [269, 168] width 49 height 10
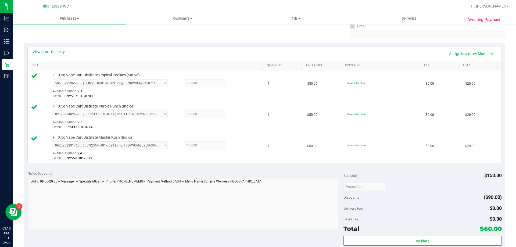
scroll to position [134, 0]
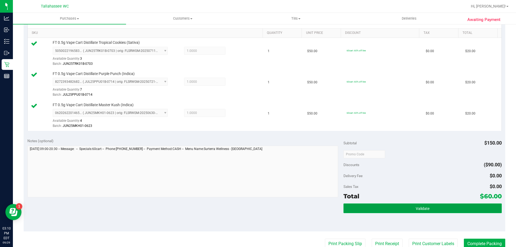
click at [354, 210] on button "Validate" at bounding box center [423, 209] width 158 height 10
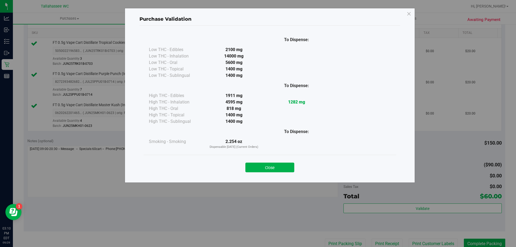
click at [283, 166] on button "Close" at bounding box center [269, 168] width 49 height 10
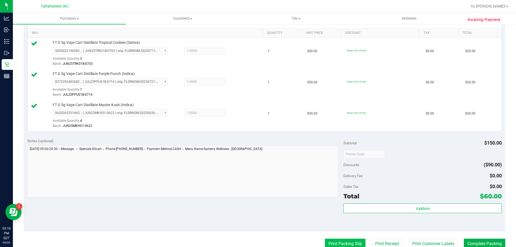
click at [328, 244] on button "Print Packing Slip" at bounding box center [345, 244] width 41 height 10
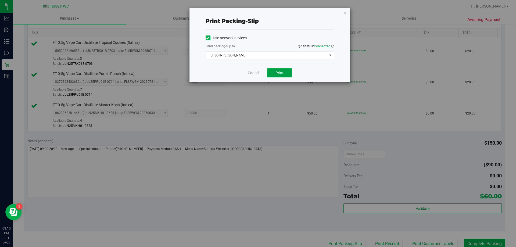
click at [272, 76] on button "Print" at bounding box center [279, 72] width 25 height 9
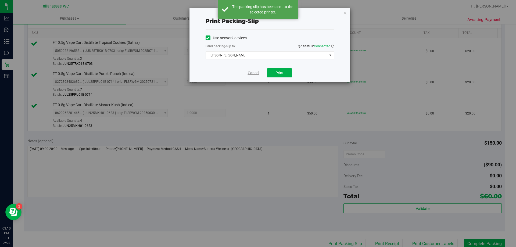
click at [255, 75] on link "Cancel" at bounding box center [253, 73] width 11 height 6
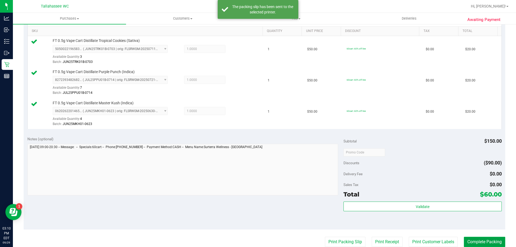
click at [468, 238] on button "Complete Packing" at bounding box center [484, 242] width 41 height 10
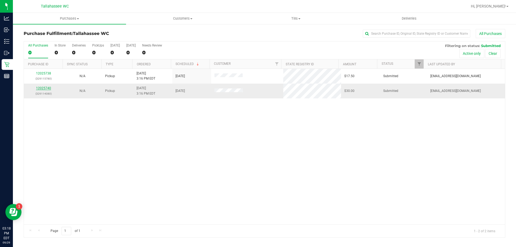
click at [45, 88] on link "12025740" at bounding box center [43, 88] width 15 height 4
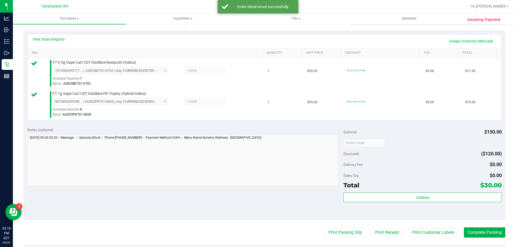
scroll to position [134, 0]
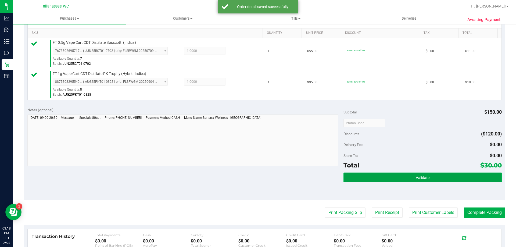
click at [362, 180] on button "Validate" at bounding box center [423, 178] width 158 height 10
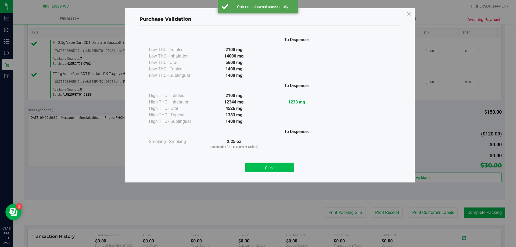
click at [268, 165] on button "Close" at bounding box center [269, 168] width 49 height 10
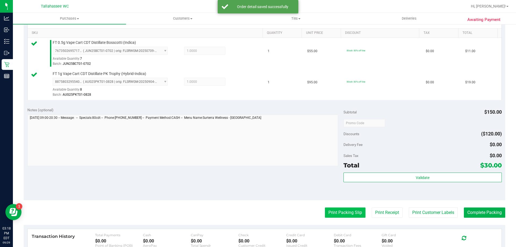
click at [337, 215] on button "Print Packing Slip" at bounding box center [345, 213] width 41 height 10
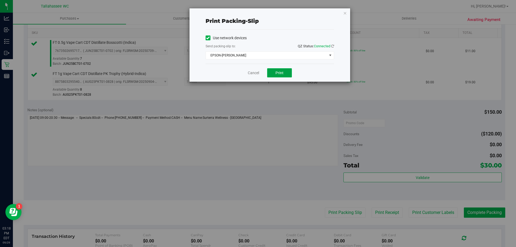
click at [273, 71] on button "Print" at bounding box center [279, 72] width 25 height 9
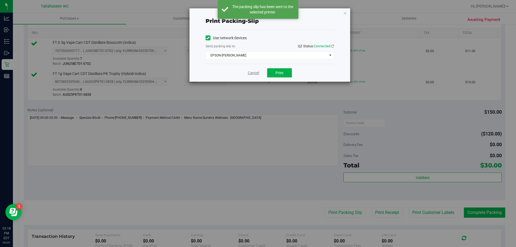
click at [250, 73] on link "Cancel" at bounding box center [253, 73] width 11 height 6
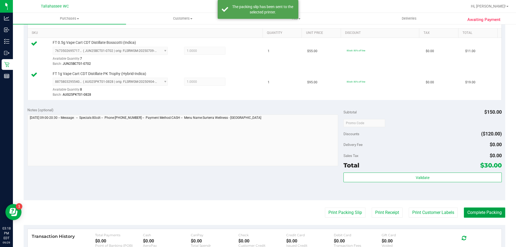
click at [469, 212] on button "Complete Packing" at bounding box center [484, 213] width 41 height 10
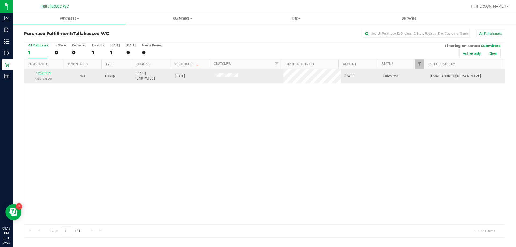
click at [42, 72] on link "12025755" at bounding box center [43, 74] width 15 height 4
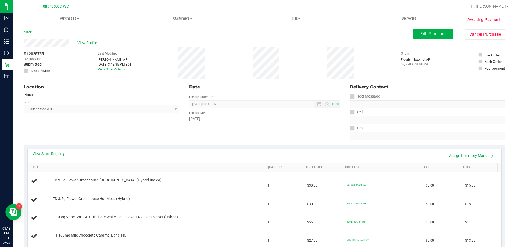
click at [50, 154] on link "View State Registry" at bounding box center [49, 153] width 32 height 5
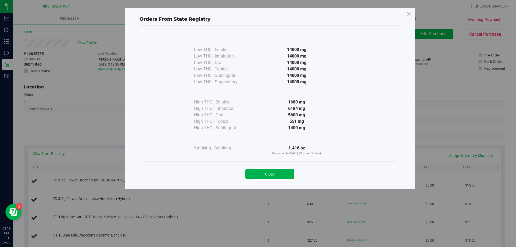
click at [248, 171] on button "Close" at bounding box center [269, 174] width 49 height 10
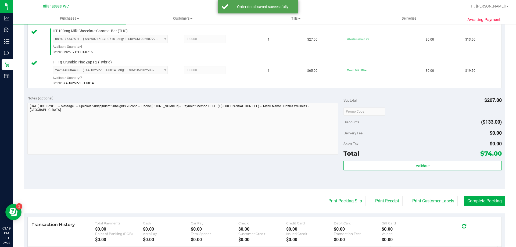
scroll to position [269, 0]
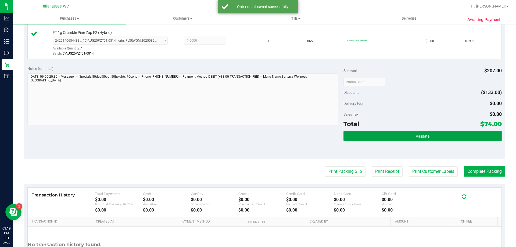
click at [353, 132] on button "Validate" at bounding box center [423, 136] width 158 height 10
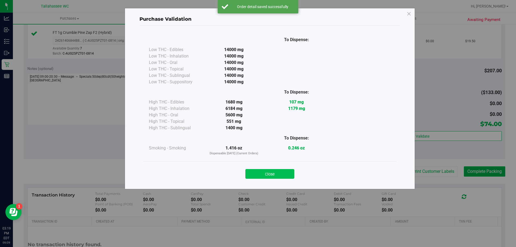
click at [270, 172] on button "Close" at bounding box center [269, 174] width 49 height 10
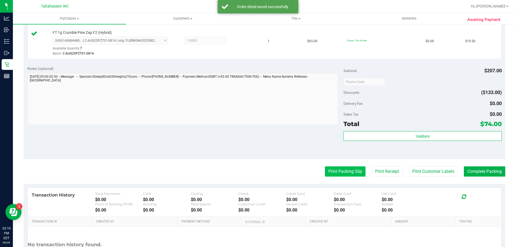
click at [327, 171] on button "Print Packing Slip" at bounding box center [345, 171] width 41 height 10
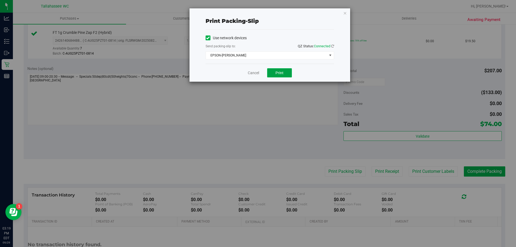
click at [280, 71] on span "Print" at bounding box center [280, 73] width 8 height 4
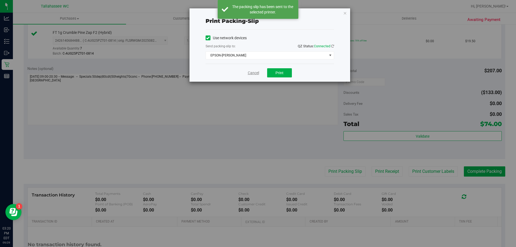
click at [259, 70] on link "Cancel" at bounding box center [253, 73] width 11 height 6
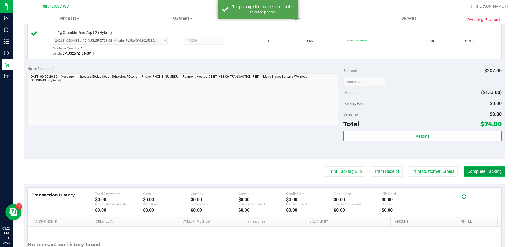
click at [479, 174] on button "Complete Packing" at bounding box center [484, 171] width 41 height 10
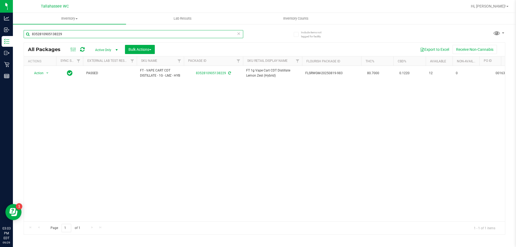
click at [122, 34] on input "8352810905138229" at bounding box center [134, 34] width 220 height 8
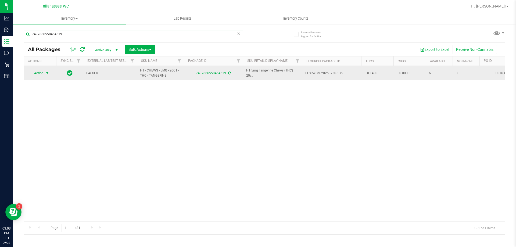
type input "7497866558464519"
click at [45, 74] on span "select" at bounding box center [47, 73] width 4 height 4
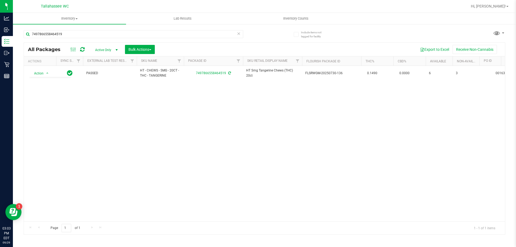
click at [83, 130] on div "Action Action Adjust qty Create package Edit attributes Global inventory Locate…" at bounding box center [264, 144] width 481 height 156
